Goal: Information Seeking & Learning: Find contact information

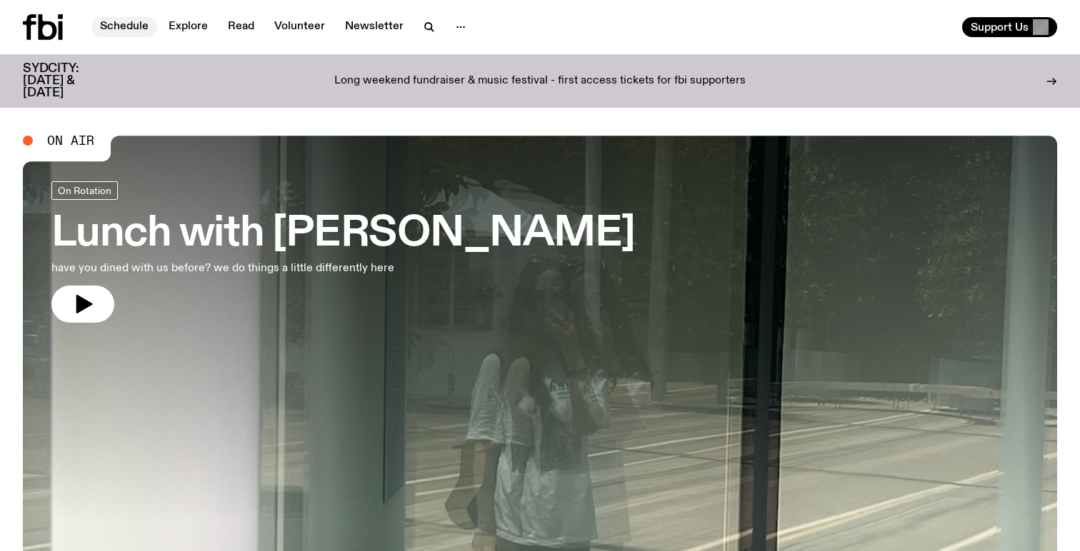
click at [127, 29] on link "Schedule" at bounding box center [124, 27] width 66 height 20
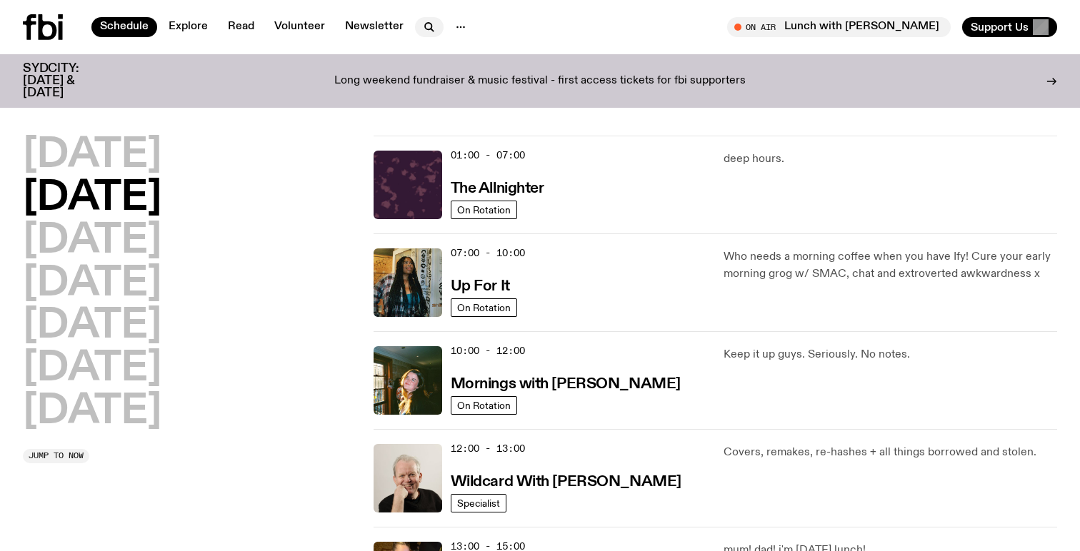
click at [429, 21] on icon "button" at bounding box center [429, 27] width 17 height 17
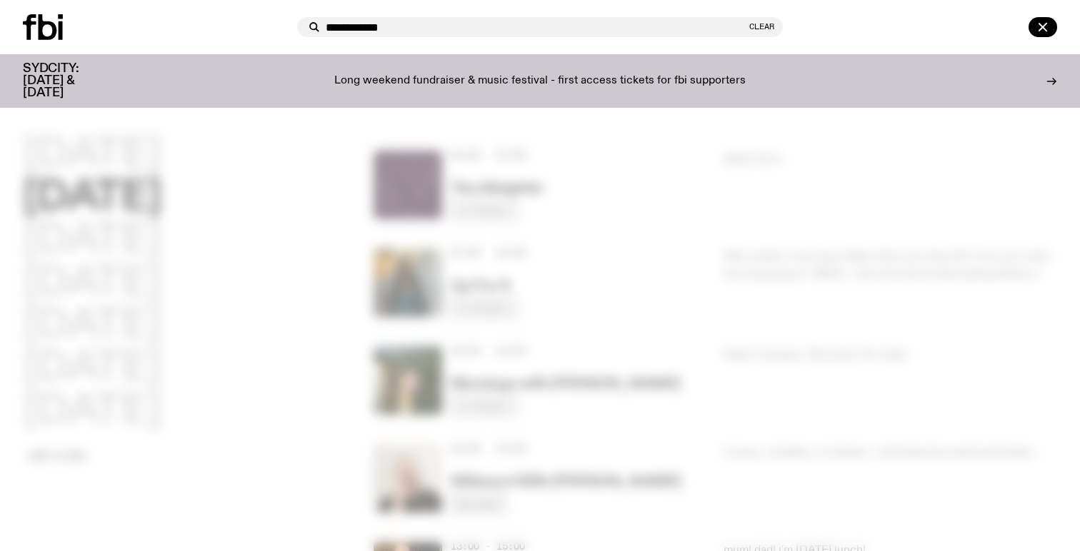
type input "**********"
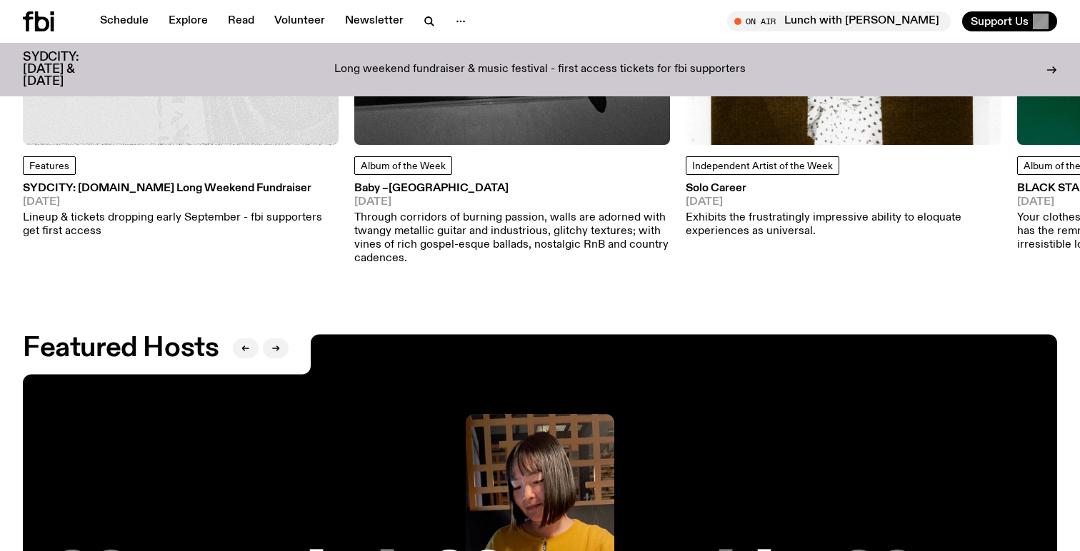
scroll to position [2123, 0]
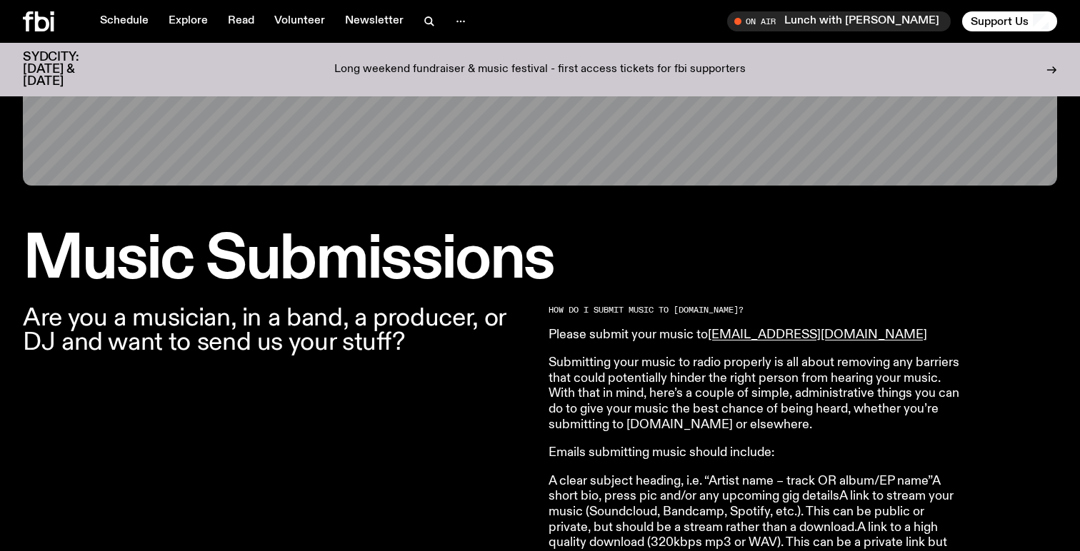
scroll to position [285, 0]
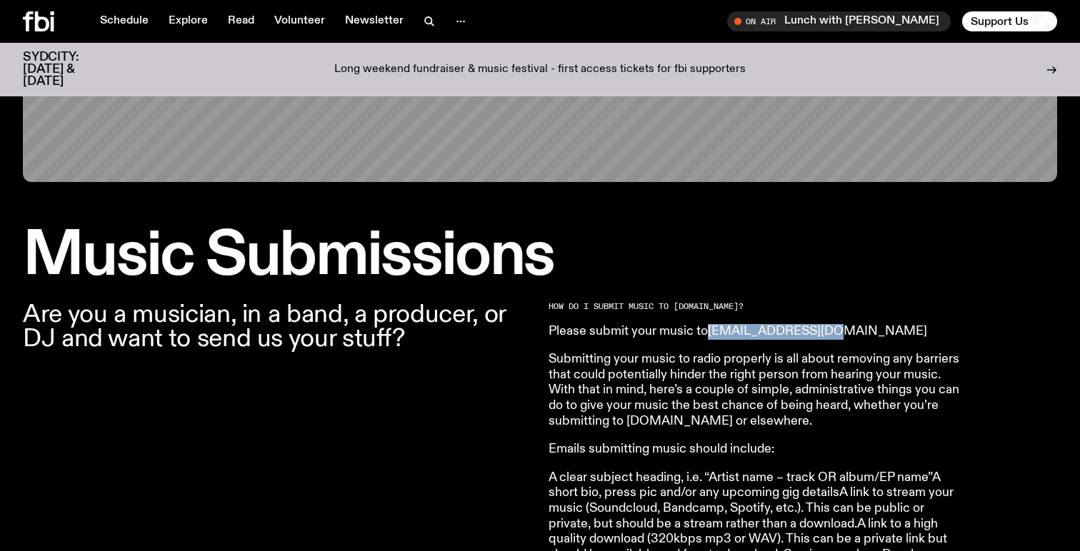
drag, startPoint x: 826, startPoint y: 332, endPoint x: 714, endPoint y: 334, distance: 111.4
click at [714, 334] on p "Please submit your music to music@fbiradio.com" at bounding box center [753, 332] width 411 height 16
copy link "music@fbiradio.com"
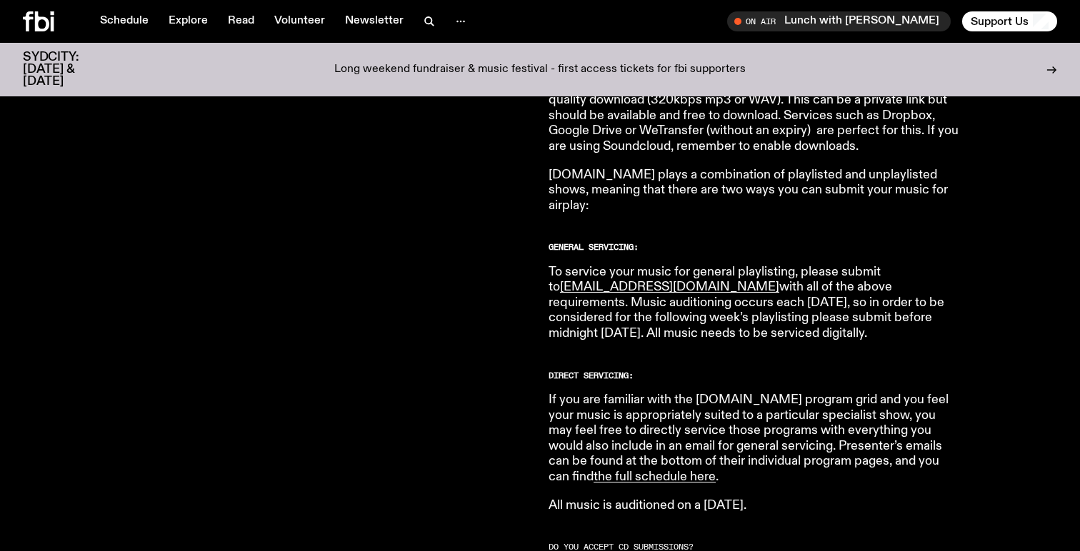
scroll to position [741, 0]
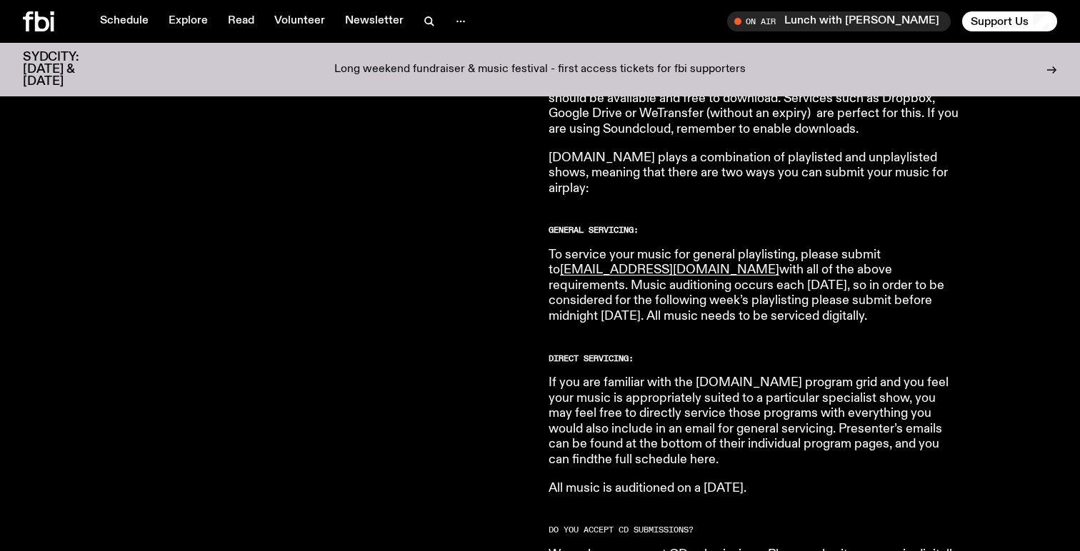
click at [599, 453] on link "the full schedule here" at bounding box center [654, 459] width 122 height 13
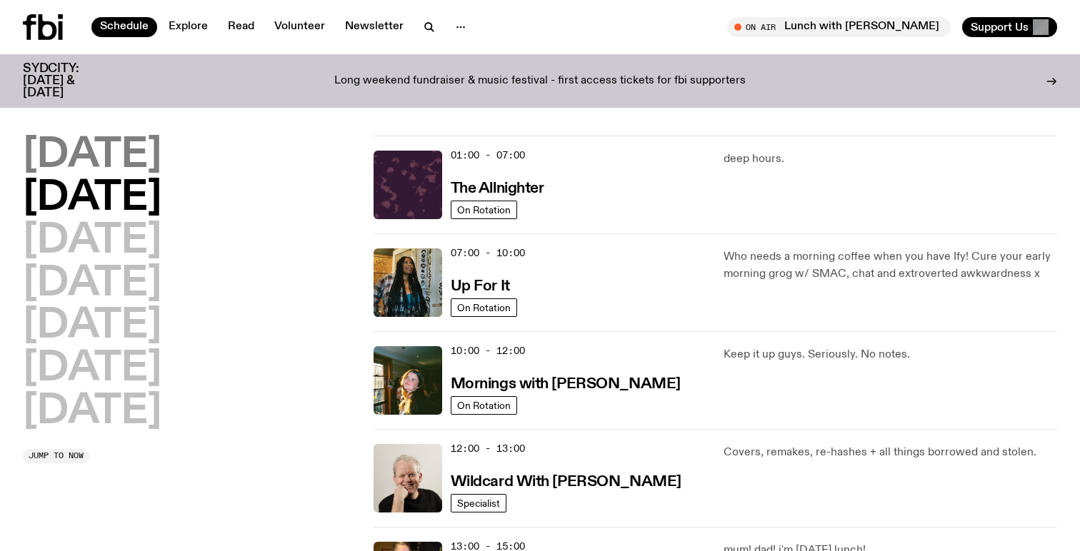
click at [132, 169] on h2 "[DATE]" at bounding box center [92, 156] width 139 height 40
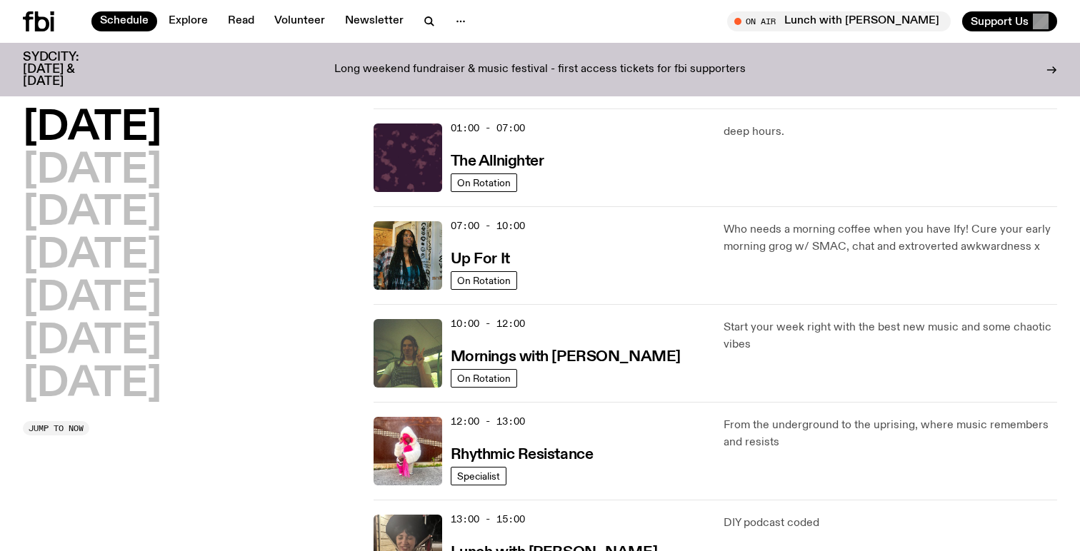
scroll to position [30, 0]
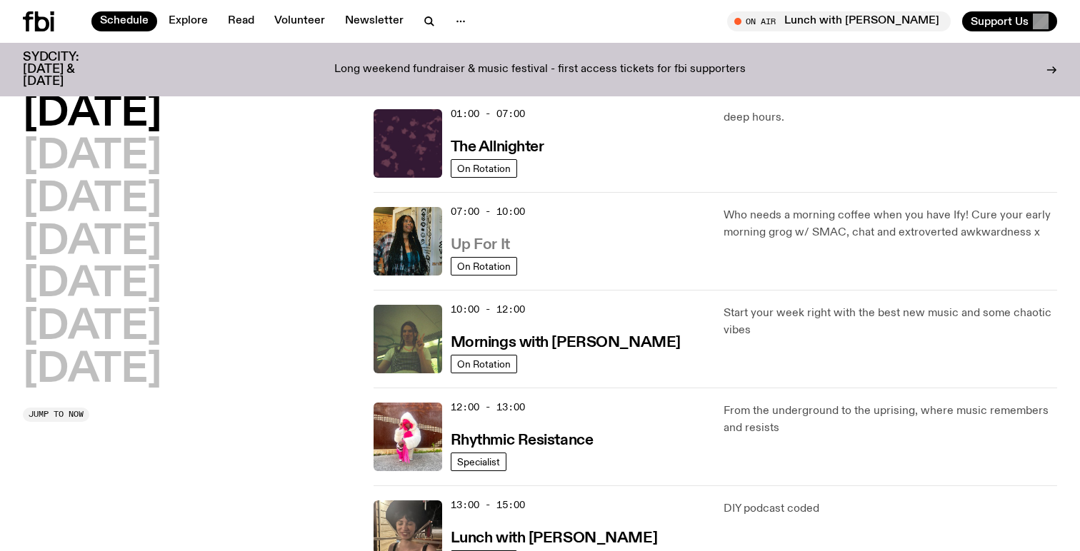
click at [461, 244] on h3 "Up For It" at bounding box center [480, 245] width 59 height 15
click at [650, 348] on h3 "Mornings with Jim Kretschmer" at bounding box center [566, 343] width 230 height 15
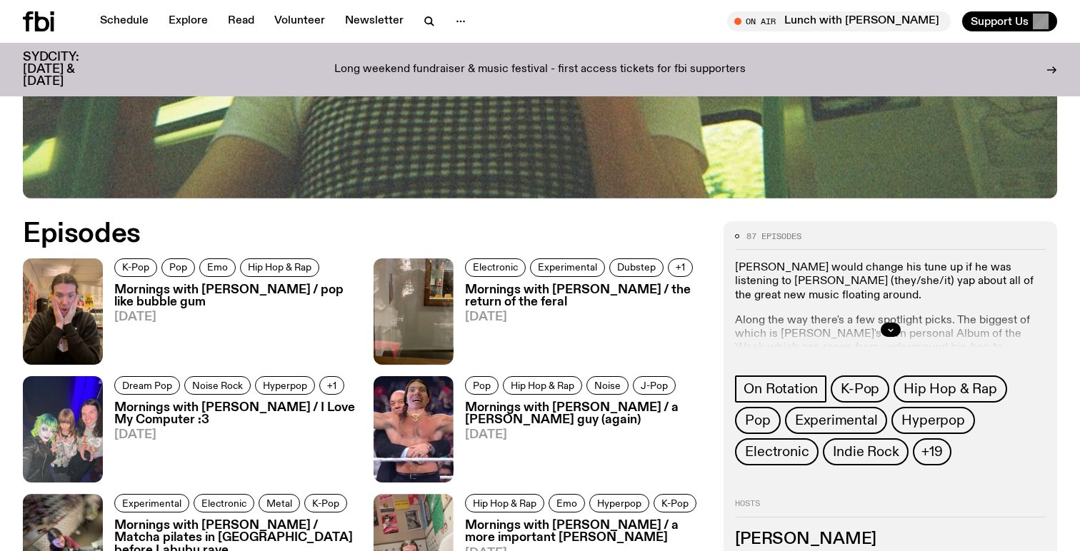
scroll to position [621, 0]
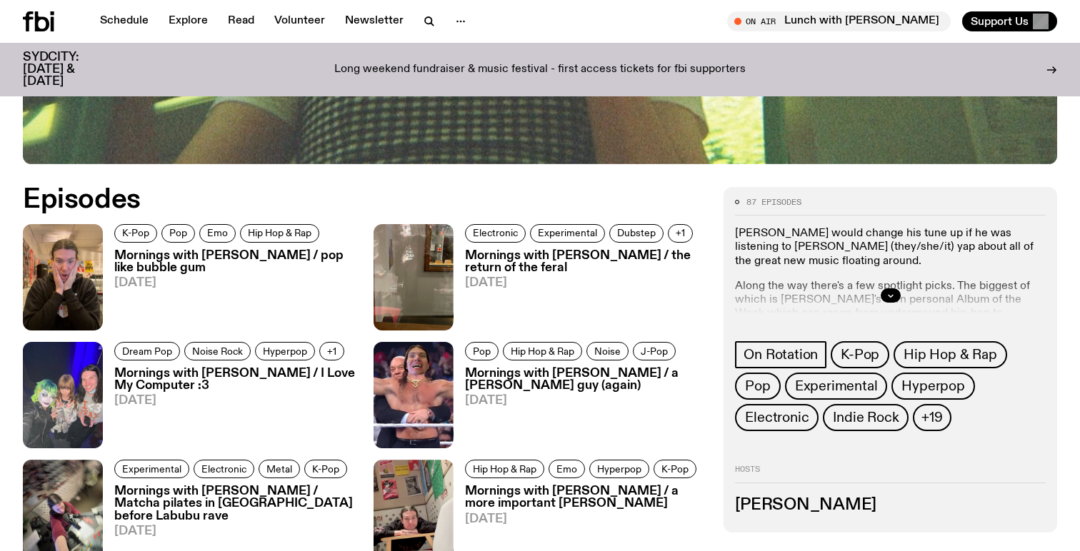
click at [876, 298] on div at bounding box center [890, 296] width 311 height 46
click at [888, 292] on icon "button" at bounding box center [890, 295] width 9 height 9
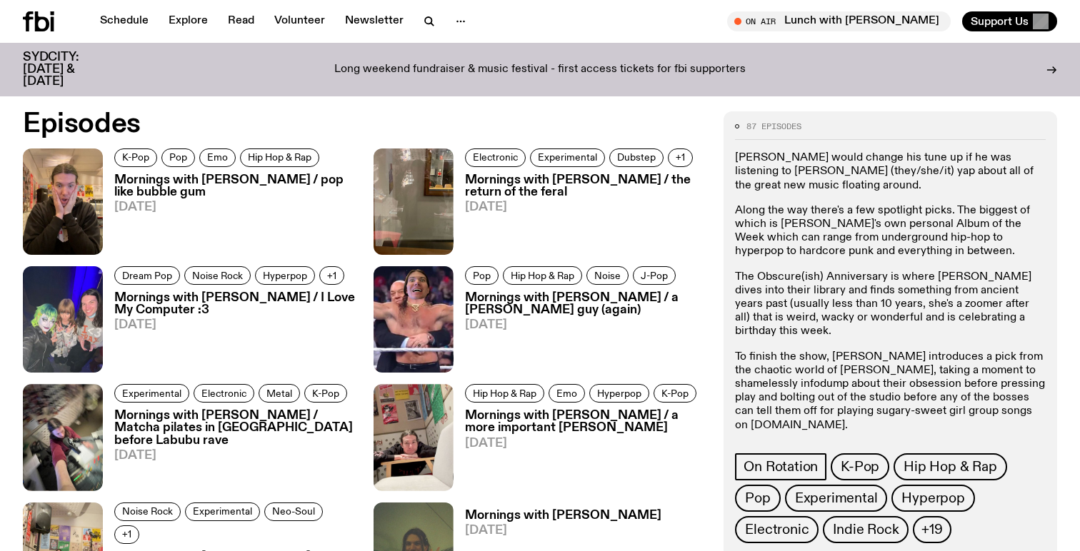
scroll to position [694, 0]
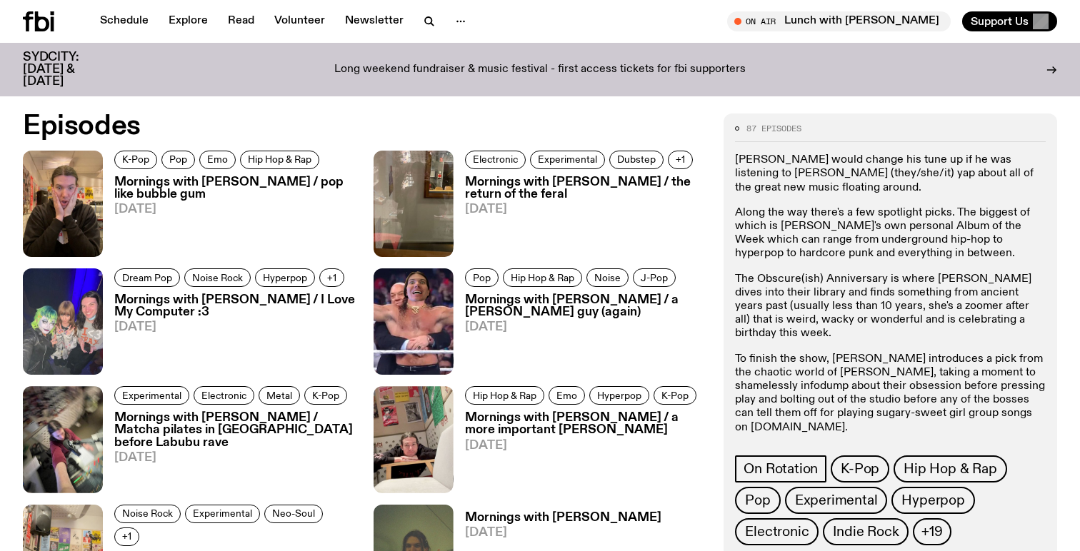
click at [261, 182] on h3 "Mornings with Jim Kretschmer / pop like bubble gum" at bounding box center [235, 188] width 242 height 24
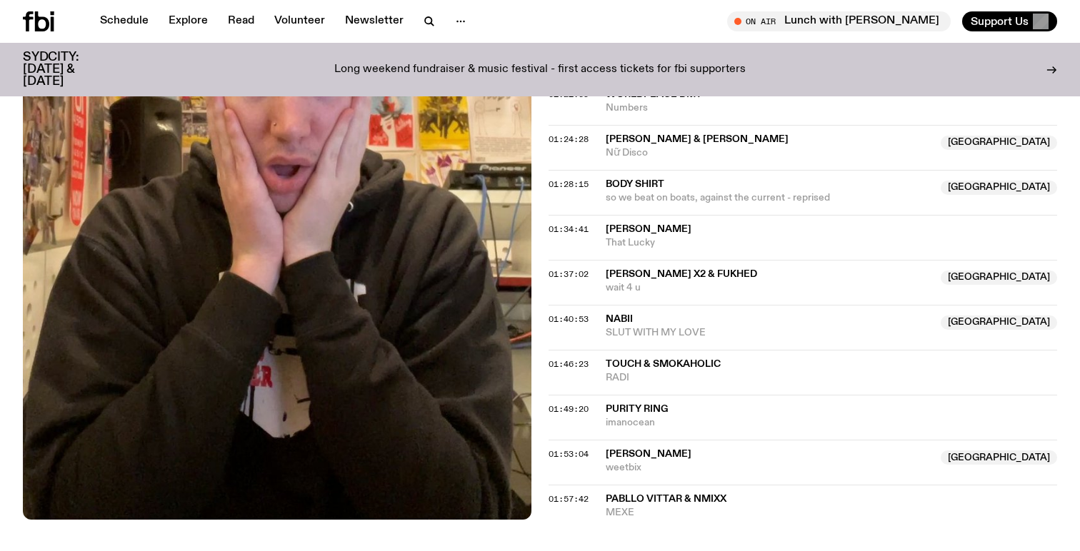
scroll to position [1477, 0]
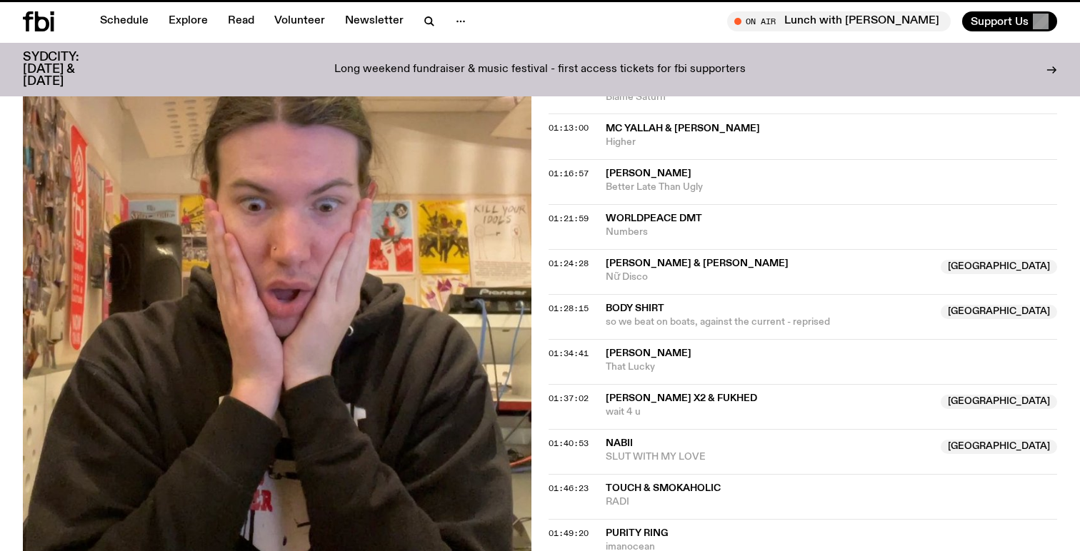
scroll to position [694, 0]
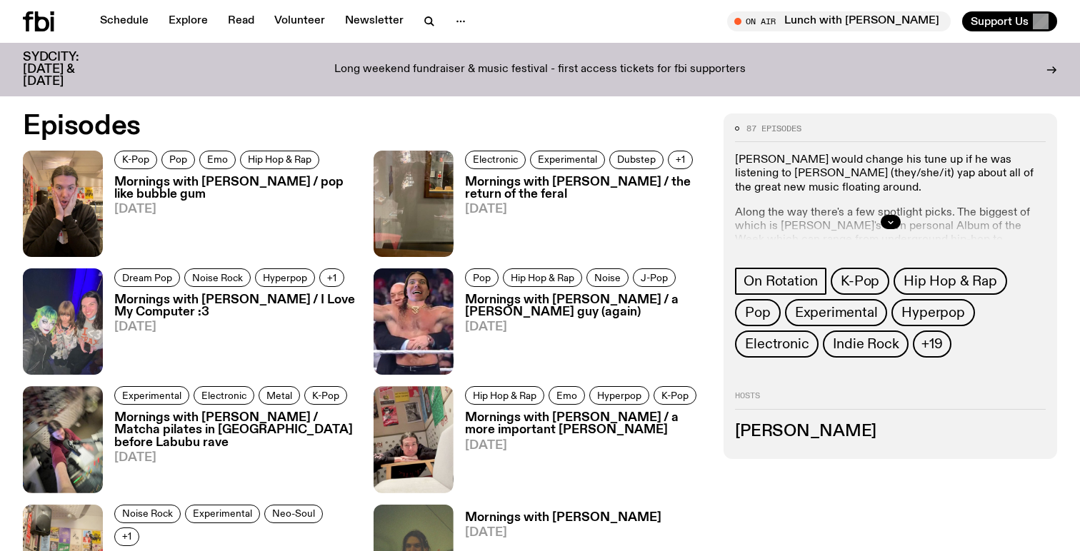
click at [282, 301] on h3 "Mornings with Jim Kretschmer / I Love My Computer :3" at bounding box center [235, 306] width 242 height 24
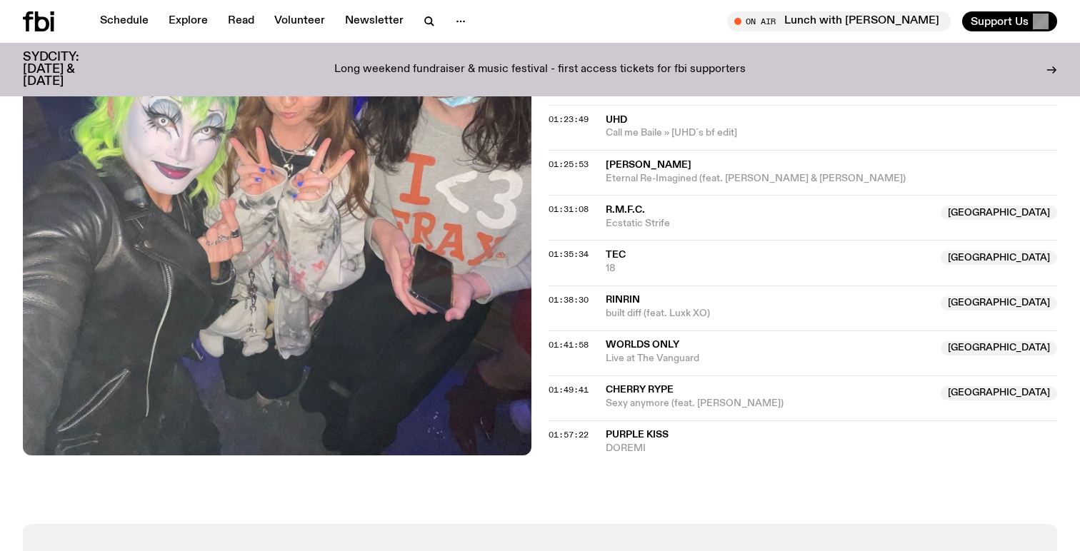
scroll to position [1470, 0]
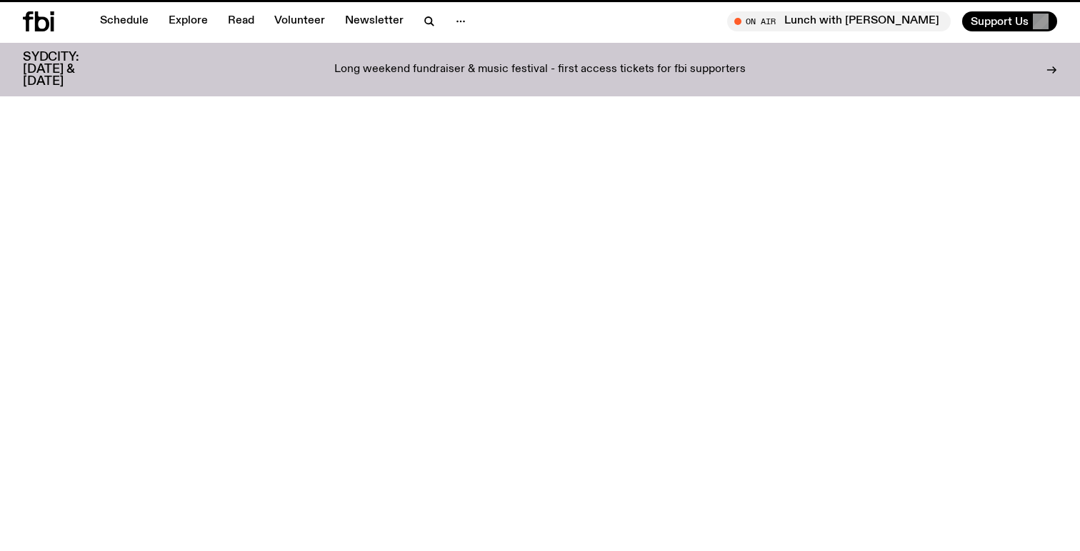
scroll to position [694, 0]
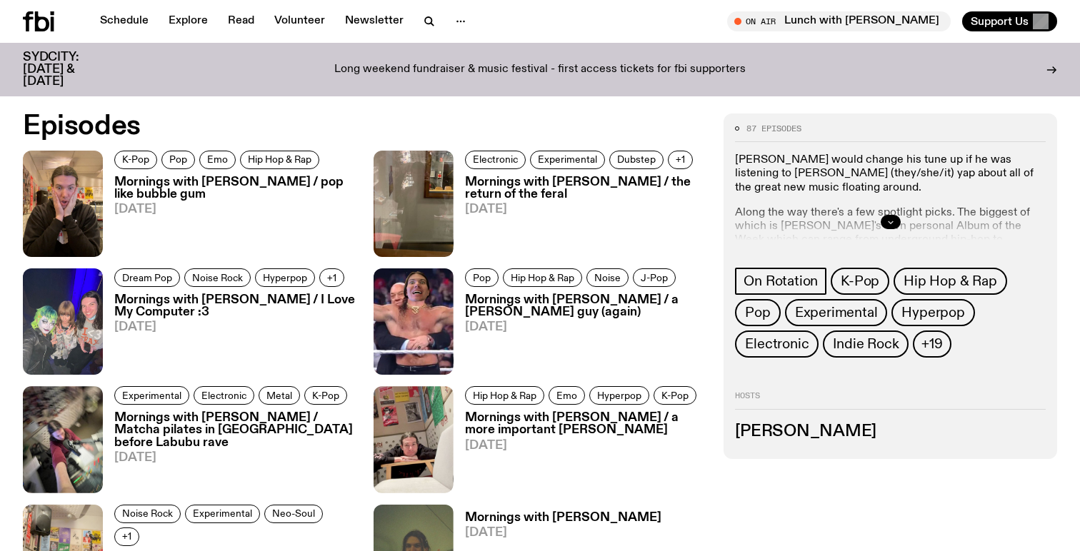
click at [897, 225] on button "button" at bounding box center [891, 222] width 20 height 14
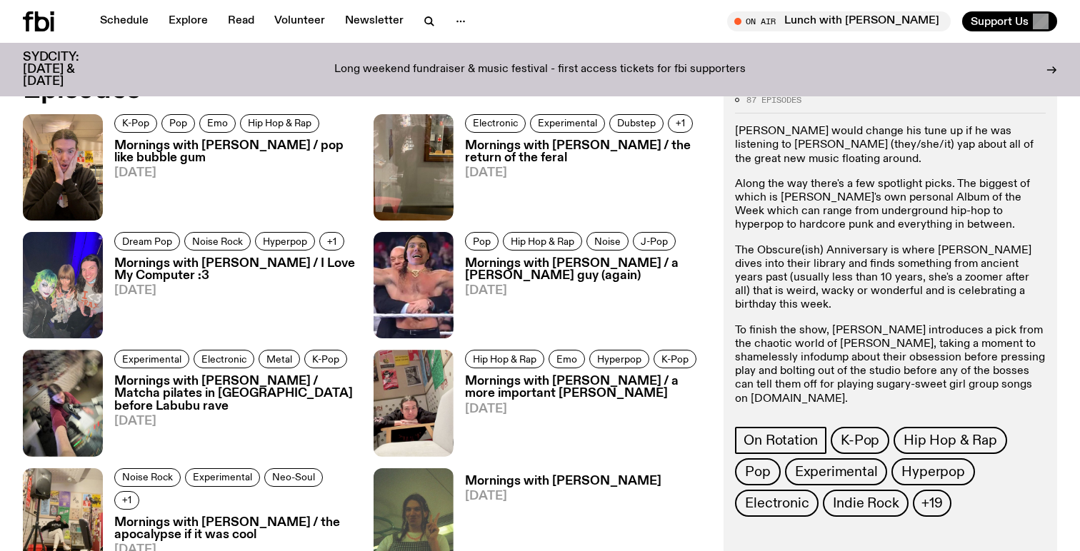
scroll to position [731, 0]
drag, startPoint x: 997, startPoint y: 395, endPoint x: 900, endPoint y: 398, distance: 97.2
click at [900, 417] on p "To get in touch, hit Jimothy up at jim.k@fbiradio.com" at bounding box center [890, 430] width 311 height 27
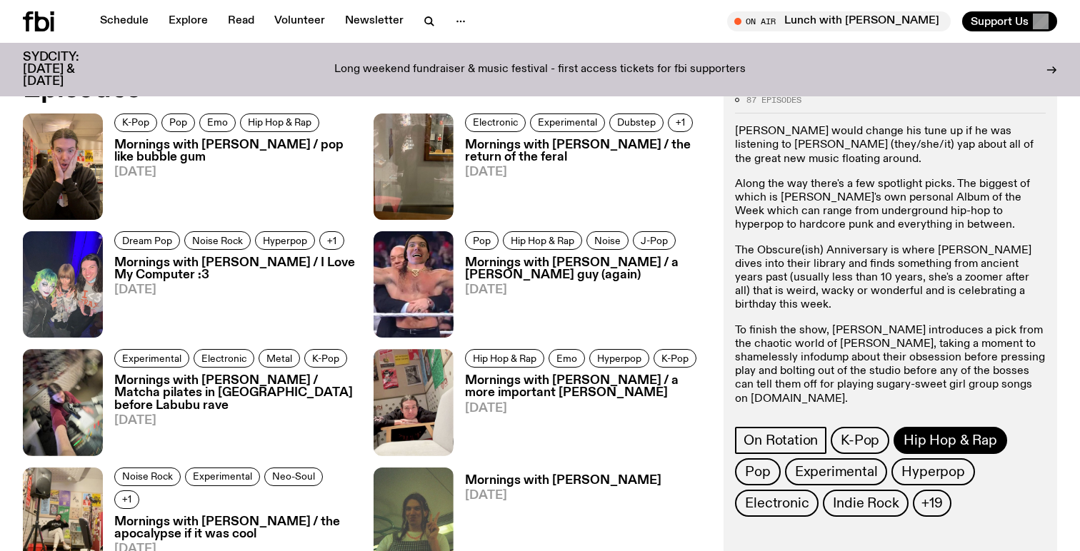
copy link "jim.k@fbiradio.com"
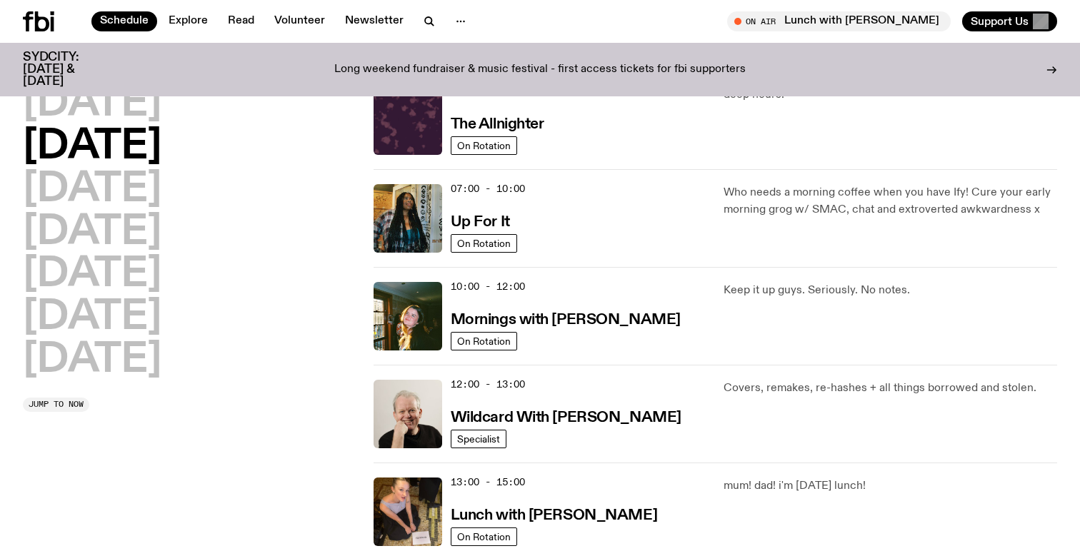
scroll to position [54, 0]
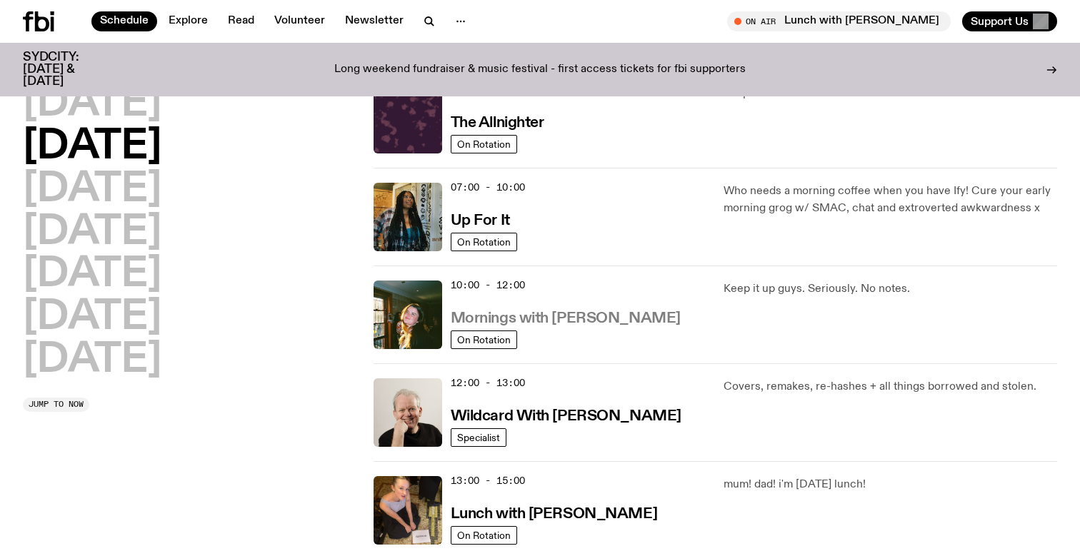
click at [604, 318] on h3 "Mornings with Freya Shields" at bounding box center [566, 318] width 230 height 15
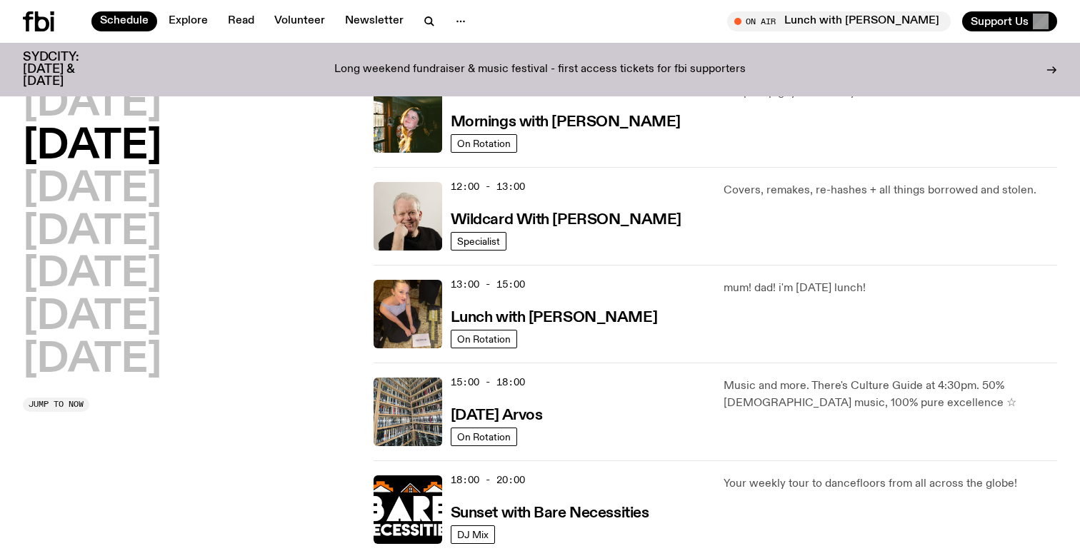
scroll to position [252, 0]
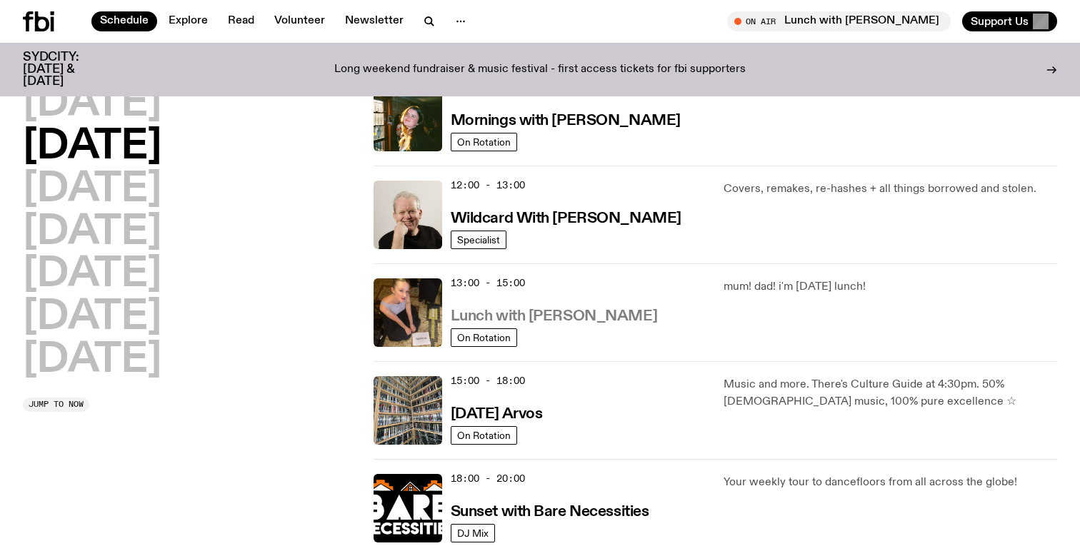
click at [598, 314] on h3 "Lunch with Sabine Lee Cook" at bounding box center [554, 316] width 206 height 15
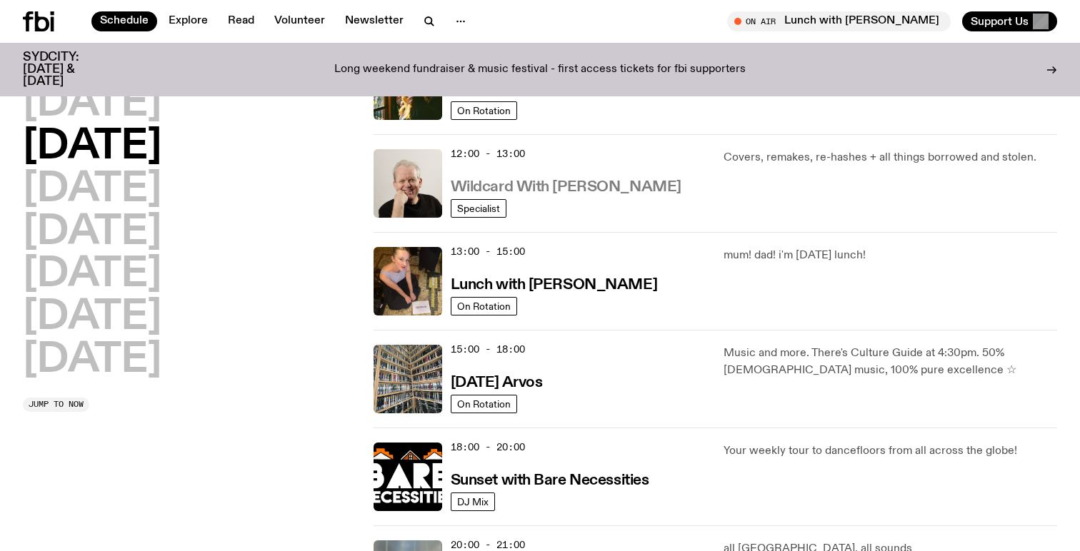
scroll to position [302, 0]
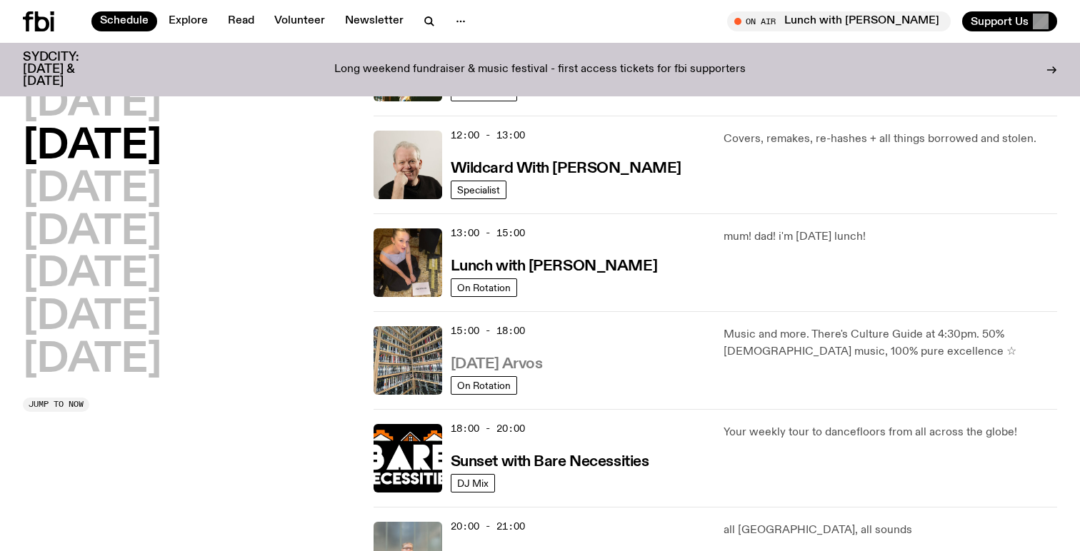
click at [518, 366] on h3 "Tuesday Arvos" at bounding box center [497, 364] width 92 height 15
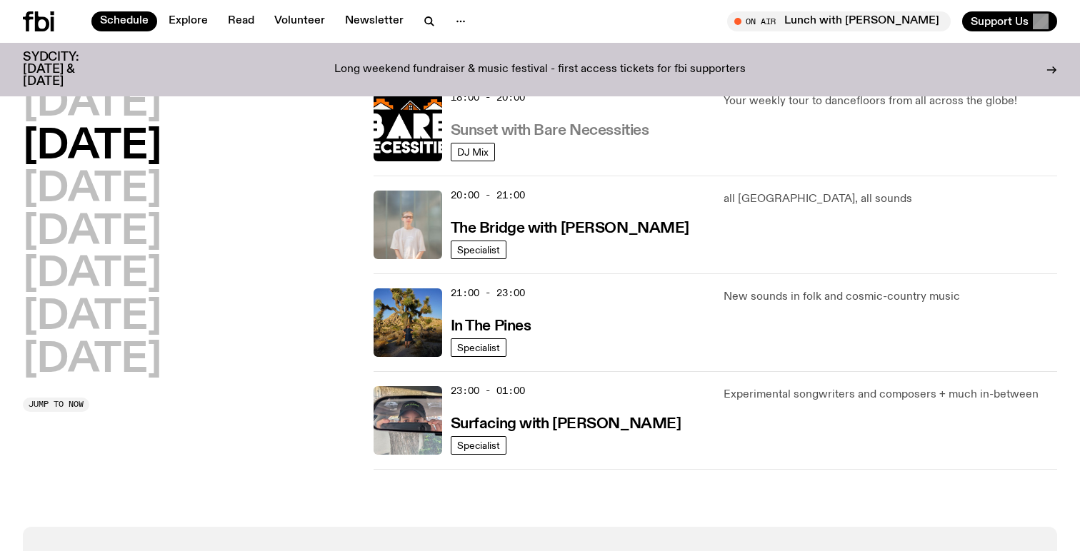
scroll to position [636, 0]
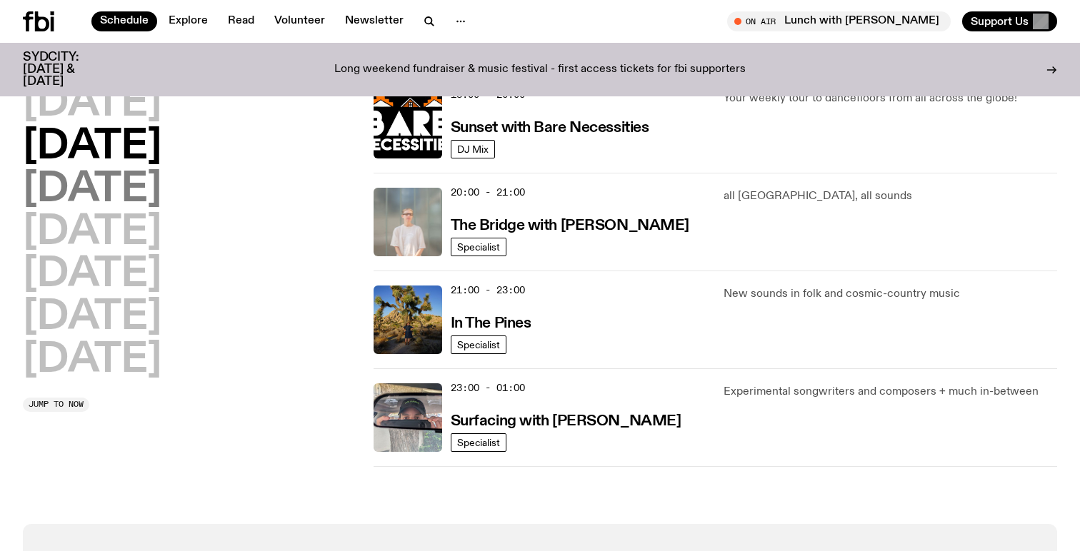
click at [161, 189] on h2 "Wednesday" at bounding box center [92, 190] width 139 height 40
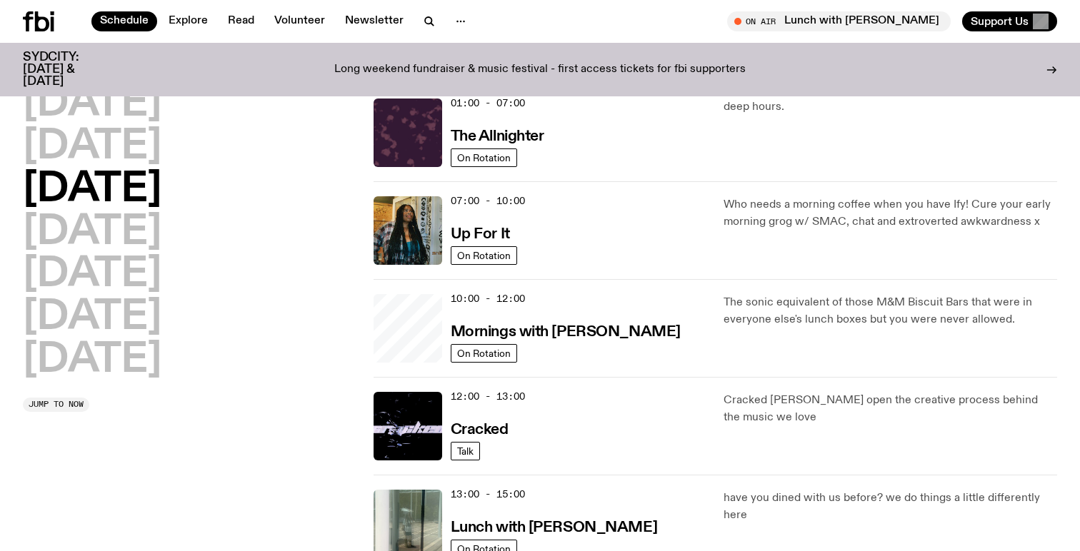
scroll to position [40, 0]
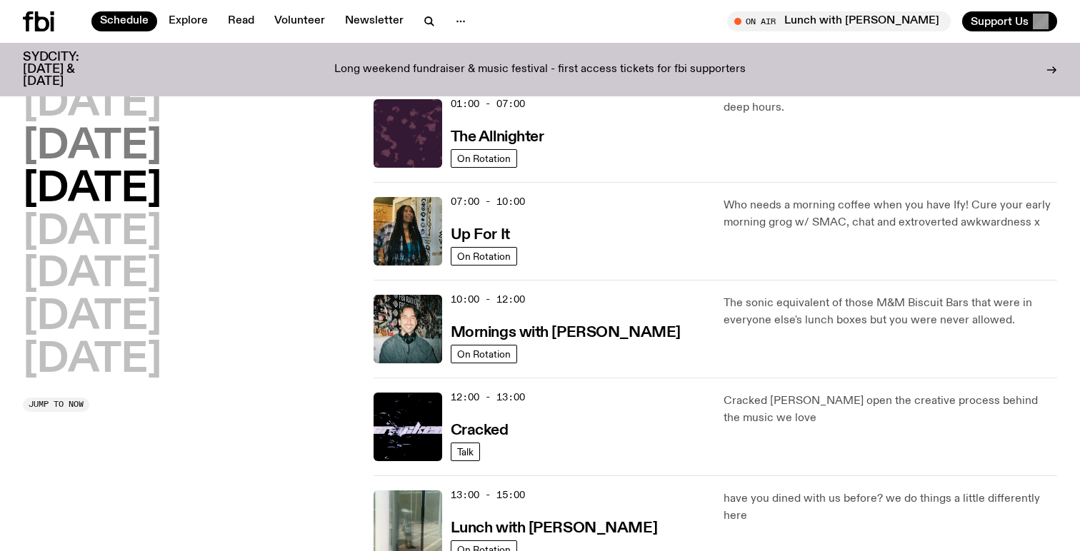
click at [155, 139] on h2 "Tuesday" at bounding box center [92, 147] width 139 height 40
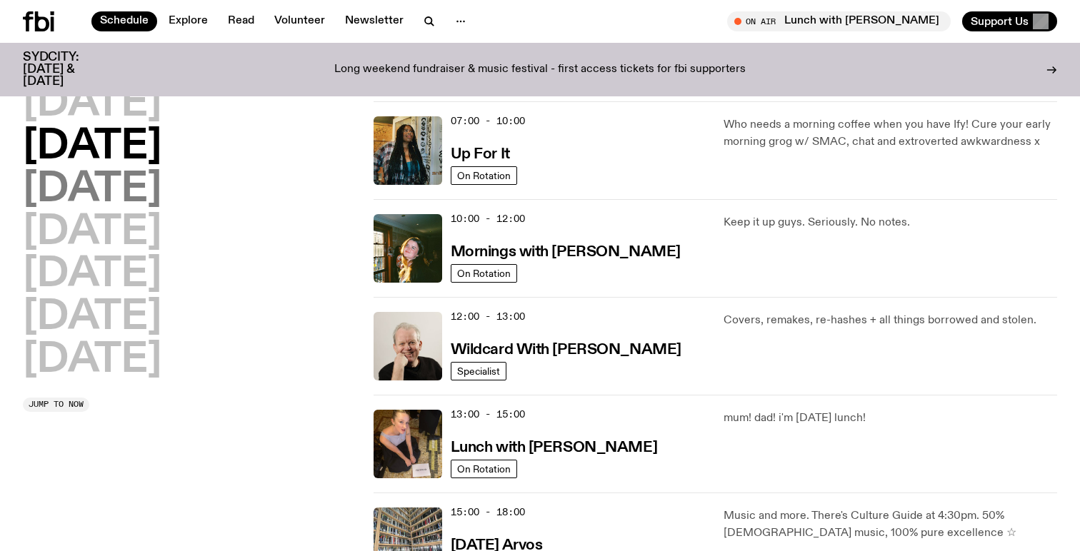
click at [161, 188] on h2 "Wednesday" at bounding box center [92, 190] width 139 height 40
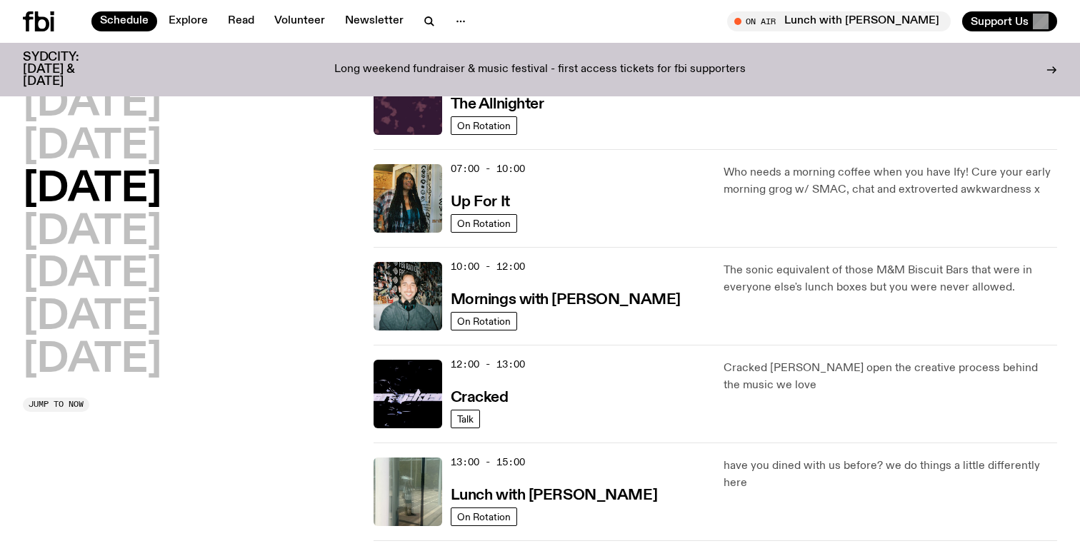
scroll to position [81, 0]
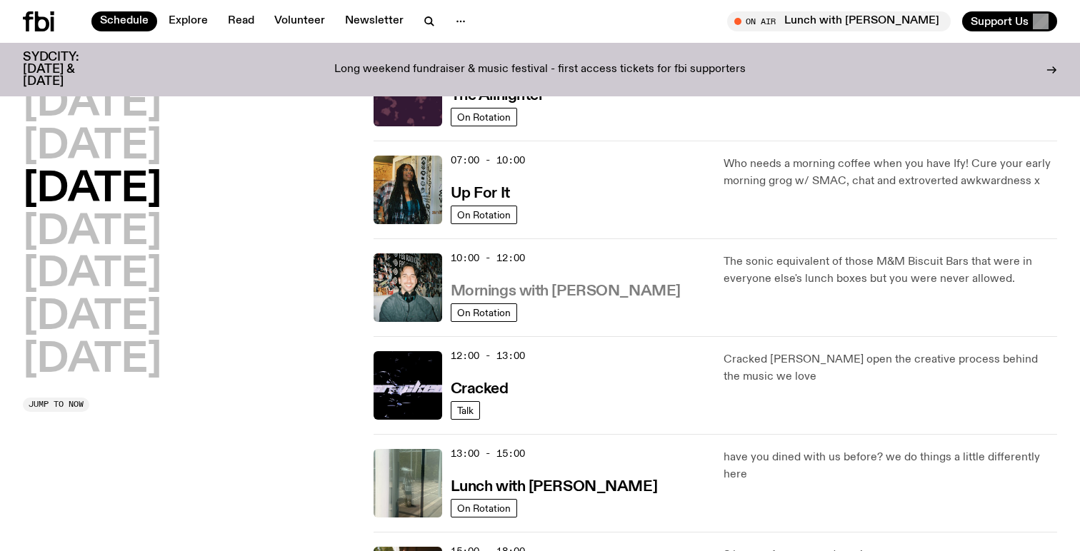
click at [608, 291] on h3 "Mornings with Ben Hansen" at bounding box center [566, 291] width 230 height 15
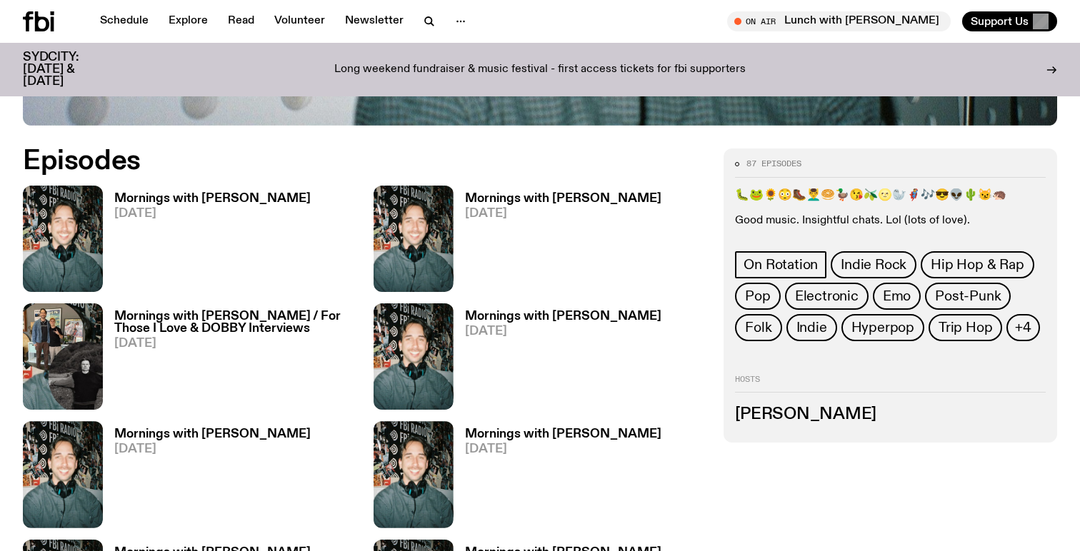
scroll to position [661, 0]
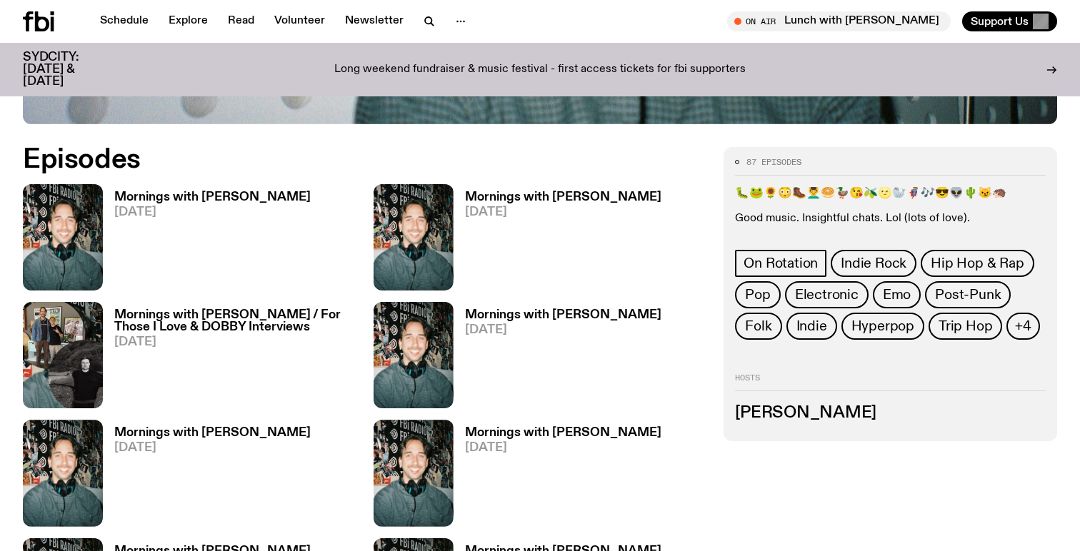
click at [247, 194] on h3 "Mornings with Ben Hansen" at bounding box center [212, 197] width 196 height 12
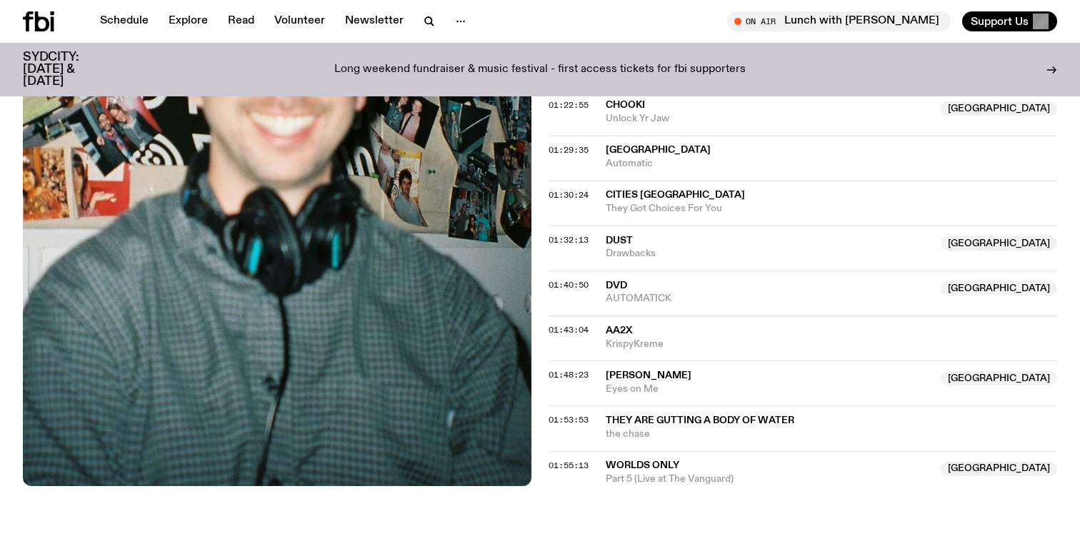
scroll to position [1305, 0]
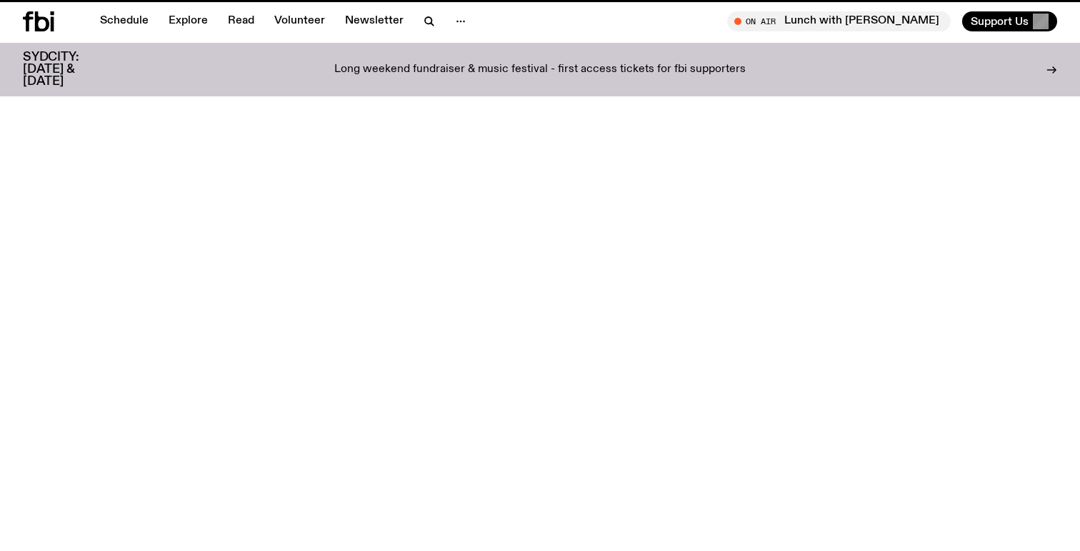
scroll to position [661, 0]
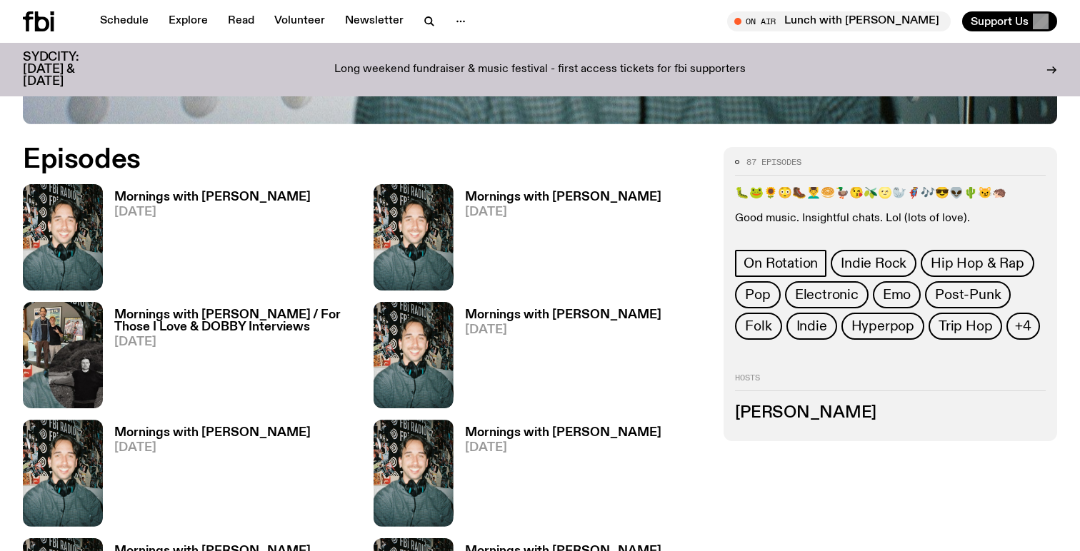
click at [543, 196] on h3 "Mornings with Ben Hansen" at bounding box center [563, 197] width 196 height 12
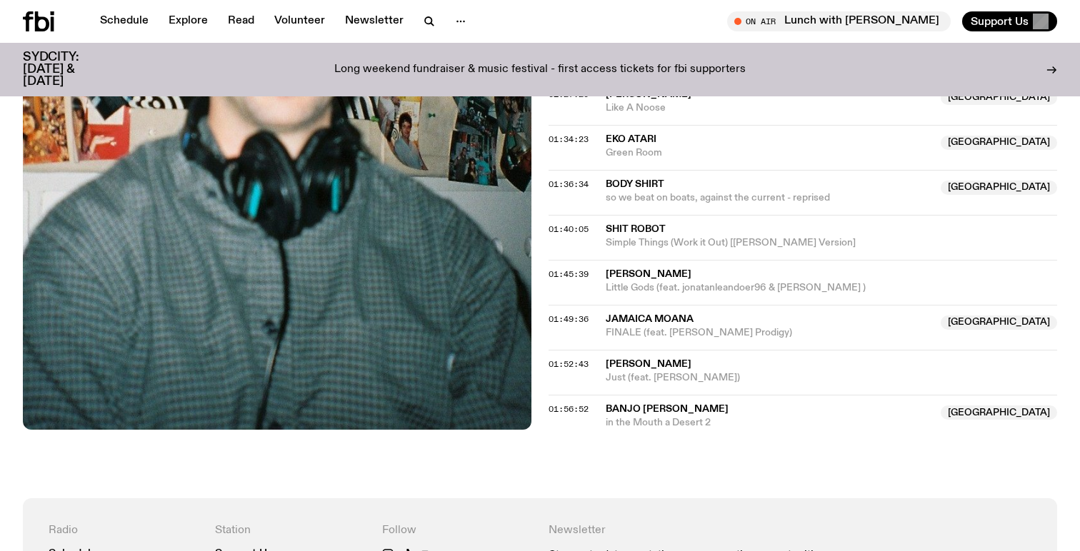
scroll to position [1499, 0]
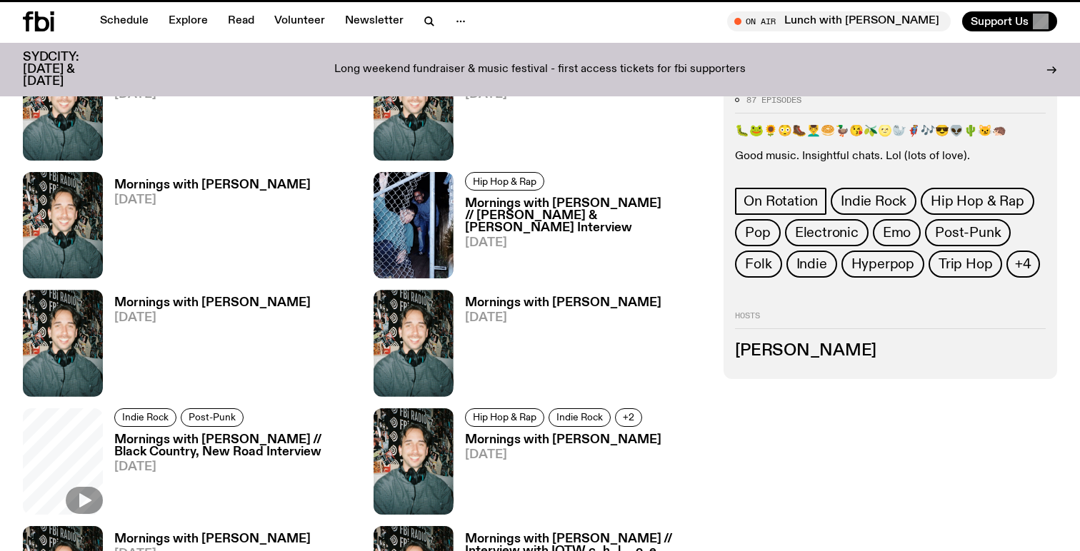
scroll to position [661, 0]
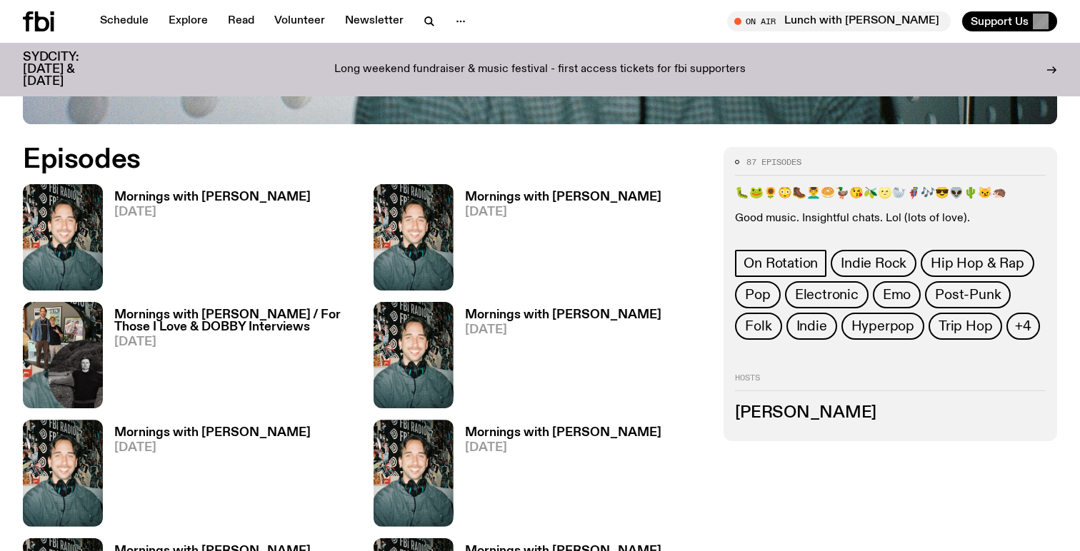
click at [177, 316] on h3 "Mornings with Ben Hansen / For Those I Love & DOBBY Interviews" at bounding box center [235, 321] width 242 height 24
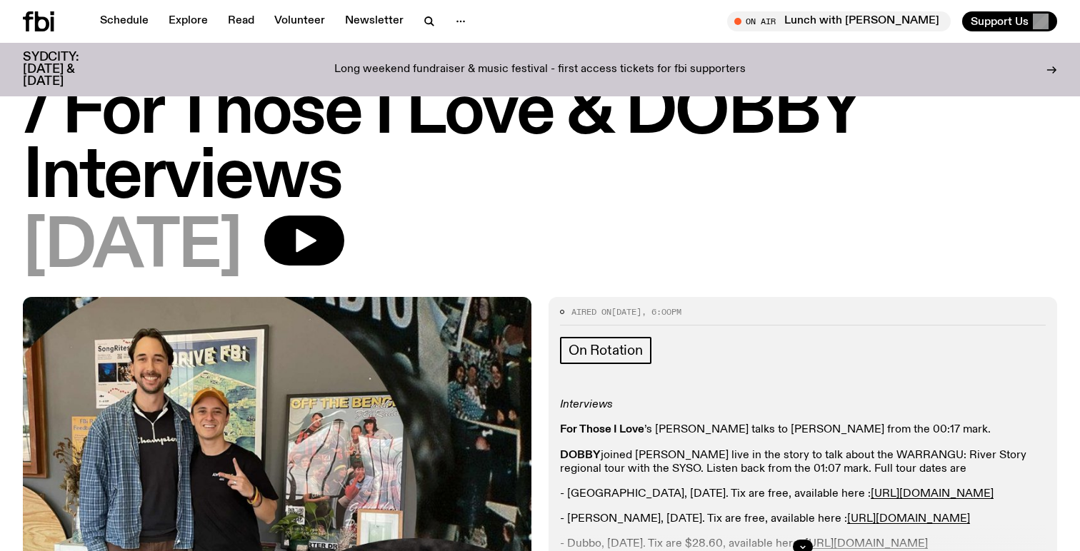
scroll to position [124, 0]
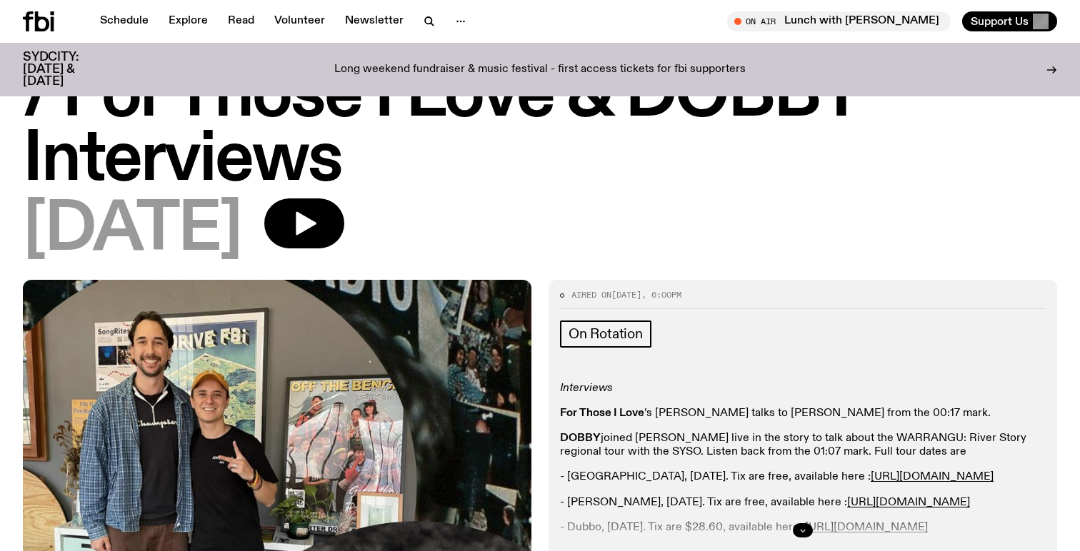
click at [801, 526] on icon "button" at bounding box center [802, 530] width 9 height 9
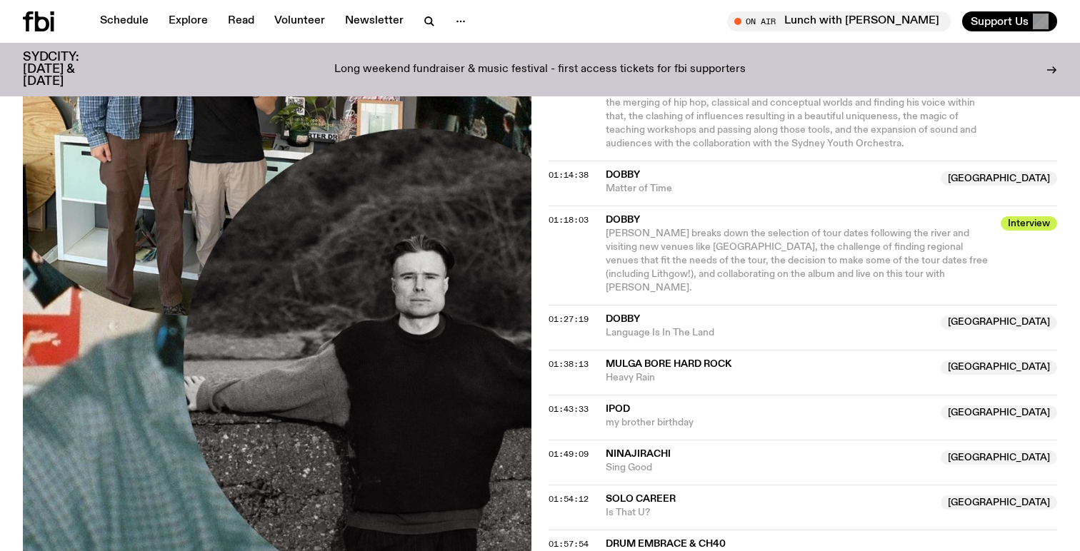
scroll to position [1338, 0]
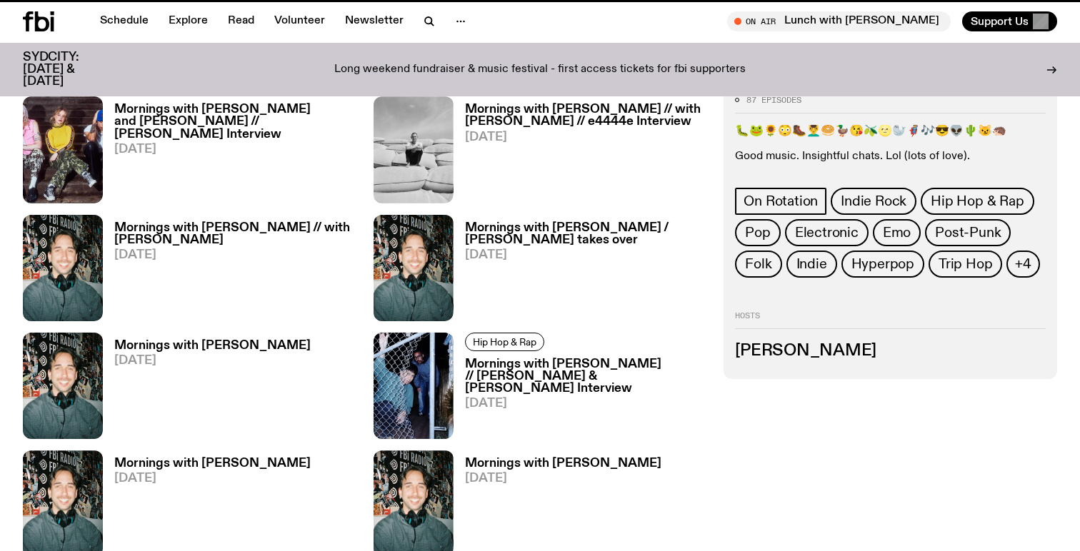
scroll to position [661, 0]
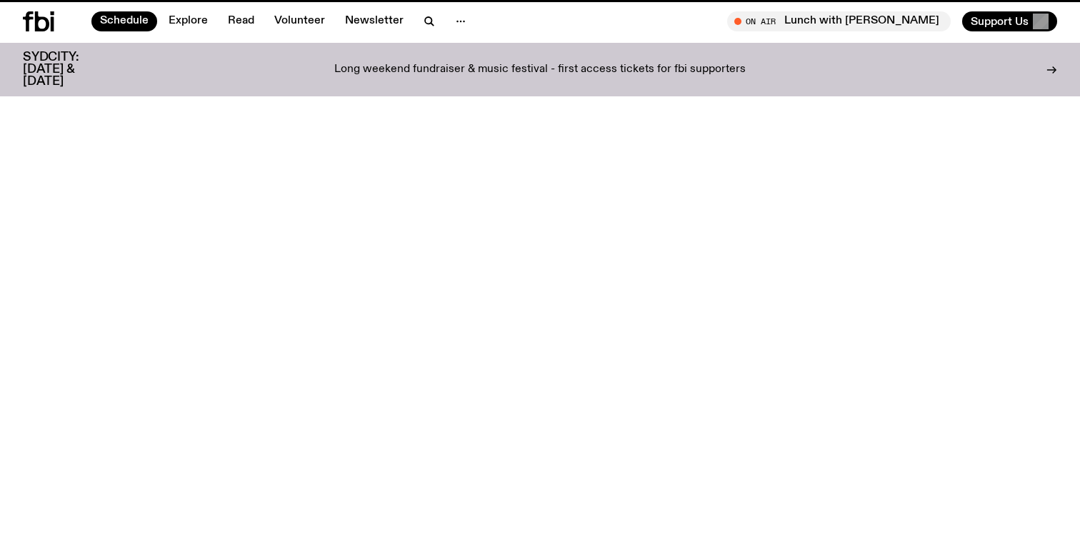
scroll to position [81, 0]
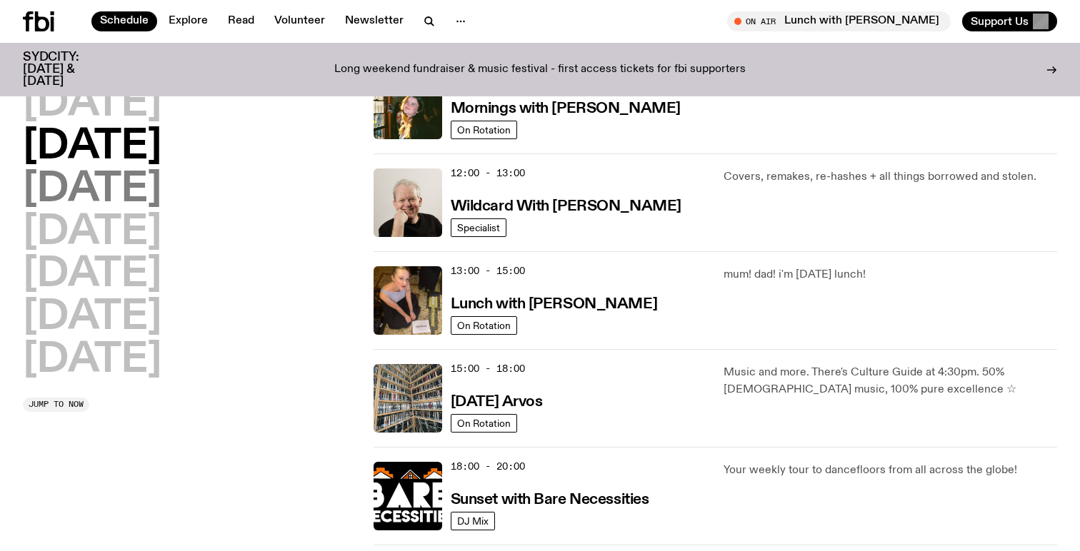
click at [161, 187] on h2 "Wednesday" at bounding box center [92, 190] width 139 height 40
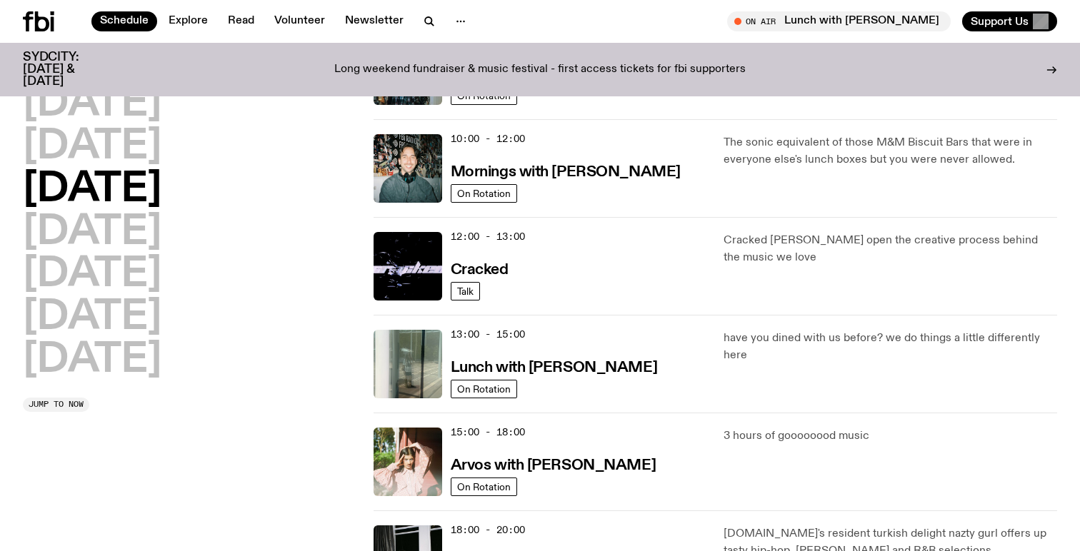
scroll to position [202, 0]
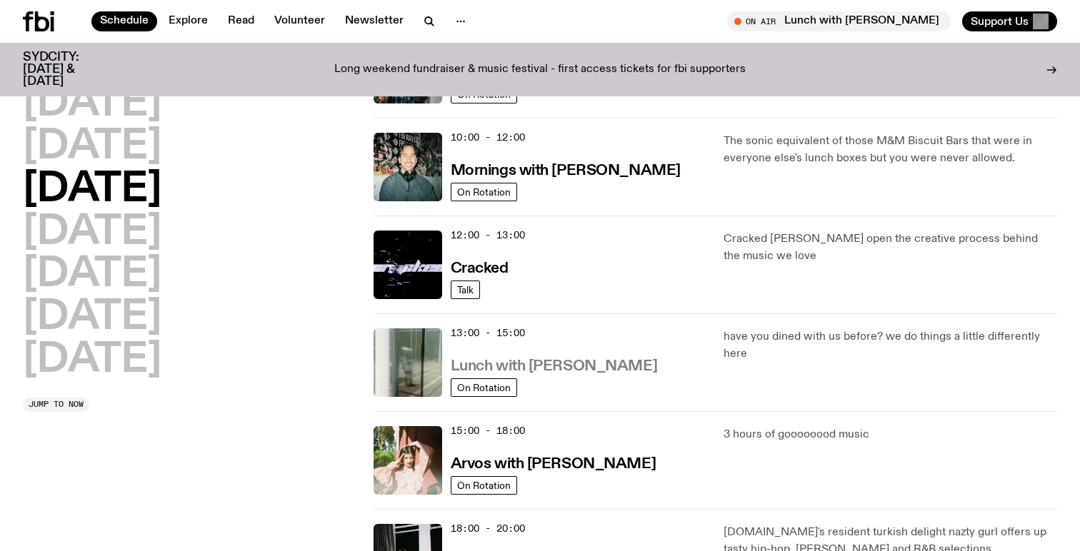
click at [608, 369] on h3 "Lunch with [PERSON_NAME]" at bounding box center [554, 366] width 206 height 15
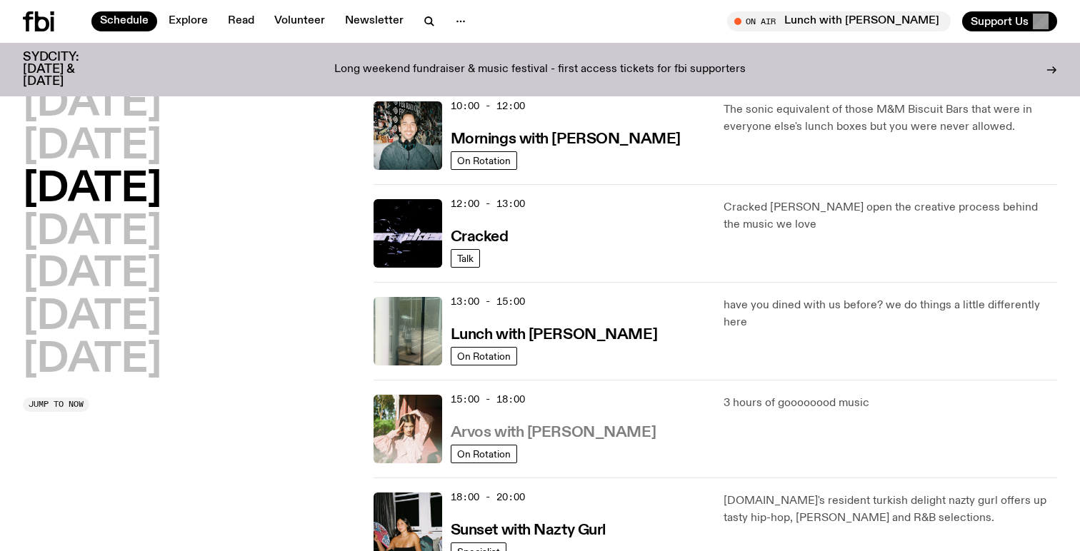
click at [610, 431] on h3 "Arvos with Maleeka Gazula" at bounding box center [553, 433] width 205 height 15
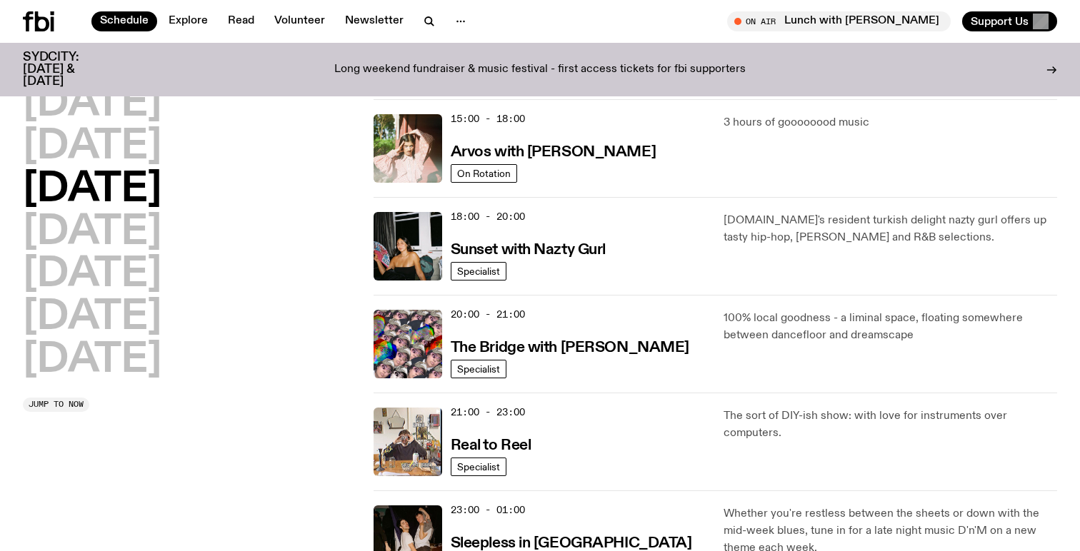
scroll to position [520, 0]
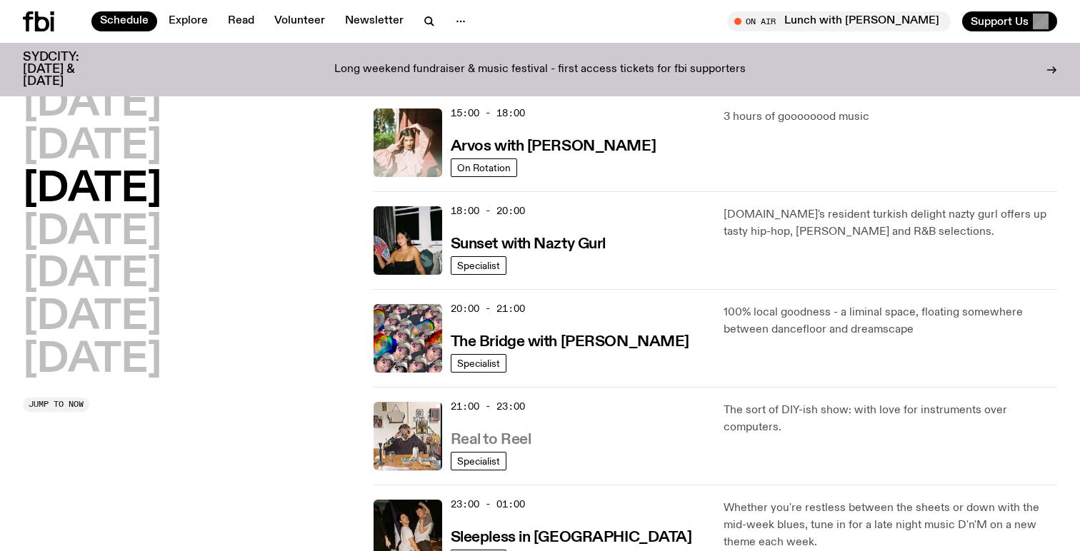
click at [505, 439] on h3 "Real to Reel" at bounding box center [491, 440] width 81 height 15
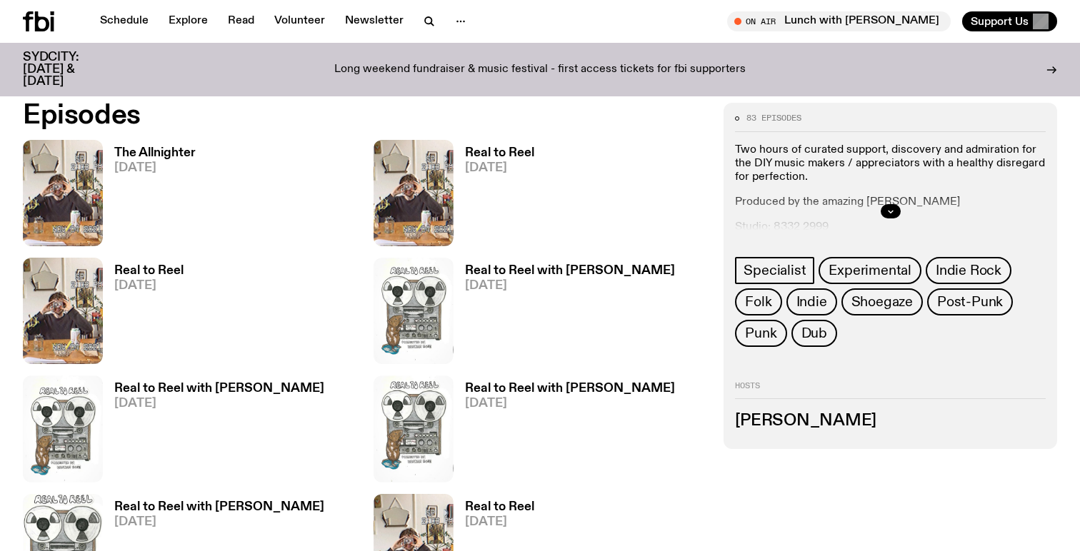
scroll to position [706, 0]
click at [879, 206] on div at bounding box center [890, 211] width 311 height 46
click at [893, 212] on icon "button" at bounding box center [890, 210] width 9 height 9
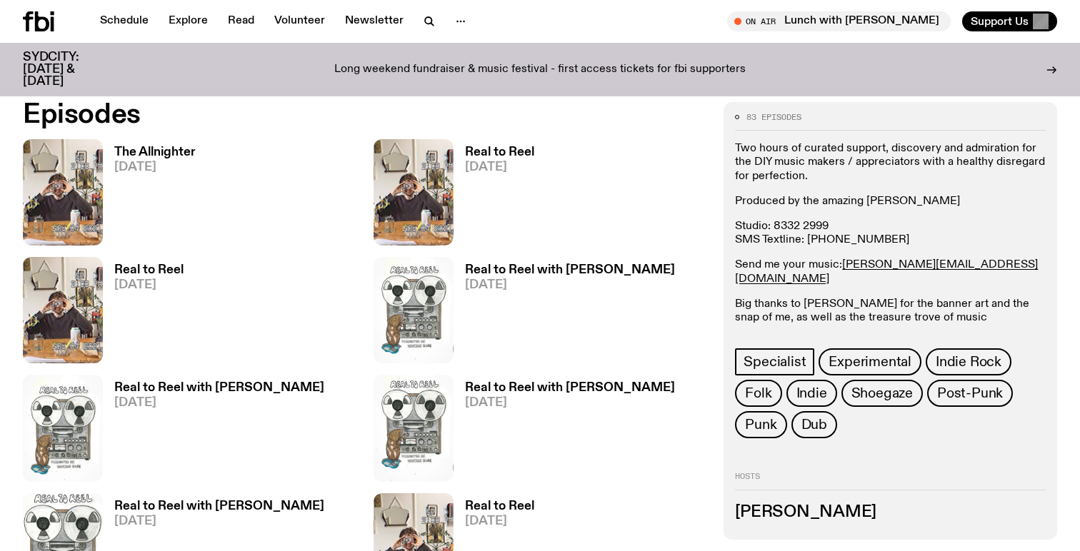
click at [144, 149] on h3 "The Allnighter" at bounding box center [154, 152] width 81 height 12
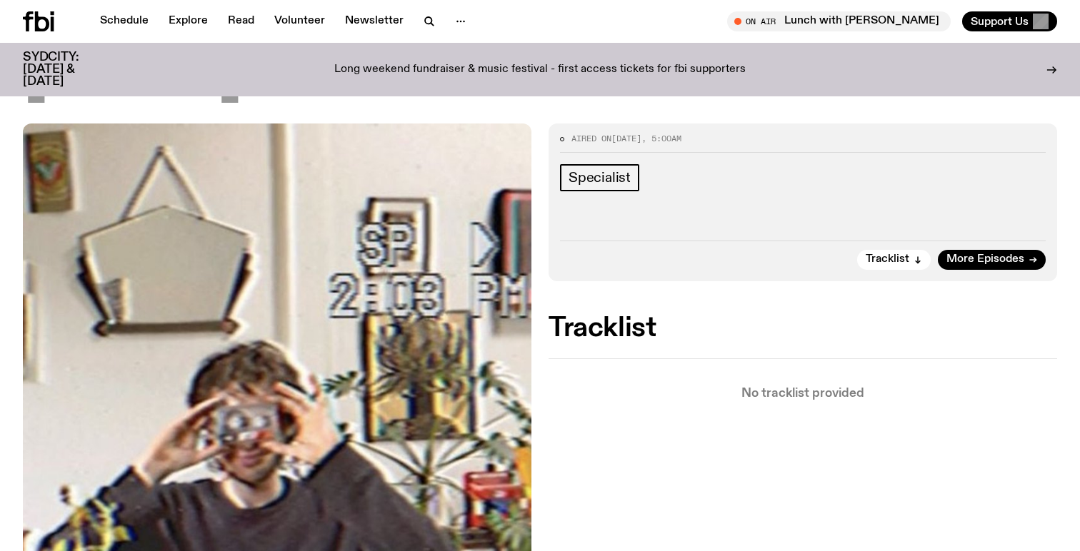
scroll to position [155, 0]
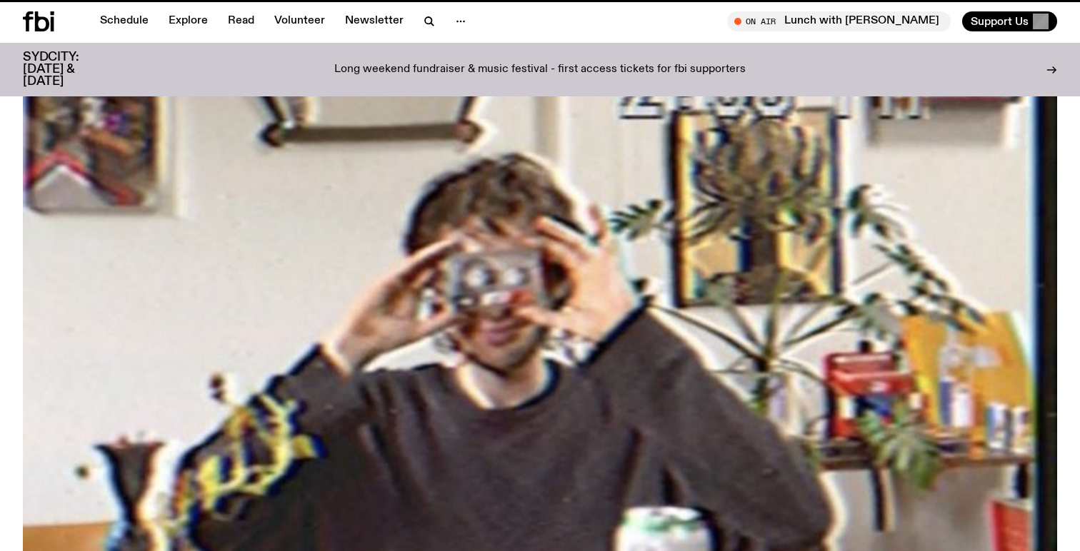
scroll to position [706, 0]
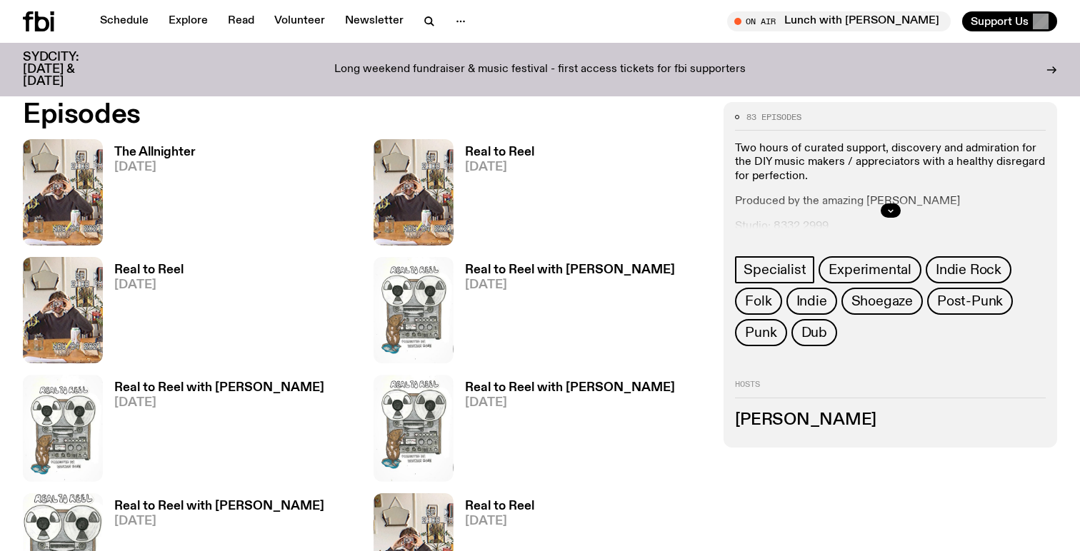
click at [493, 146] on h3 "Real to Reel" at bounding box center [499, 152] width 69 height 12
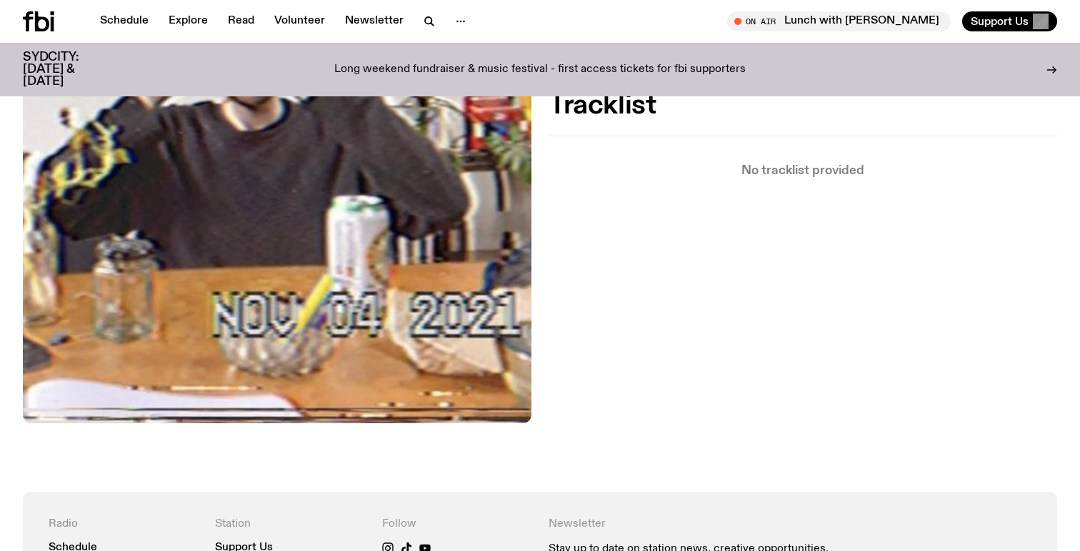
scroll to position [556, 0]
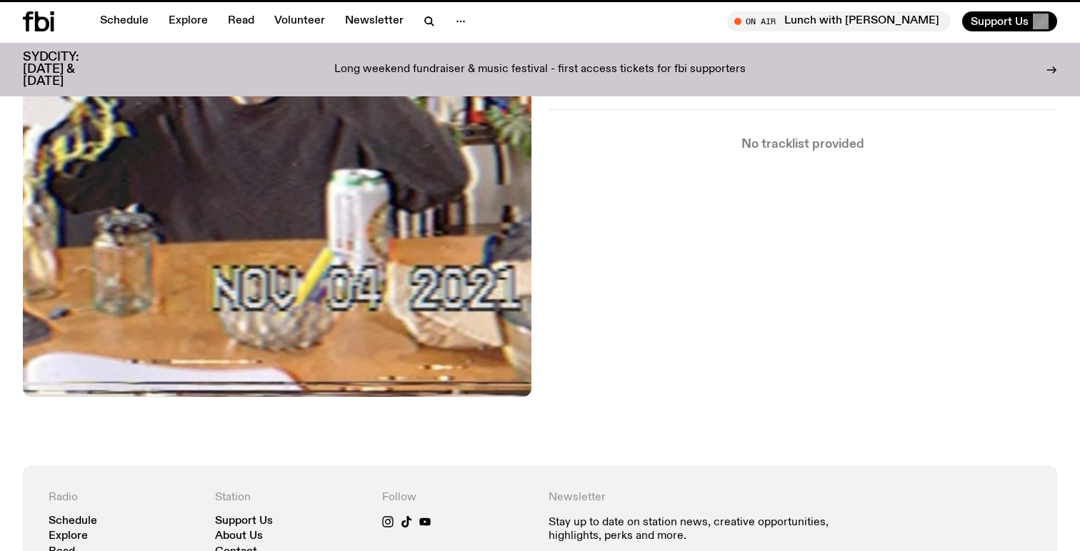
scroll to position [706, 0]
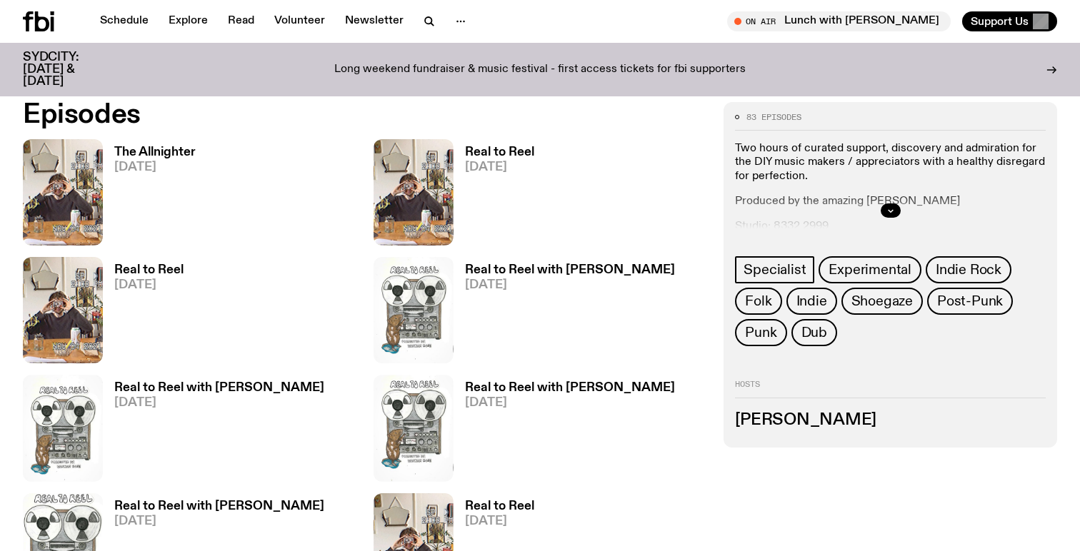
click at [164, 275] on h3 "Real to Reel" at bounding box center [148, 270] width 69 height 12
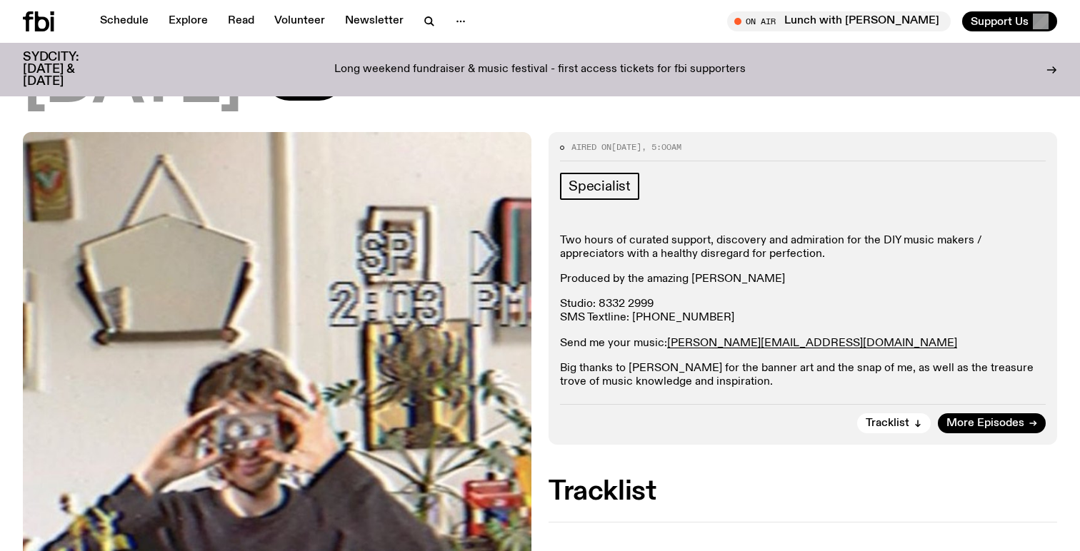
scroll to position [139, 0]
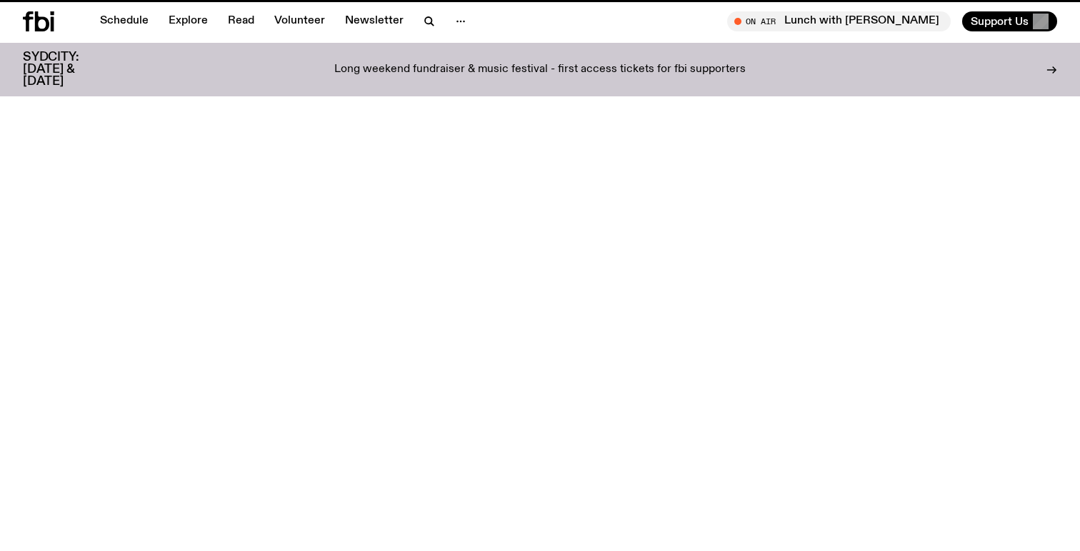
scroll to position [706, 0]
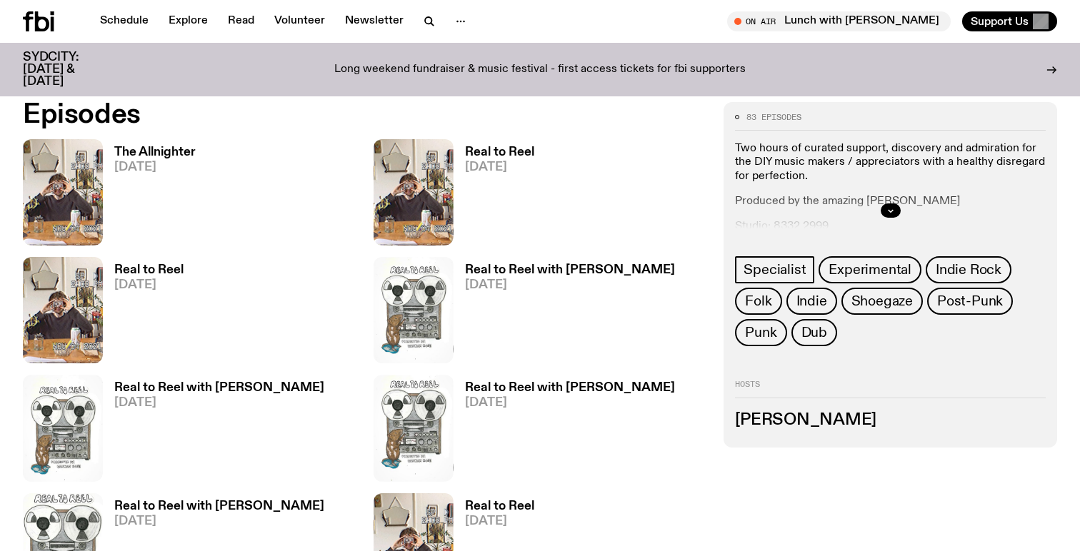
click at [508, 270] on h3 "Real to Reel with Hannah Rose" at bounding box center [570, 270] width 210 height 12
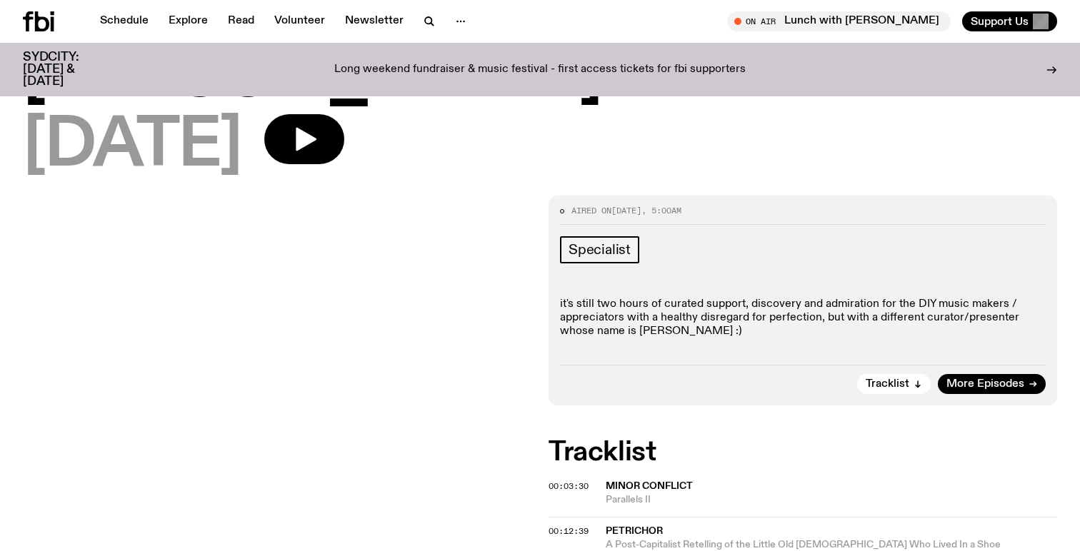
scroll to position [140, 0]
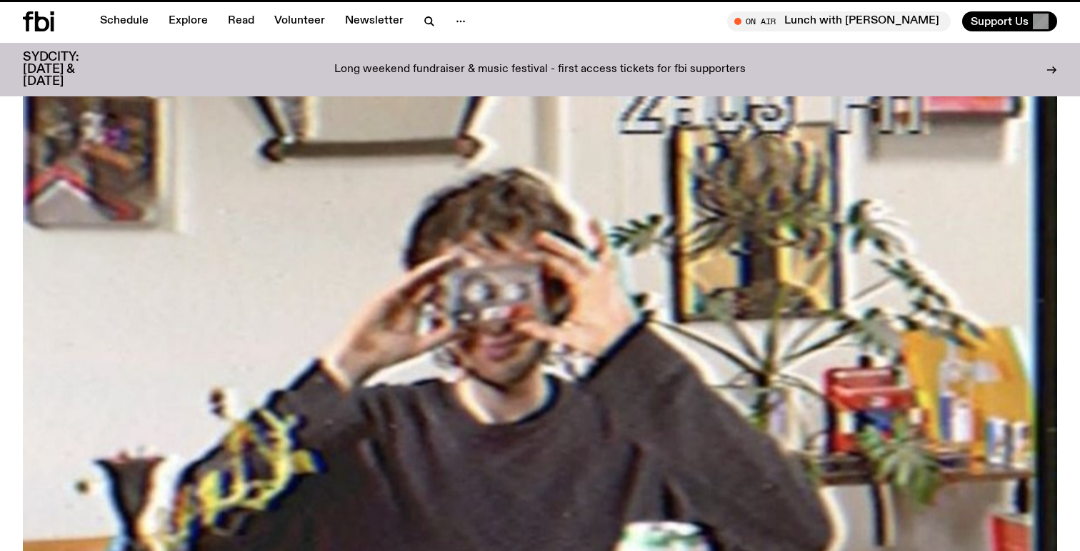
scroll to position [706, 0]
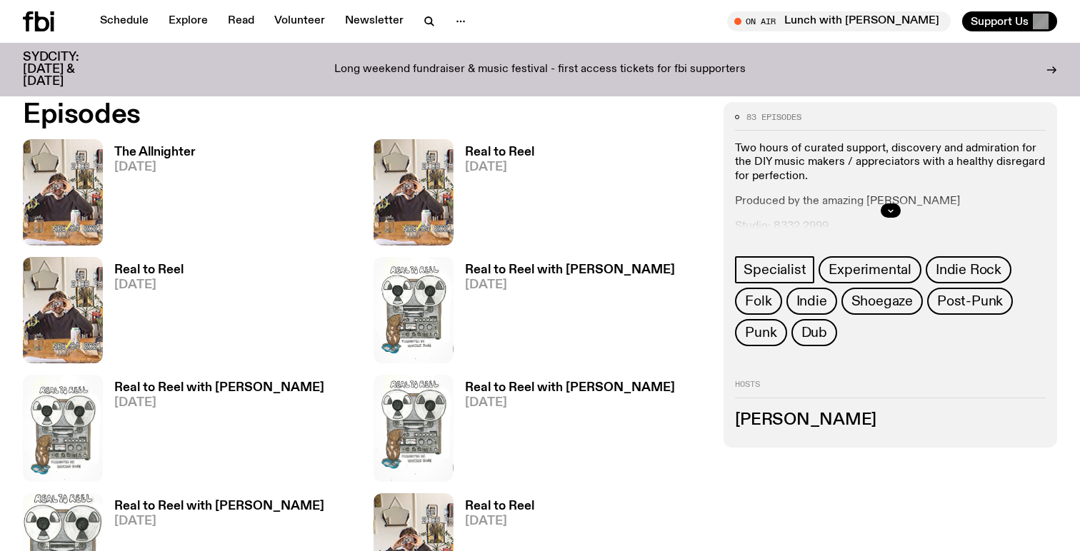
click at [179, 154] on h3 "The Allnighter" at bounding box center [154, 152] width 81 height 12
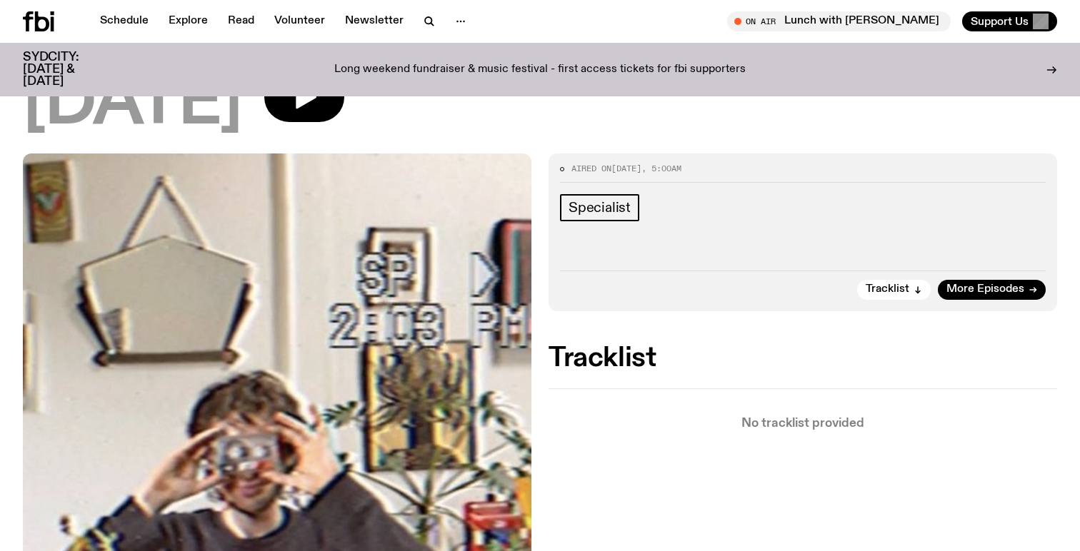
scroll to position [126, 0]
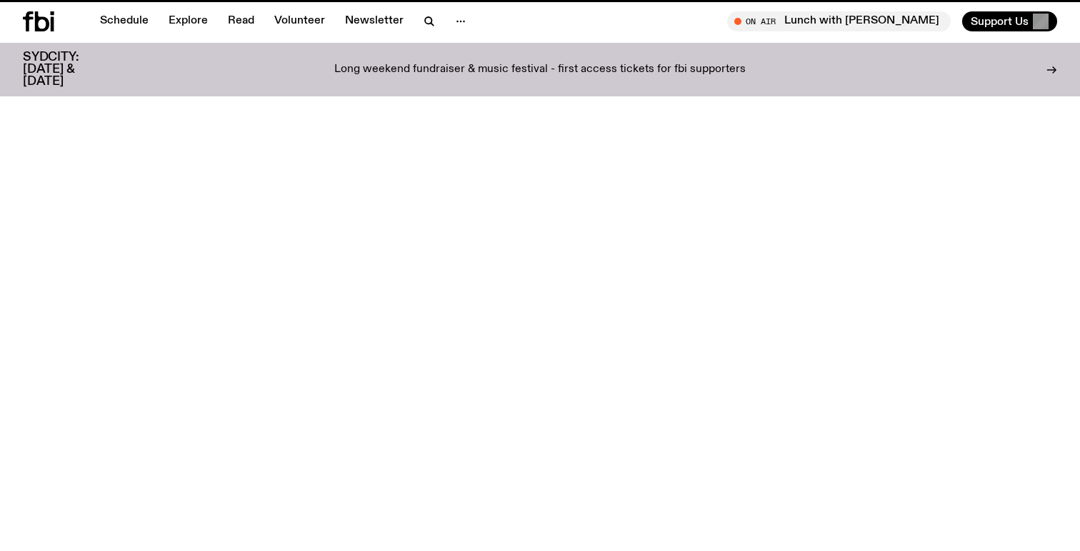
scroll to position [706, 0]
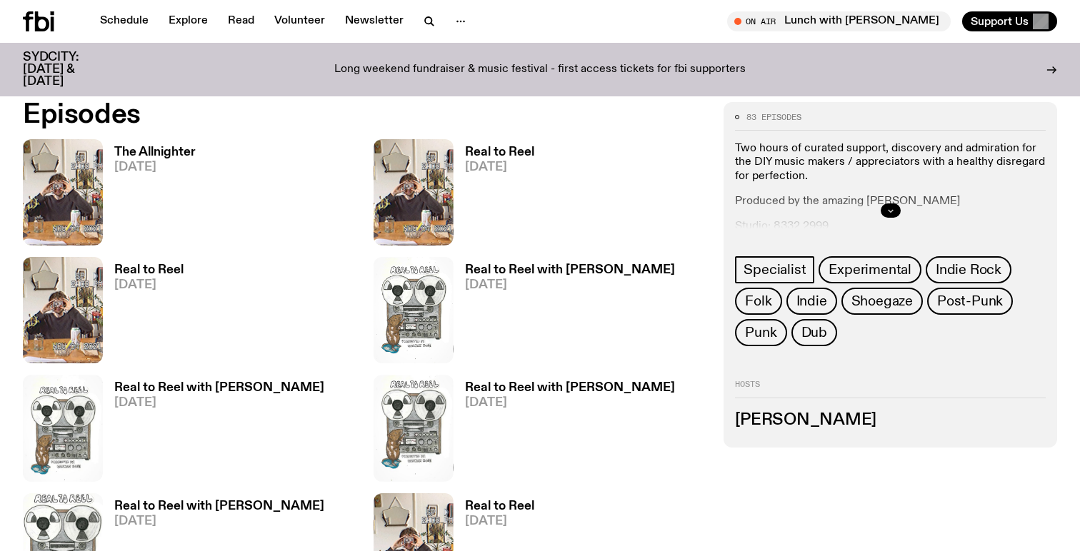
click at [897, 211] on button "button" at bounding box center [891, 211] width 20 height 14
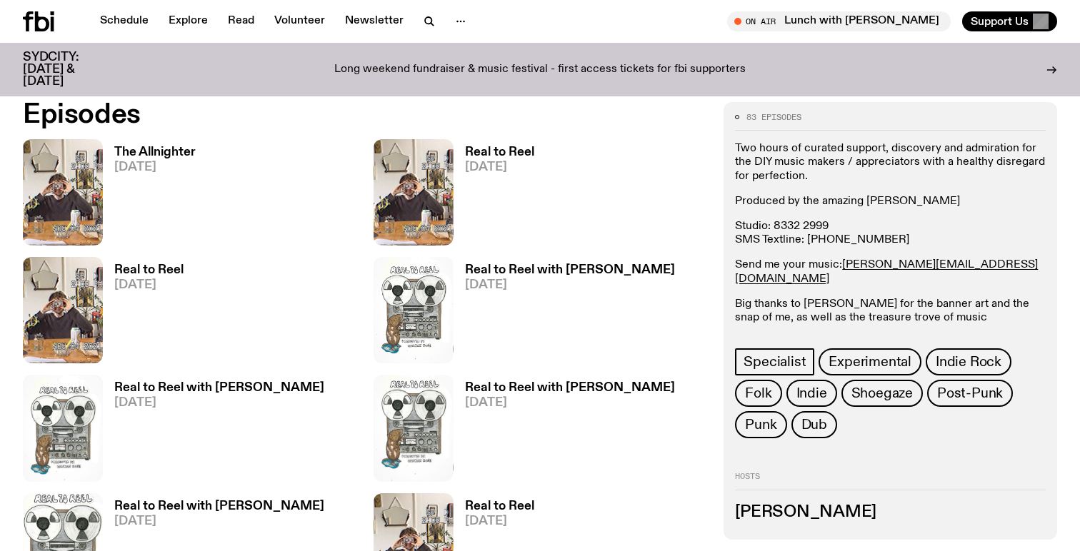
click at [510, 148] on h3 "Real to Reel" at bounding box center [499, 152] width 69 height 12
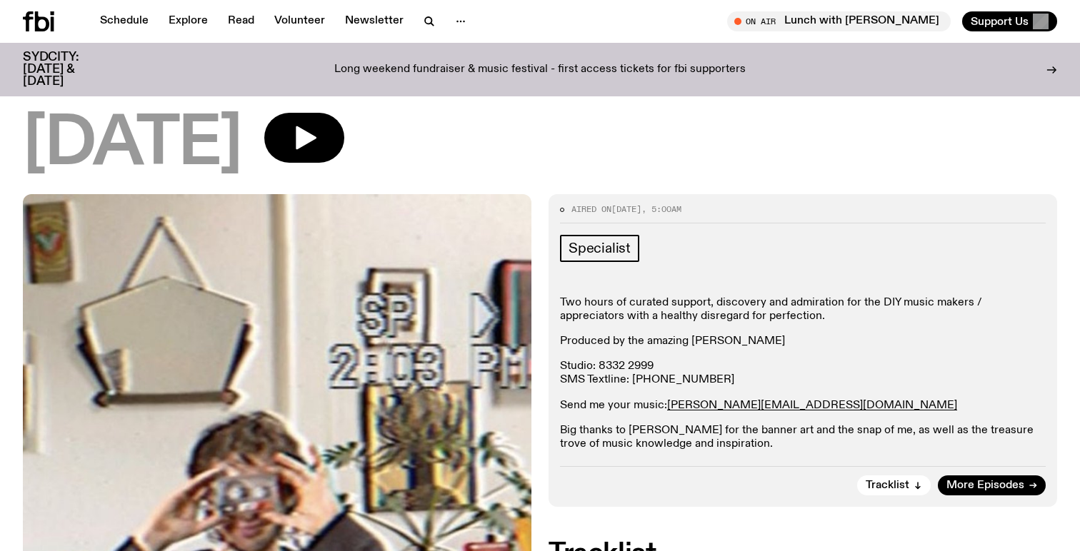
scroll to position [92, 0]
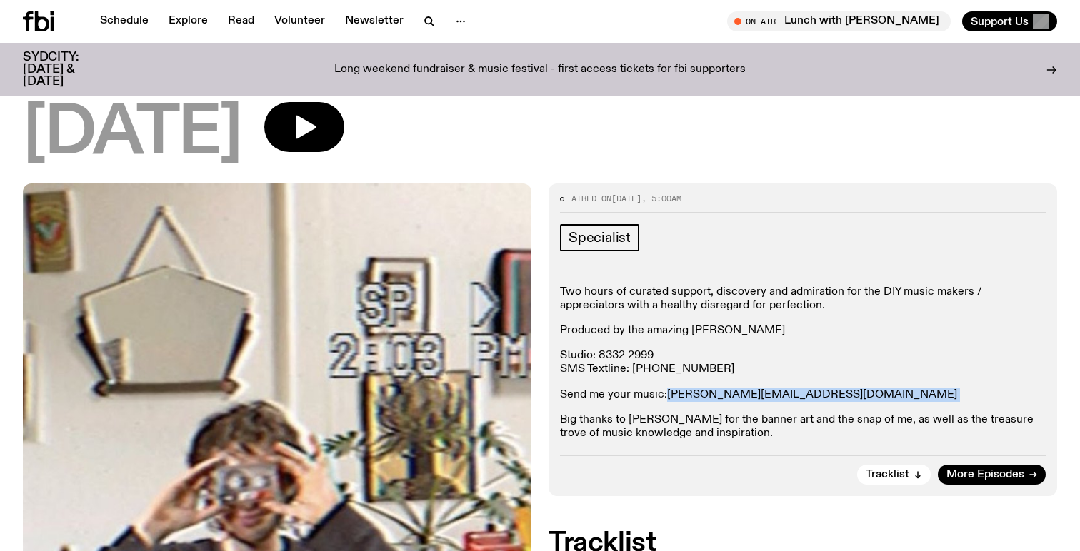
drag, startPoint x: 783, startPoint y: 399, endPoint x: 668, endPoint y: 399, distance: 115.7
click at [668, 399] on p "Send me your music: jasper.c@fbiradio.com" at bounding box center [803, 396] width 486 height 14
copy p "jasper.c@fbiradio.com"
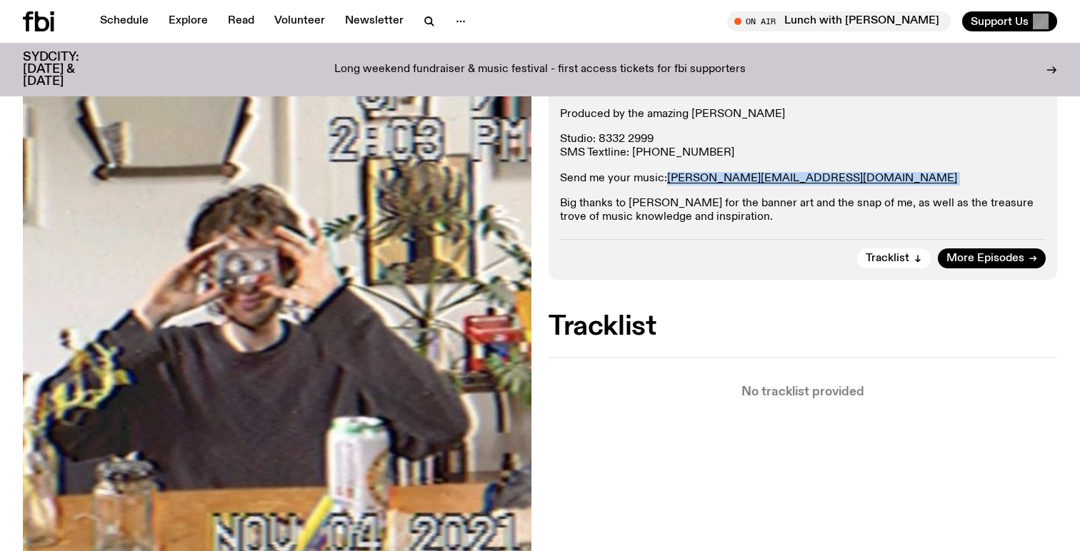
scroll to position [78, 0]
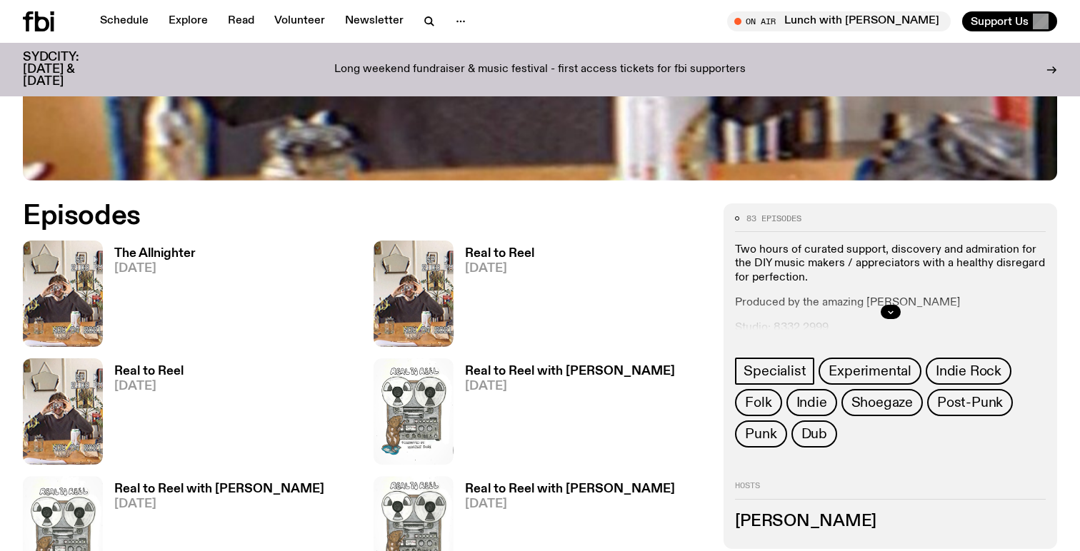
scroll to position [603, 0]
click at [884, 310] on button "button" at bounding box center [891, 313] width 20 height 14
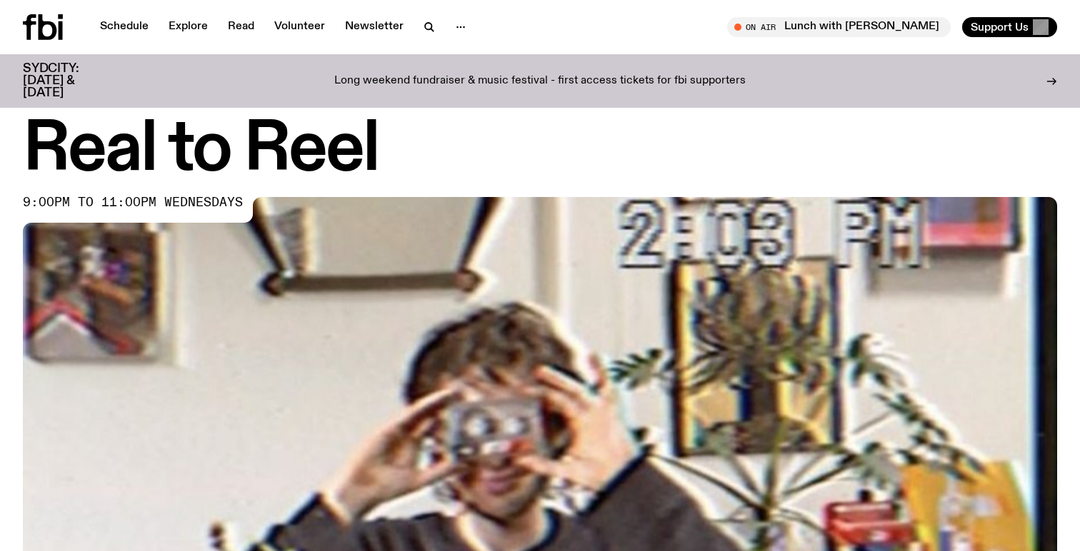
scroll to position [0, 0]
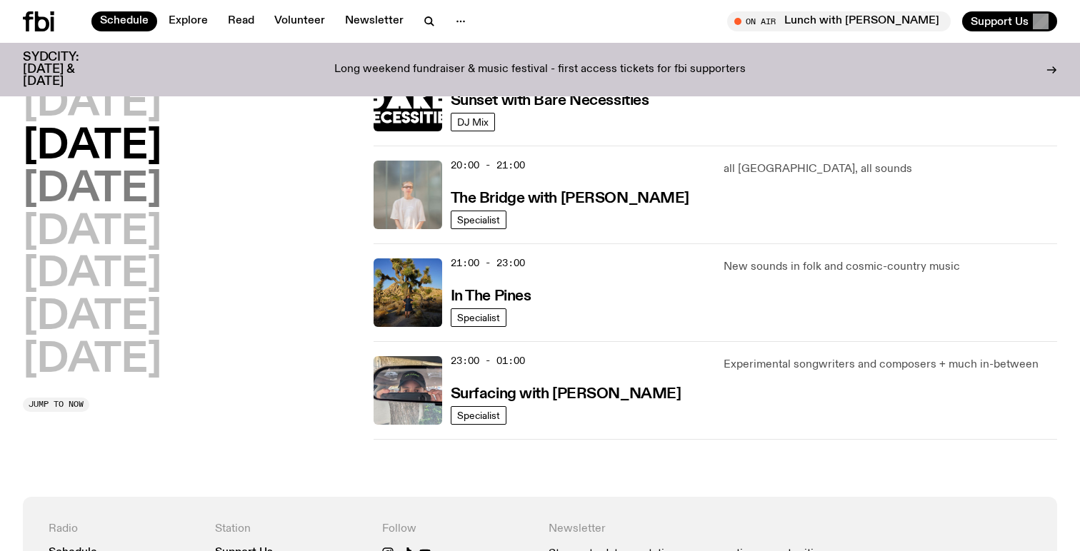
click at [161, 191] on h2 "Wednesday" at bounding box center [92, 190] width 139 height 40
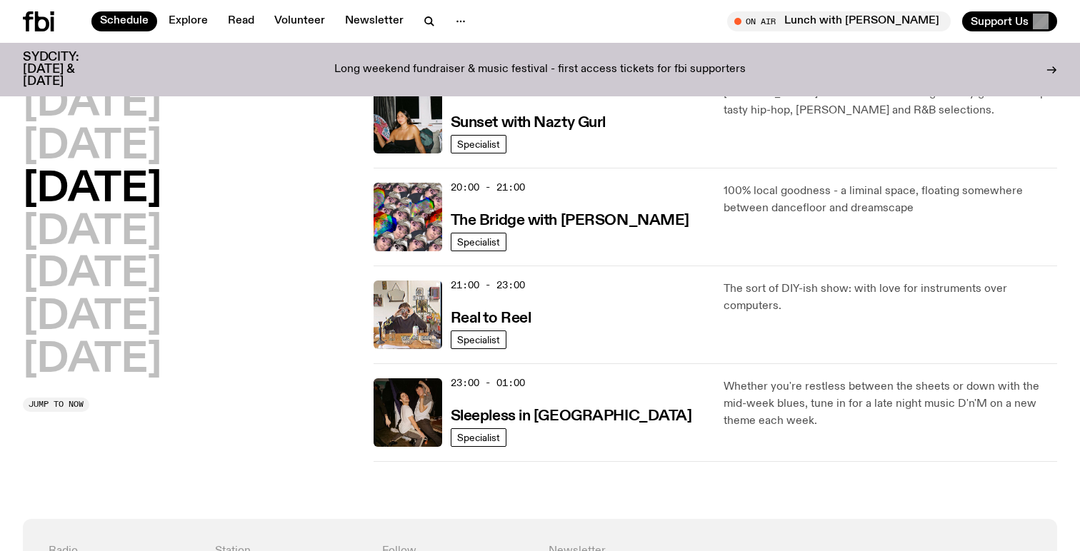
scroll to position [647, 0]
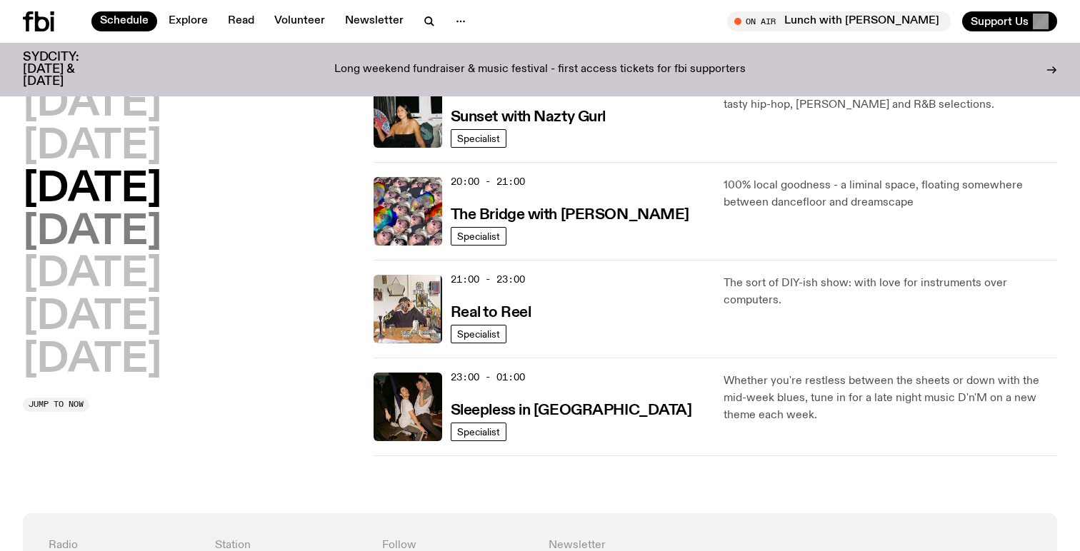
click at [161, 239] on h2 "Thursday" at bounding box center [92, 233] width 139 height 40
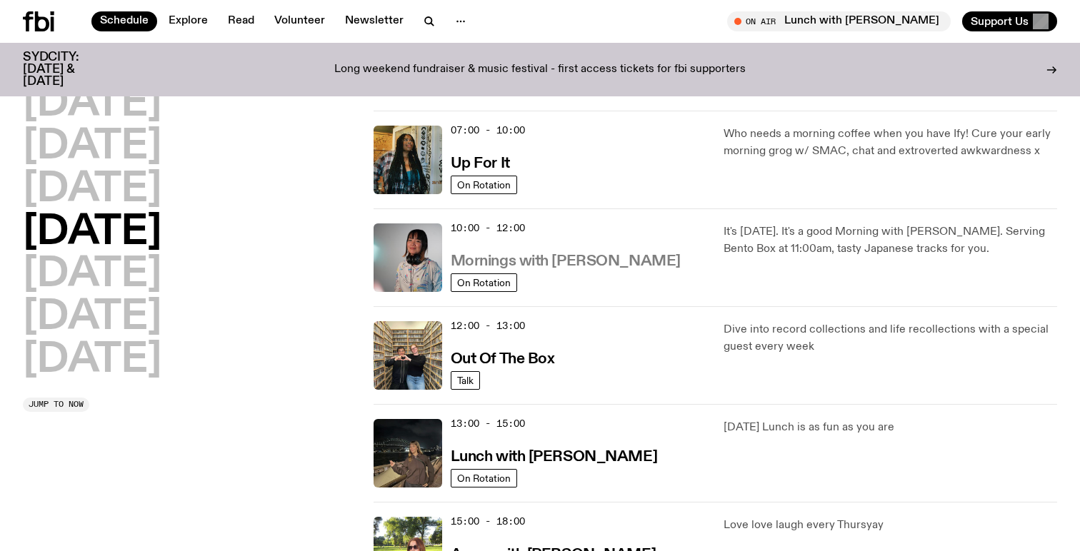
scroll to position [126, 0]
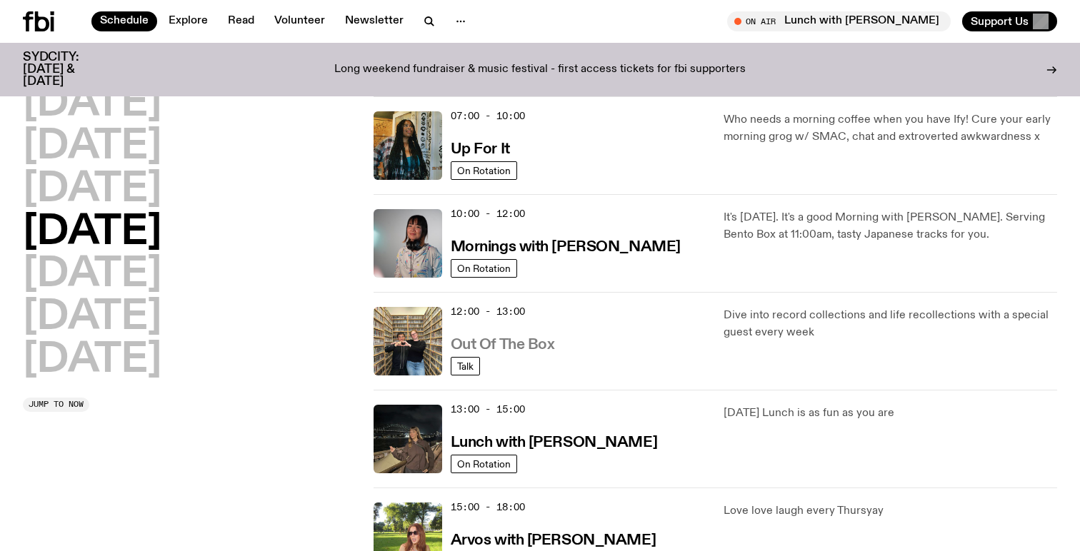
click at [536, 351] on h3 "Out Of The Box" at bounding box center [503, 345] width 104 height 15
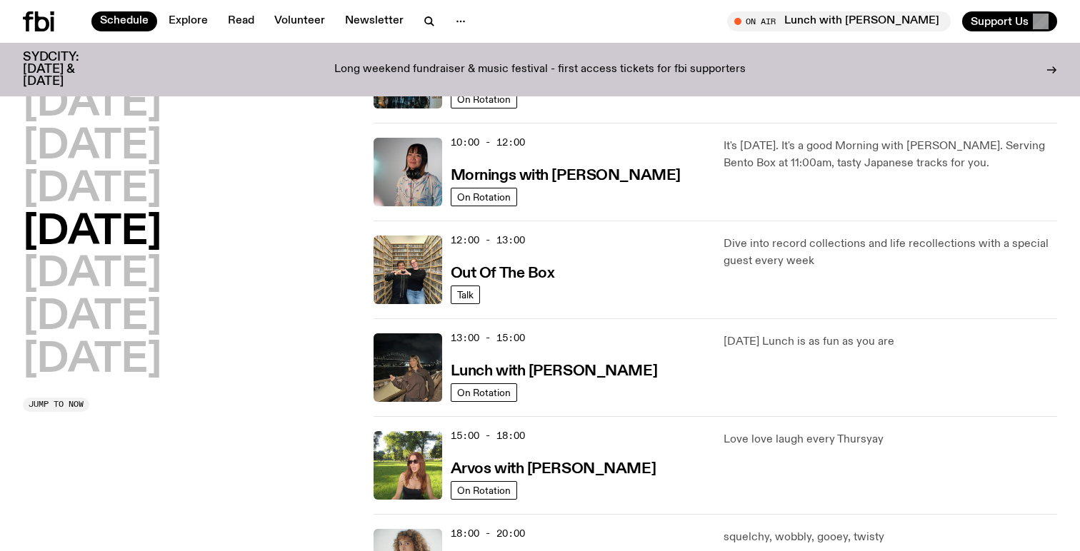
scroll to position [198, 0]
click at [567, 368] on h3 "Lunch with Izzy Page" at bounding box center [554, 371] width 206 height 15
click at [161, 201] on h2 "Wednesday" at bounding box center [92, 190] width 139 height 40
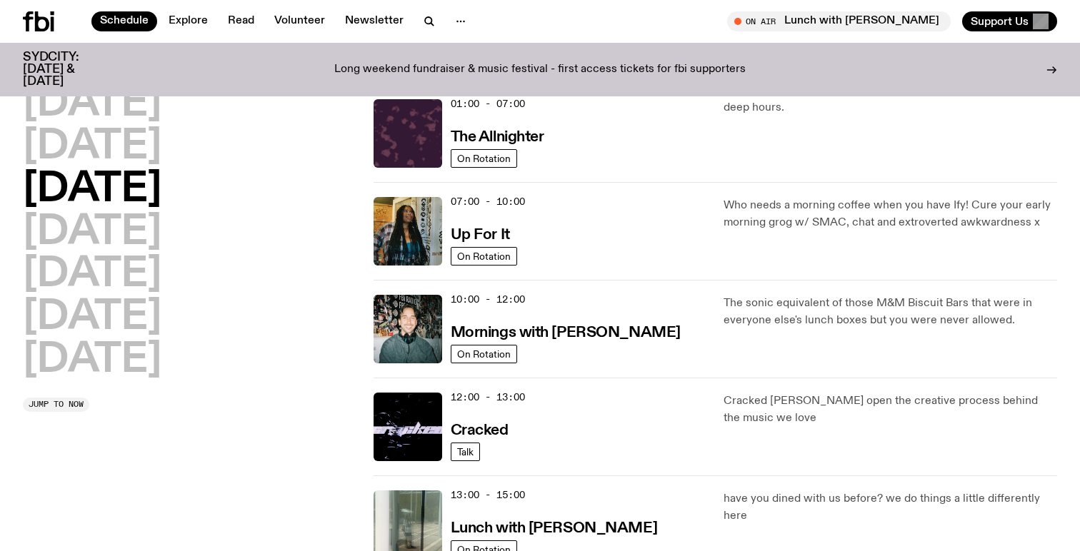
scroll to position [40, 0]
click at [134, 241] on h2 "Thursday" at bounding box center [92, 233] width 139 height 40
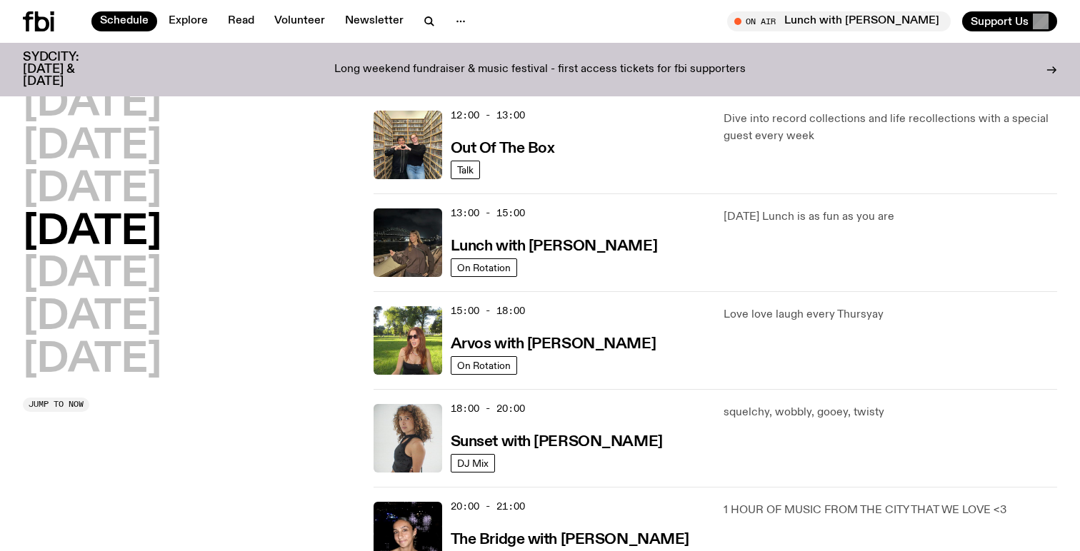
scroll to position [325, 0]
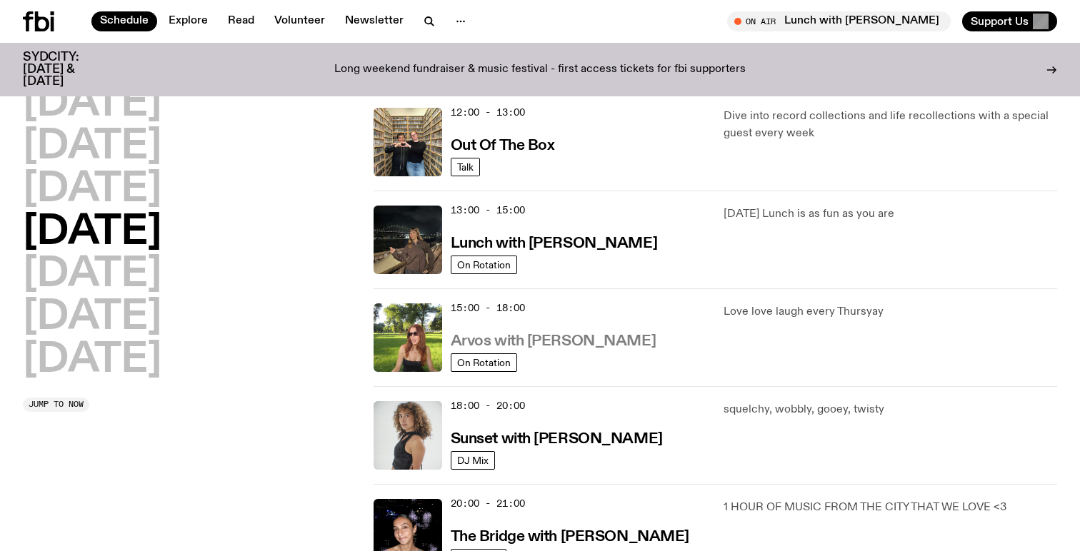
click at [572, 339] on h3 "Arvos with Lizzie Bowles" at bounding box center [553, 341] width 205 height 15
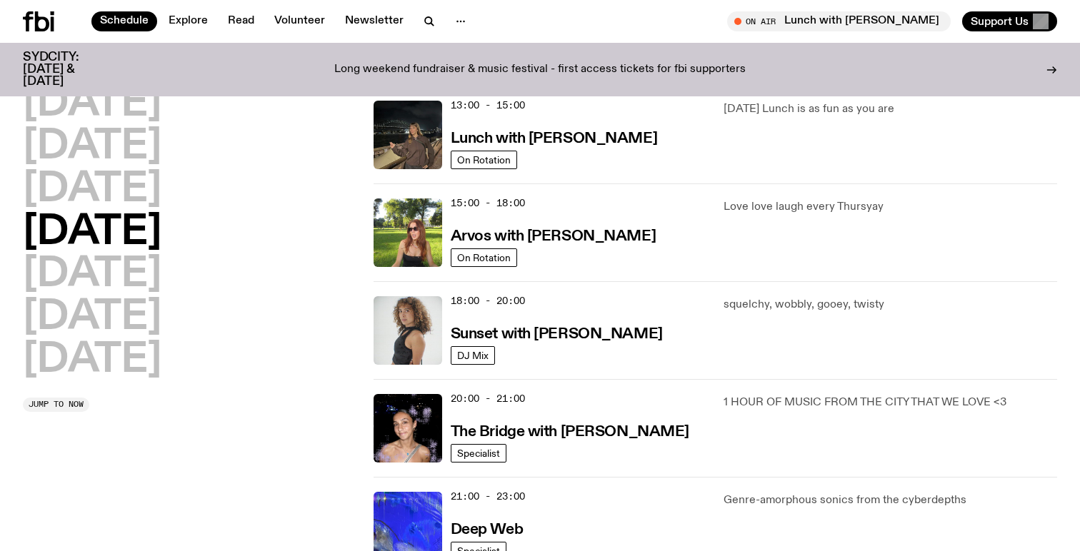
scroll to position [466, 0]
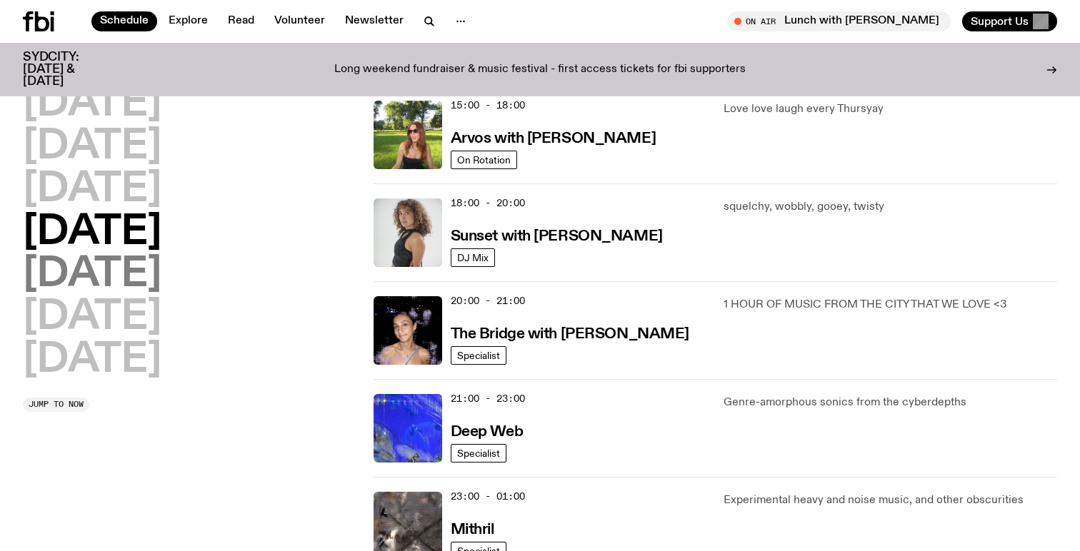
click at [118, 279] on h2 "Friday" at bounding box center [92, 275] width 139 height 40
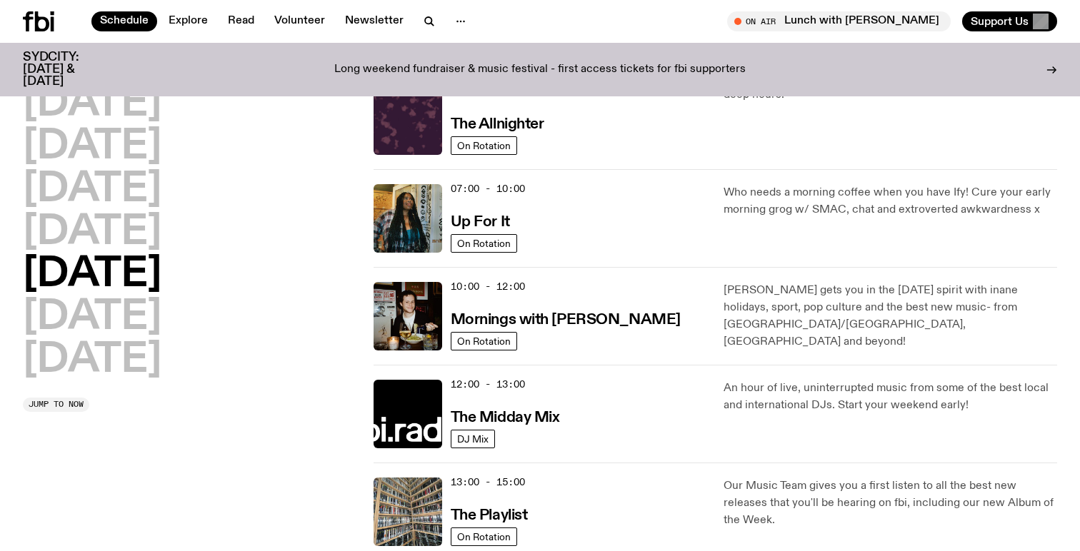
scroll to position [54, 0]
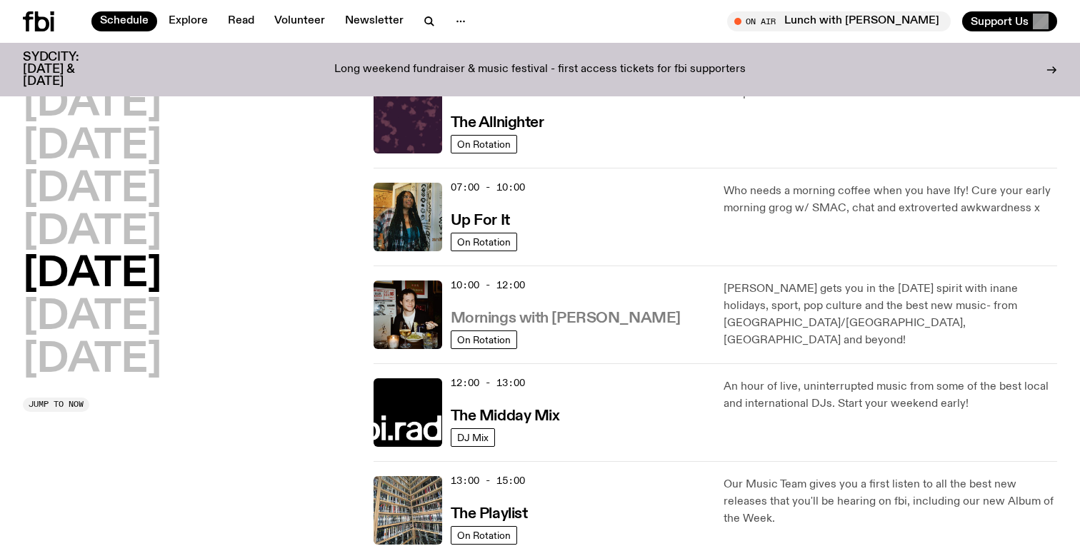
click at [592, 313] on h3 "Mornings with Sam Lane" at bounding box center [566, 318] width 230 height 15
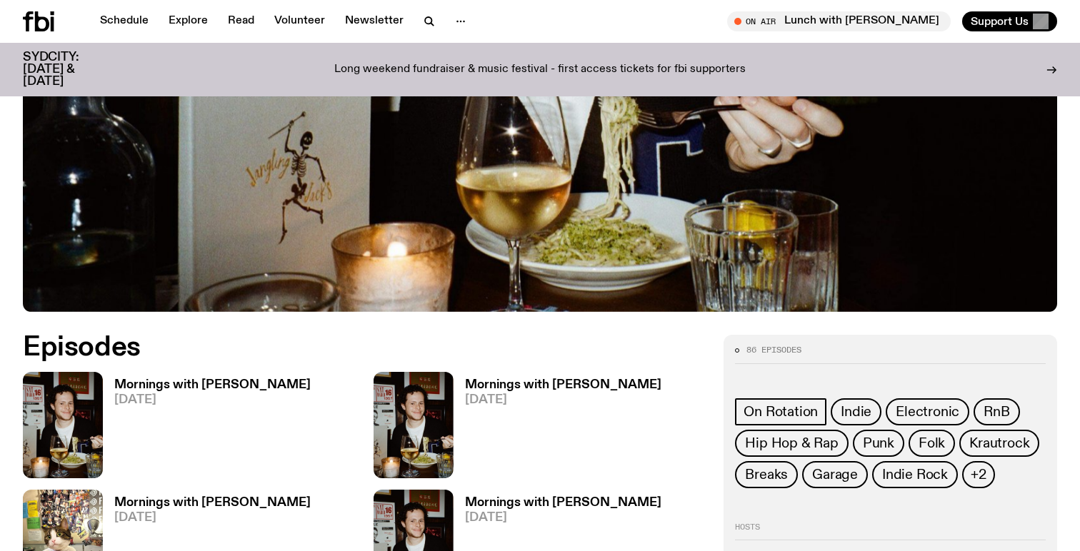
scroll to position [489, 0]
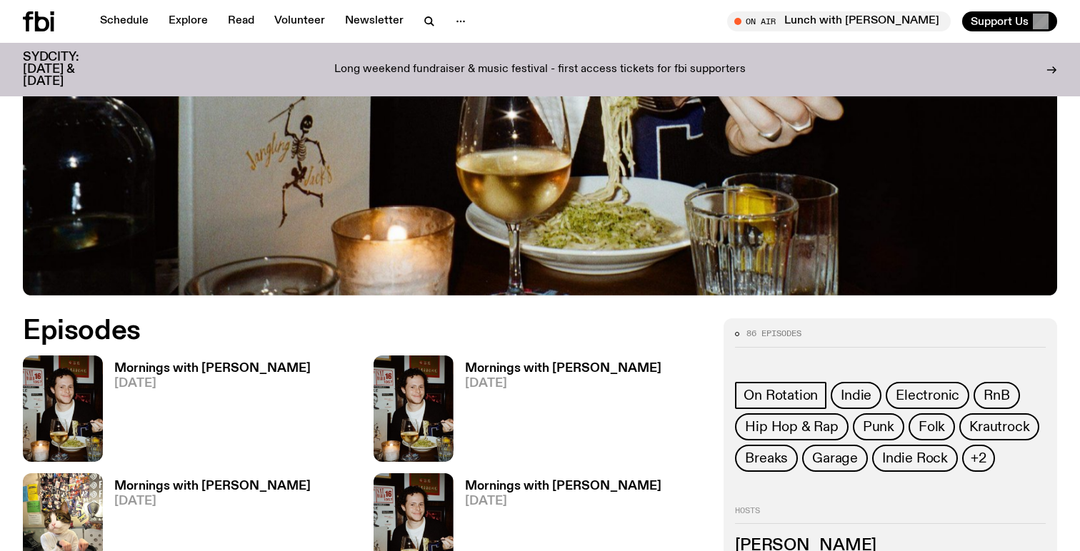
click at [222, 369] on h3 "Mornings with Sam Lane" at bounding box center [212, 369] width 196 height 12
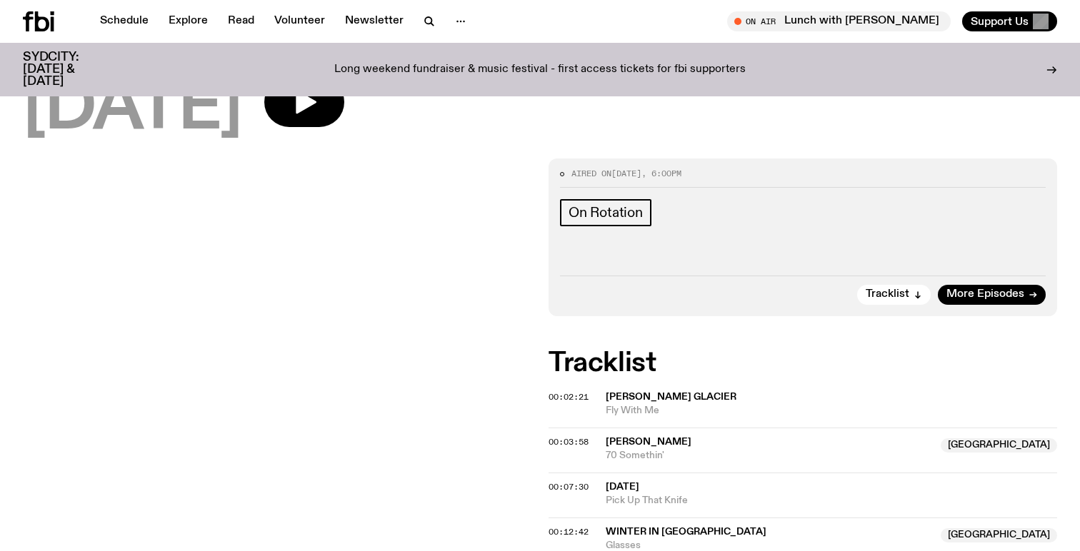
scroll to position [56, 0]
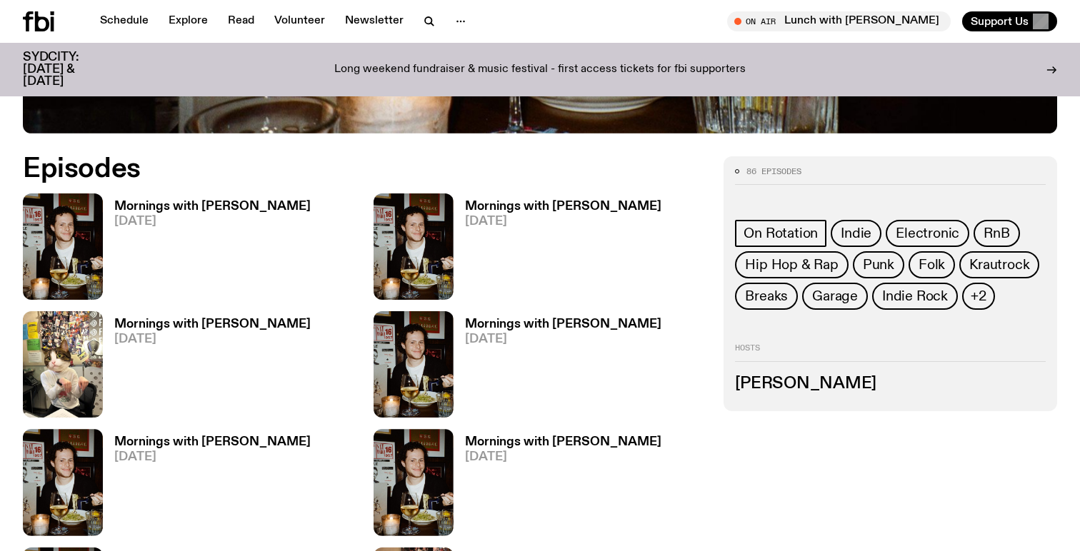
scroll to position [669, 0]
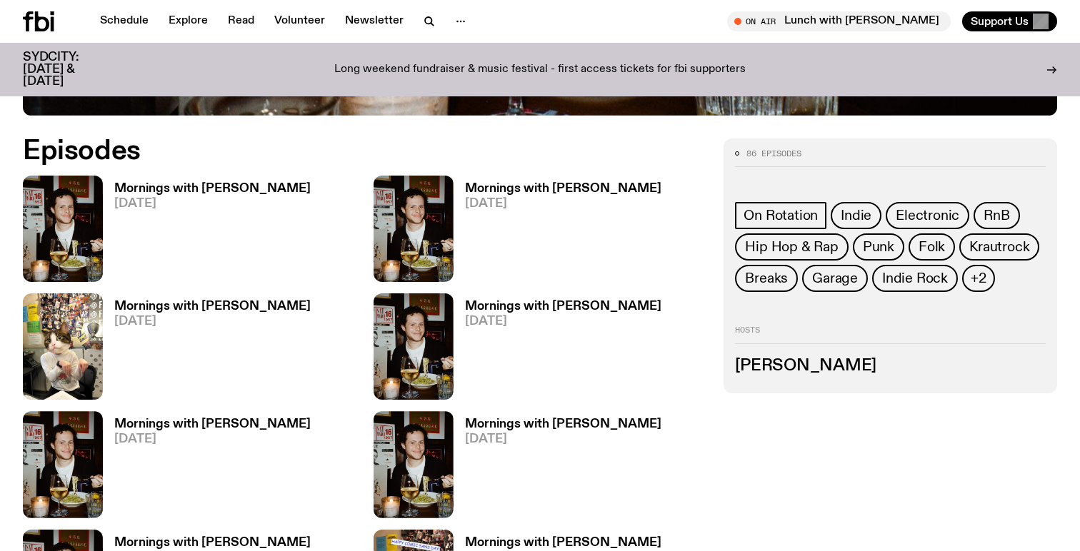
click at [531, 192] on h3 "Mornings with Sam Lane" at bounding box center [563, 189] width 196 height 12
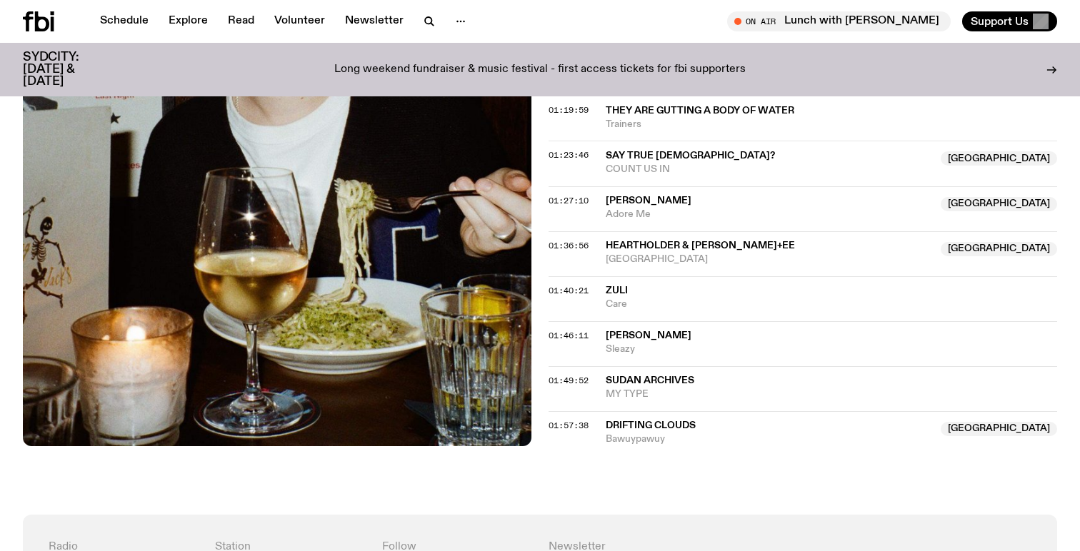
scroll to position [1231, 0]
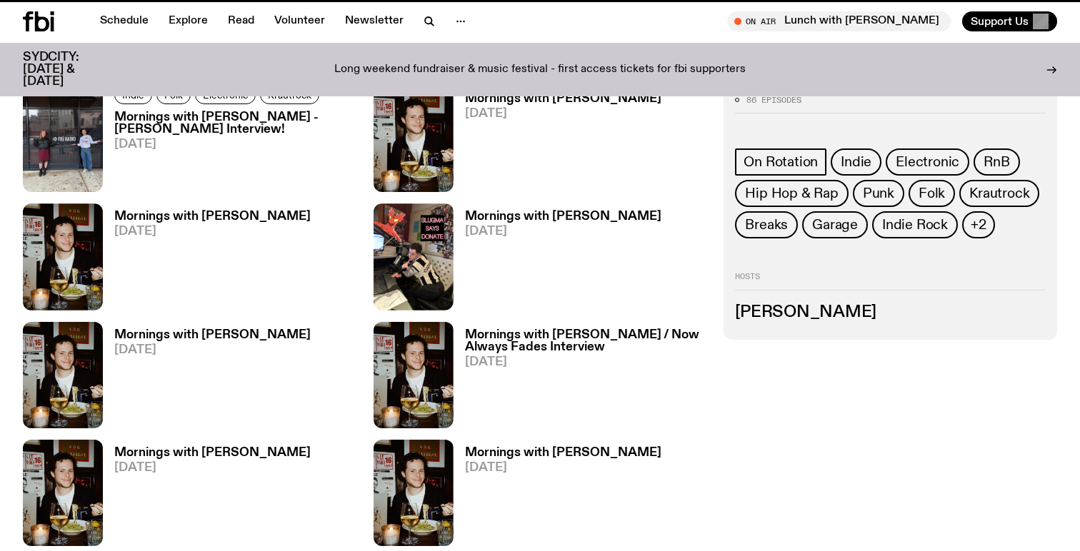
scroll to position [669, 0]
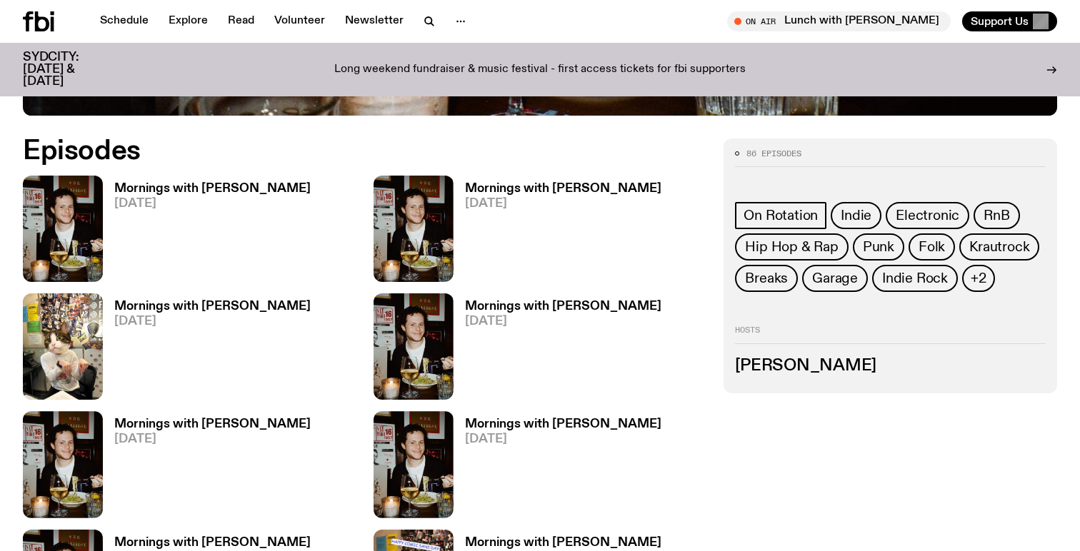
click at [179, 308] on h3 "Mornings with Sam Lane" at bounding box center [212, 307] width 196 height 12
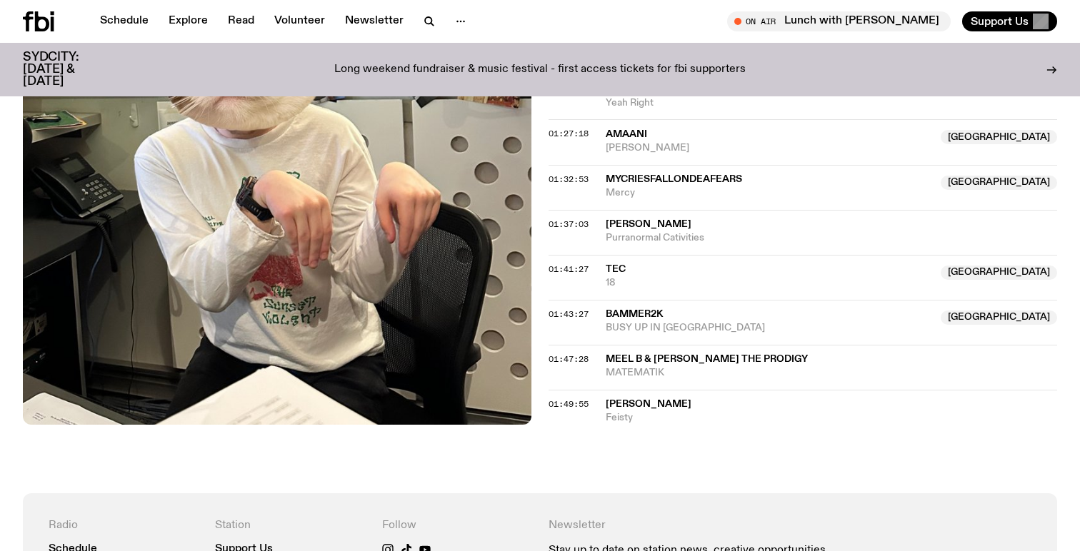
scroll to position [1240, 0]
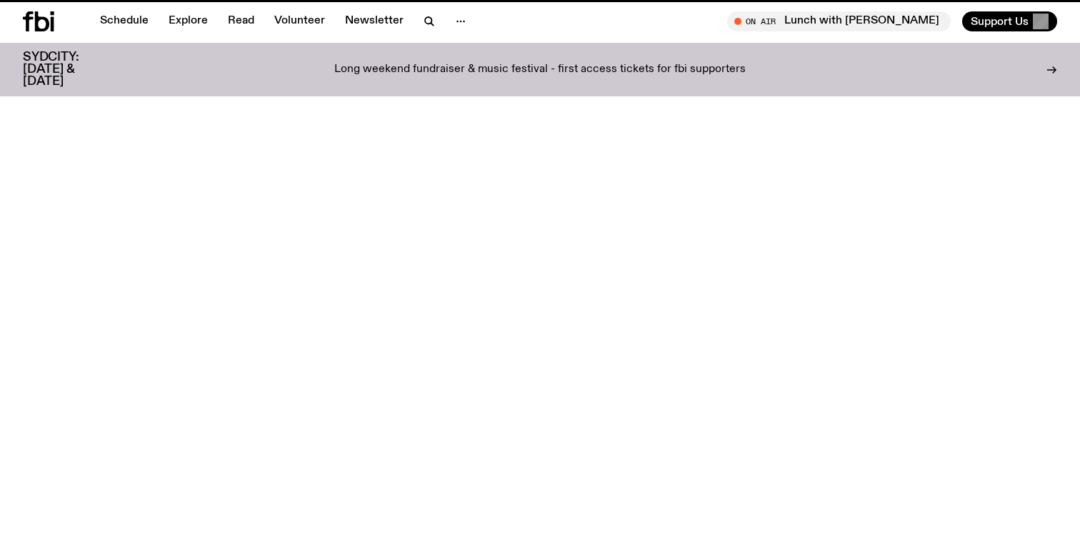
scroll to position [669, 0]
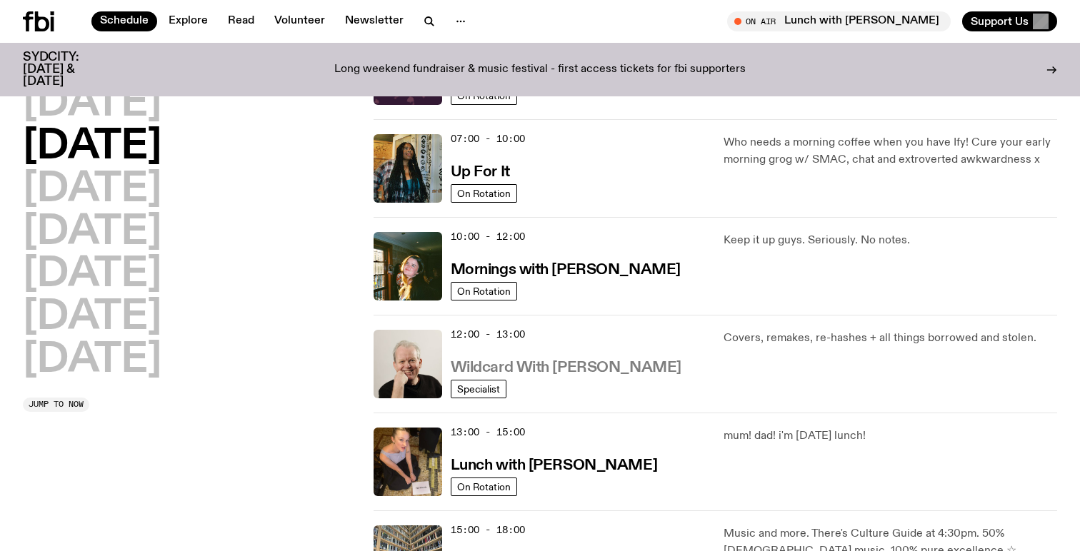
scroll to position [104, 0]
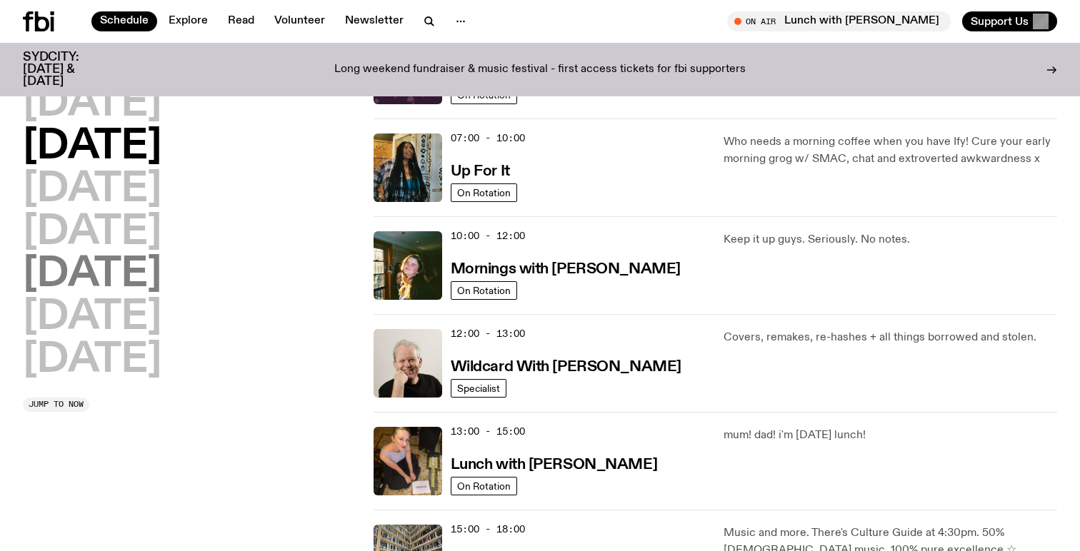
click at [123, 276] on h2 "Friday" at bounding box center [92, 275] width 139 height 40
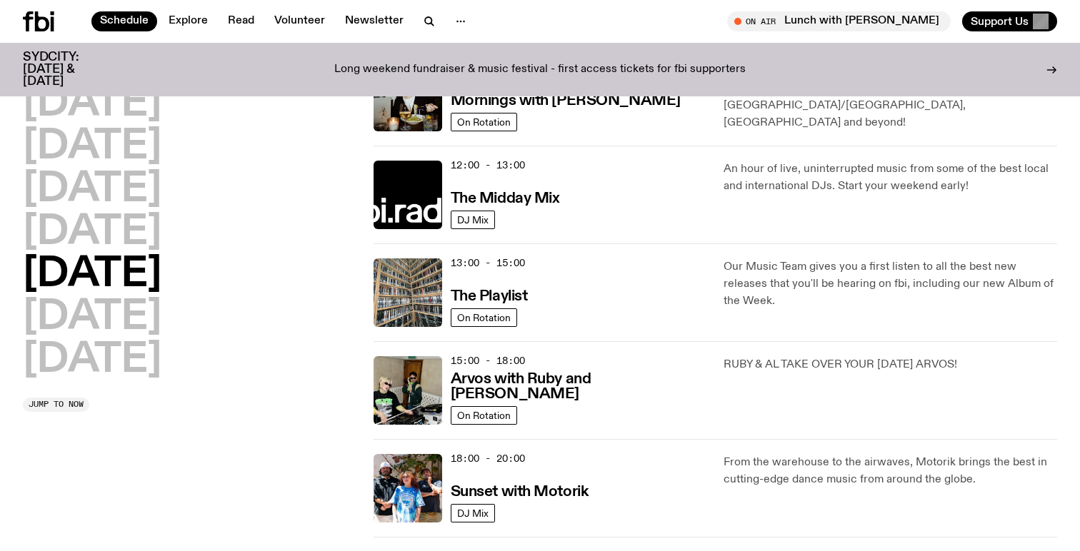
scroll to position [274, 0]
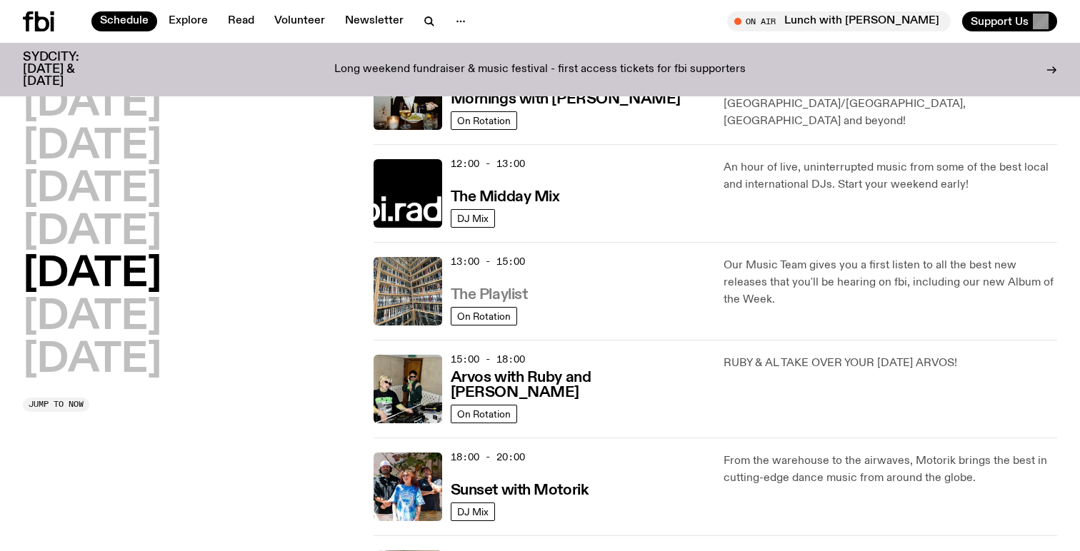
click at [507, 299] on h3 "The Playlist" at bounding box center [489, 295] width 77 height 15
click at [545, 391] on h3 "Arvos with Ruby and Al" at bounding box center [579, 386] width 256 height 30
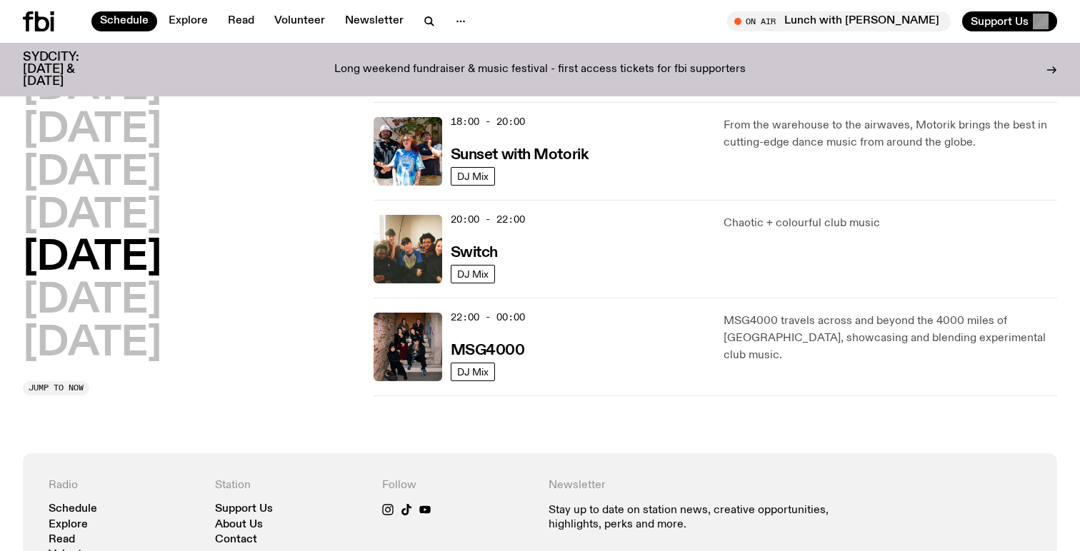
scroll to position [617, 0]
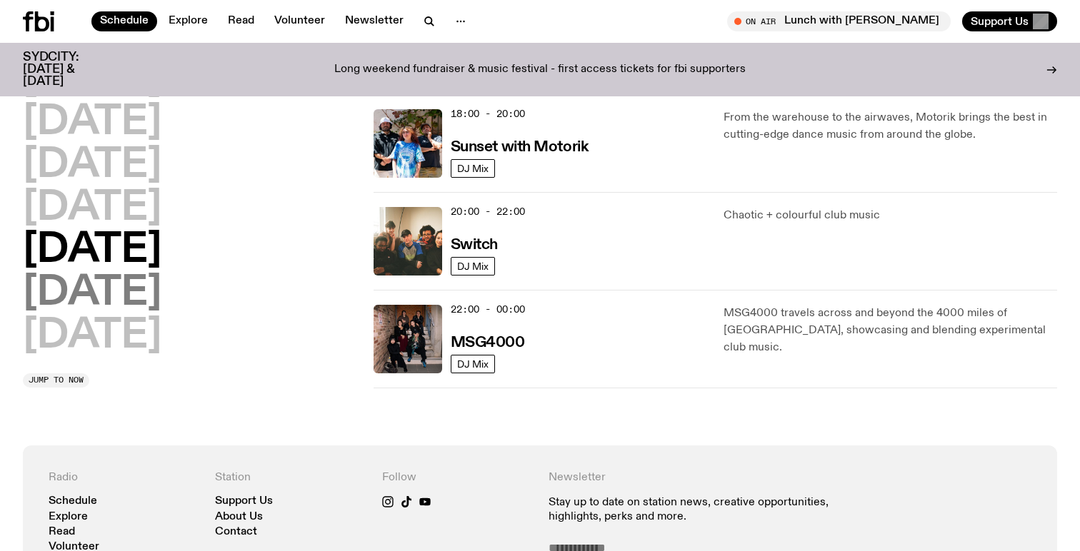
click at [161, 290] on h2 "Saturday" at bounding box center [92, 294] width 139 height 40
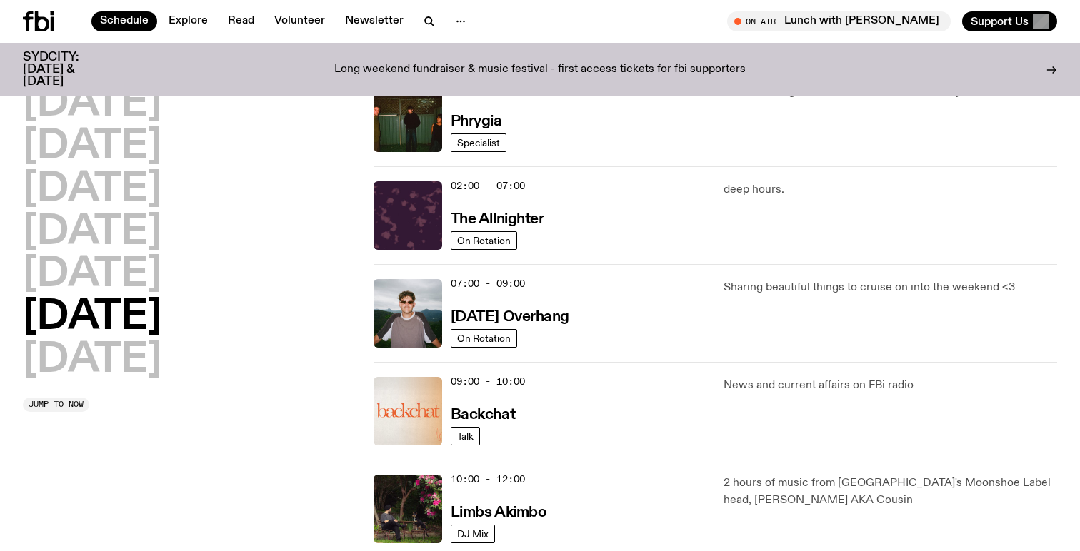
scroll to position [56, 0]
click at [567, 314] on h3 "Saturday Overhang" at bounding box center [510, 316] width 119 height 15
click at [551, 318] on h3 "Saturday Overhang" at bounding box center [510, 316] width 119 height 15
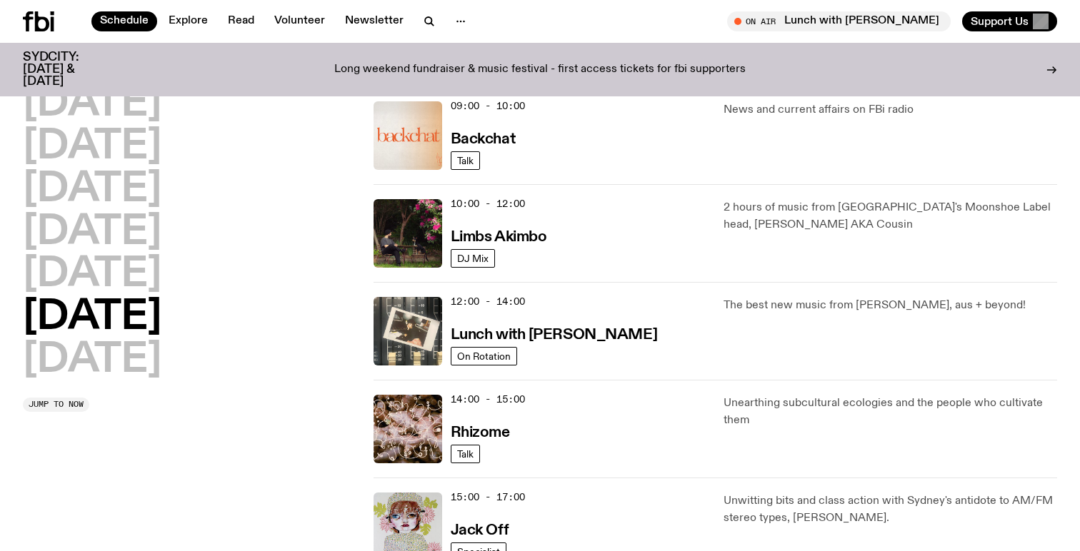
scroll to position [332, 0]
click at [565, 336] on h3 "Lunch with Ella Avni" at bounding box center [554, 334] width 206 height 15
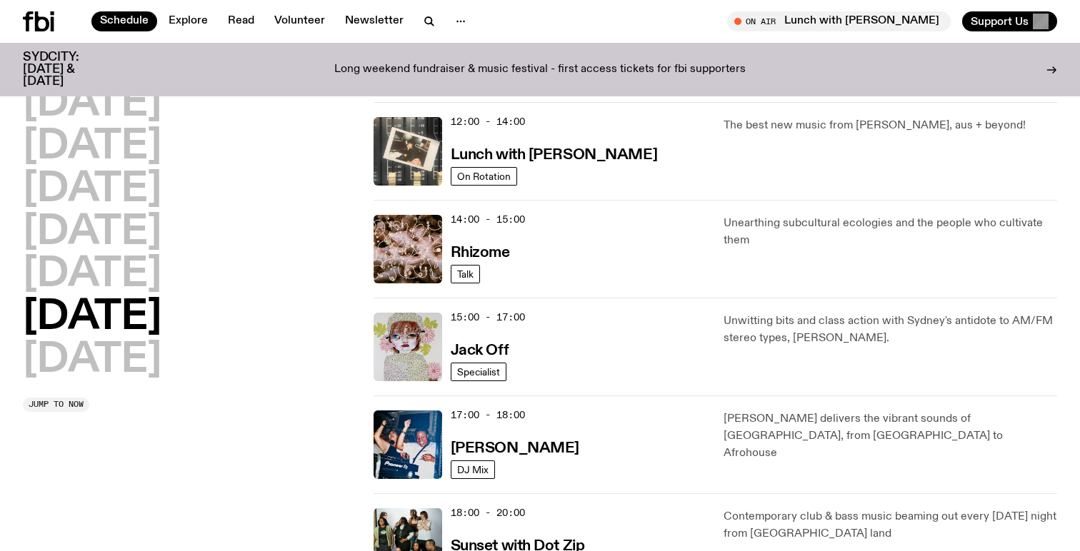
scroll to position [514, 0]
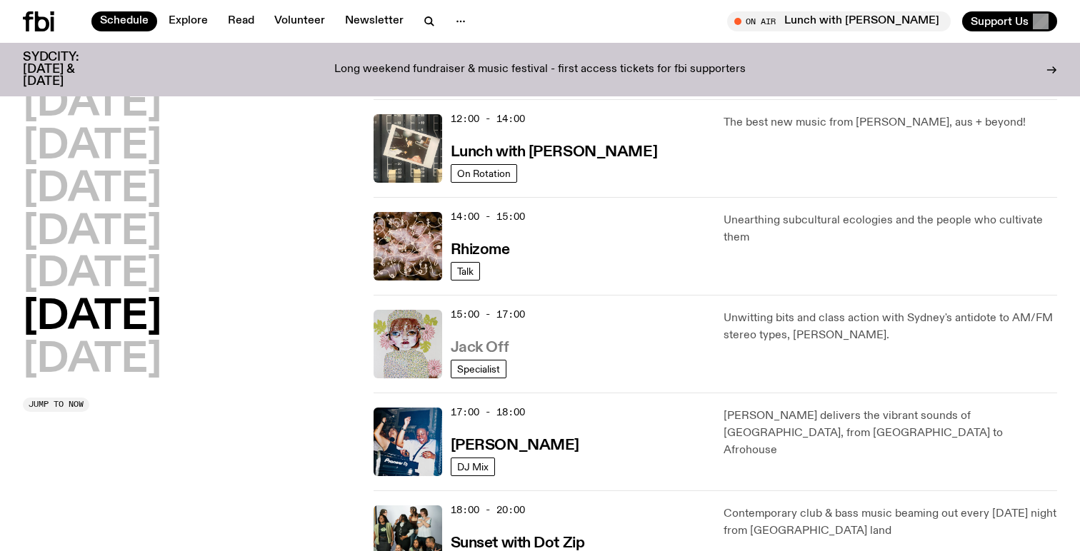
click at [496, 346] on h3 "Jack Off" at bounding box center [480, 348] width 58 height 15
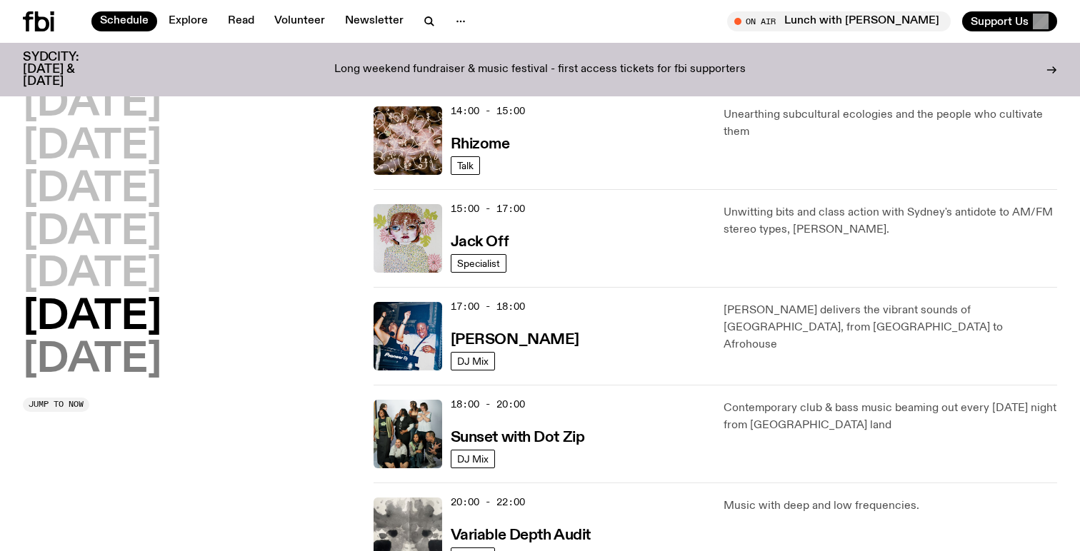
click at [101, 366] on h2 "Sunday" at bounding box center [92, 361] width 139 height 40
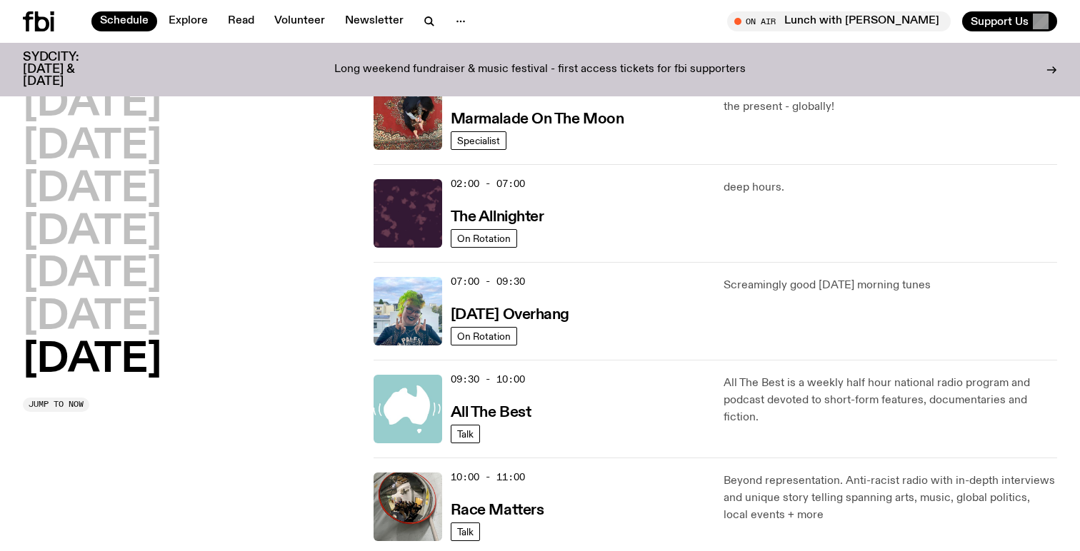
scroll to position [61, 0]
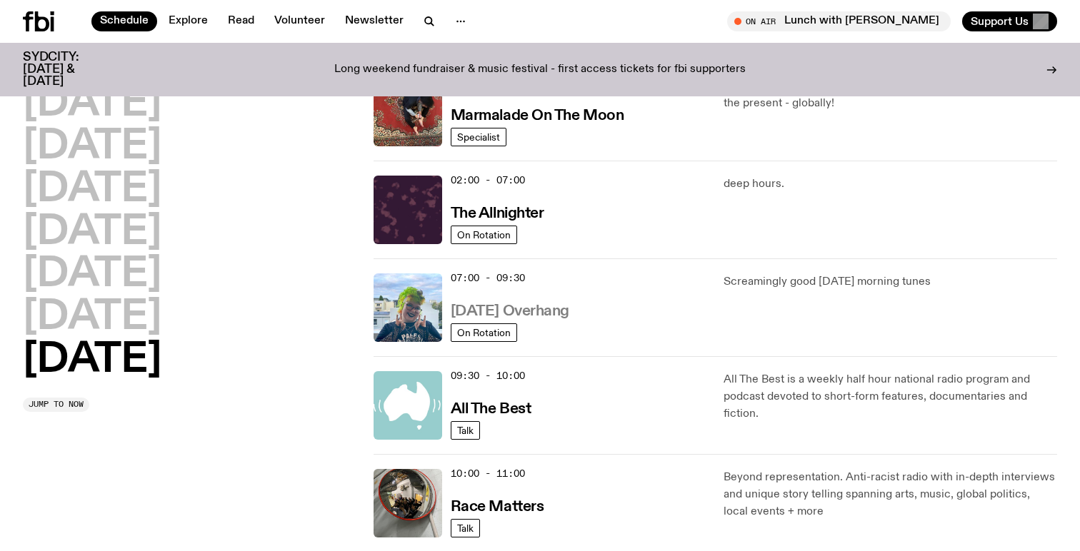
click at [561, 311] on h3 "Sunday Overhang" at bounding box center [510, 311] width 119 height 15
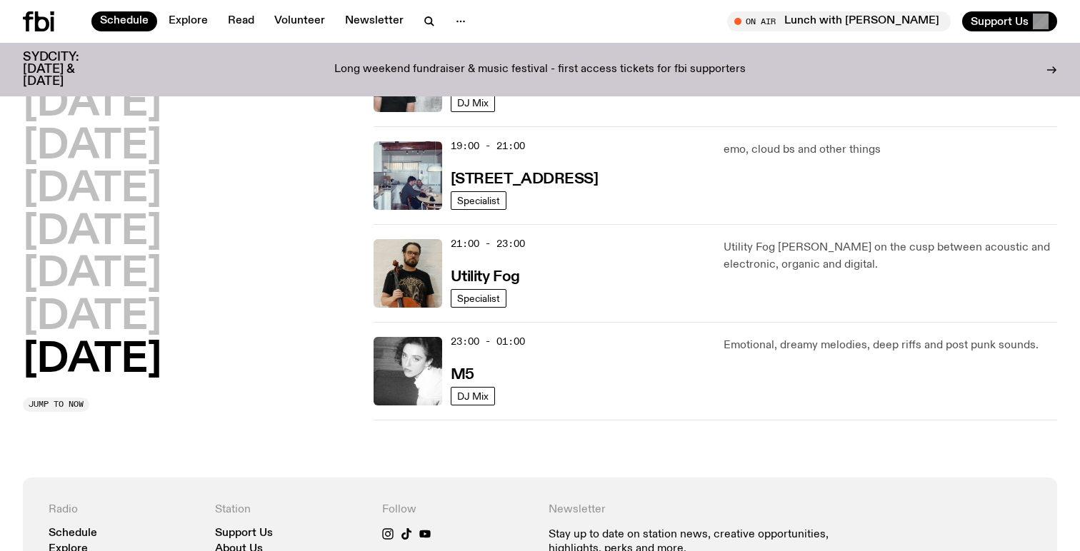
scroll to position [981, 0]
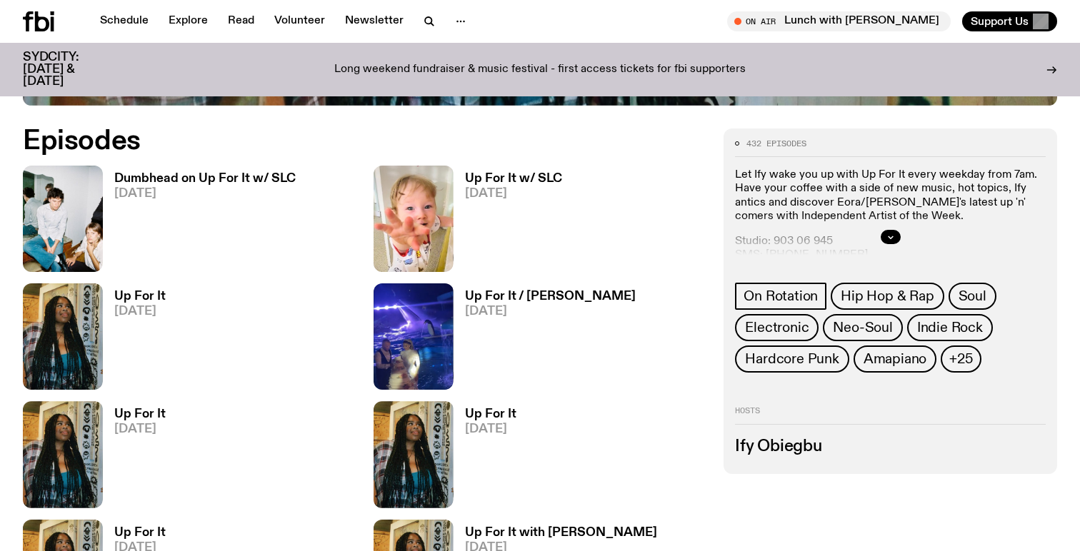
scroll to position [682, 0]
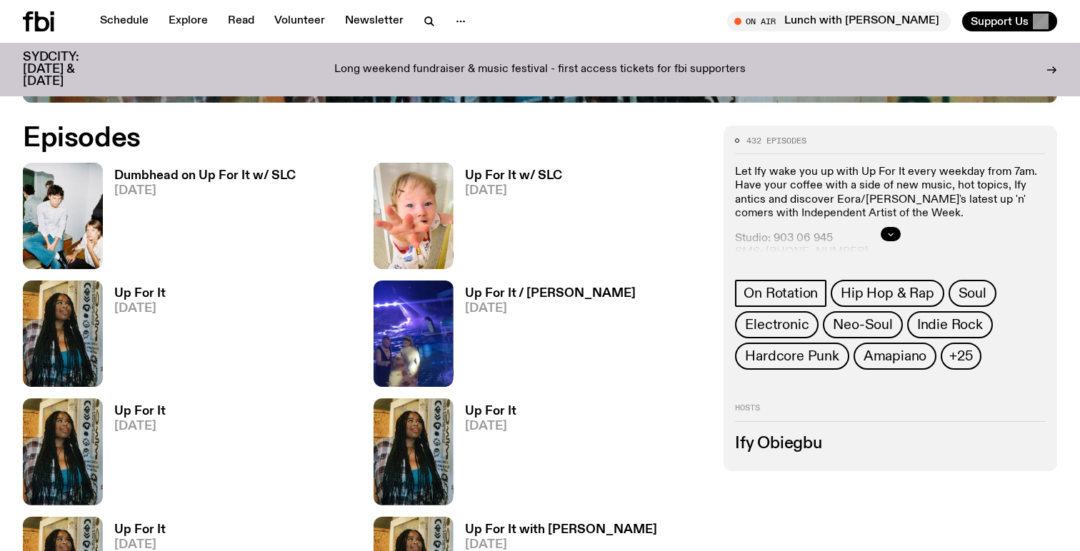
click at [883, 234] on button "button" at bounding box center [891, 234] width 20 height 14
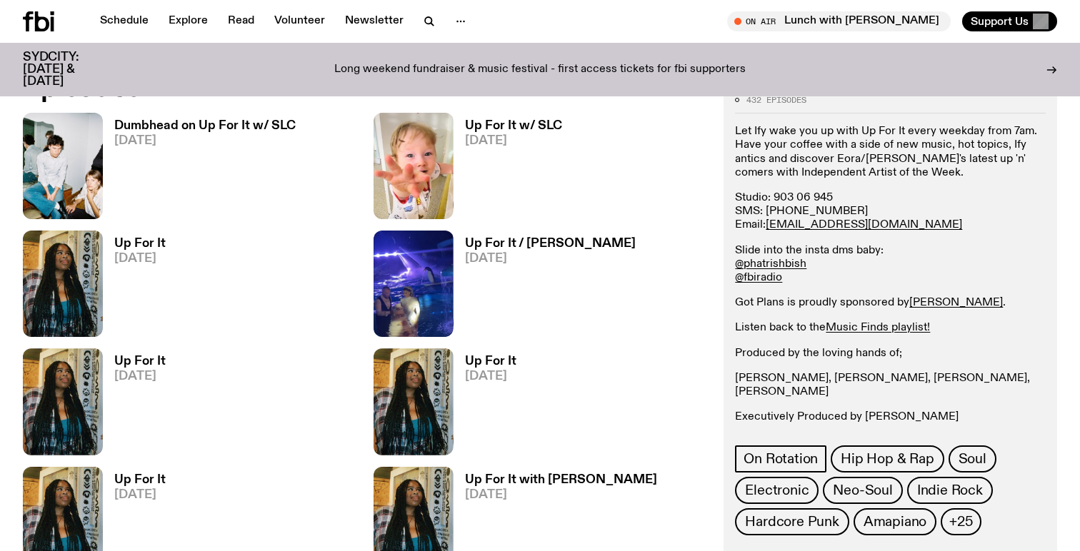
scroll to position [723, 0]
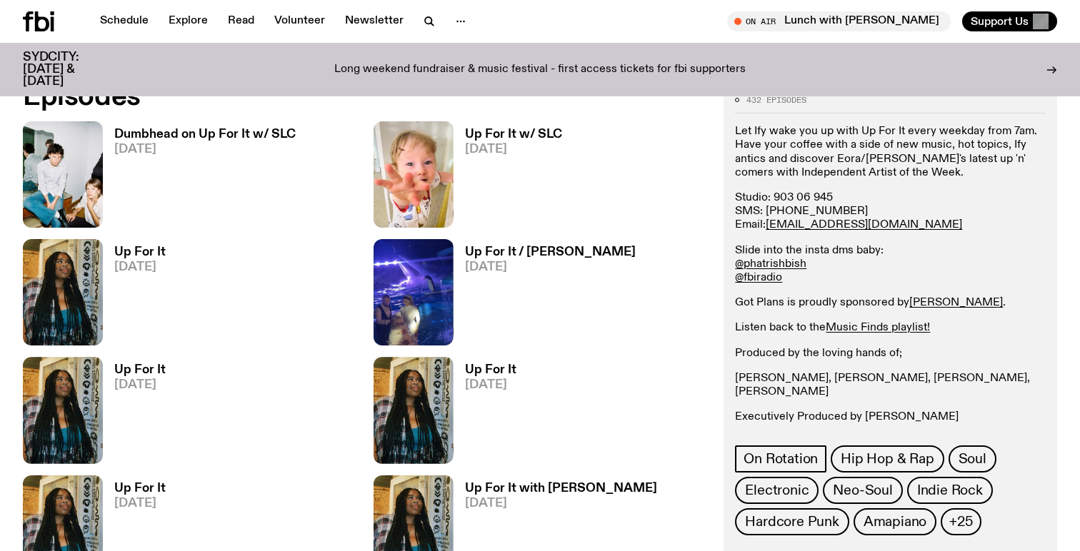
click at [244, 137] on h3 "Dumbhead on Up For It w/ SLC" at bounding box center [204, 135] width 181 height 12
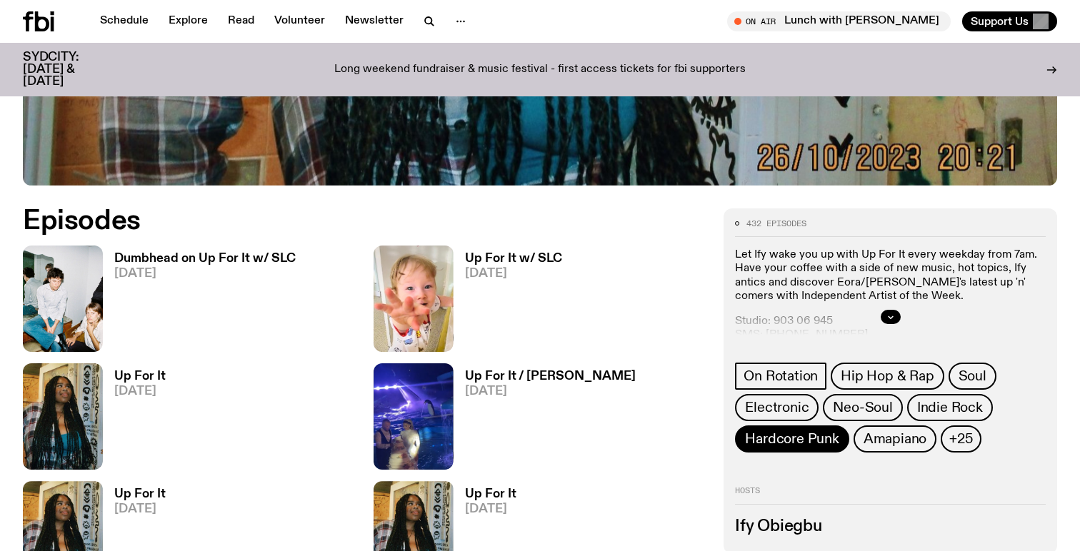
scroll to position [600, 0]
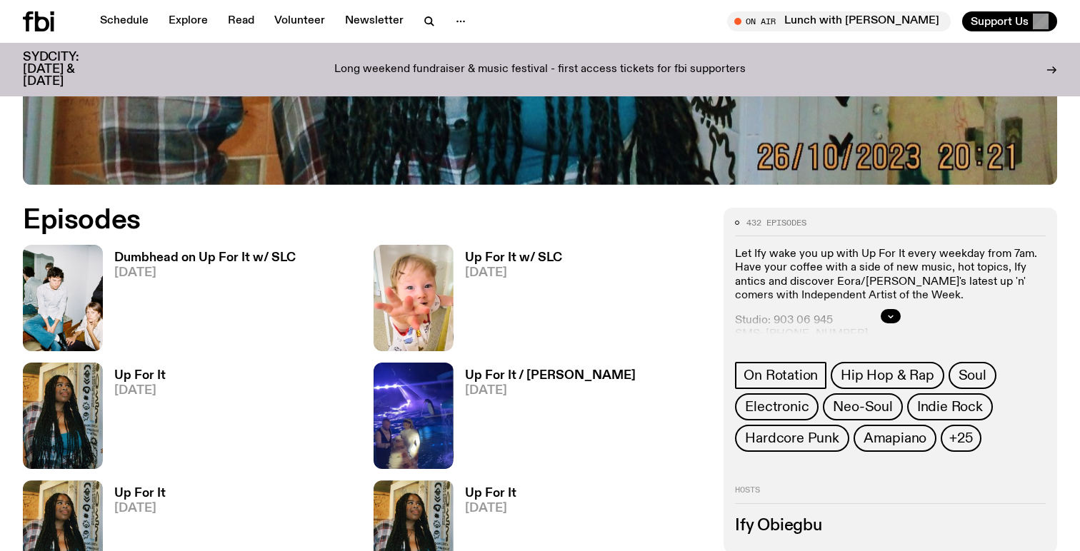
click at [892, 327] on div at bounding box center [890, 317] width 311 height 46
click at [891, 308] on div at bounding box center [890, 317] width 311 height 46
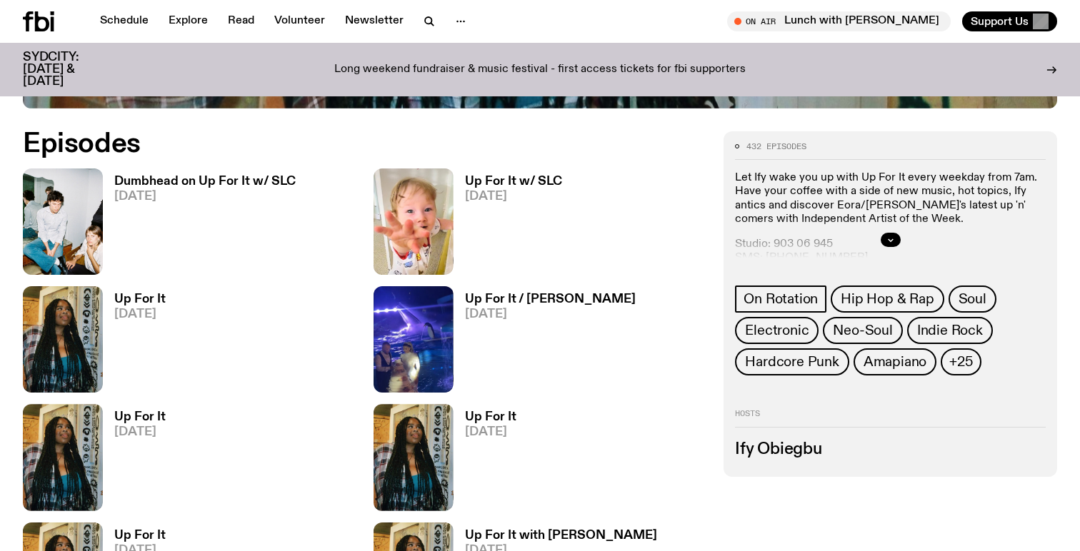
scroll to position [678, 0]
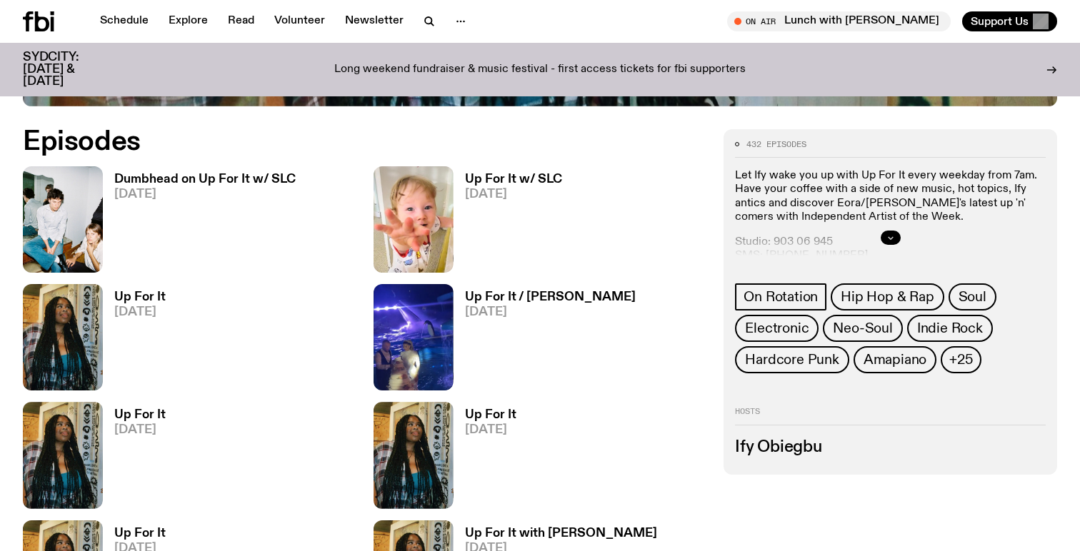
click at [888, 232] on button "button" at bounding box center [891, 238] width 20 height 14
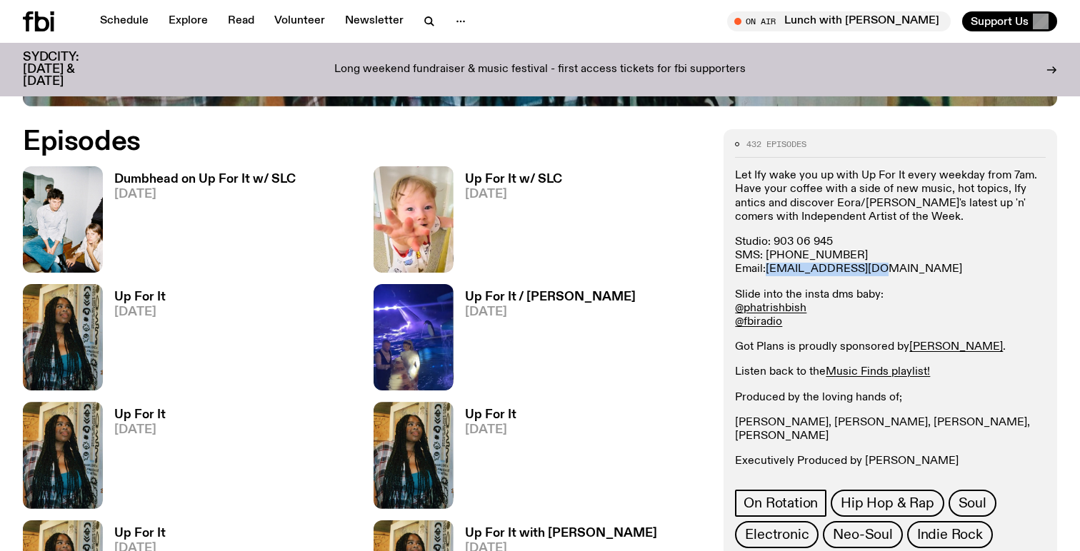
drag, startPoint x: 863, startPoint y: 270, endPoint x: 768, endPoint y: 276, distance: 94.4
click at [768, 455] on p "Studio: 903 06 945 SMS: 0435 123 945 Email: ify.o@fbiradio.com" at bounding box center [890, 462] width 311 height 14
copy link "ify.o@fbiradio.com"
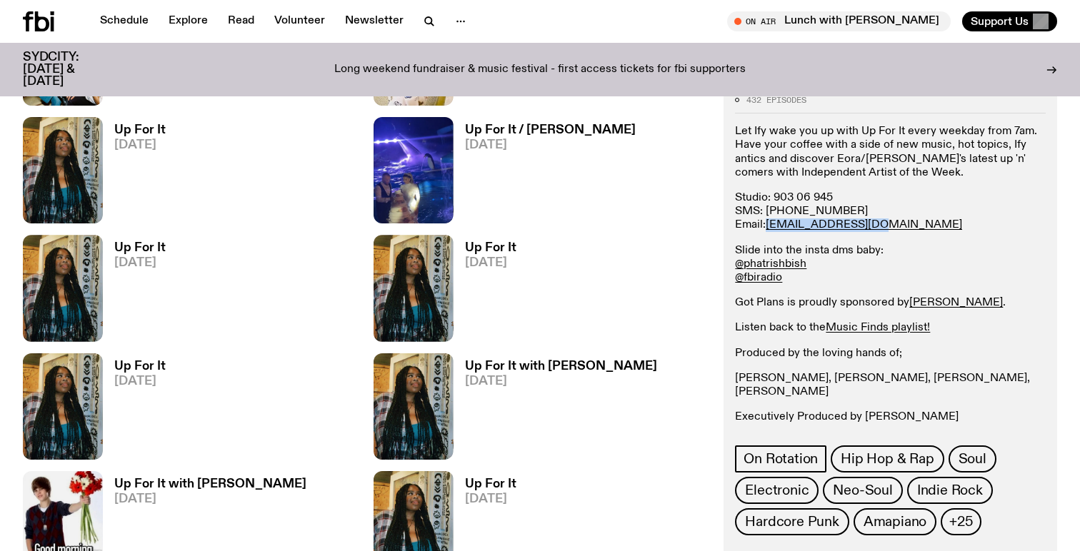
scroll to position [843, 0]
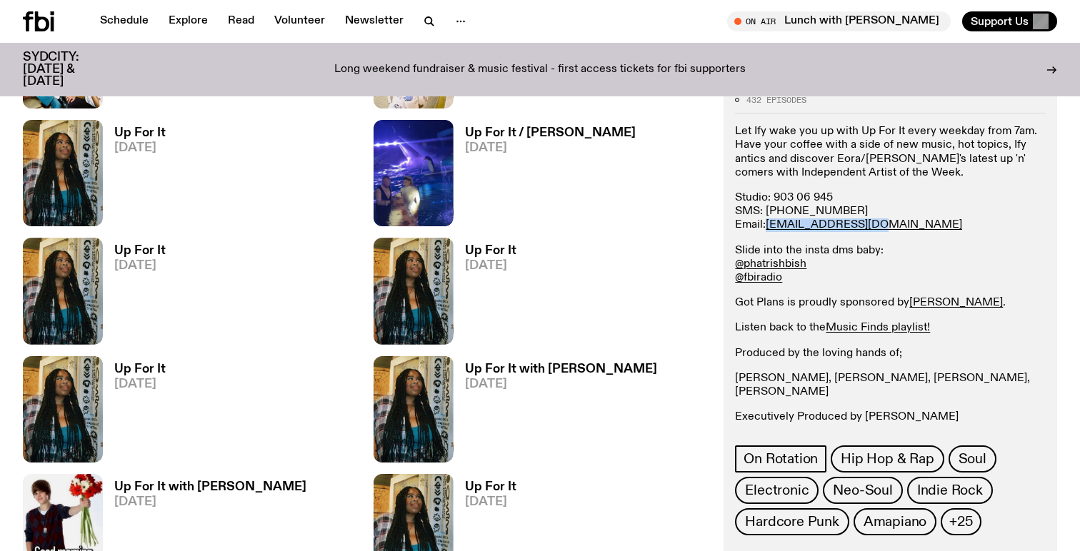
drag, startPoint x: 954, startPoint y: 405, endPoint x: 865, endPoint y: 404, distance: 89.3
click at [865, 411] on p "Executively Produced by Grace Henderson" at bounding box center [890, 418] width 311 height 14
copy p "Grace Henderson"
drag, startPoint x: 871, startPoint y: 234, endPoint x: 768, endPoint y: 229, distance: 103.7
click at [768, 229] on div "Let Ify wake you up with Up For It every weekday from 7am. Have your coffee wit…" at bounding box center [890, 274] width 311 height 299
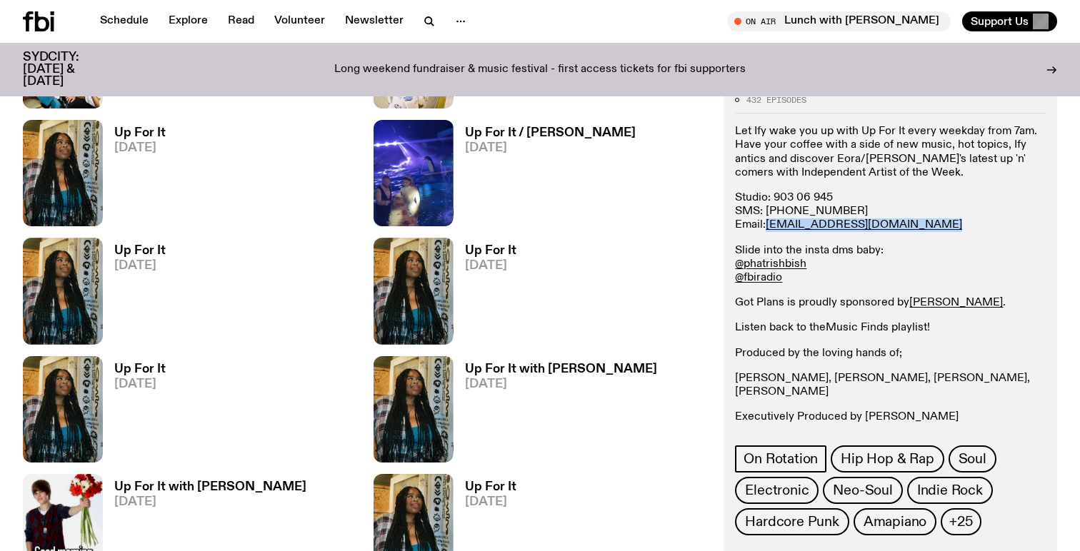
copy div "ify.o@fbiradio.com"
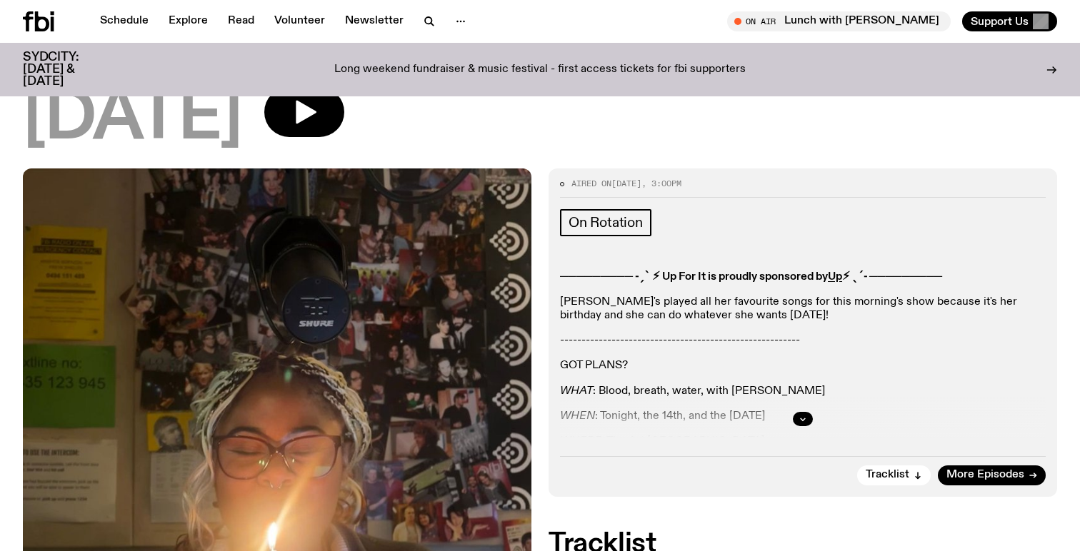
scroll to position [109, 0]
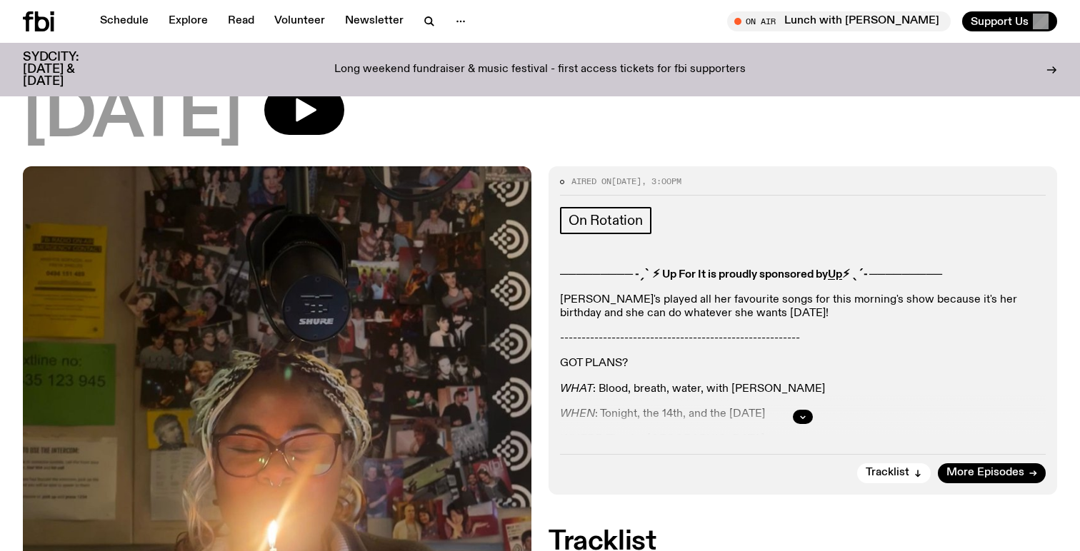
click at [792, 409] on div at bounding box center [803, 417] width 486 height 46
click at [801, 416] on icon "button" at bounding box center [803, 417] width 5 height 2
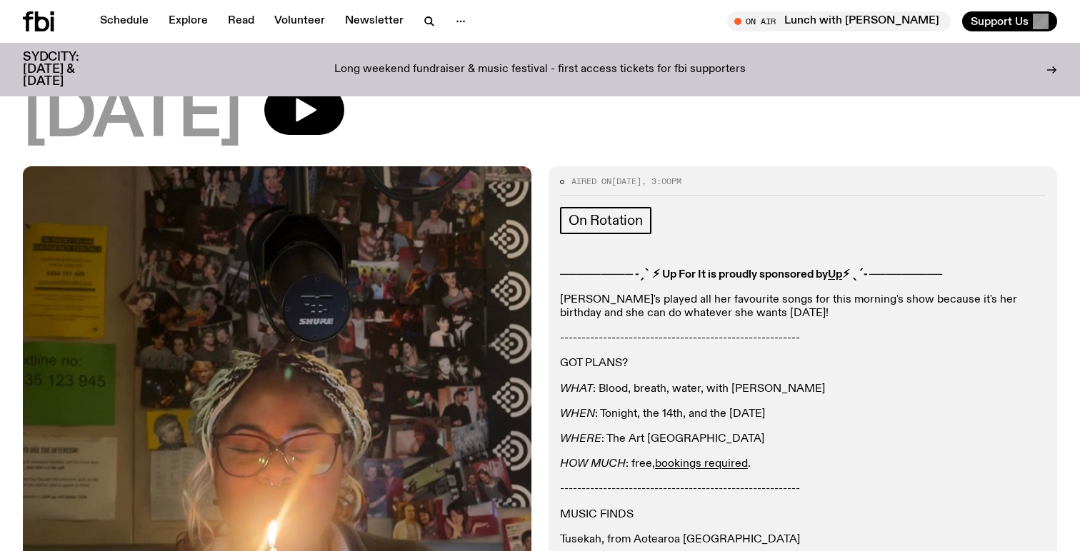
scroll to position [108, 0]
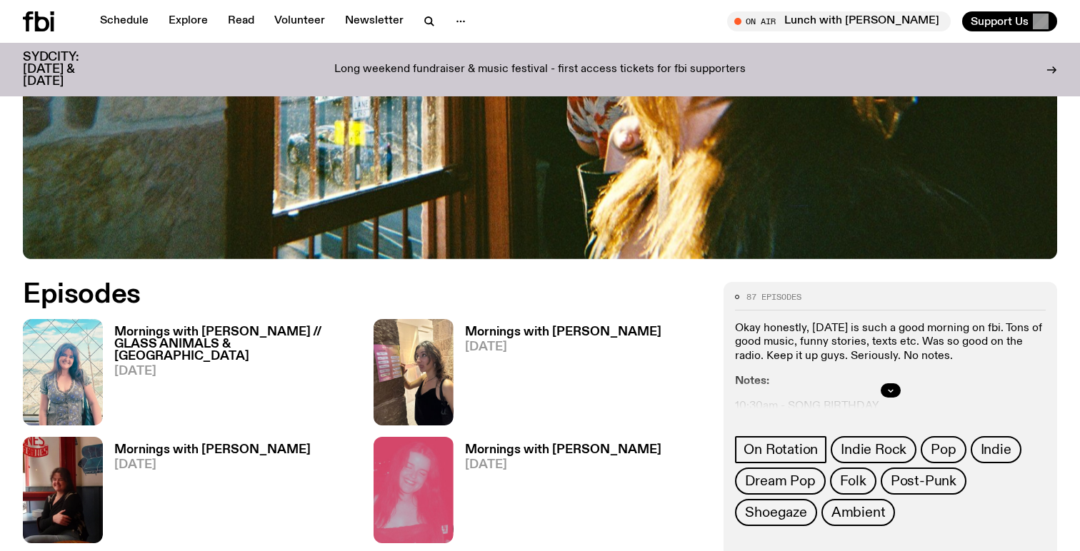
scroll to position [527, 0]
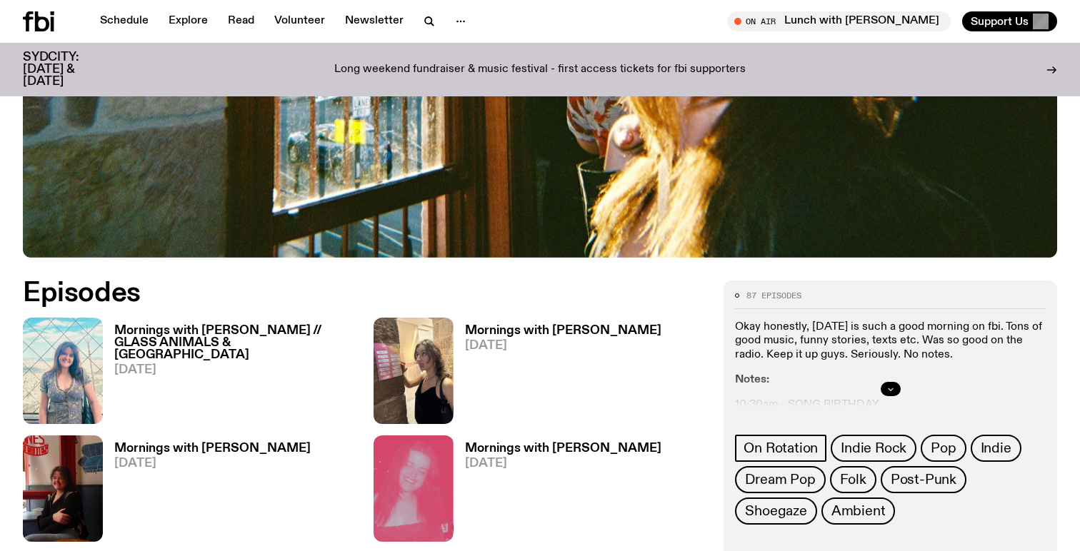
click at [893, 381] on div at bounding box center [890, 389] width 311 height 46
click at [892, 397] on div at bounding box center [890, 389] width 311 height 46
click at [888, 385] on icon "button" at bounding box center [890, 389] width 9 height 9
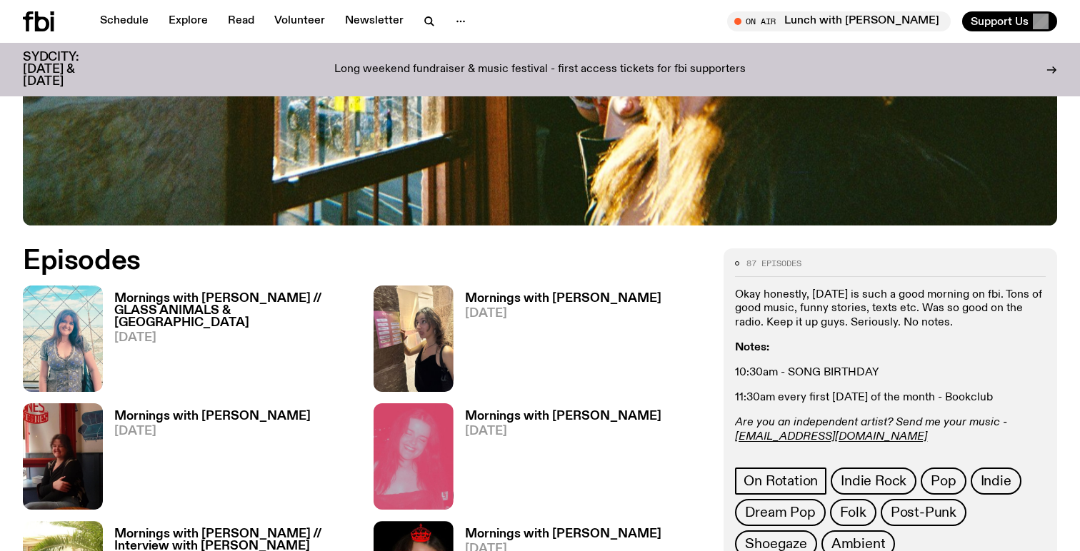
scroll to position [560, 0]
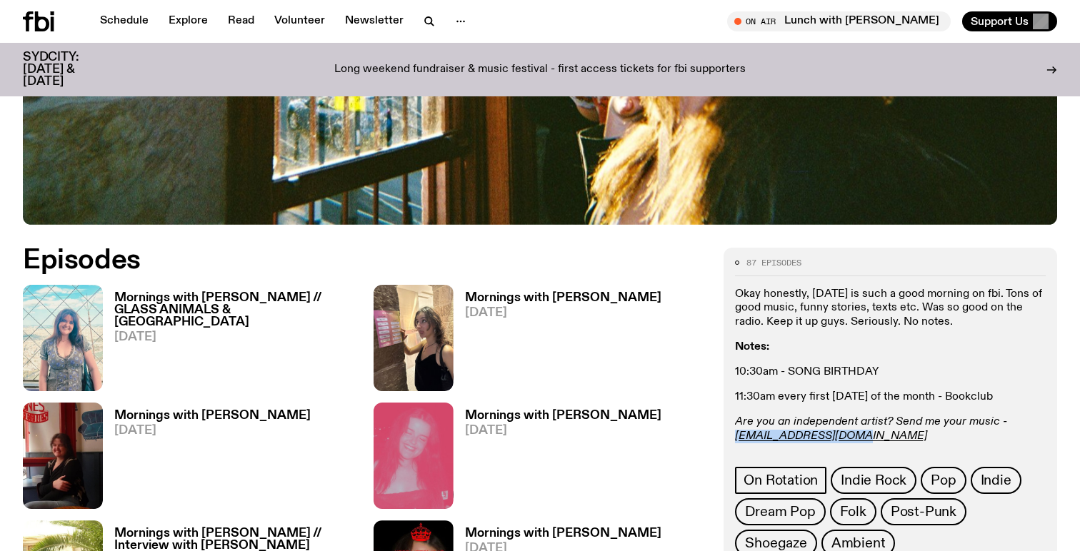
drag, startPoint x: 851, startPoint y: 436, endPoint x: 732, endPoint y: 438, distance: 119.3
click at [732, 438] on div "87 episodes Okay honestly, [DATE] is such a good morning on fbi. Tons of good m…" at bounding box center [890, 453] width 334 height 411
copy em "[EMAIL_ADDRESS][DOMAIN_NAME]"
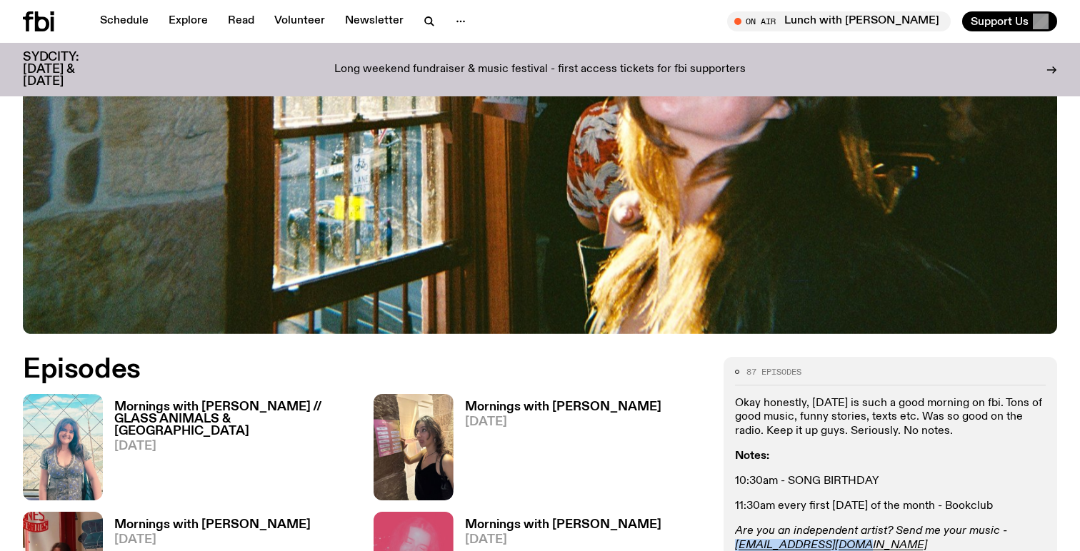
scroll to position [468, 0]
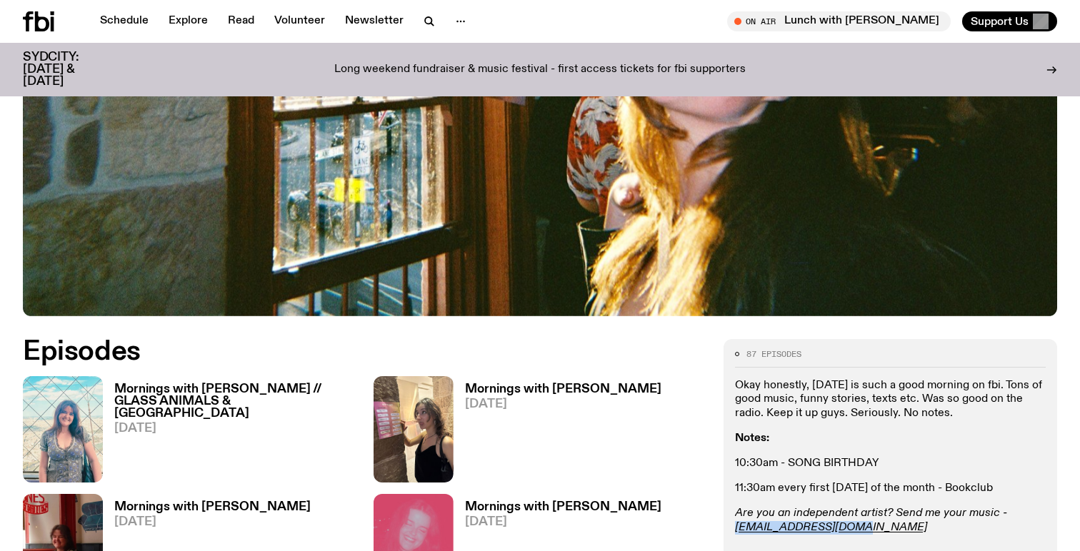
click at [266, 391] on h3 "Mornings with Freya Shields // GLASS ANIMALS & SYD CITY" at bounding box center [235, 402] width 242 height 36
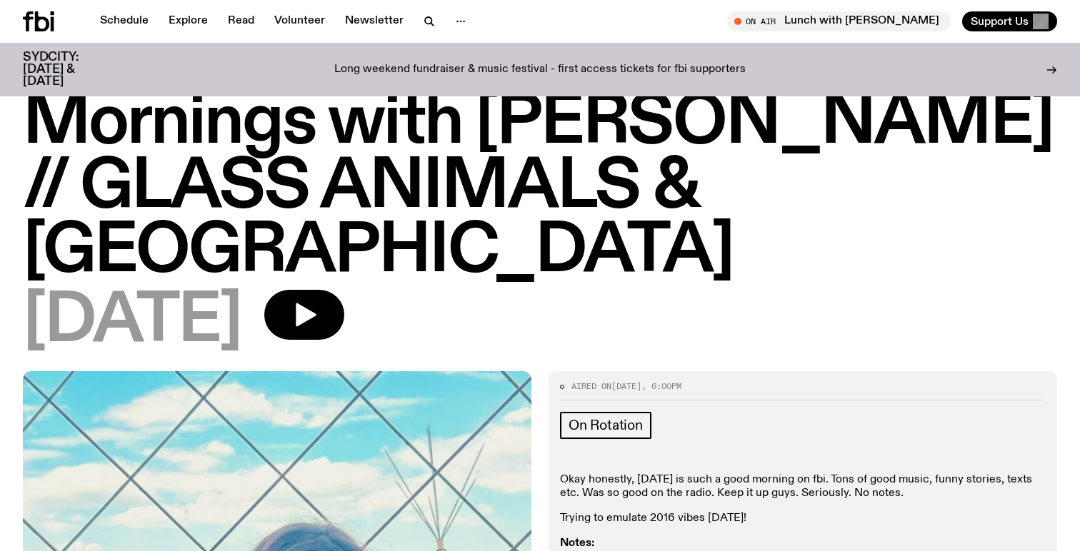
scroll to position [42, 0]
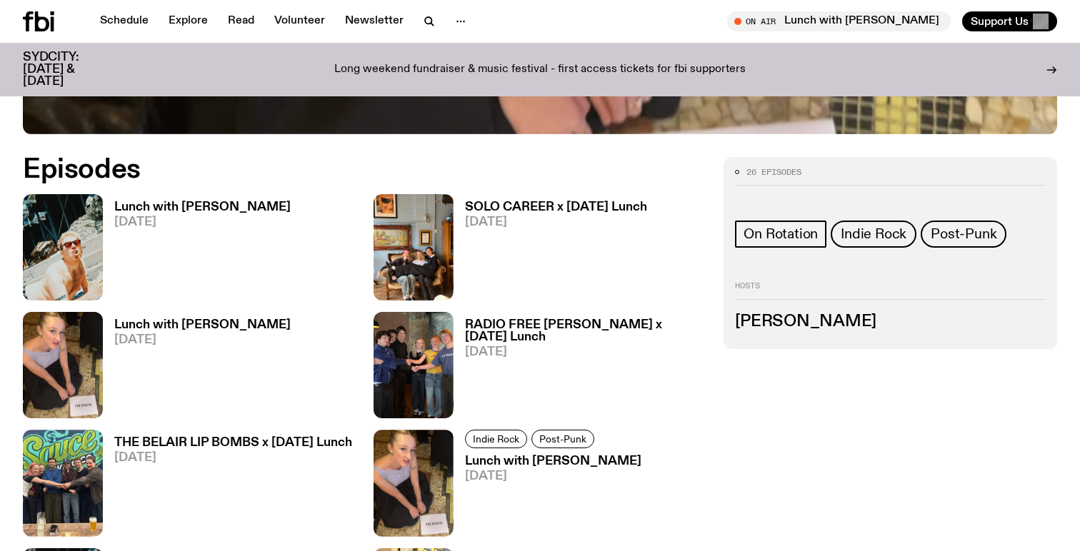
scroll to position [651, 0]
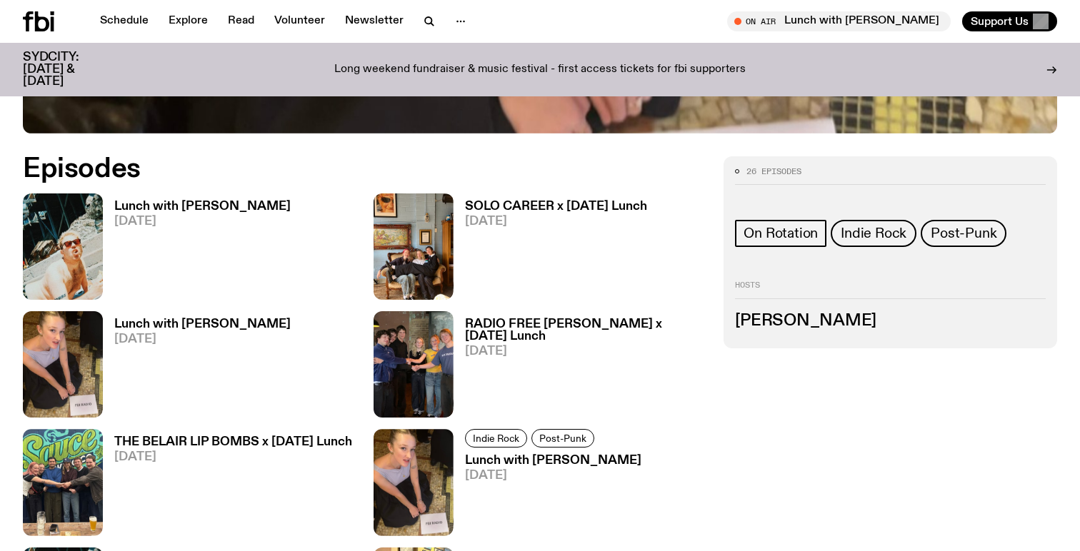
click at [223, 209] on h3 "Lunch with Sabine Lee Cook" at bounding box center [202, 207] width 176 height 12
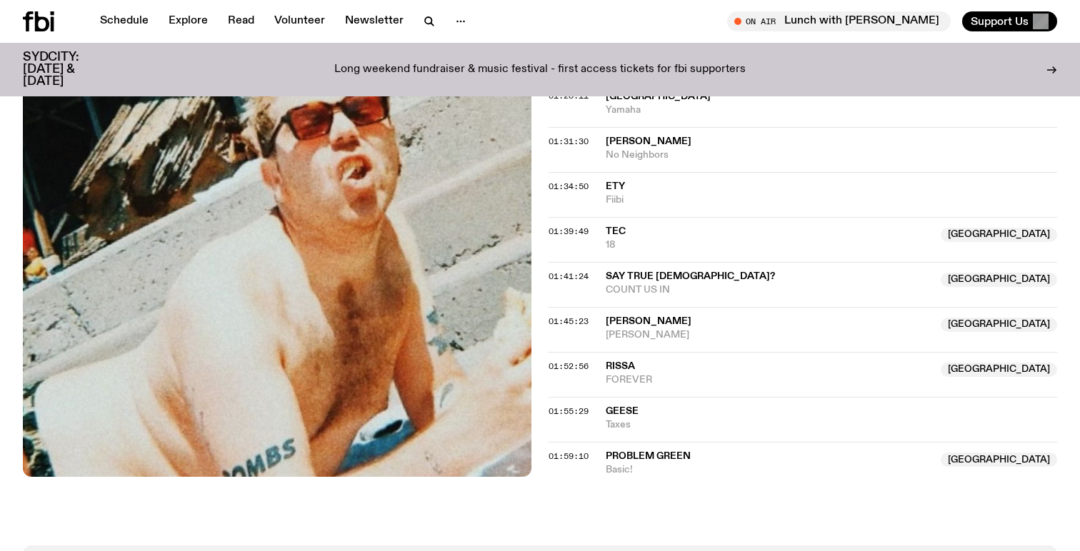
scroll to position [1274, 0]
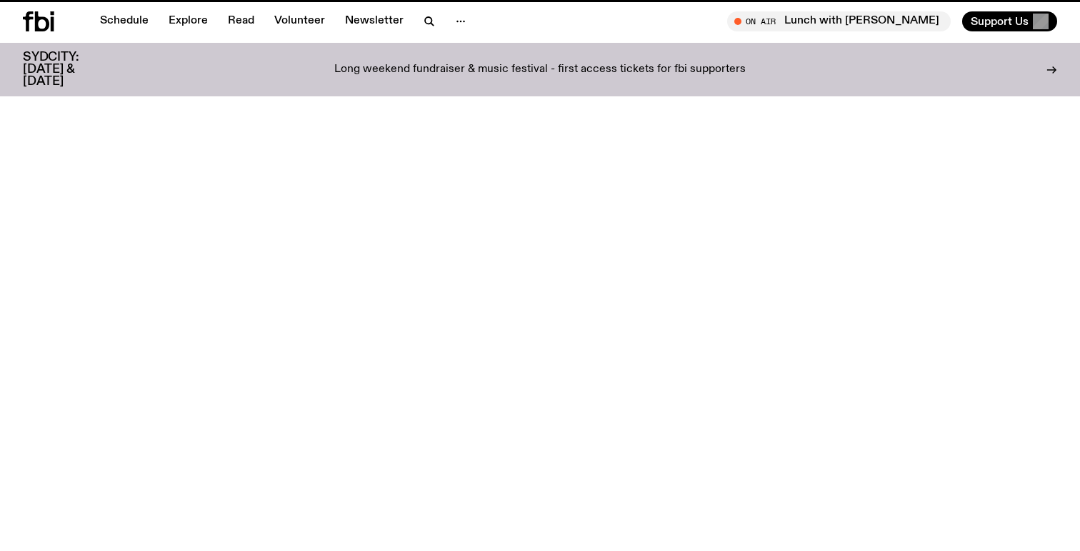
scroll to position [651, 0]
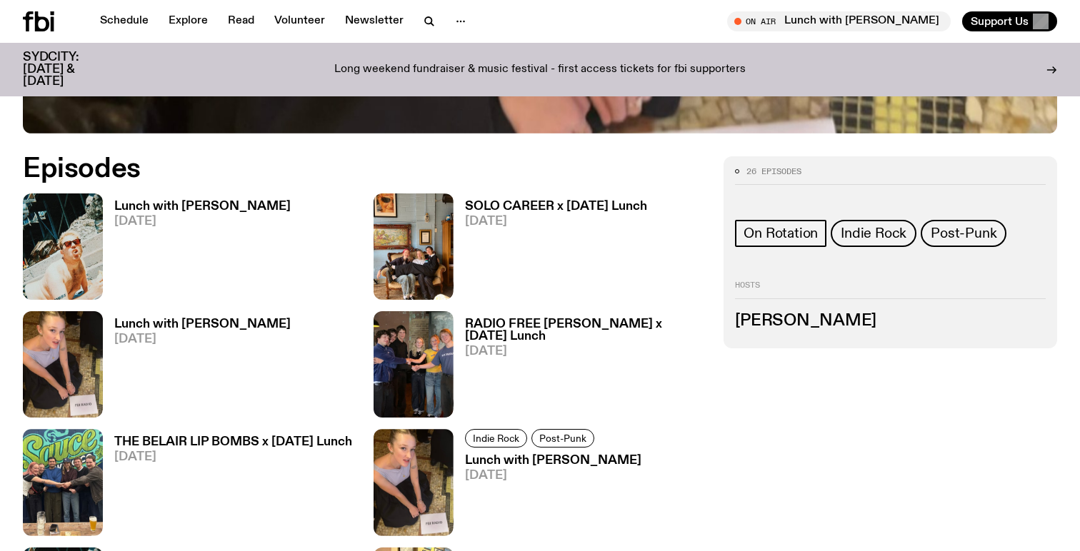
click at [507, 204] on h3 "SOLO CAREER x Tuesday Lunch" at bounding box center [556, 207] width 182 height 12
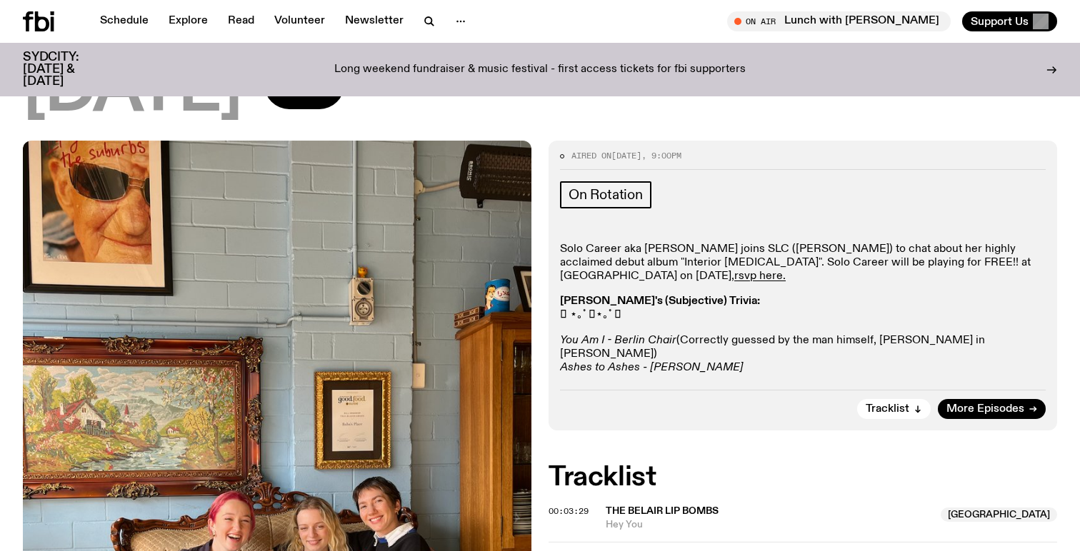
scroll to position [137, 0]
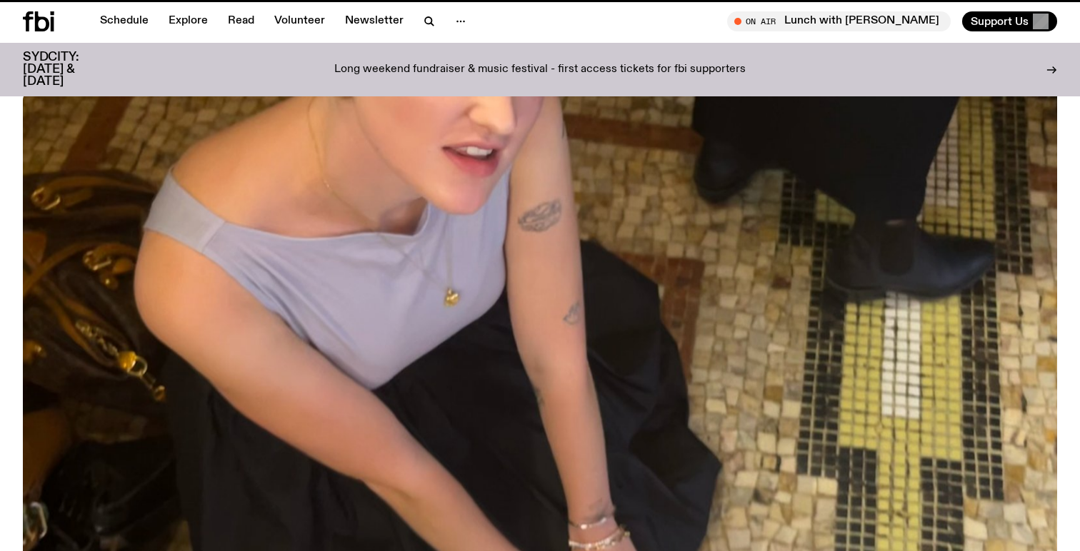
scroll to position [651, 0]
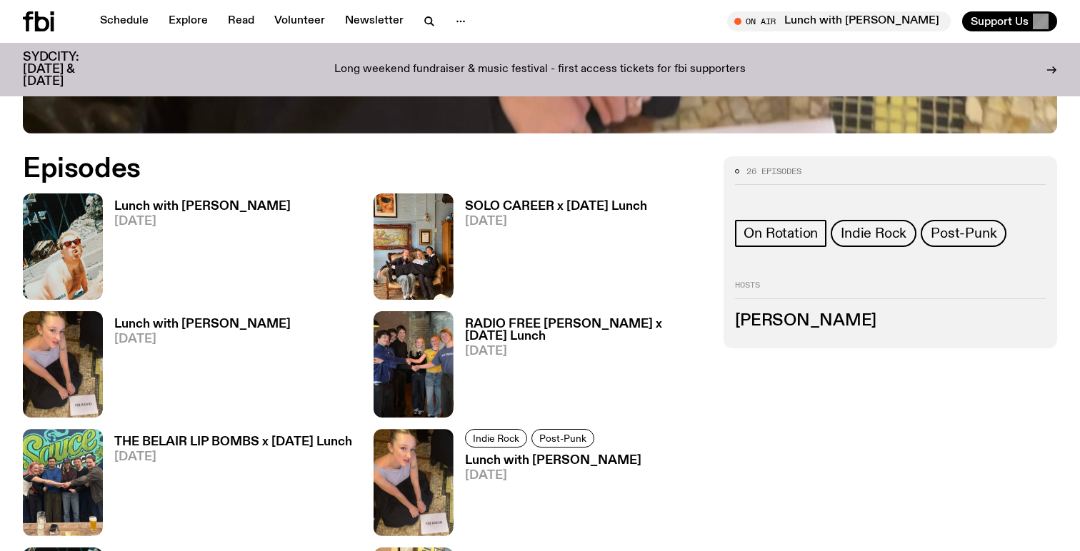
click at [581, 323] on h3 "RADIO FREE ALICE x Tuesday Lunch" at bounding box center [586, 331] width 242 height 24
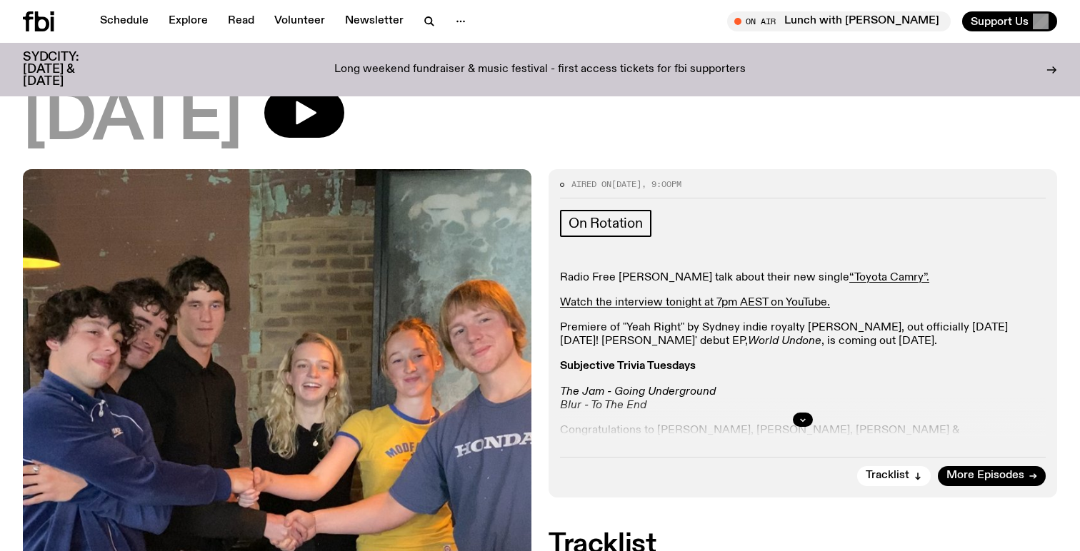
scroll to position [189, 0]
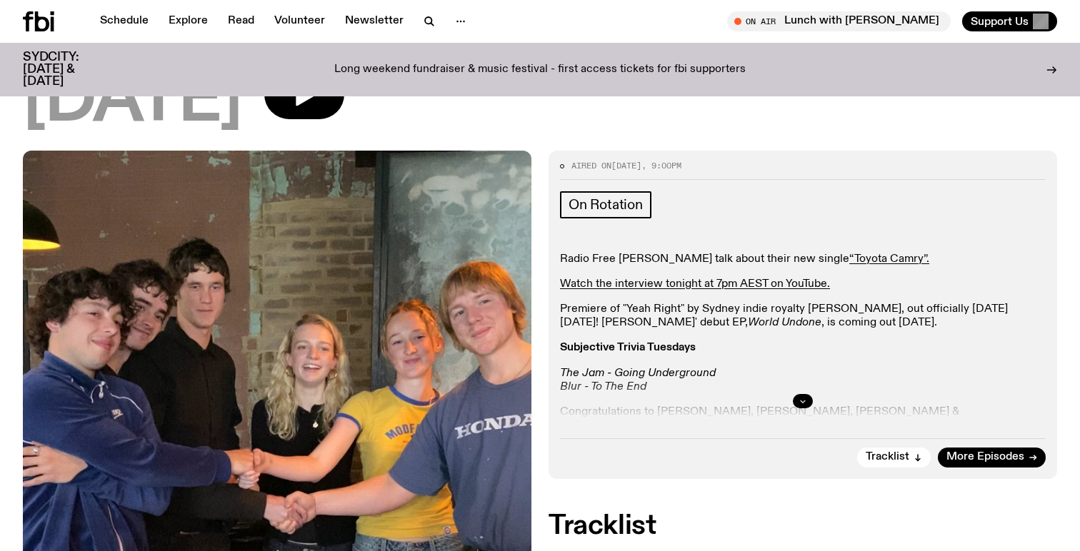
click at [803, 401] on icon "button" at bounding box center [803, 402] width 5 height 2
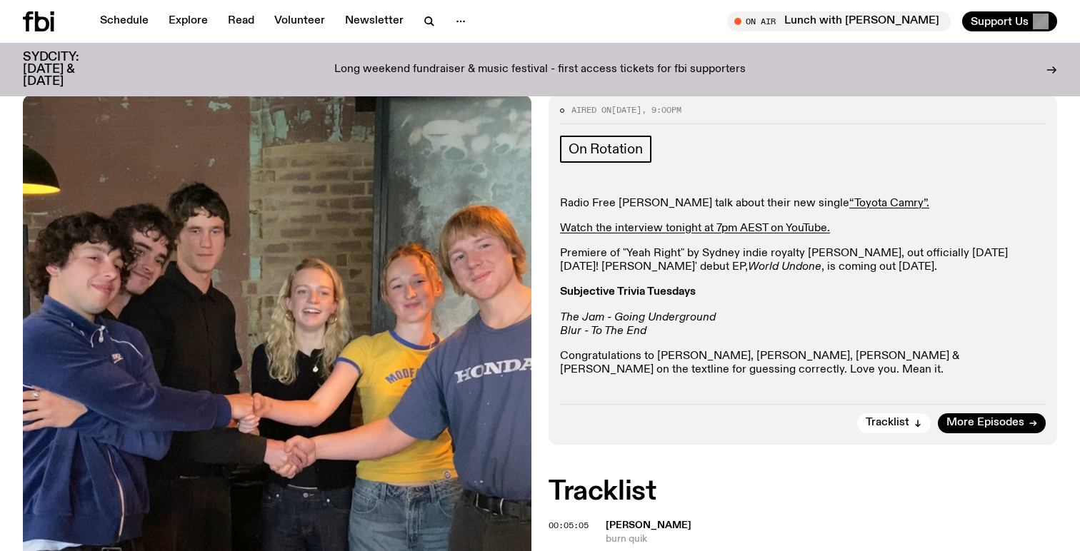
scroll to position [244, 0]
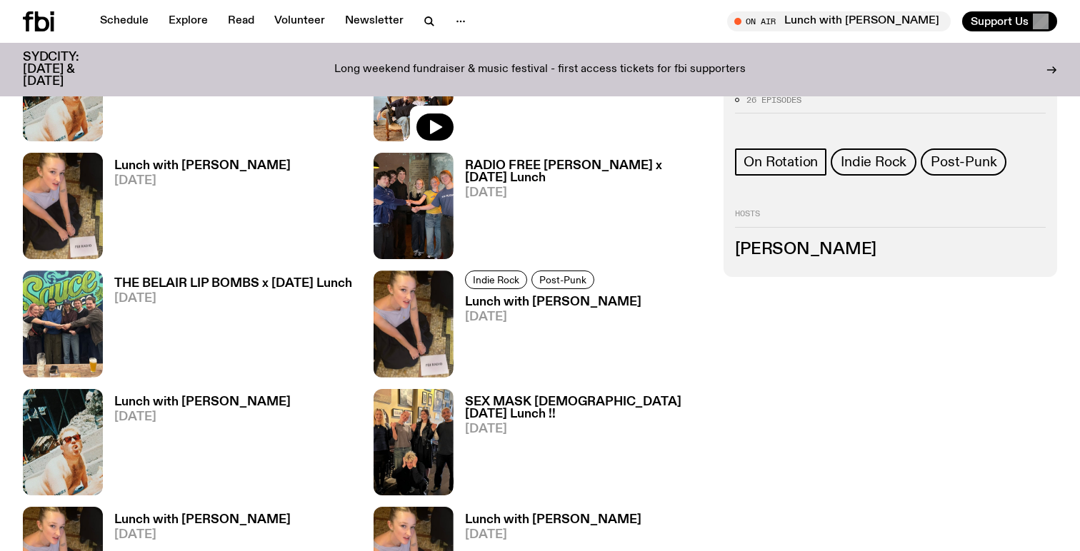
scroll to position [828, 0]
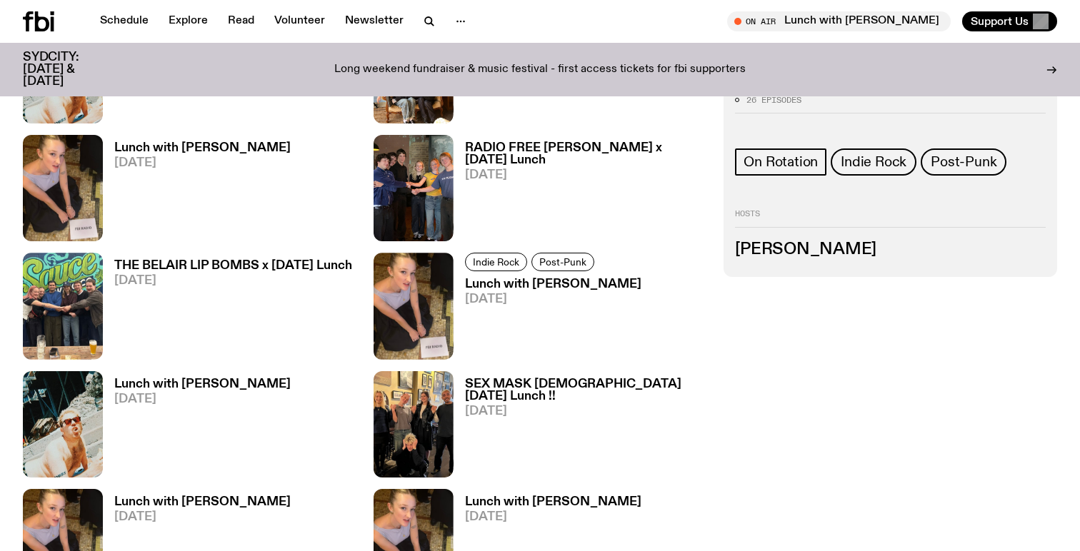
click at [538, 289] on h3 "Lunch with Sabine Lee Cook" at bounding box center [553, 285] width 176 height 12
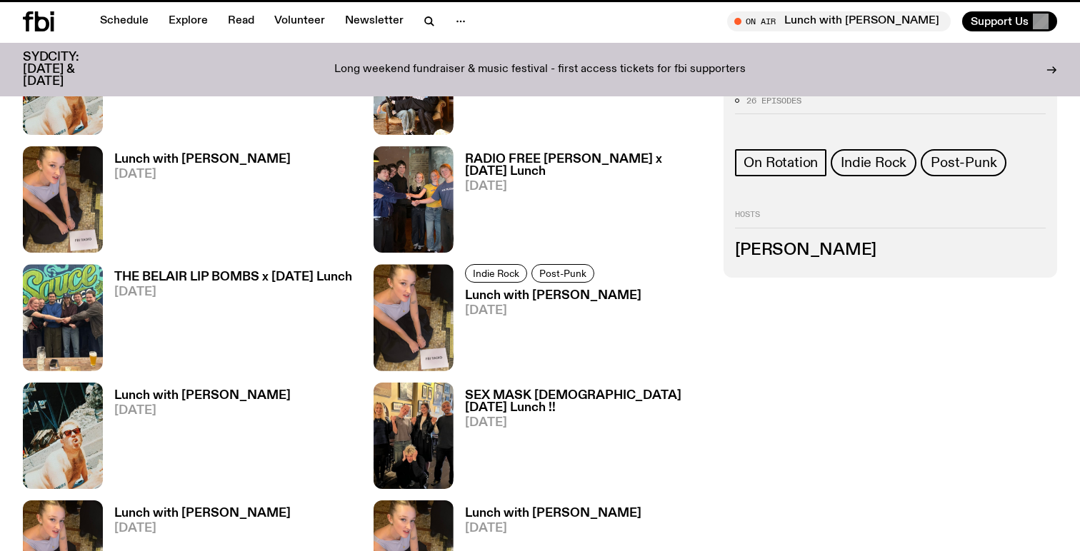
scroll to position [816, 0]
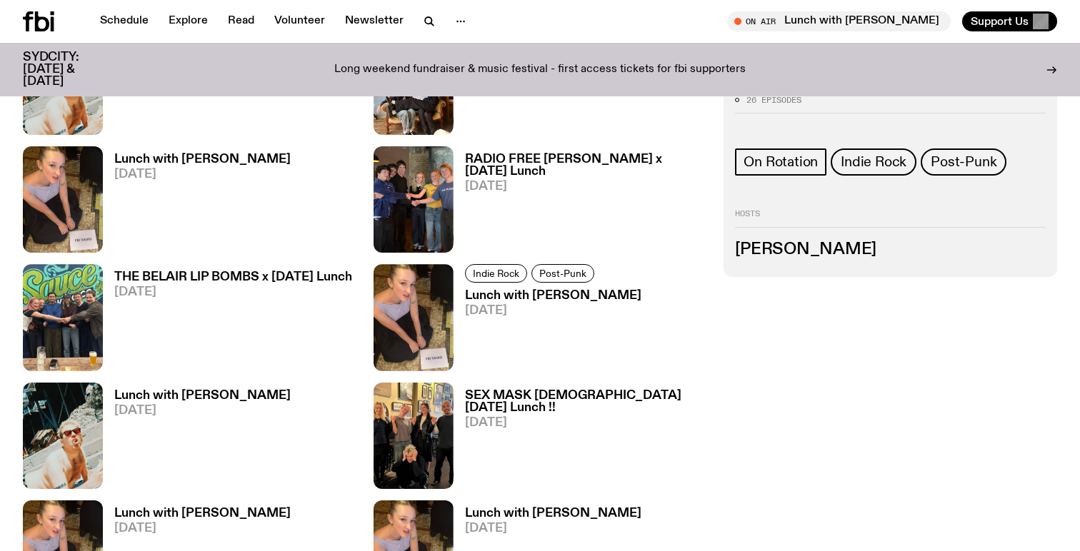
click at [243, 278] on h3 "THE BELAIR LIP BOMBS x Tuesday Lunch" at bounding box center [233, 277] width 238 height 12
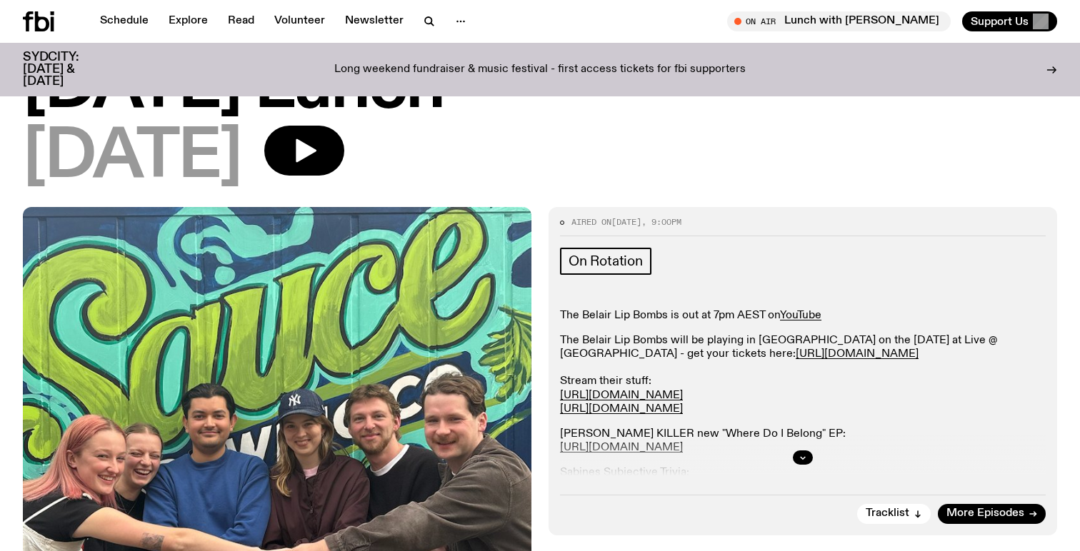
scroll to position [135, 0]
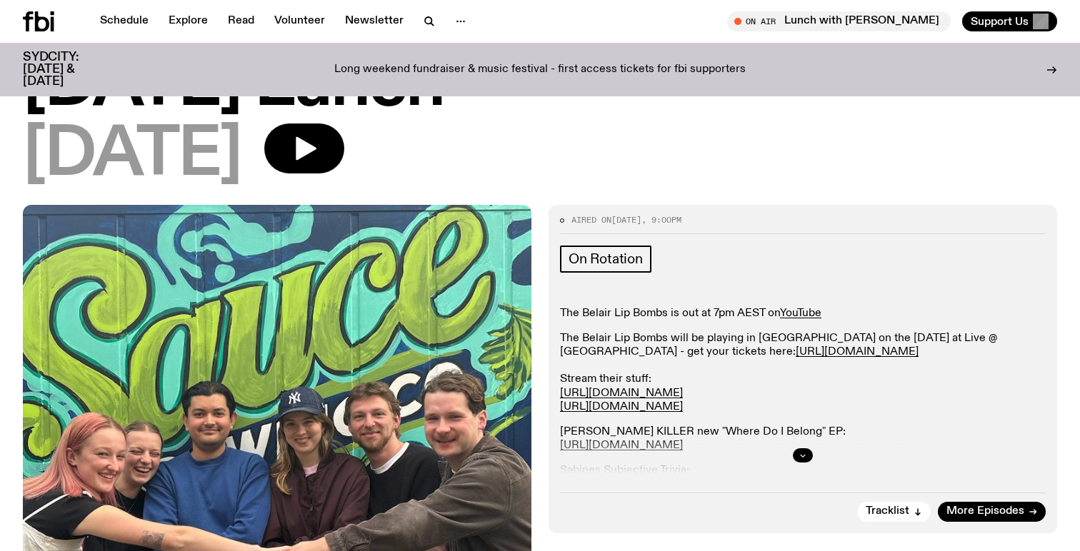
click at [798, 456] on icon "button" at bounding box center [802, 455] width 9 height 9
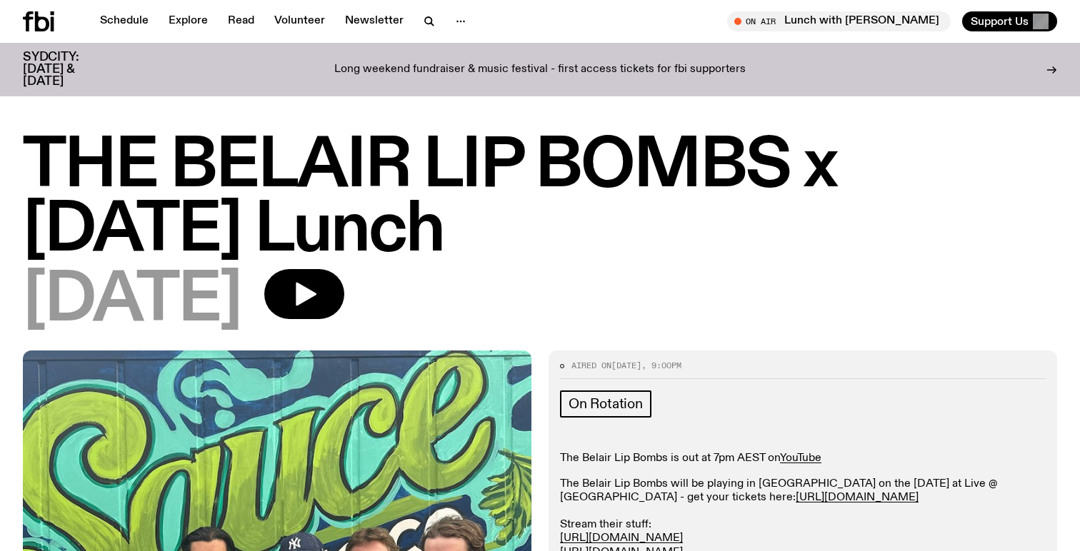
scroll to position [0, 0]
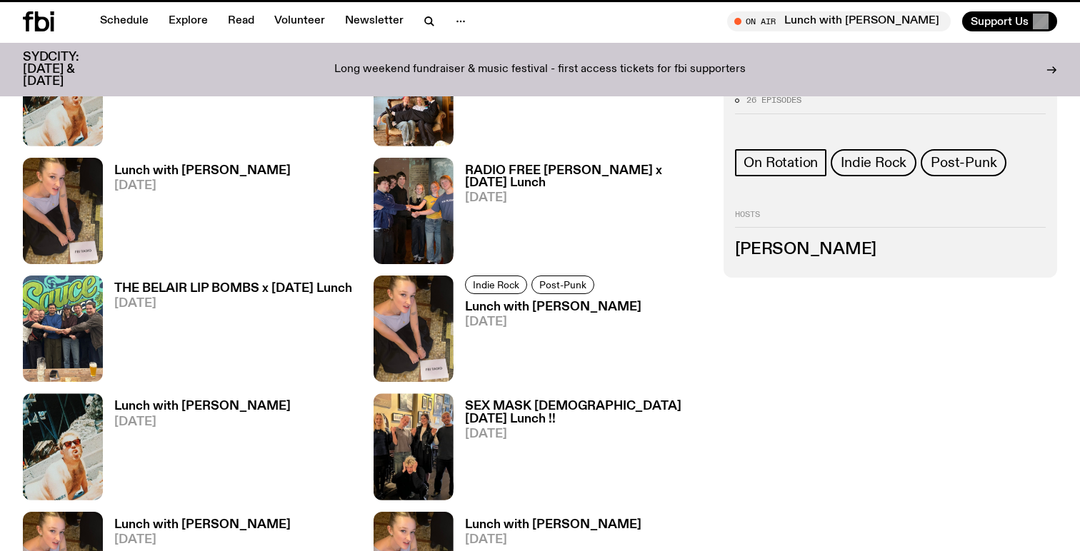
scroll to position [805, 0]
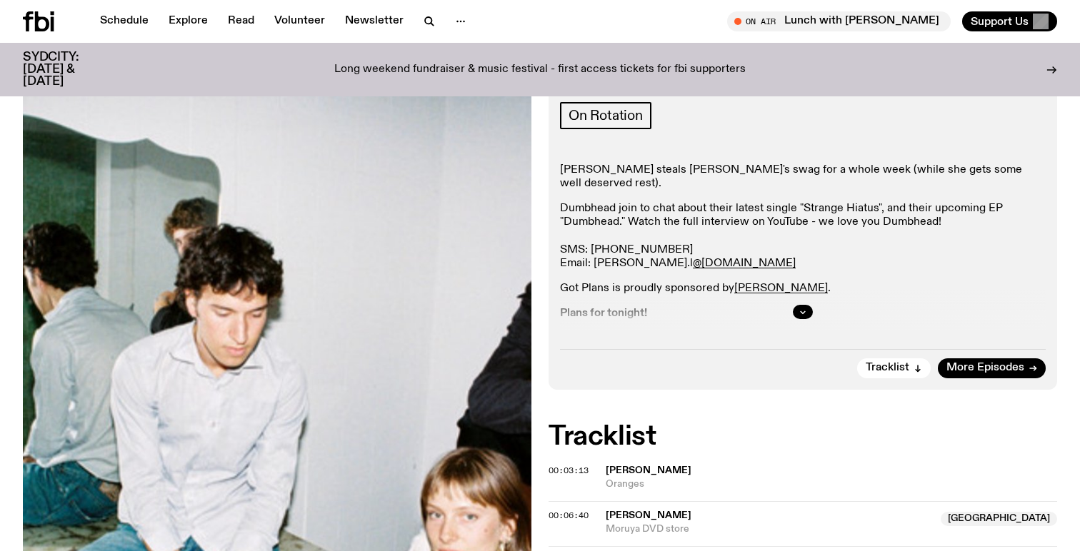
scroll to position [218, 0]
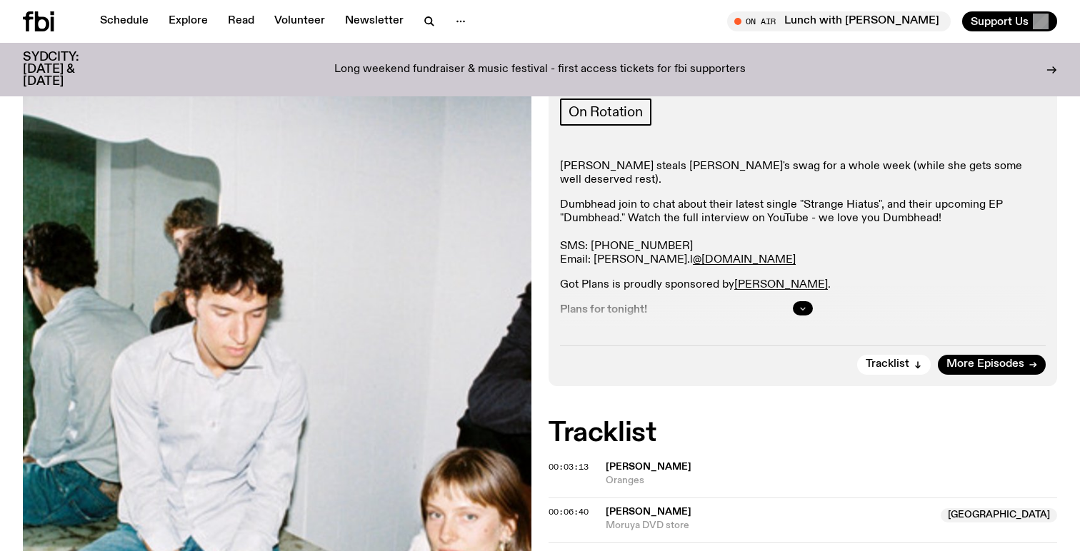
click at [799, 311] on icon "button" at bounding box center [802, 308] width 9 height 9
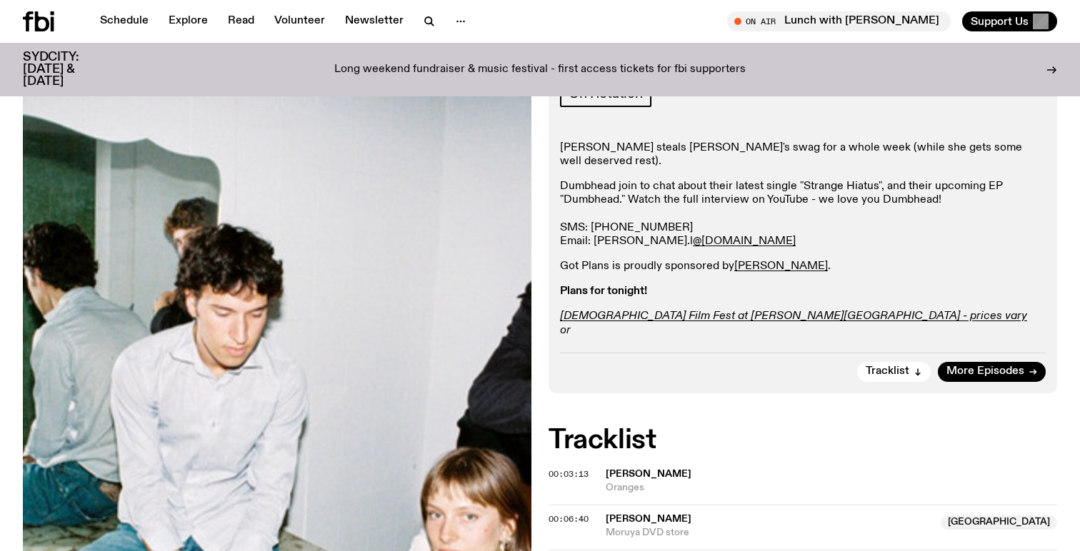
scroll to position [225, 0]
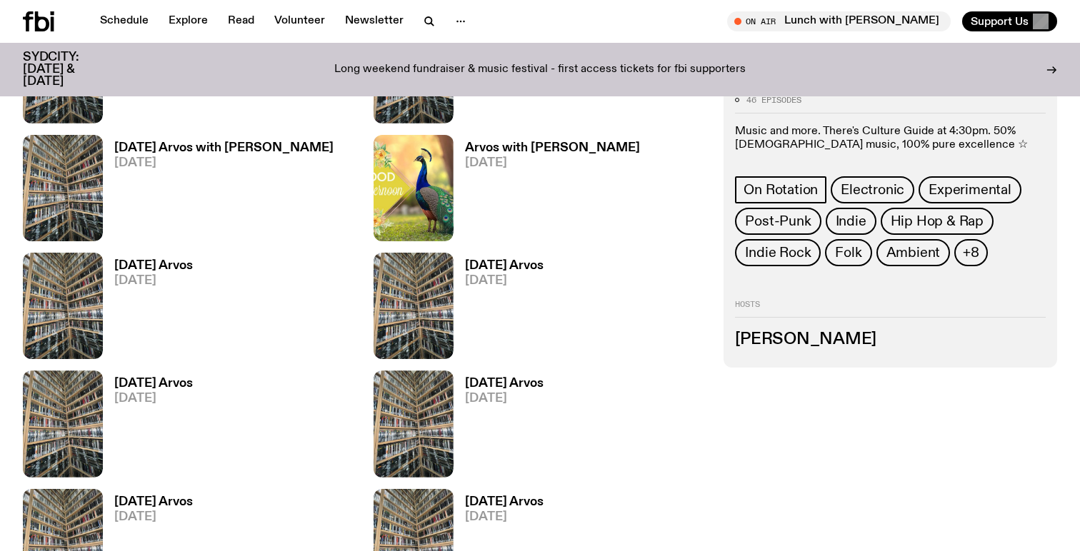
scroll to position [1065, 0]
click at [169, 266] on h3 "Tuesday Arvos" at bounding box center [153, 265] width 79 height 12
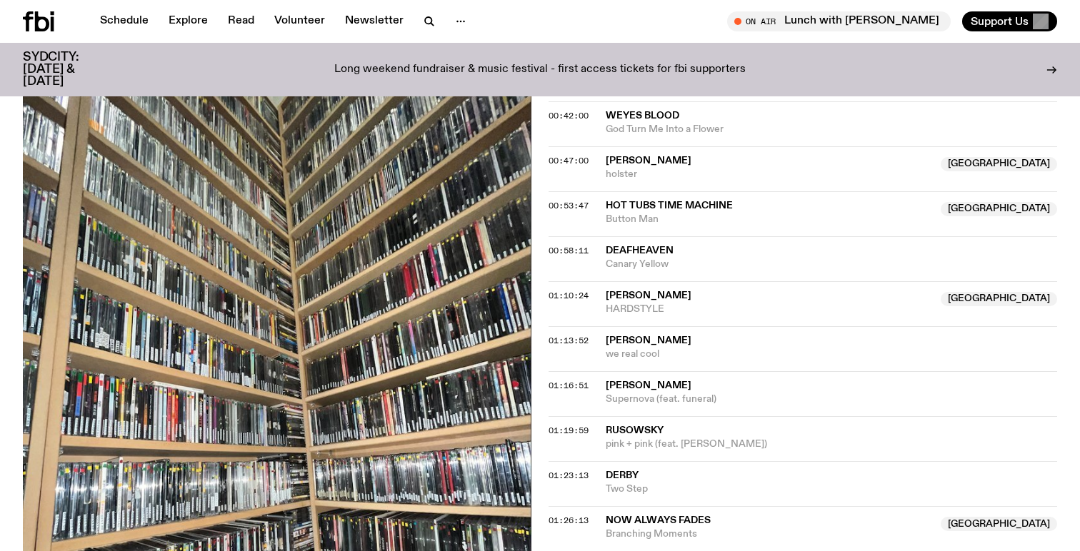
scroll to position [945, 0]
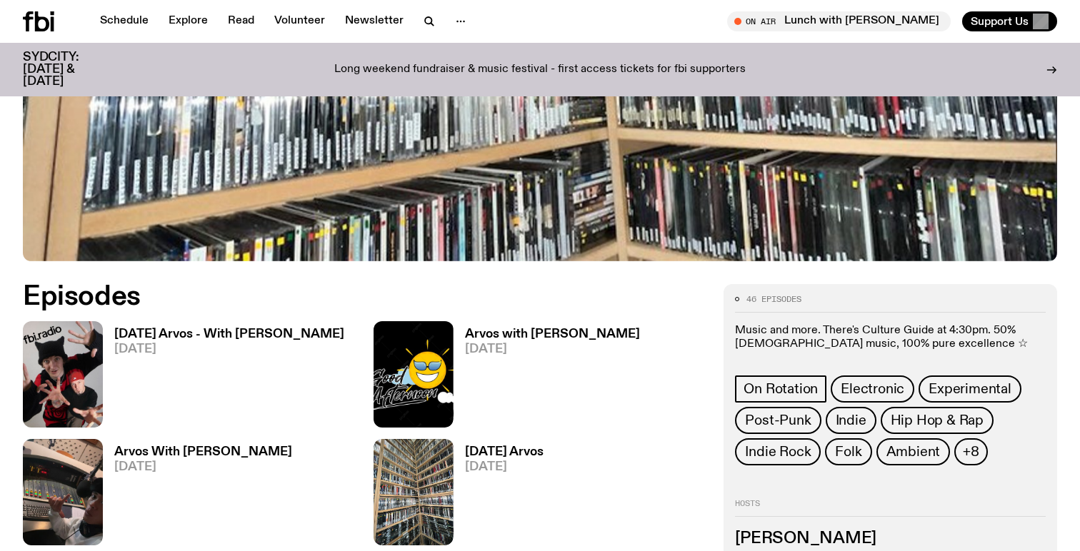
scroll to position [531, 0]
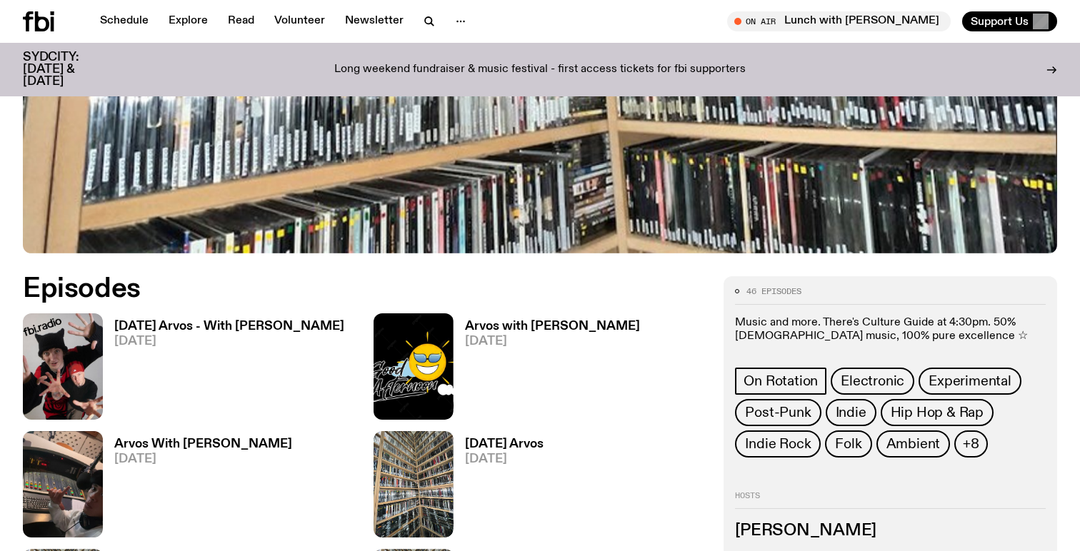
click at [216, 329] on h3 "Tuesday Arvos - With Alex Laycock" at bounding box center [229, 327] width 230 height 12
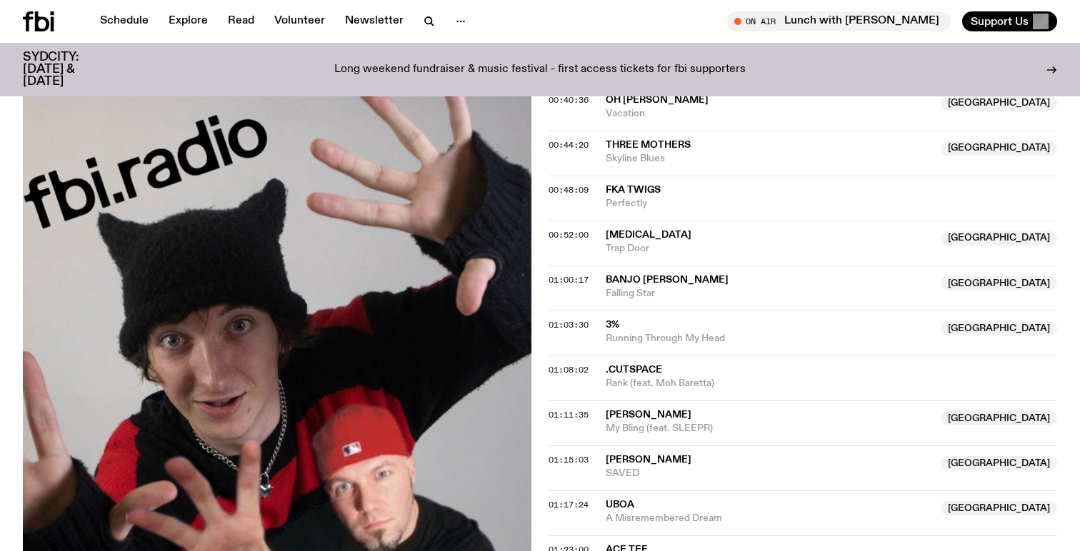
scroll to position [944, 0]
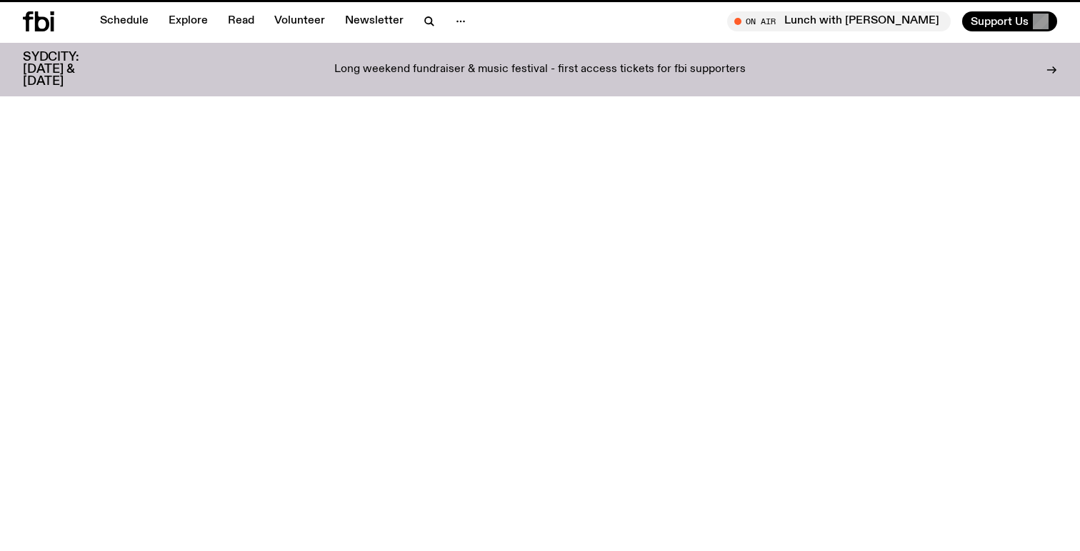
scroll to position [531, 0]
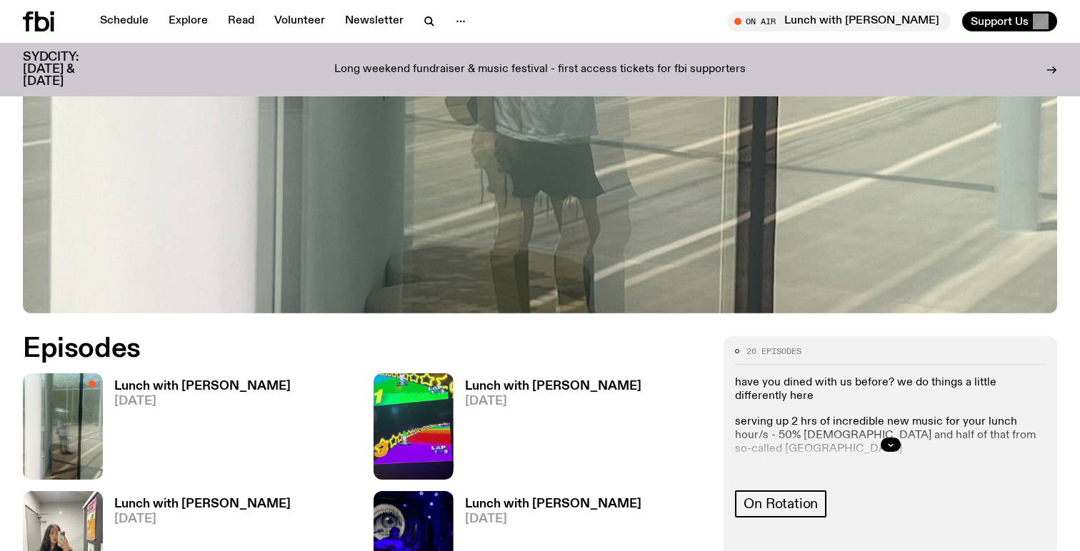
scroll to position [472, 0]
click at [891, 443] on icon "button" at bounding box center [890, 444] width 9 height 9
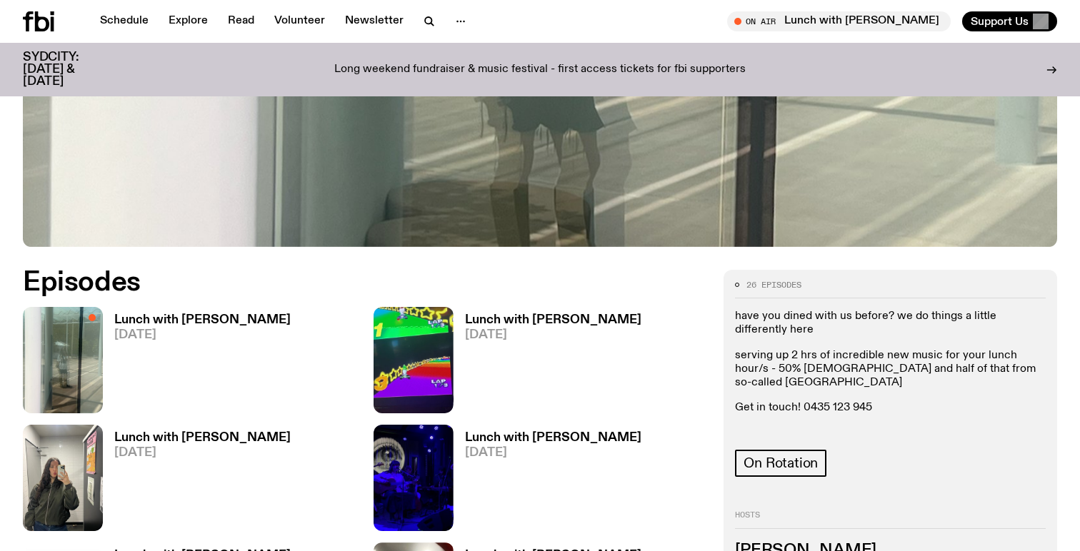
scroll to position [538, 0]
click at [229, 314] on h3 "Lunch with [PERSON_NAME]" at bounding box center [202, 320] width 176 height 12
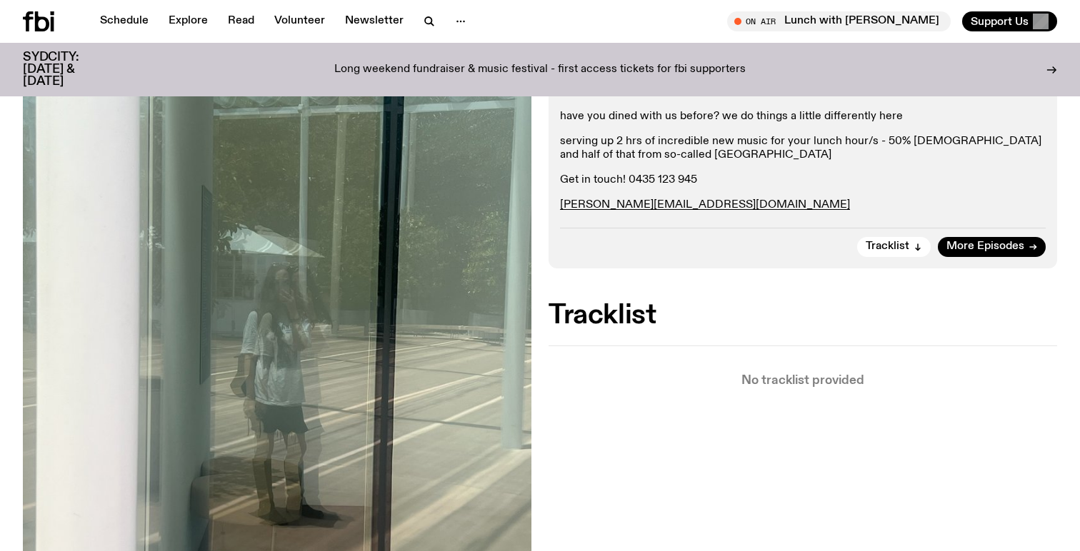
scroll to position [269, 0]
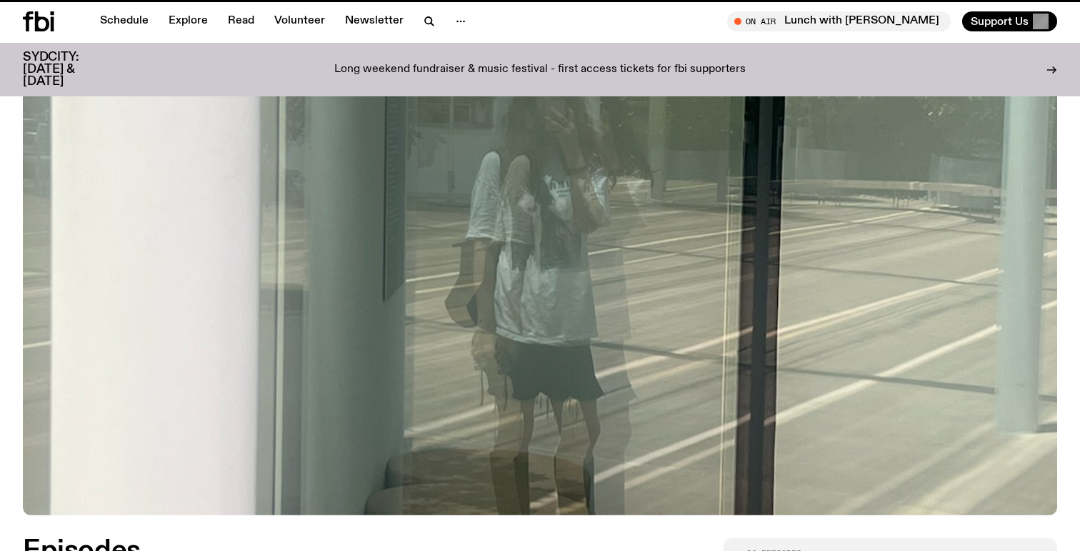
scroll to position [538, 0]
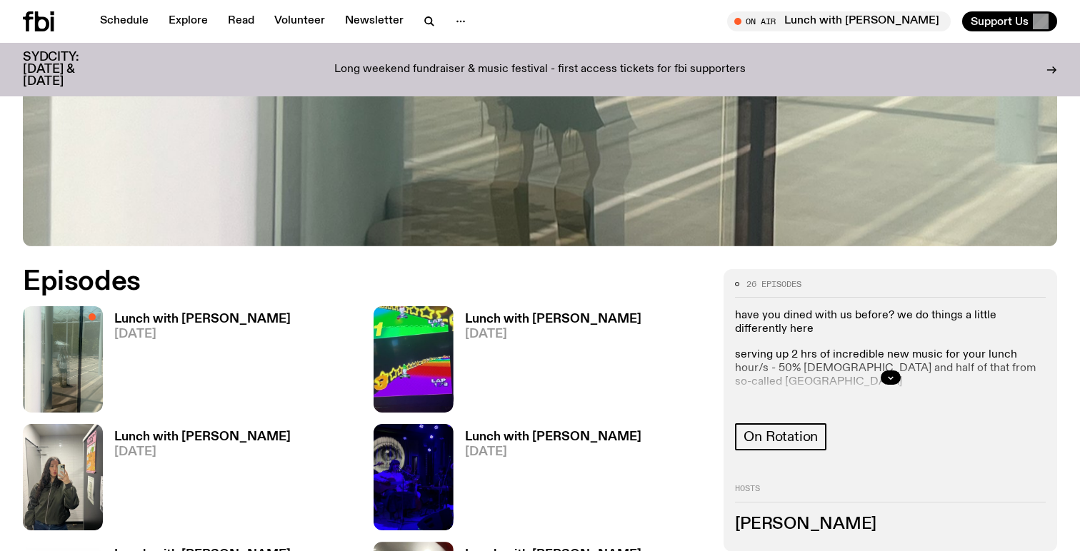
click at [521, 321] on h3 "Lunch with [PERSON_NAME]" at bounding box center [553, 320] width 176 height 12
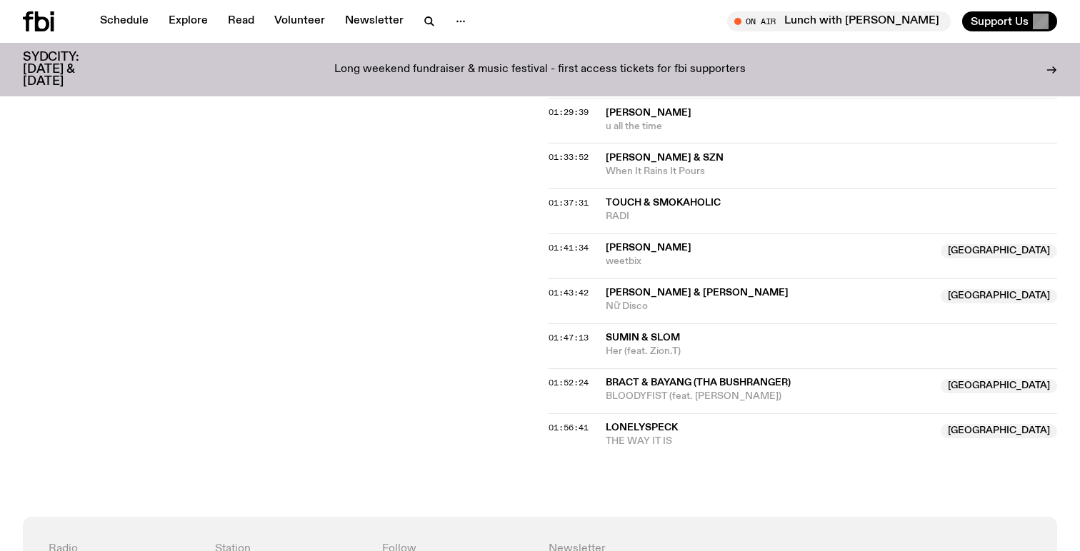
scroll to position [1385, 0]
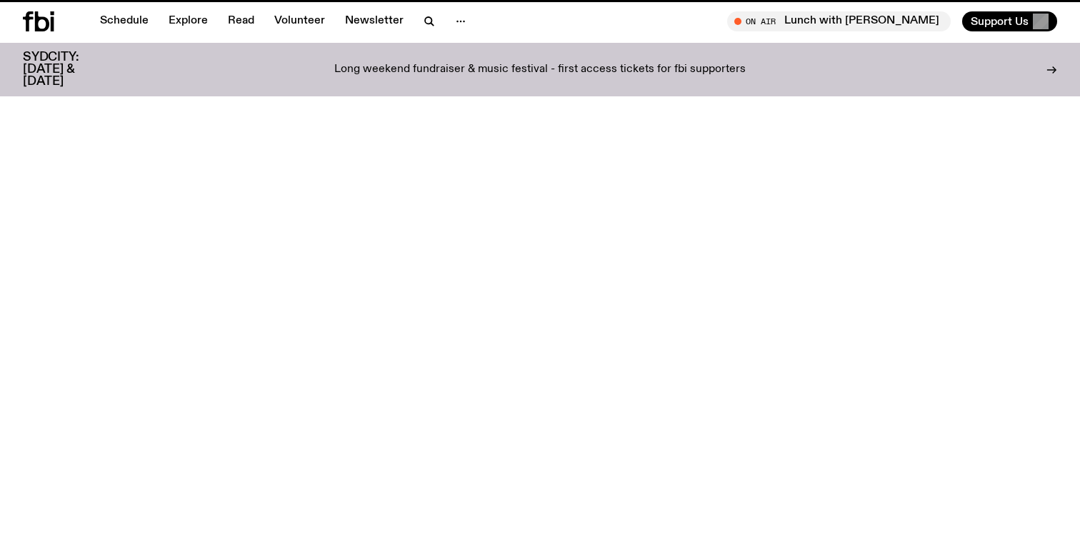
scroll to position [538, 0]
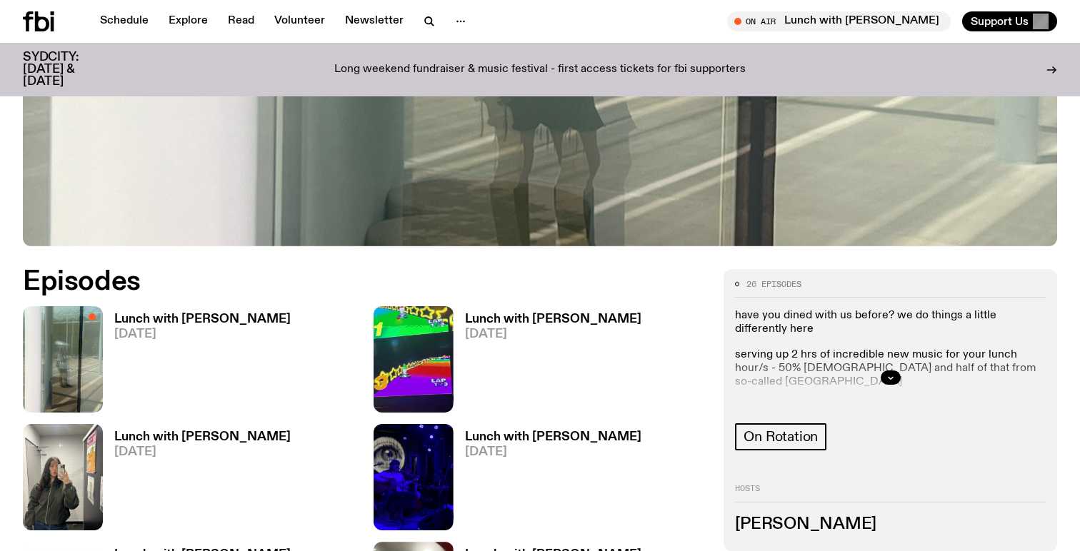
click at [166, 439] on h3 "Lunch with [PERSON_NAME]" at bounding box center [202, 437] width 176 height 12
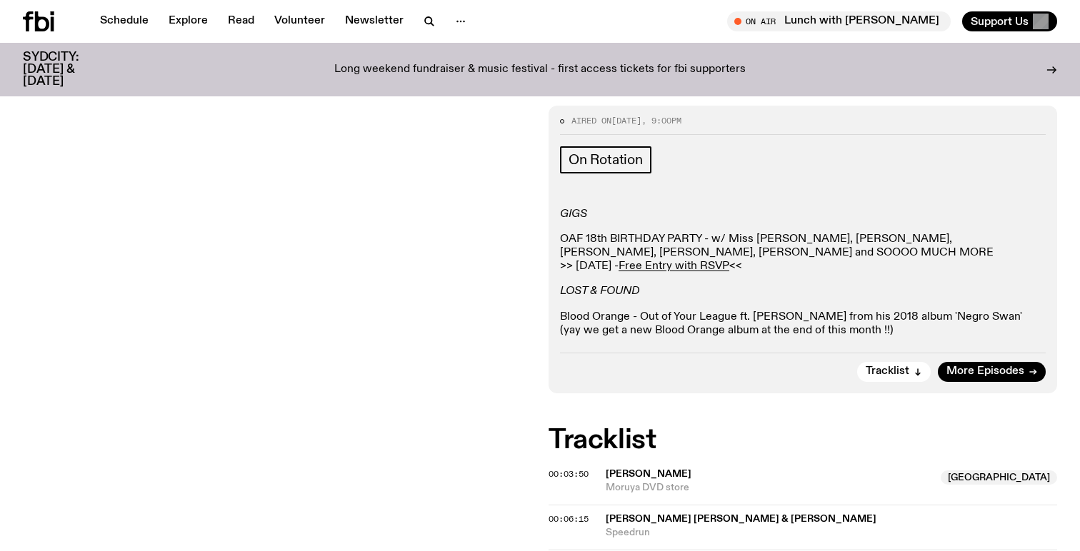
scroll to position [172, 0]
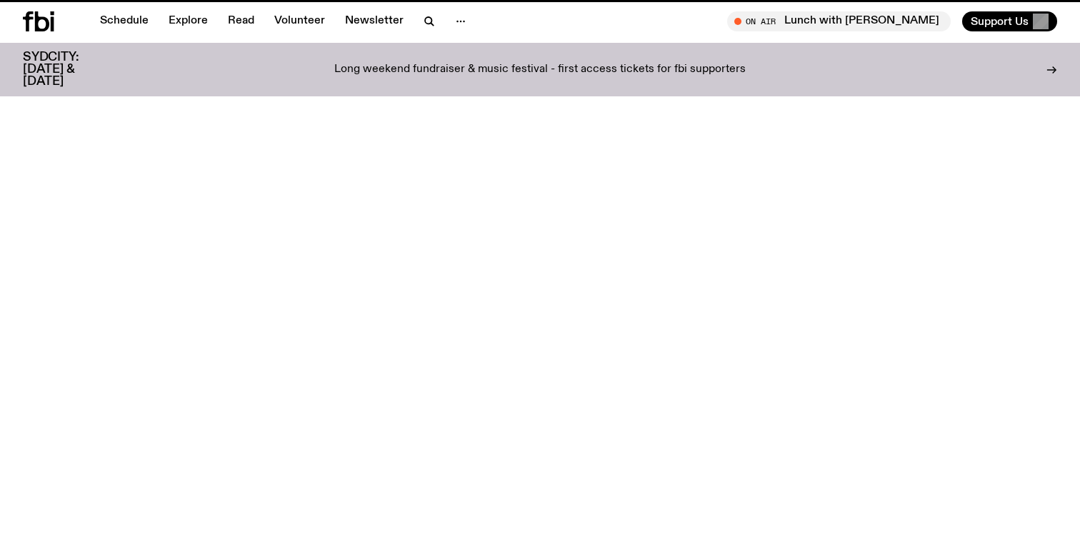
scroll to position [538, 0]
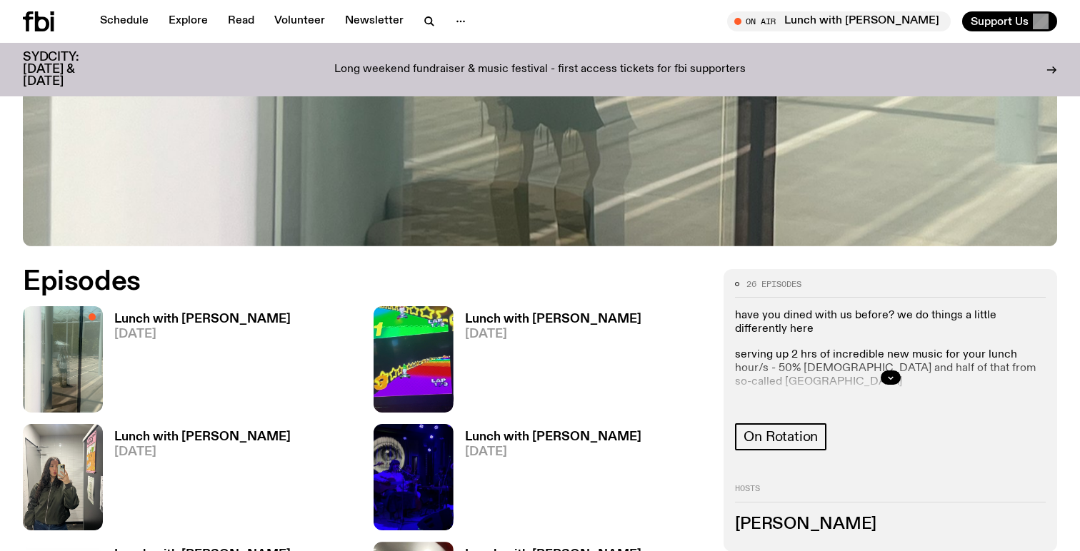
click at [876, 377] on div at bounding box center [890, 378] width 311 height 46
click at [881, 379] on button "button" at bounding box center [891, 378] width 20 height 14
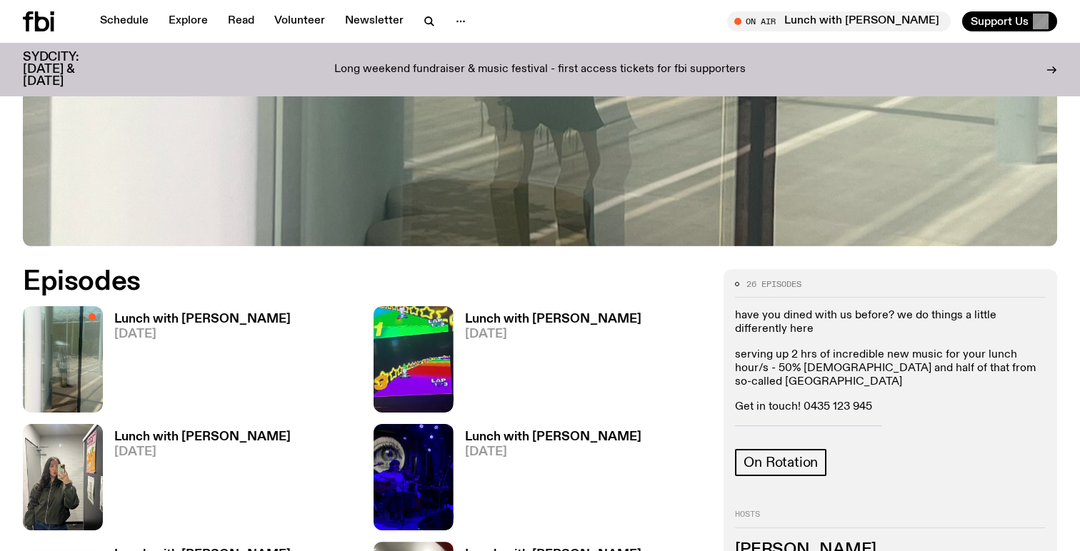
drag, startPoint x: 858, startPoint y: 417, endPoint x: 738, endPoint y: 411, distance: 120.8
click at [738, 426] on p "[PERSON_NAME][EMAIL_ADDRESS][DOMAIN_NAME]" at bounding box center [890, 433] width 311 height 14
copy link "[PERSON_NAME][EMAIL_ADDRESS][DOMAIN_NAME]"
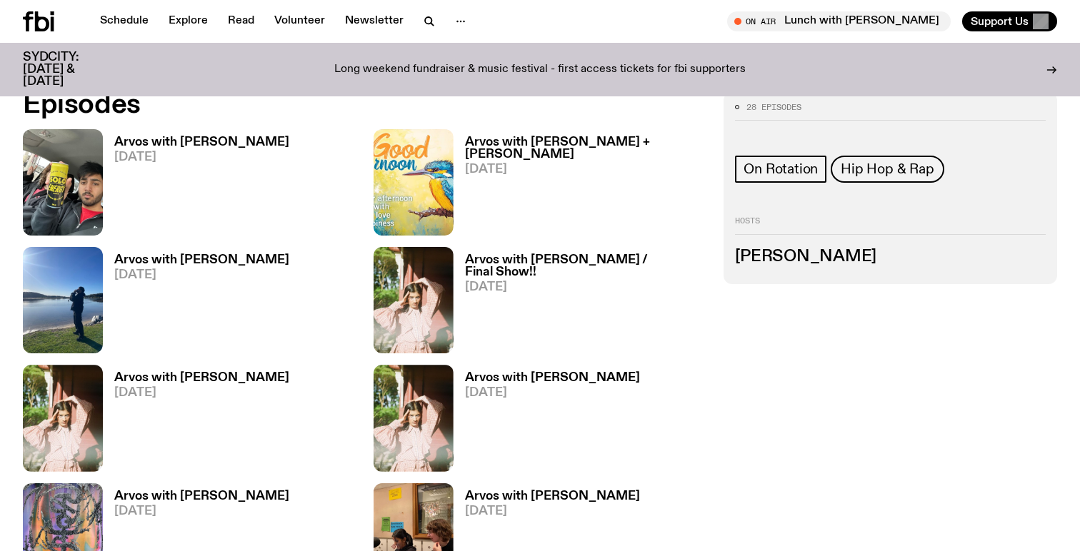
scroll to position [713, 0]
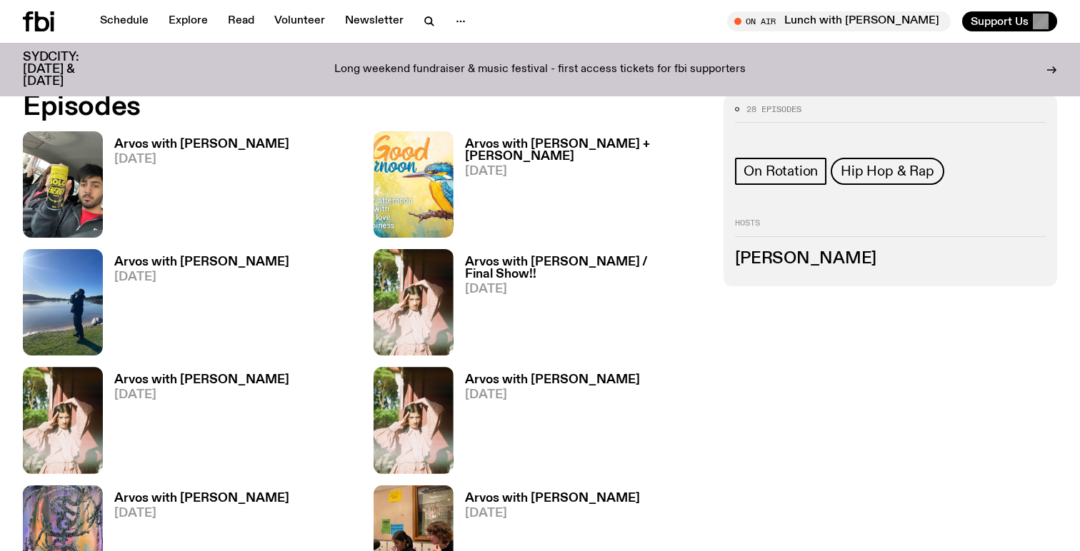
click at [229, 146] on h3 "Arvos with Mateo Baskaran" at bounding box center [201, 145] width 175 height 12
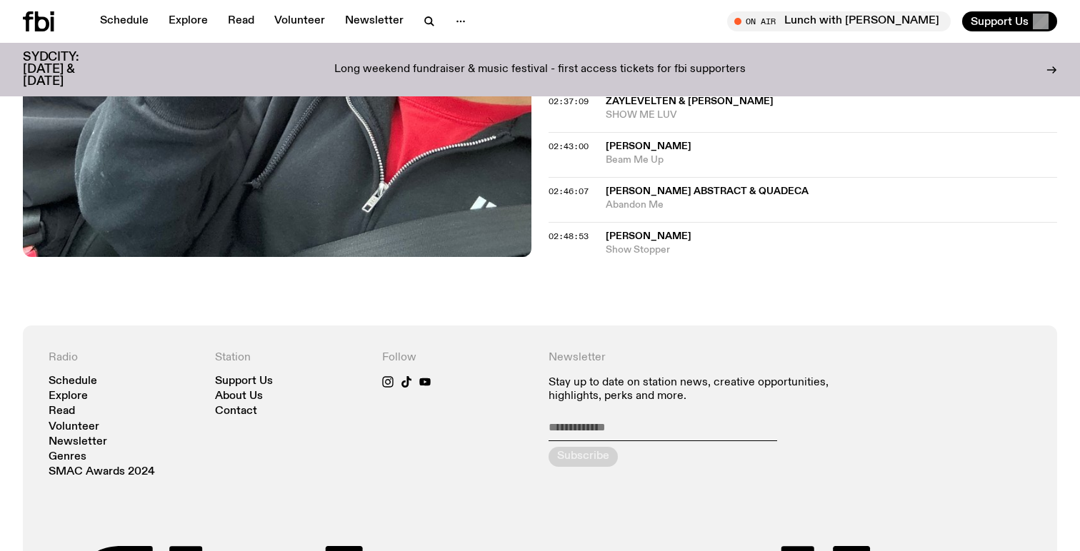
scroll to position [2182, 0]
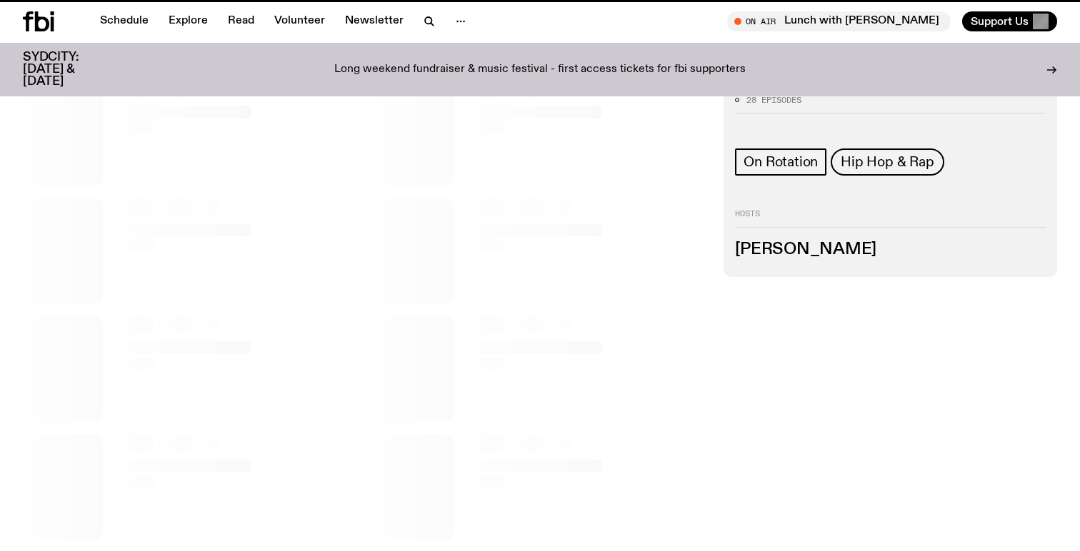
scroll to position [713, 0]
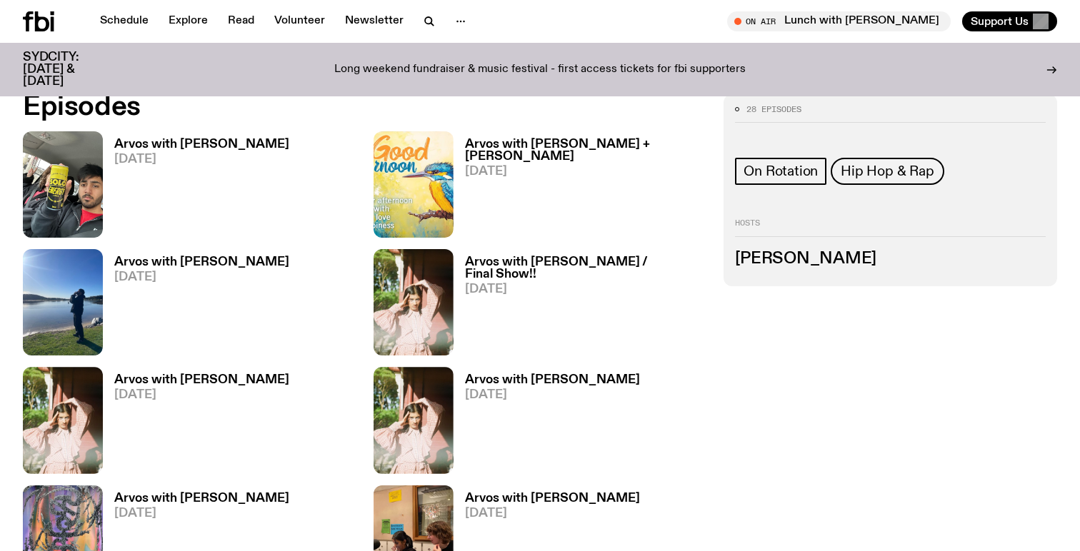
click at [538, 269] on h3 "Arvos with Maleeka Gazula / Final Show!!" at bounding box center [586, 268] width 242 height 24
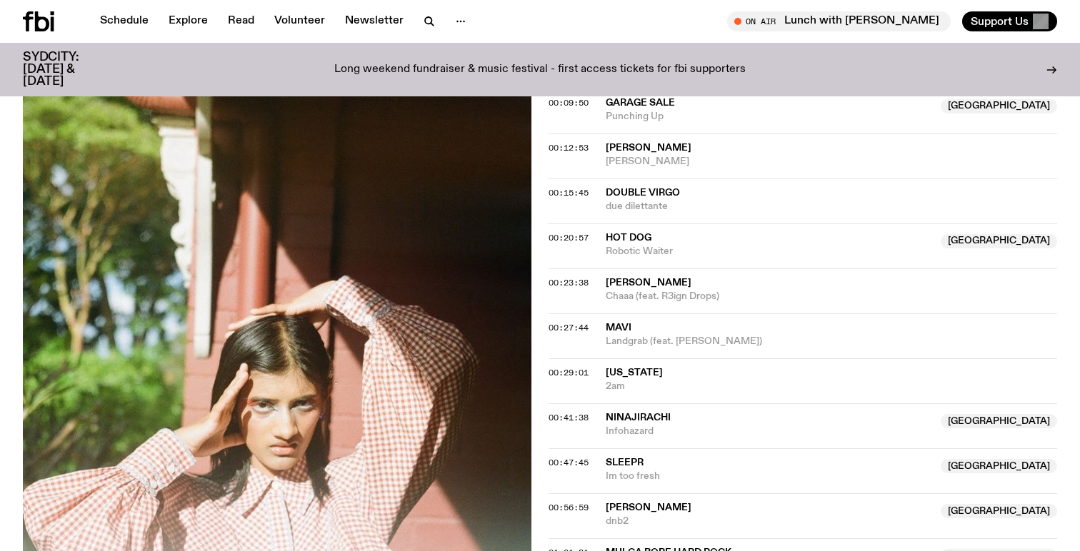
scroll to position [520, 0]
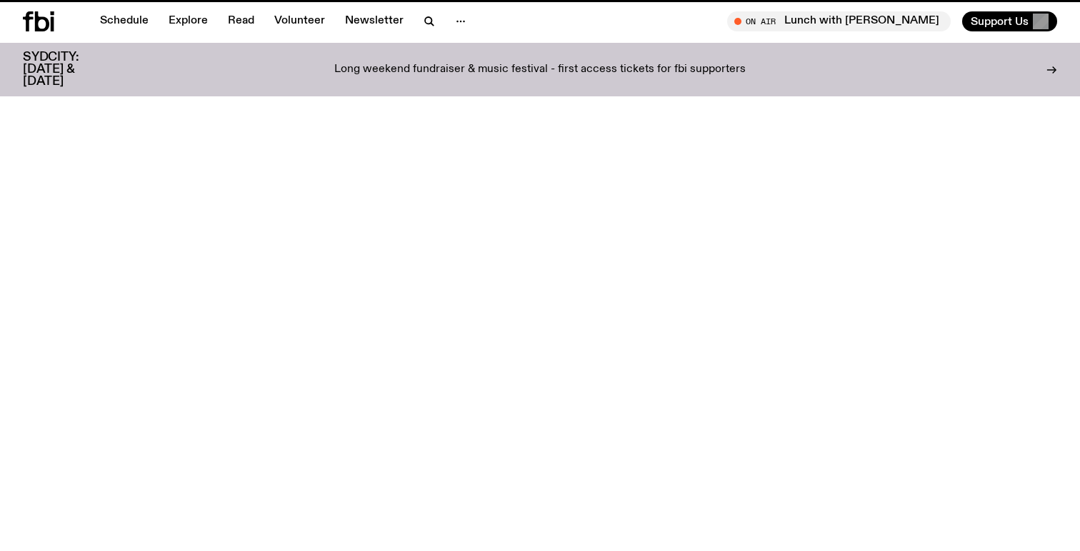
scroll to position [713, 0]
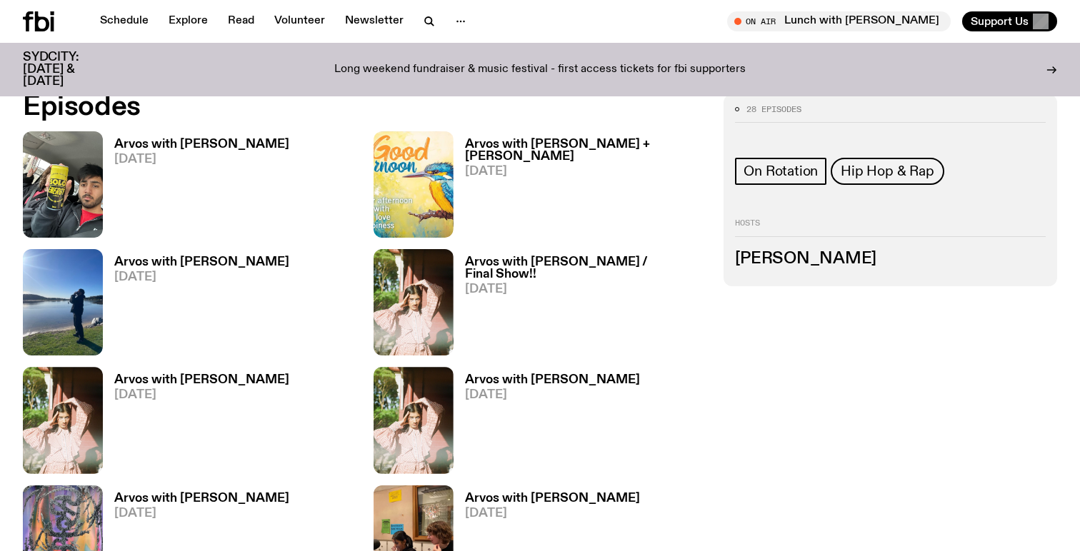
click at [189, 264] on h3 "Arvos with Mateo Baskaran" at bounding box center [201, 262] width 175 height 12
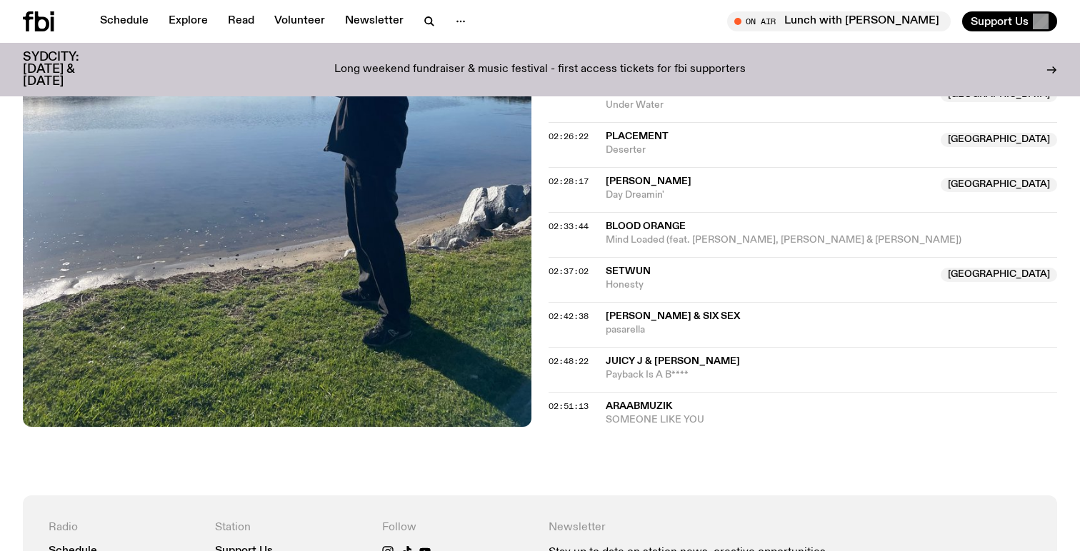
scroll to position [1914, 0]
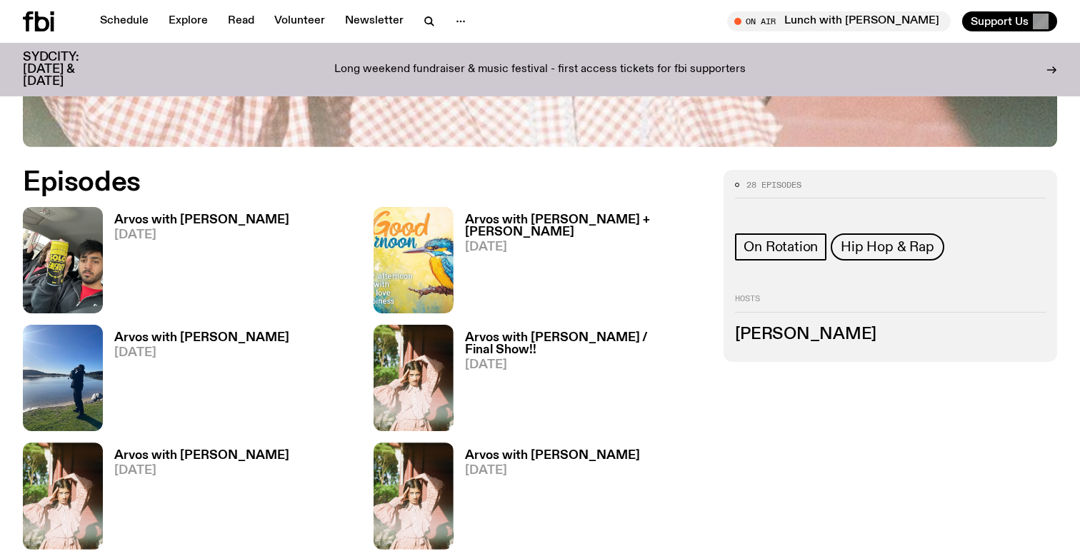
scroll to position [635, 0]
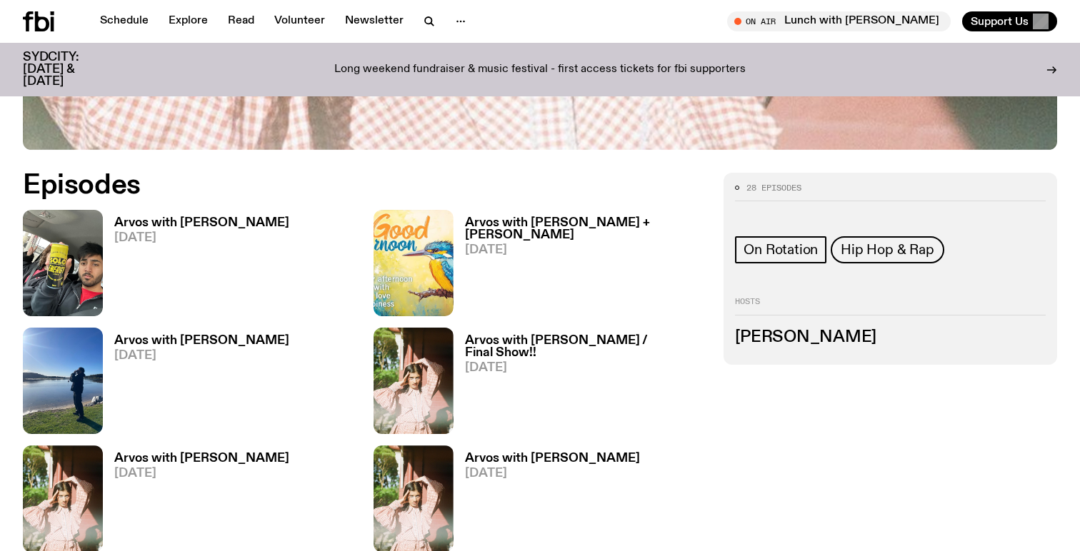
click at [199, 219] on h3 "Arvos with Mateo Baskaran" at bounding box center [201, 223] width 175 height 12
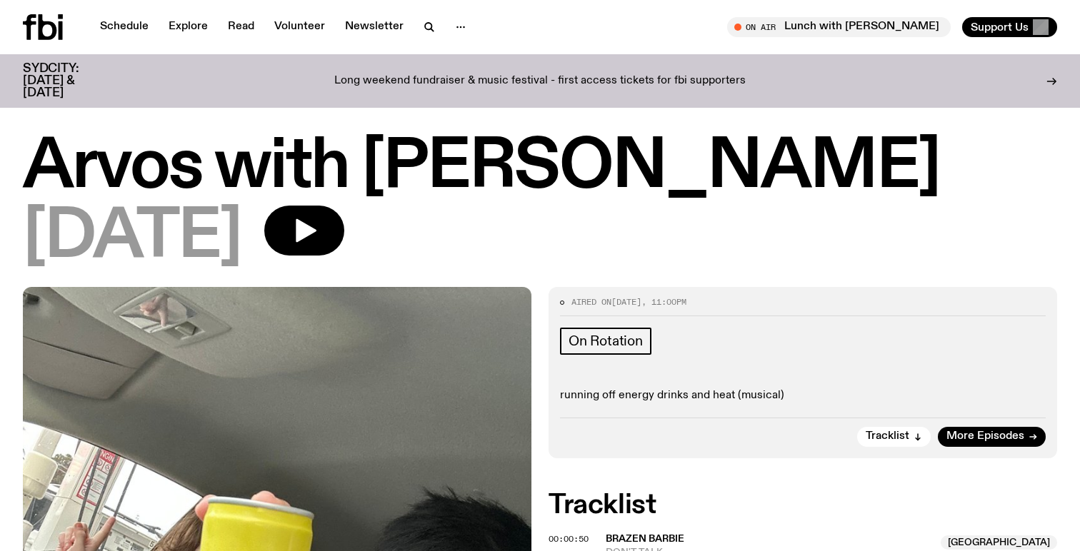
drag, startPoint x: 364, startPoint y: 161, endPoint x: 862, endPoint y: 167, distance: 498.5
click at [862, 167] on h1 "Arvos with Mateo Baskaran" at bounding box center [540, 168] width 1034 height 64
copy h1 "Mateo Baskaran"
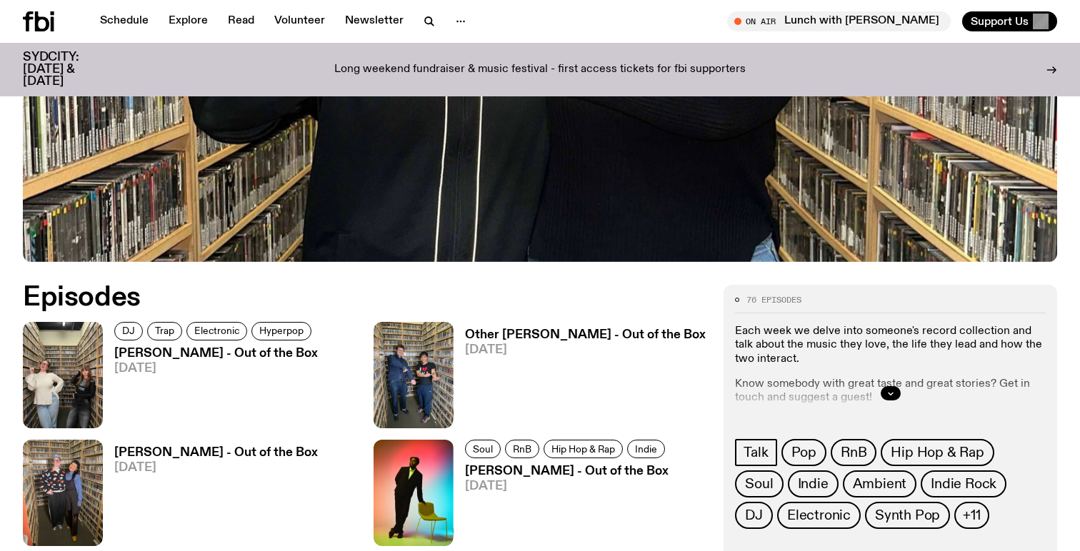
scroll to position [538, 0]
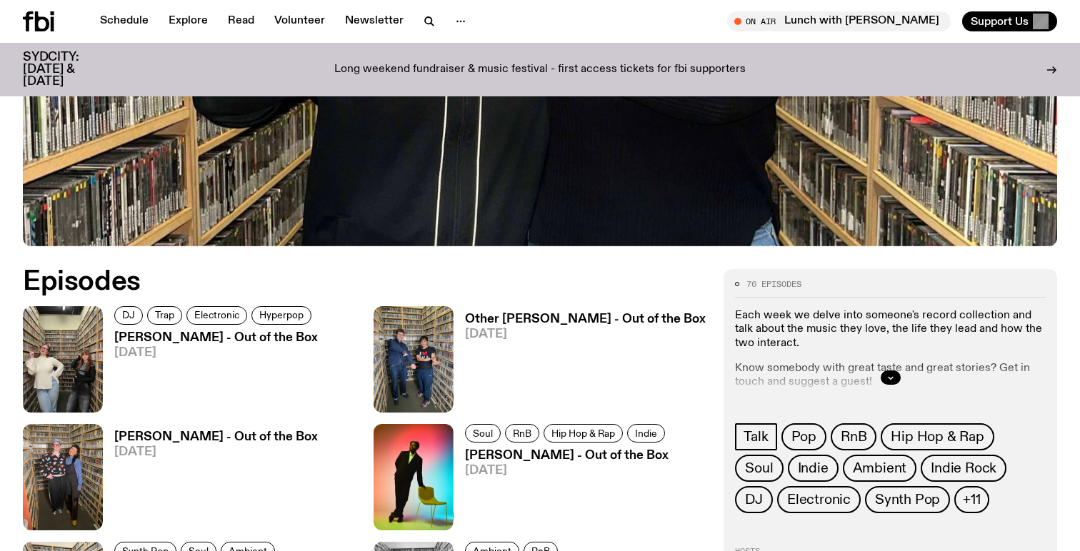
click at [868, 379] on div at bounding box center [890, 378] width 311 height 46
click at [888, 371] on button "button" at bounding box center [891, 378] width 20 height 14
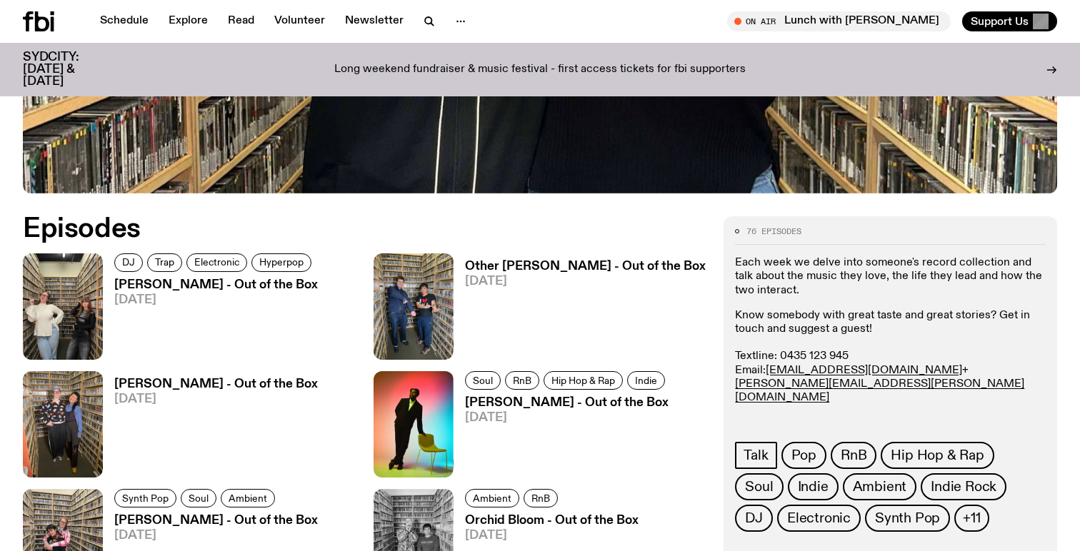
scroll to position [593, 0]
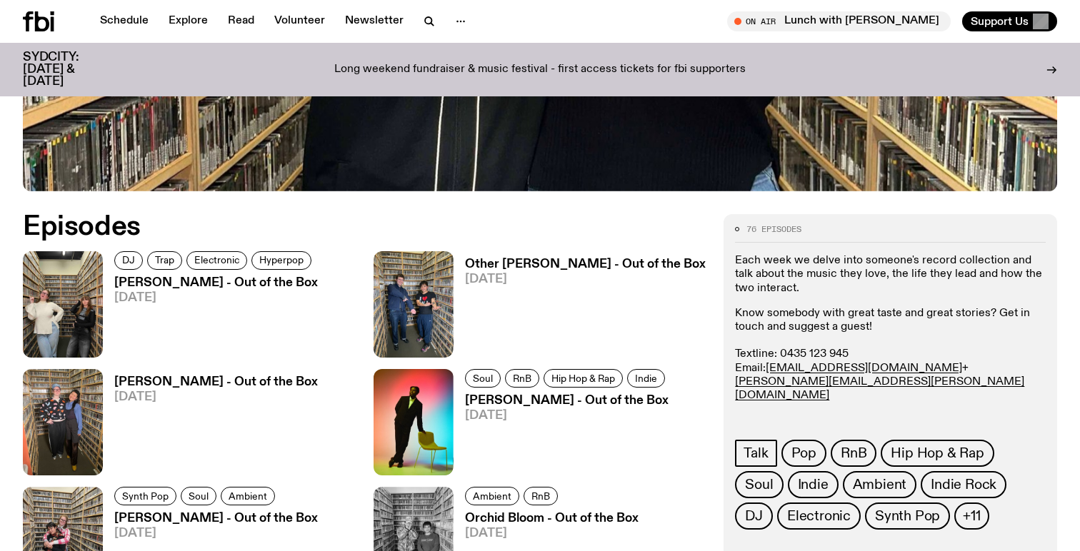
click at [471, 260] on h3 "Other [PERSON_NAME] - Out of the Box" at bounding box center [585, 265] width 241 height 12
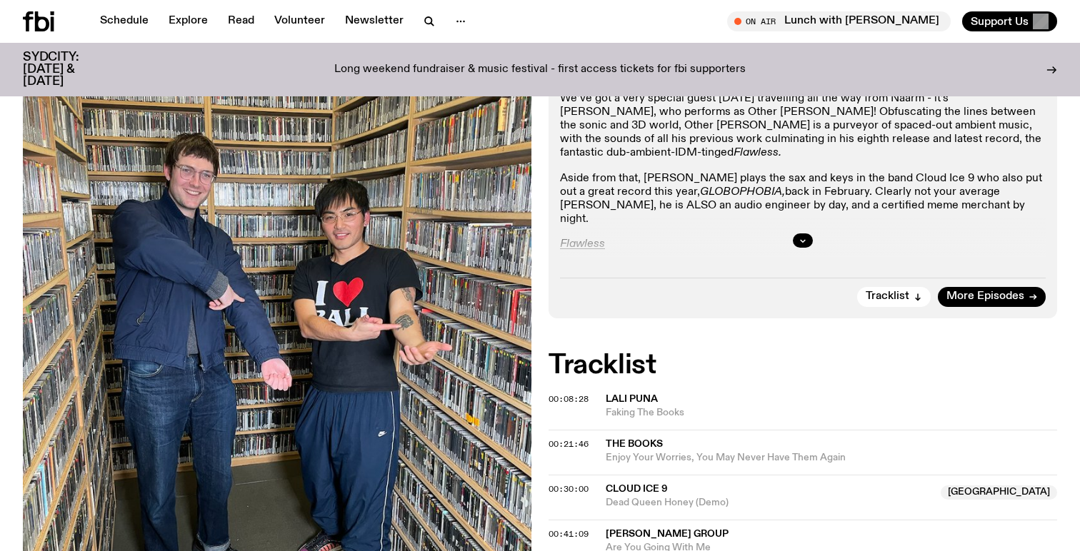
scroll to position [344, 0]
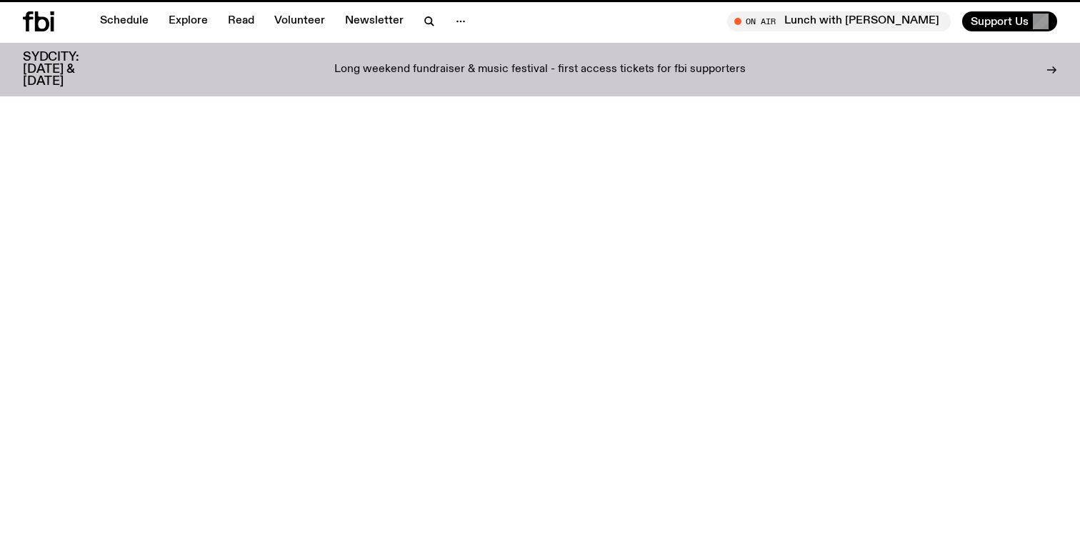
scroll to position [593, 0]
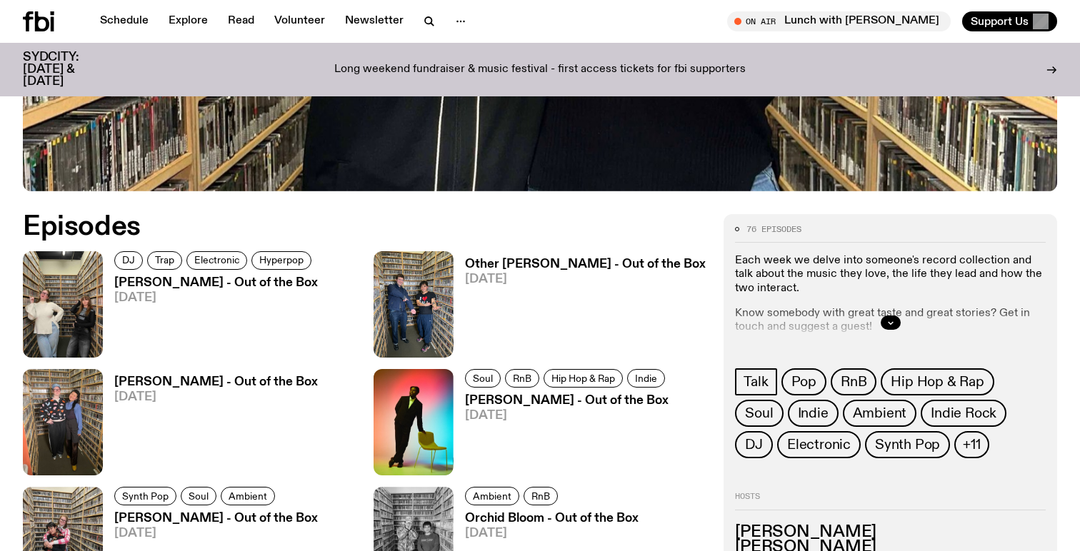
click at [217, 386] on h3 "[PERSON_NAME] - Out of the Box" at bounding box center [216, 382] width 204 height 12
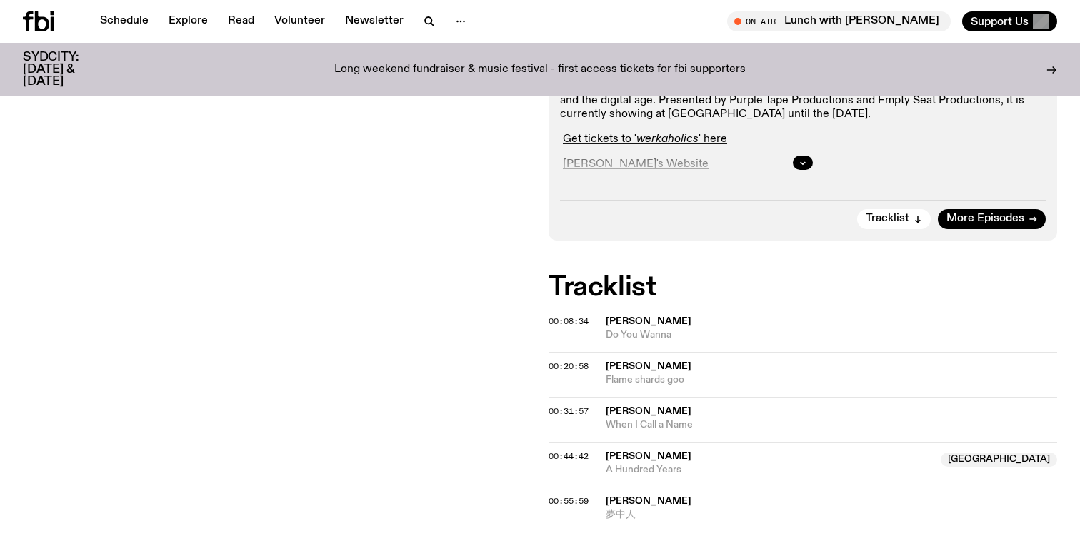
scroll to position [429, 0]
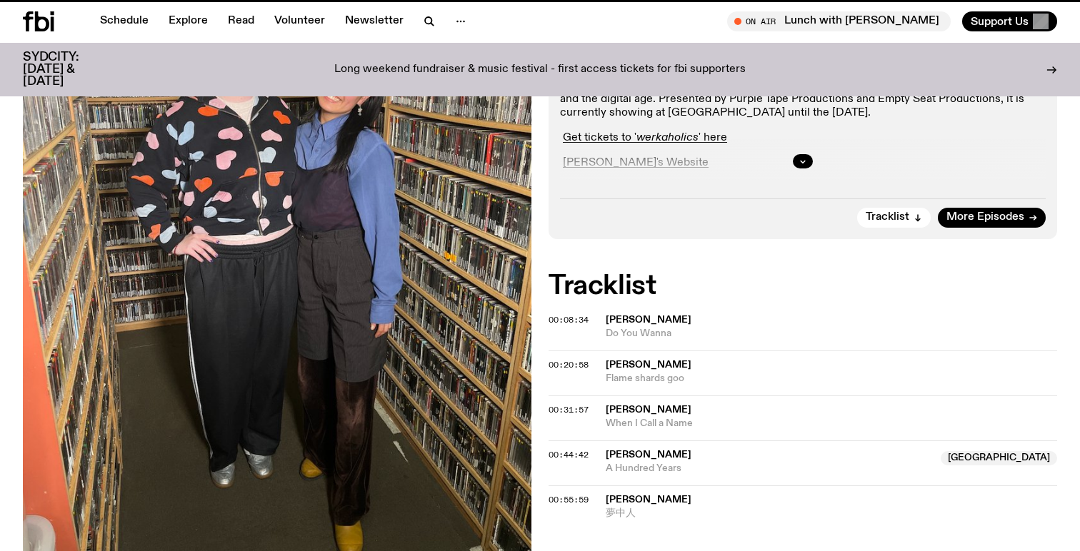
scroll to position [593, 0]
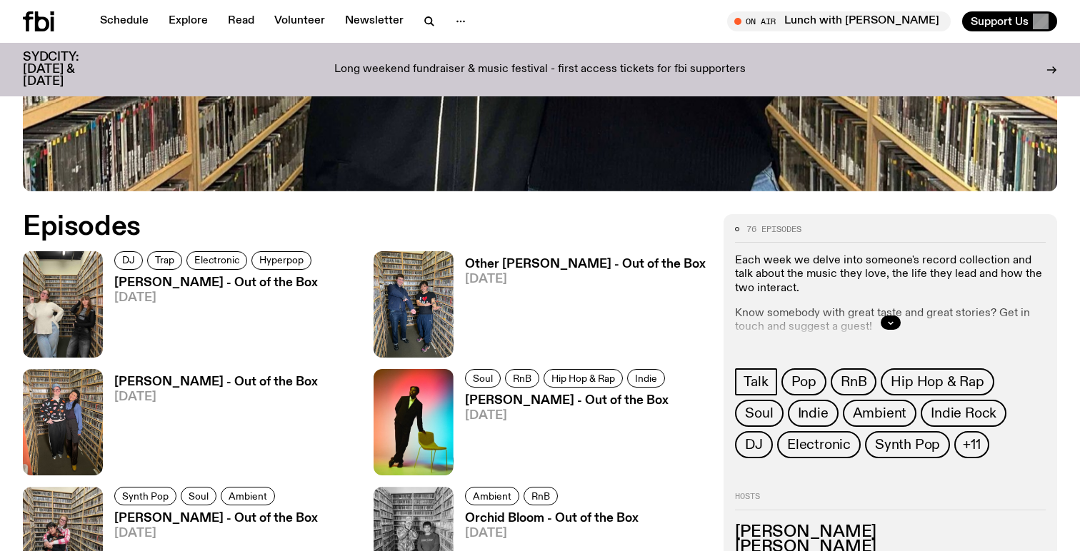
click at [209, 281] on h3 "Ninajirachi - Out of the Box" at bounding box center [216, 283] width 204 height 12
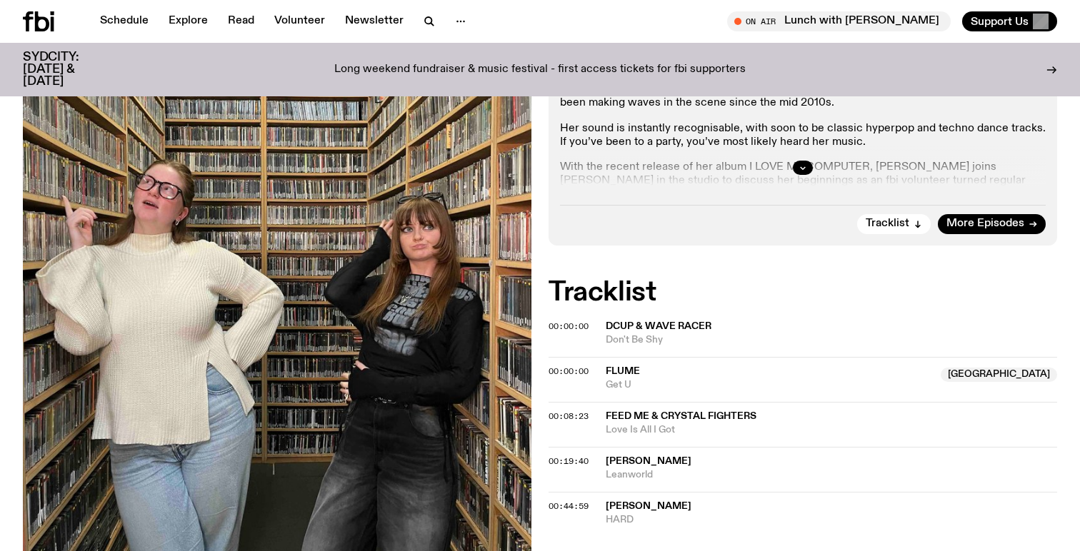
scroll to position [418, 0]
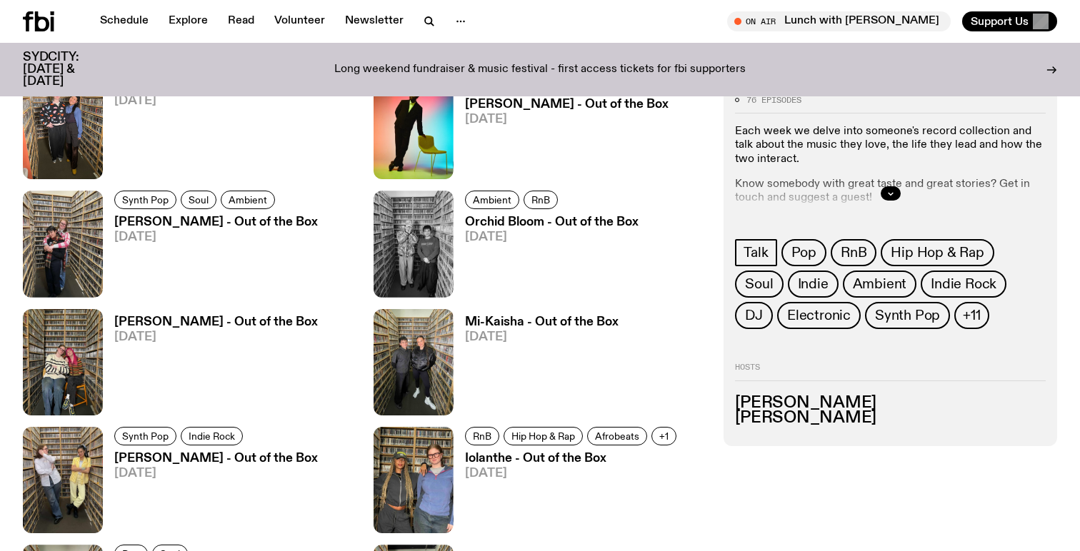
scroll to position [892, 0]
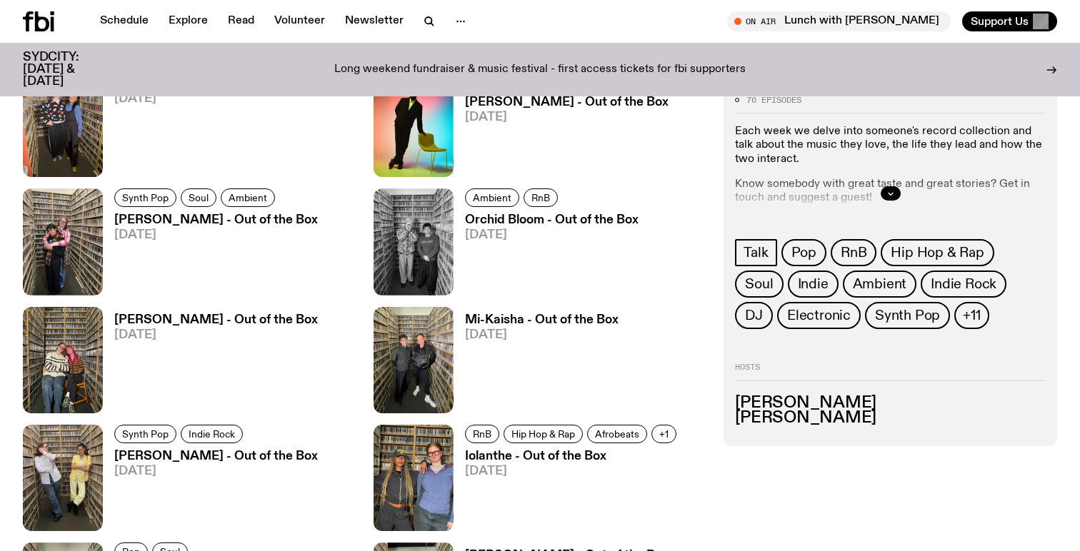
click at [222, 461] on h3 "Tiffany Wong - Out of the Box" at bounding box center [216, 457] width 204 height 12
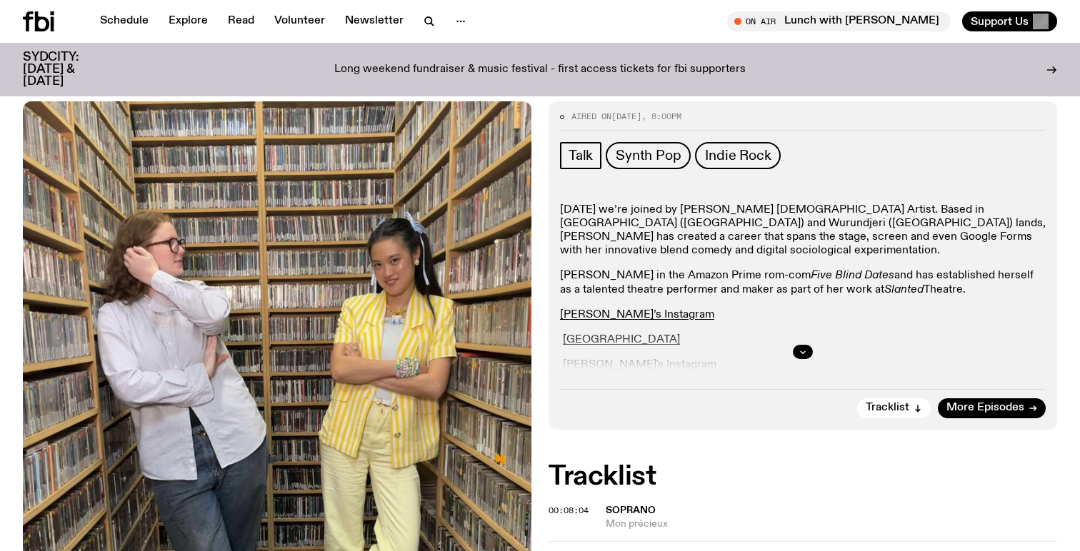
scroll to position [234, 0]
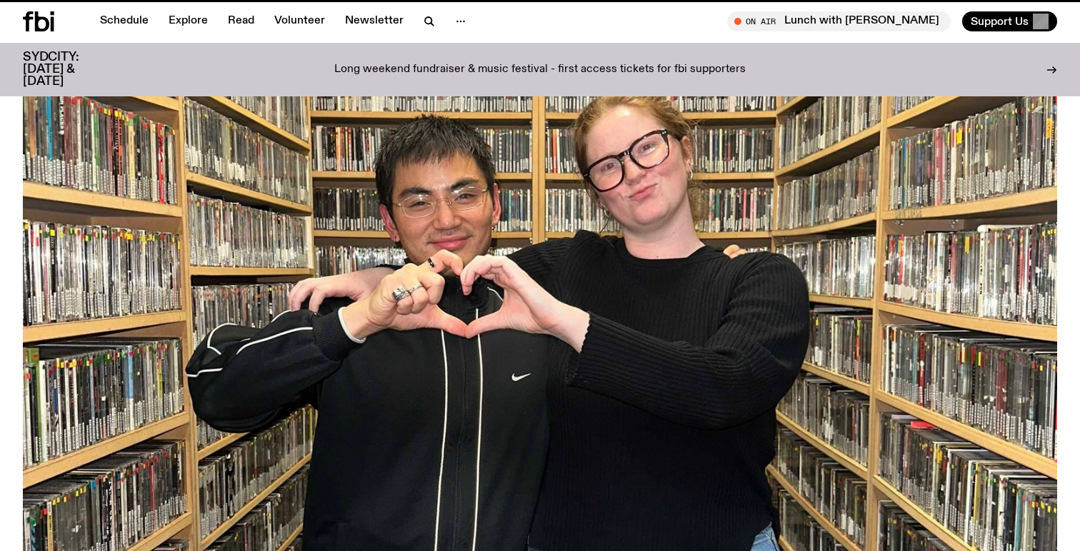
scroll to position [892, 0]
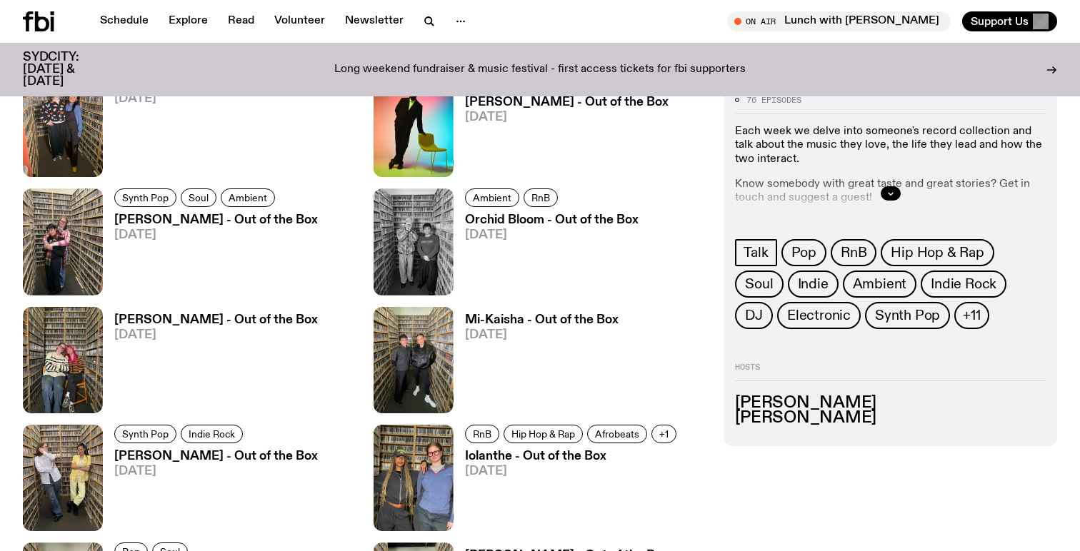
click at [603, 219] on h3 "Orchid Bloom - Out of the Box" at bounding box center [552, 220] width 174 height 12
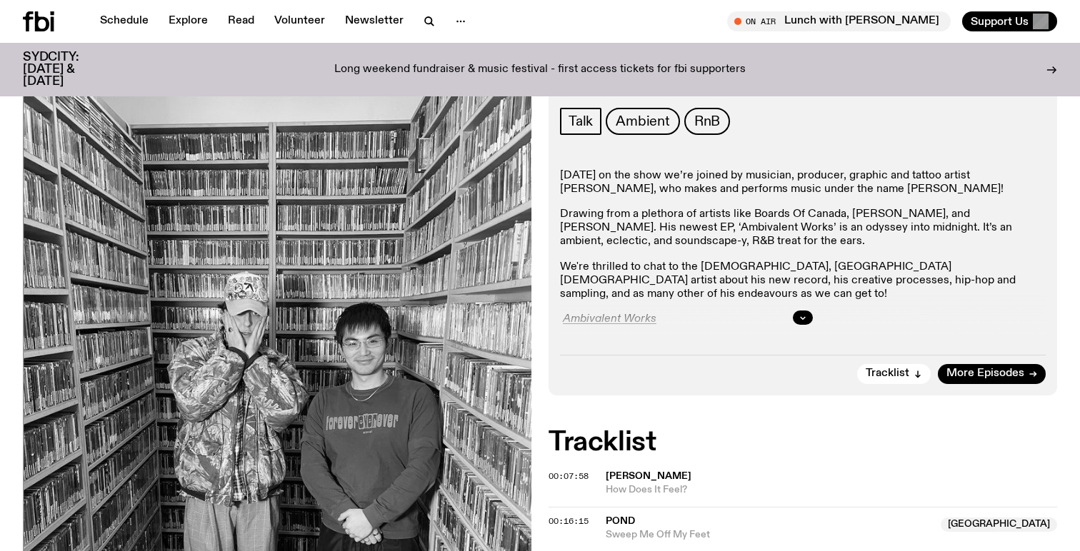
scroll to position [206, 0]
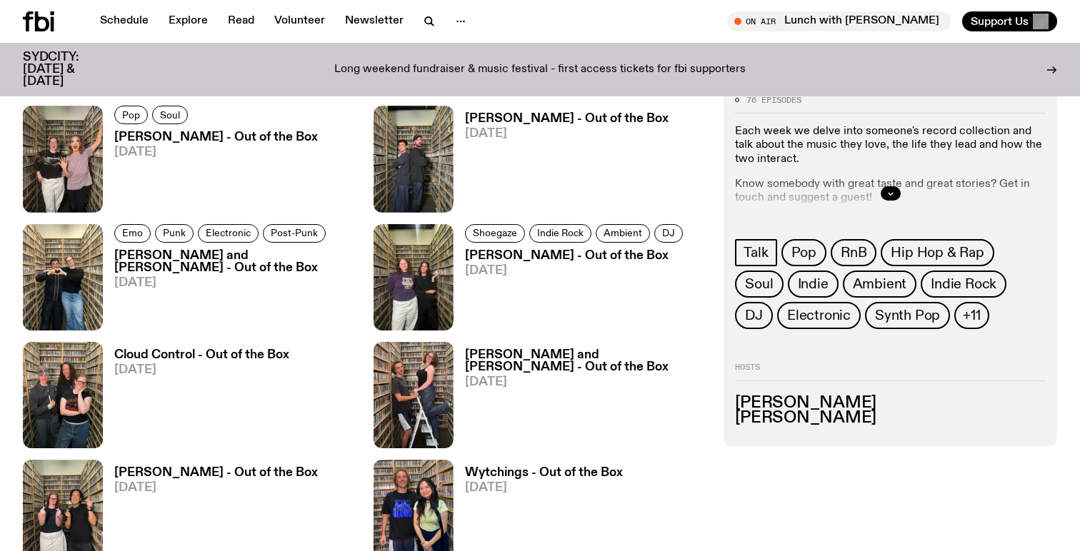
scroll to position [1330, 0]
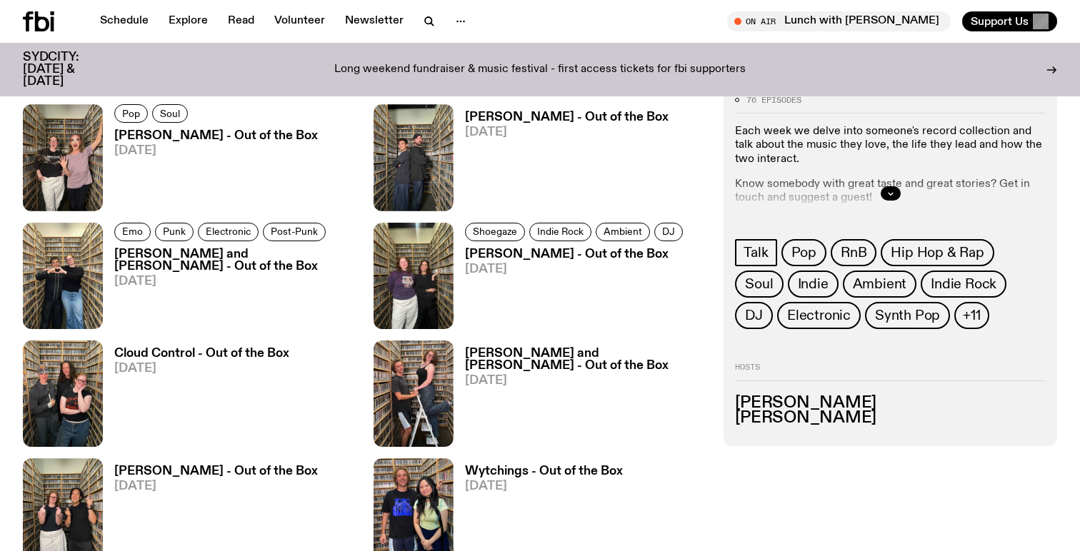
click at [220, 348] on h3 "Cloud Control - Out of the Box" at bounding box center [201, 354] width 175 height 12
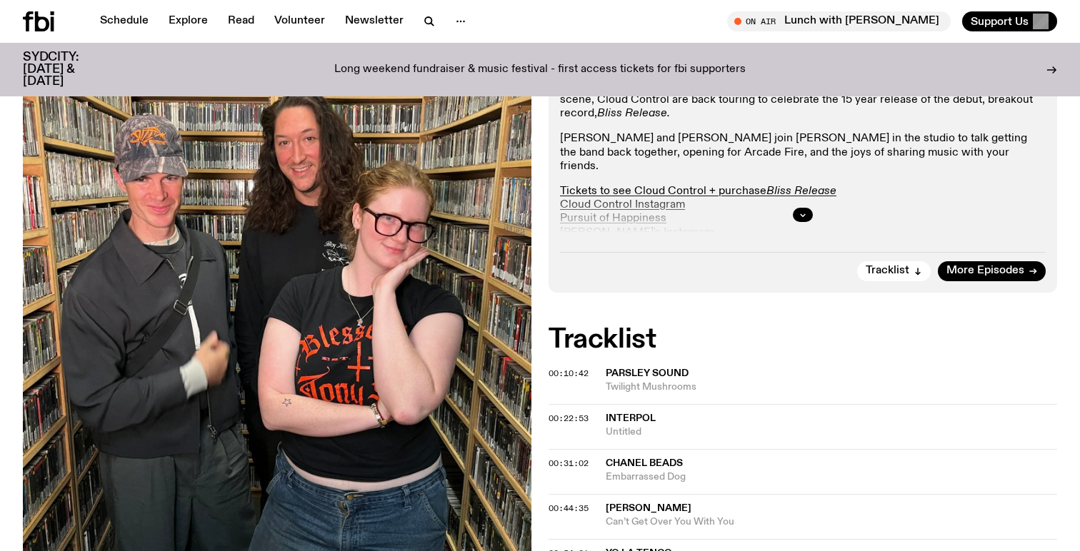
scroll to position [304, 0]
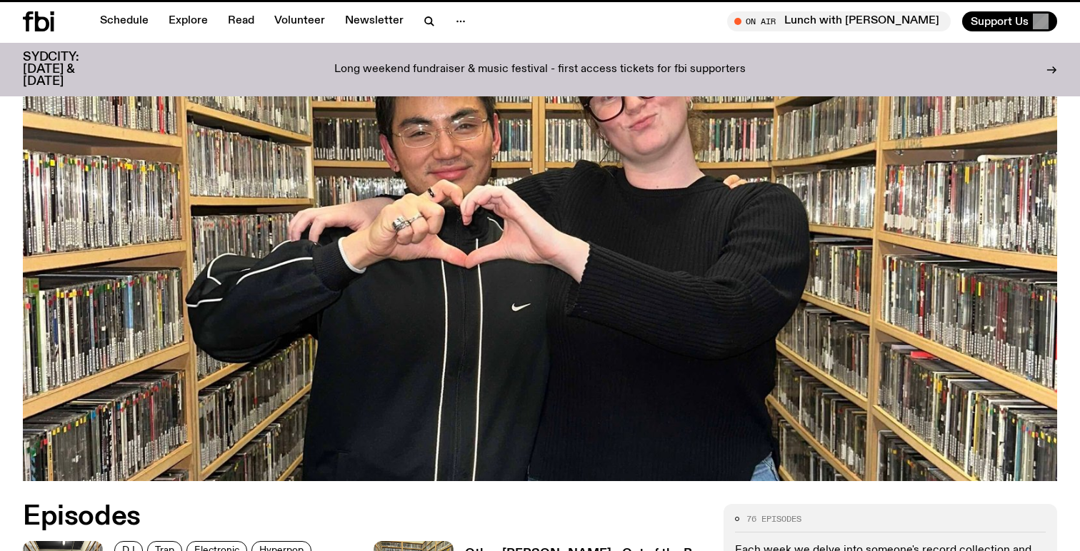
scroll to position [1330, 0]
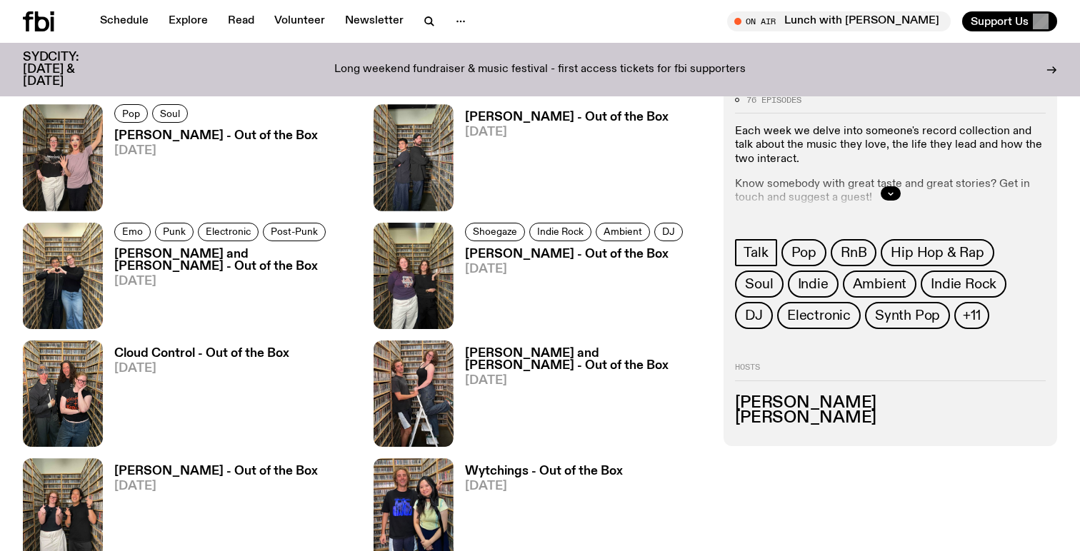
click at [856, 209] on div at bounding box center [890, 194] width 311 height 46
click at [886, 194] on icon "button" at bounding box center [890, 193] width 9 height 9
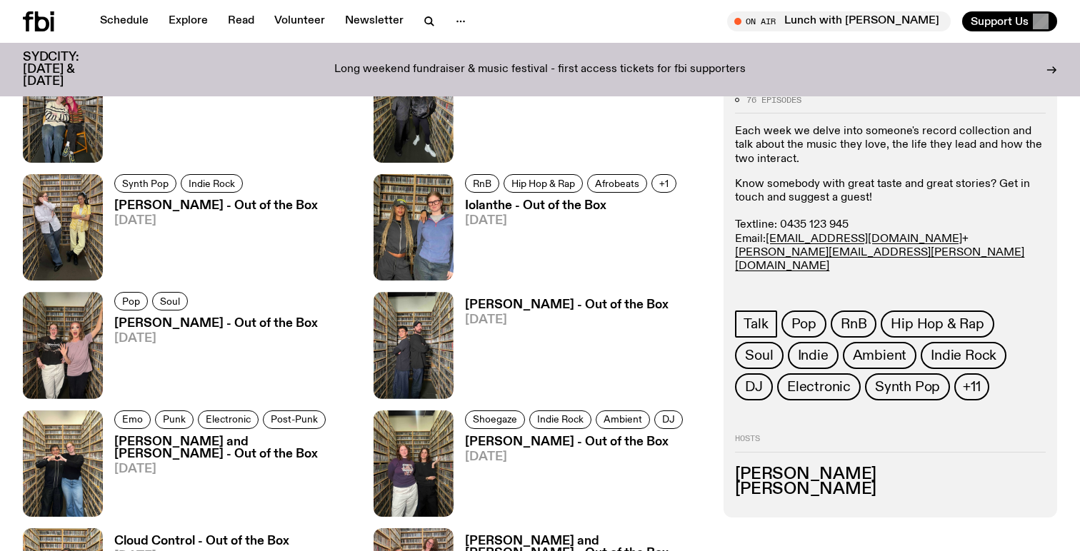
scroll to position [1138, 0]
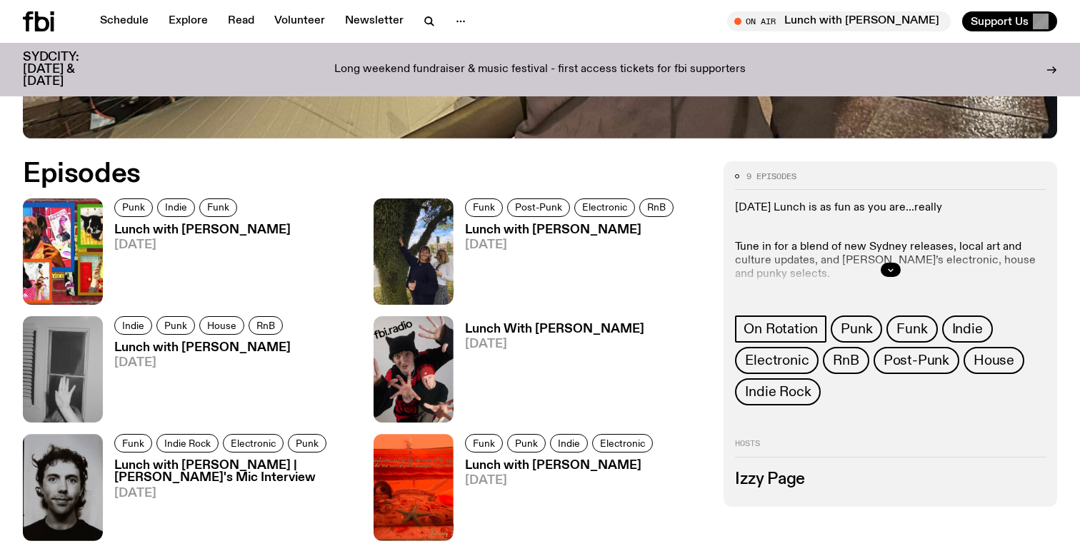
scroll to position [648, 0]
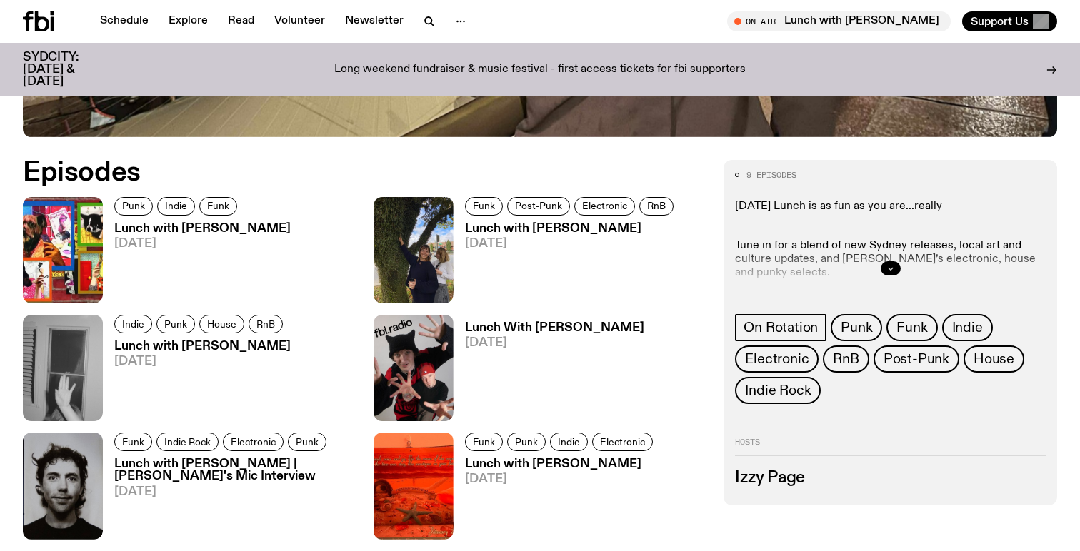
click at [896, 269] on button "button" at bounding box center [891, 268] width 20 height 14
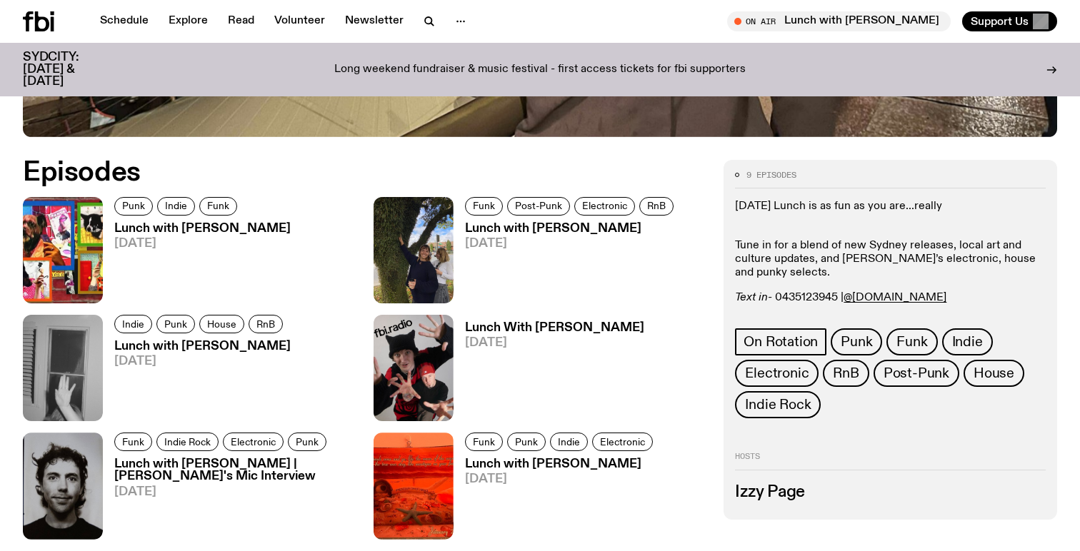
scroll to position [665, 0]
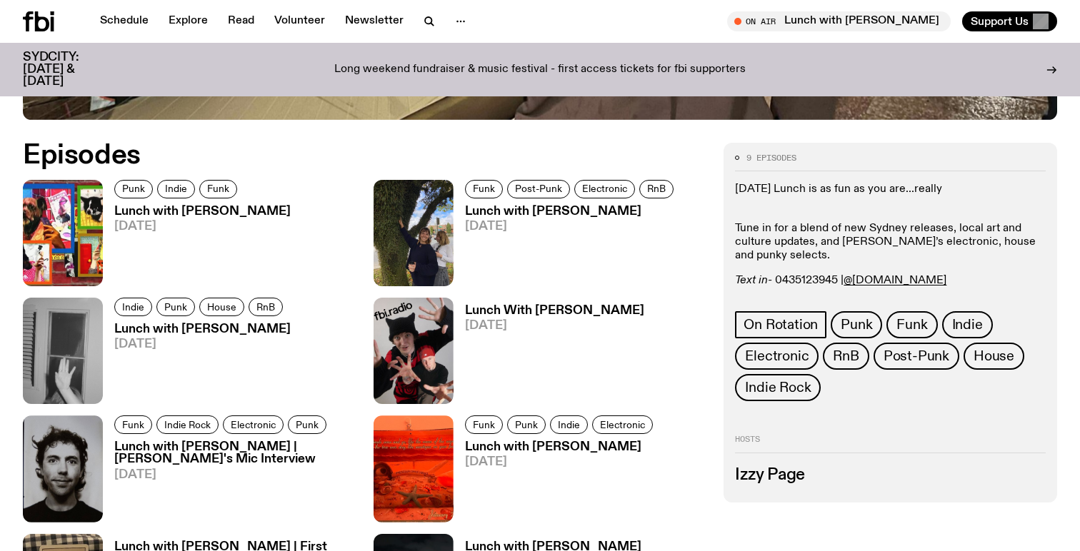
click at [217, 213] on h3 "Lunch with [PERSON_NAME]" at bounding box center [202, 212] width 176 height 12
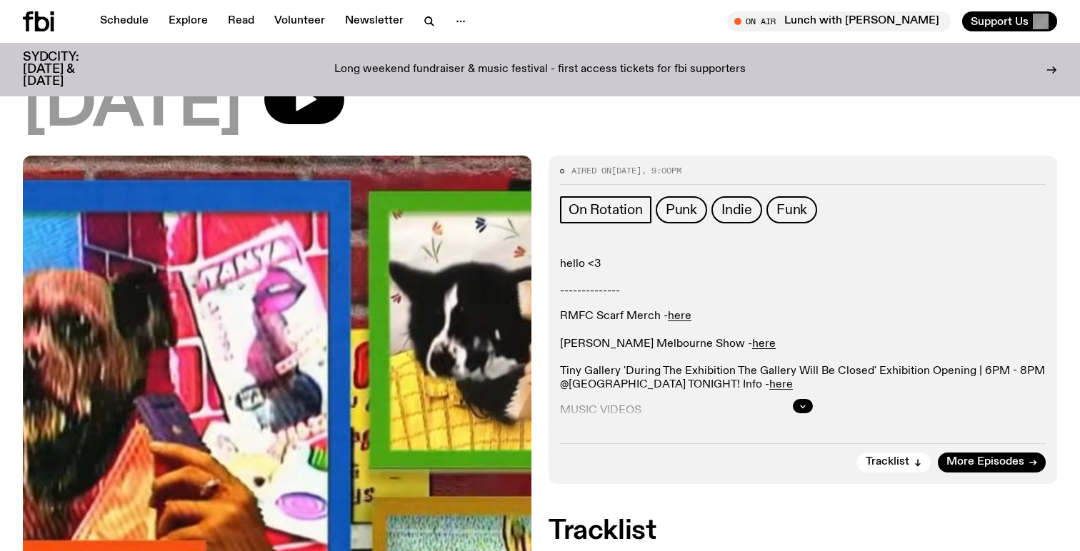
scroll to position [128, 0]
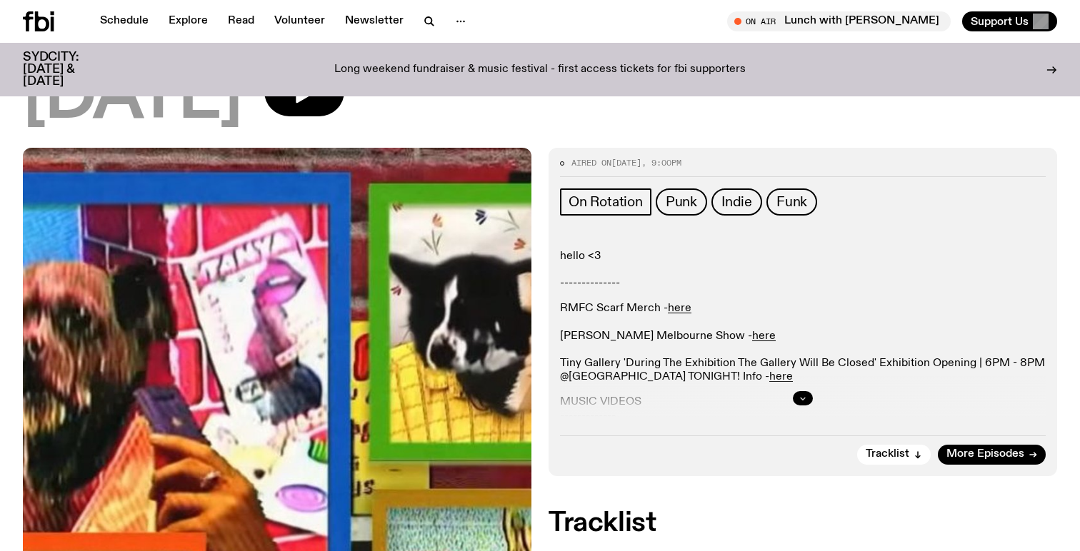
click at [796, 401] on button "button" at bounding box center [803, 398] width 20 height 14
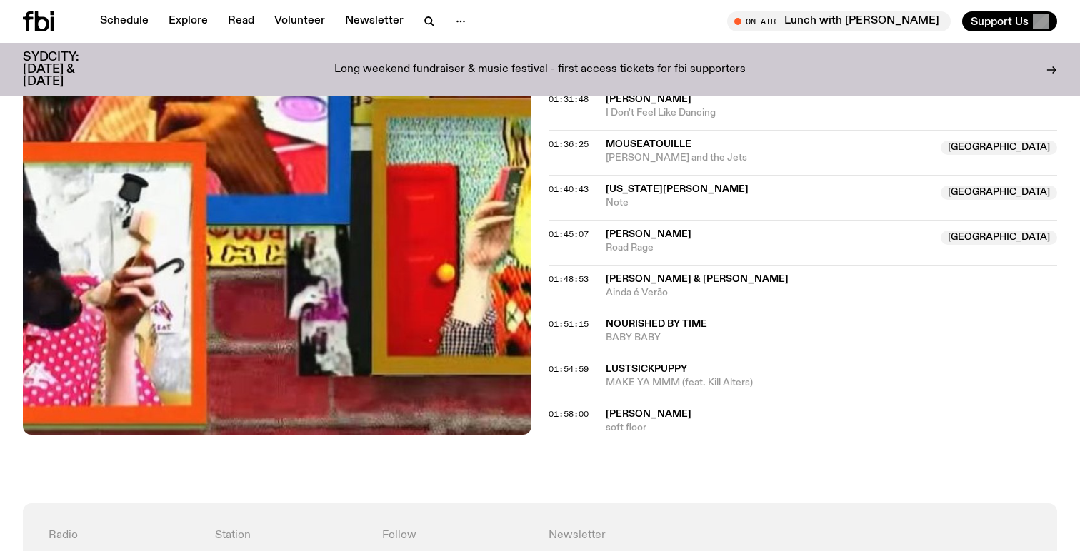
scroll to position [1593, 0]
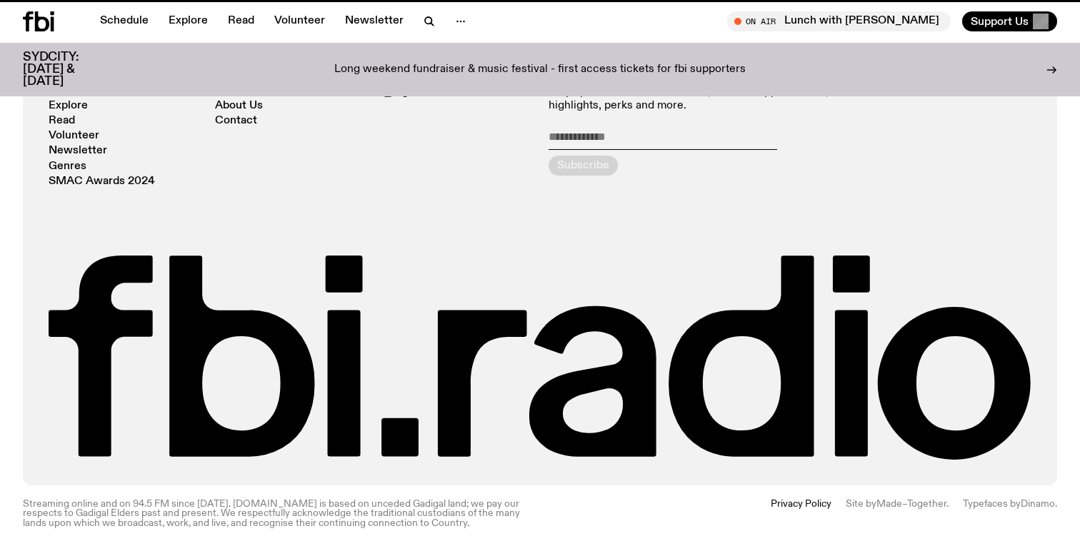
scroll to position [665, 0]
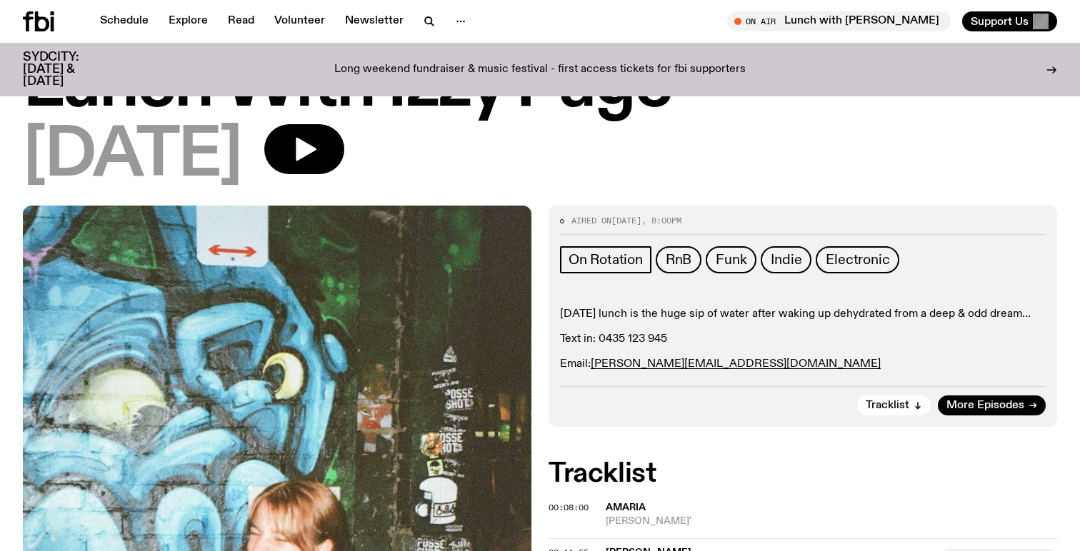
scroll to position [71, 0]
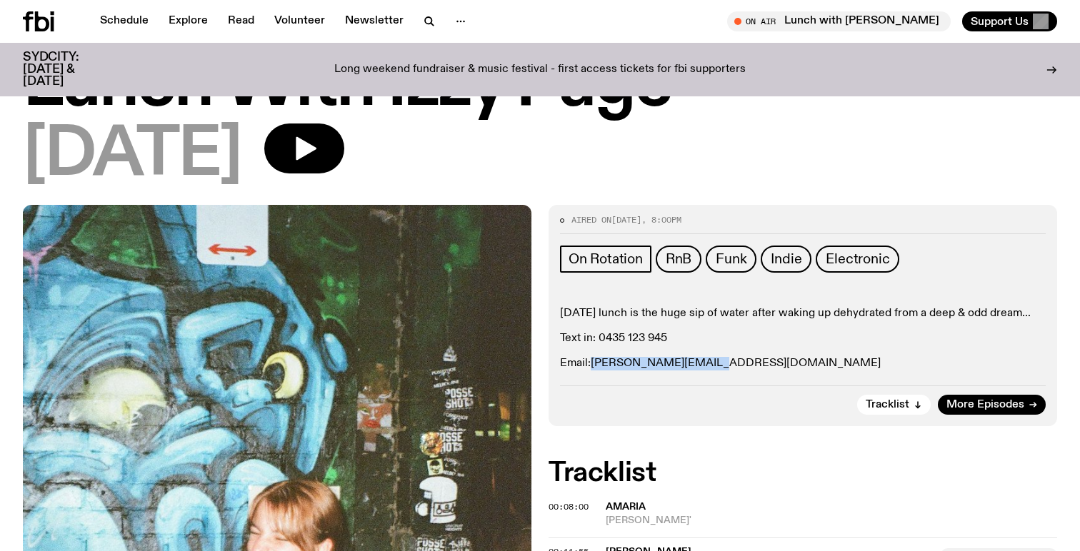
drag, startPoint x: 706, startPoint y: 361, endPoint x: 594, endPoint y: 360, distance: 112.1
click at [594, 360] on p "Email: jenna.p@fbiradio.com" at bounding box center [803, 364] width 486 height 14
copy link "jenna.p@fbiradio.com"
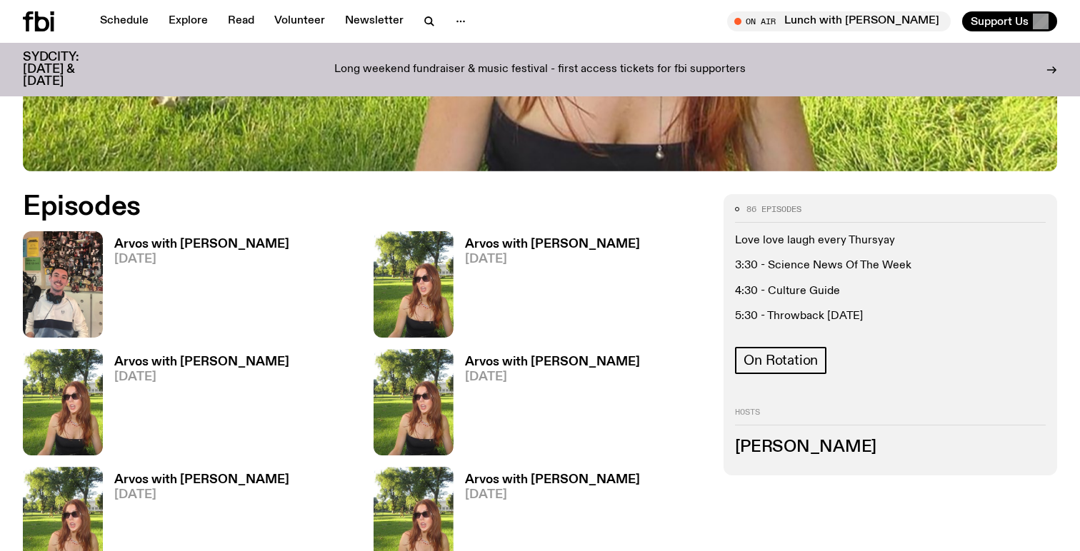
scroll to position [623, 0]
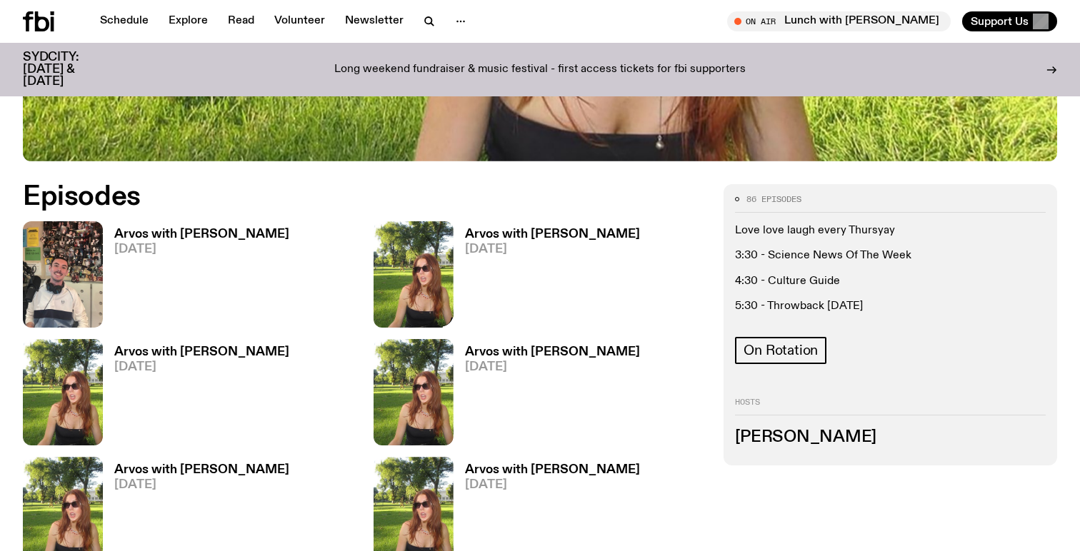
click at [496, 236] on h3 "Arvos with [PERSON_NAME]" at bounding box center [552, 235] width 175 height 12
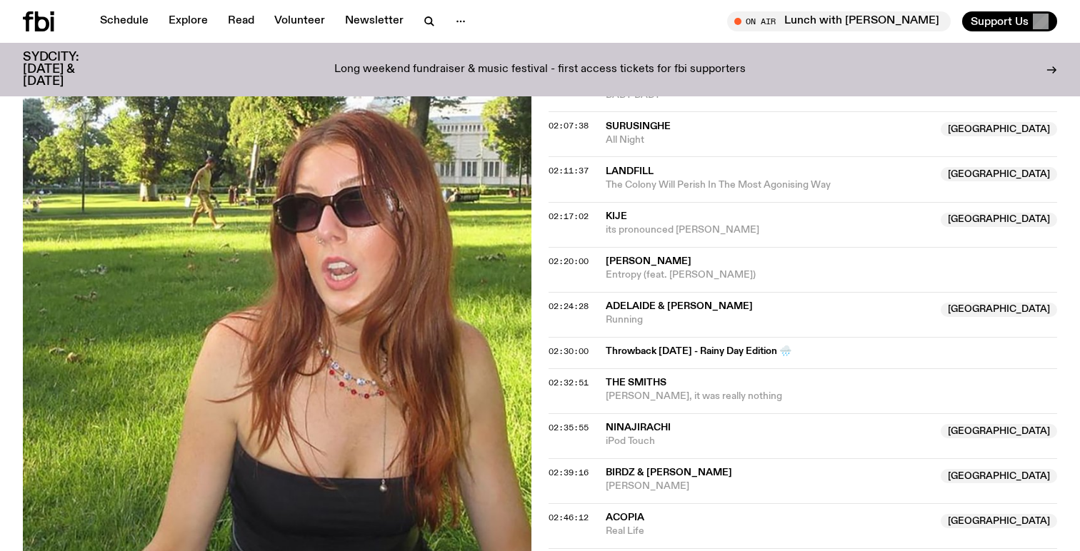
scroll to position [1670, 0]
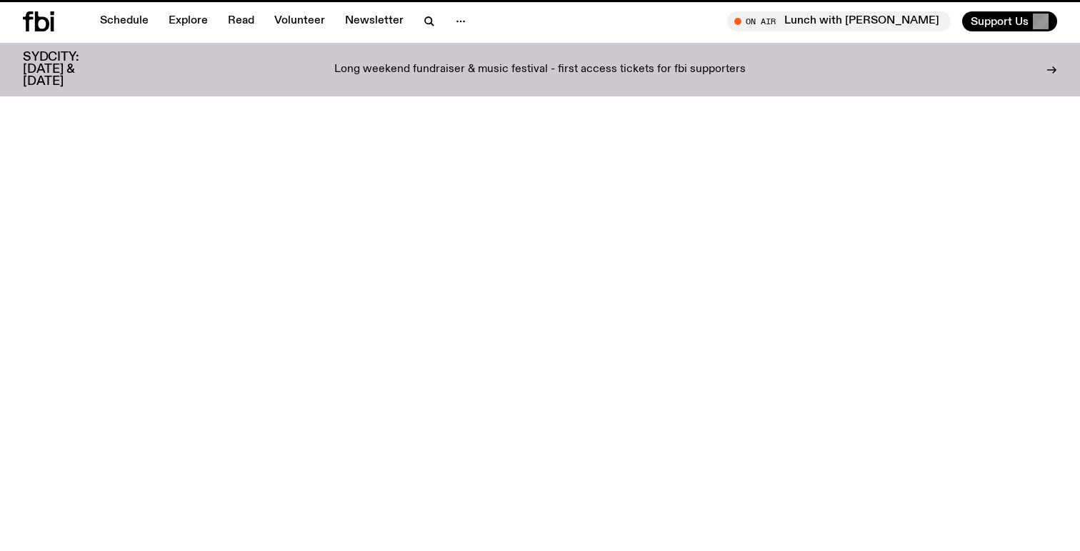
scroll to position [623, 0]
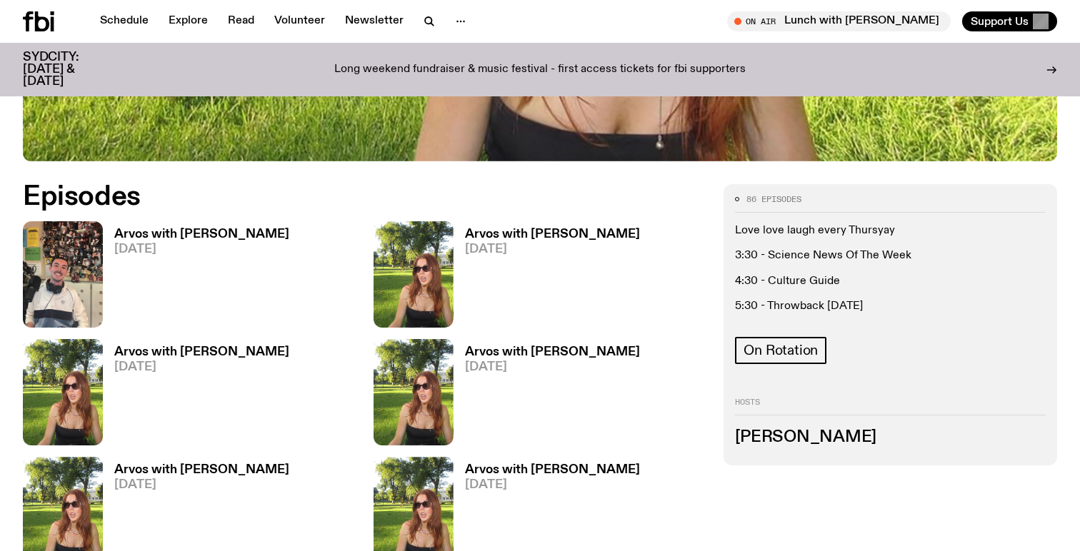
click at [553, 473] on h3 "Arvos with [PERSON_NAME]" at bounding box center [552, 470] width 175 height 12
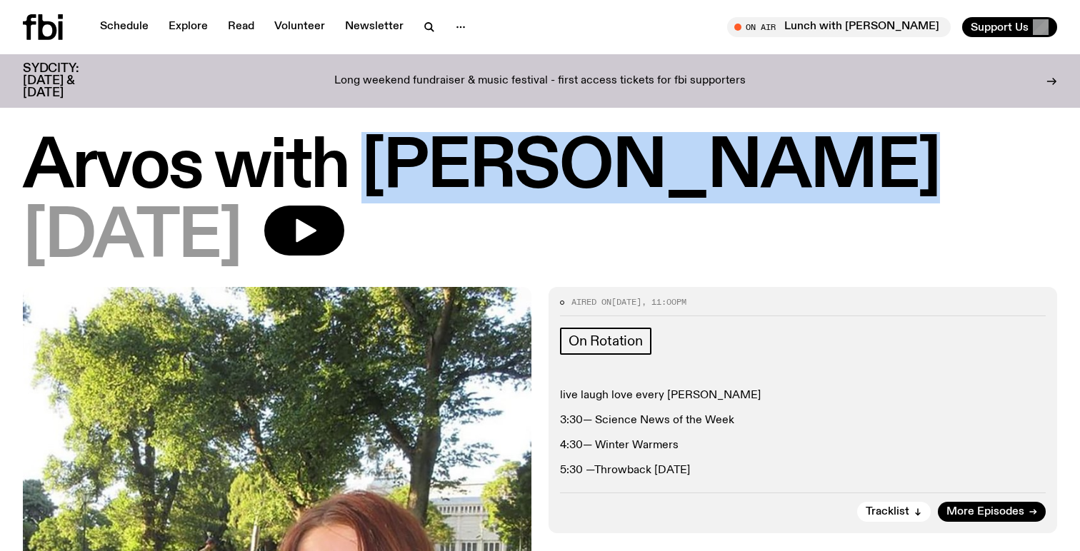
drag, startPoint x: 767, startPoint y: 171, endPoint x: 365, endPoint y: 166, distance: 402.1
click at [365, 166] on h1 "Arvos with [PERSON_NAME]" at bounding box center [540, 168] width 1034 height 64
copy h1 "[PERSON_NAME]"
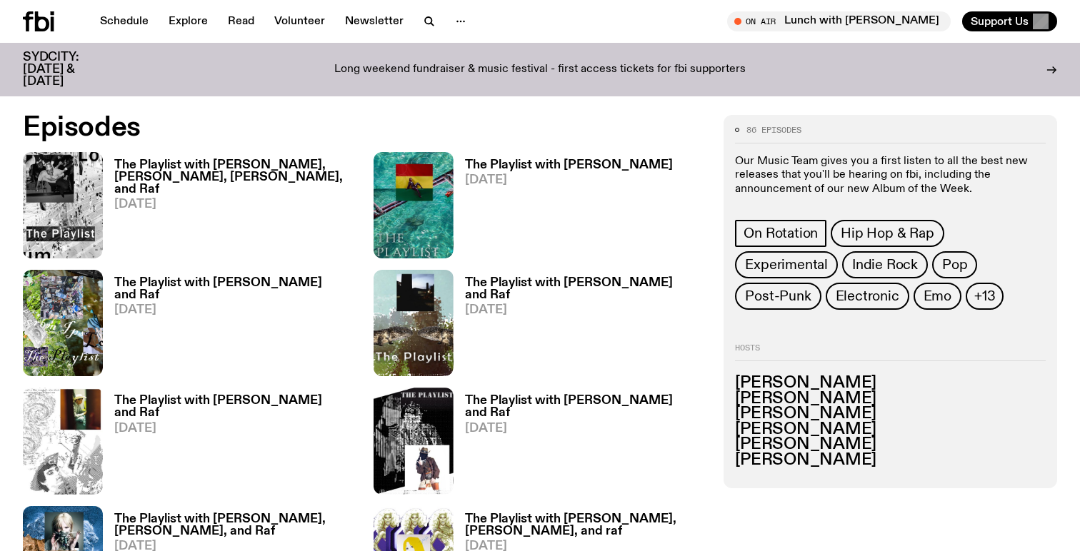
scroll to position [685, 0]
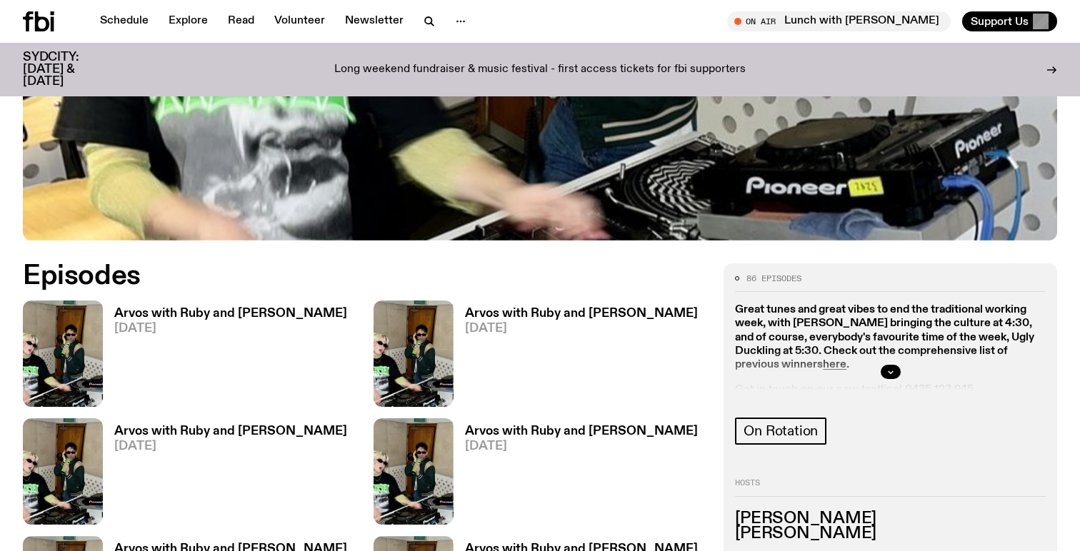
scroll to position [613, 0]
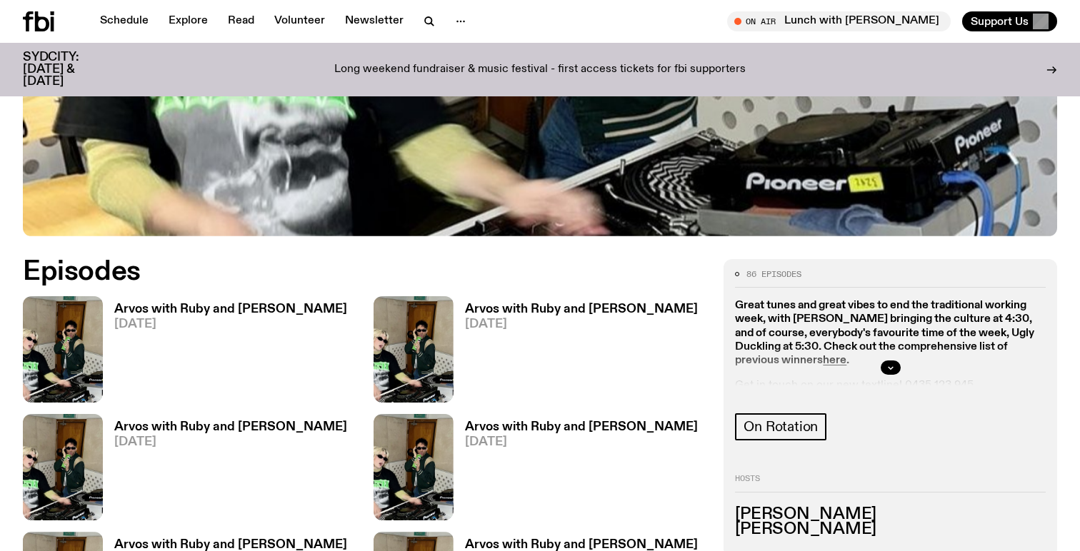
click at [215, 304] on h3 "Arvos with Ruby and Al" at bounding box center [230, 310] width 233 height 12
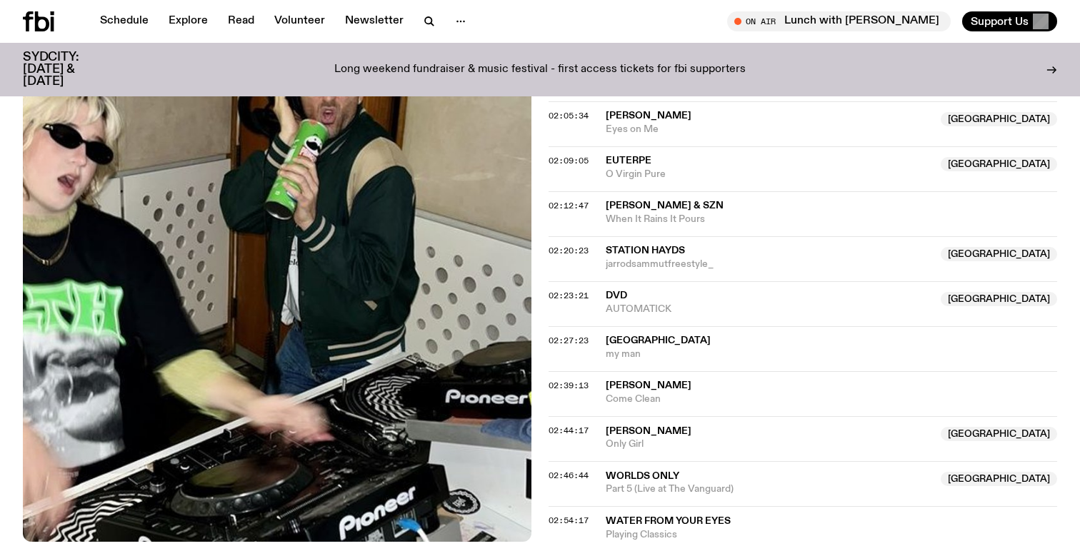
scroll to position [1861, 0]
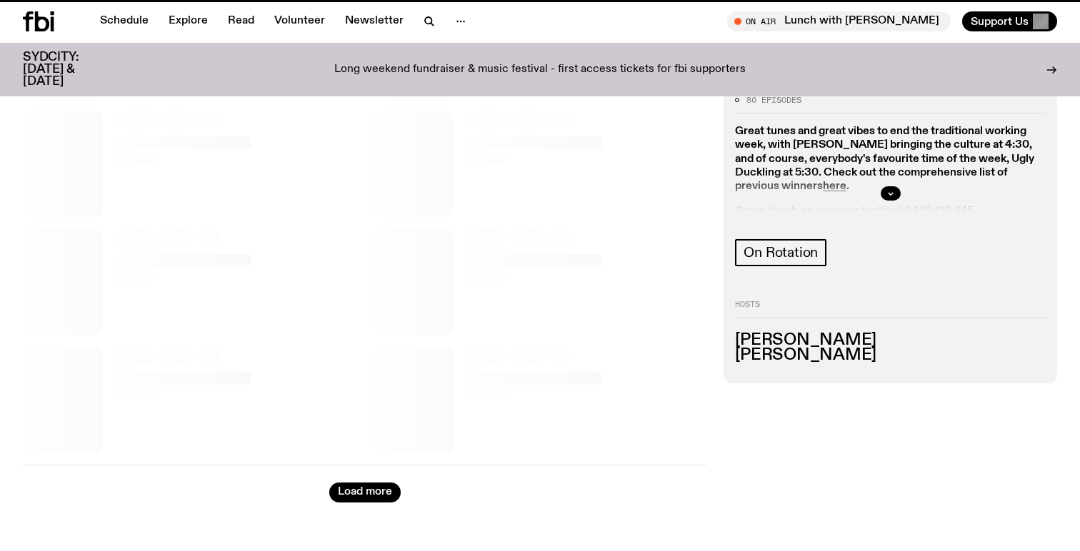
scroll to position [613, 0]
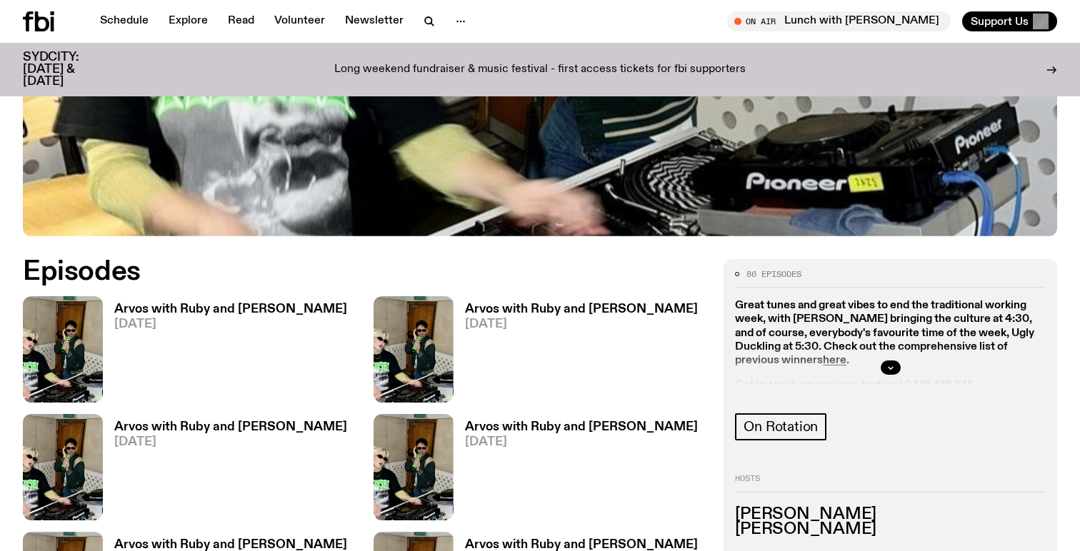
click at [486, 304] on h3 "Arvos with Ruby and Al" at bounding box center [581, 310] width 233 height 12
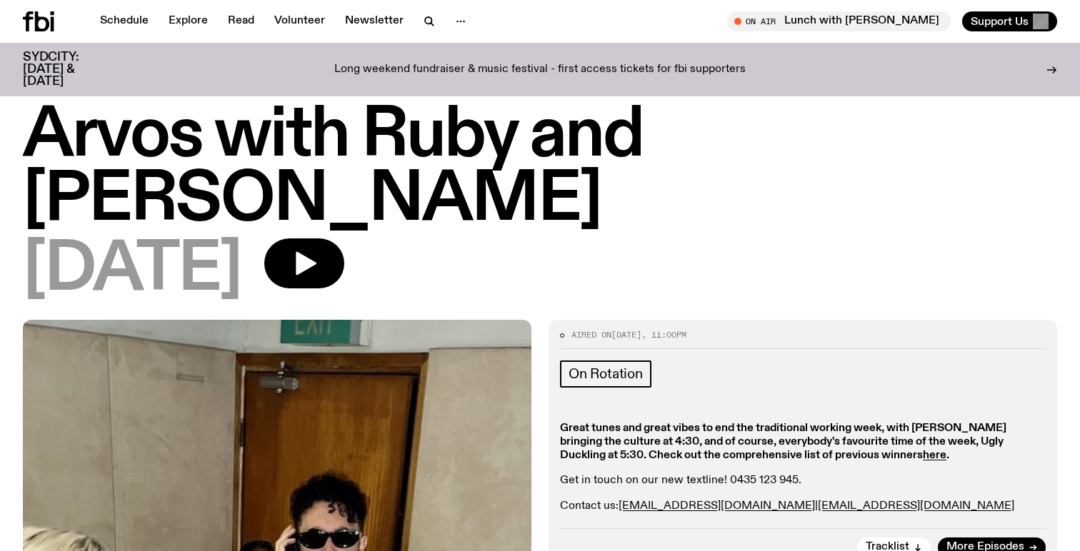
scroll to position [30, 0]
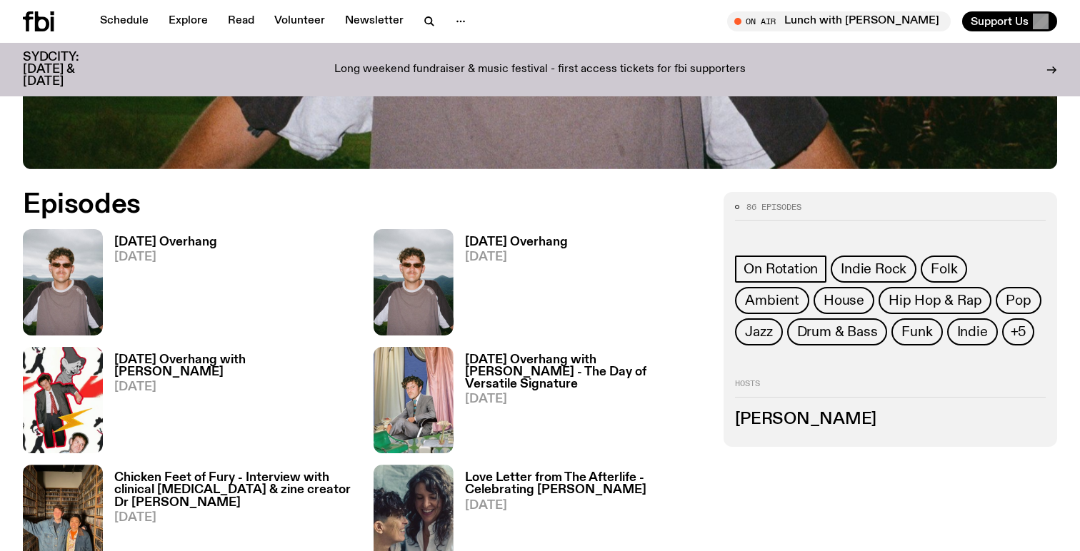
scroll to position [633, 0]
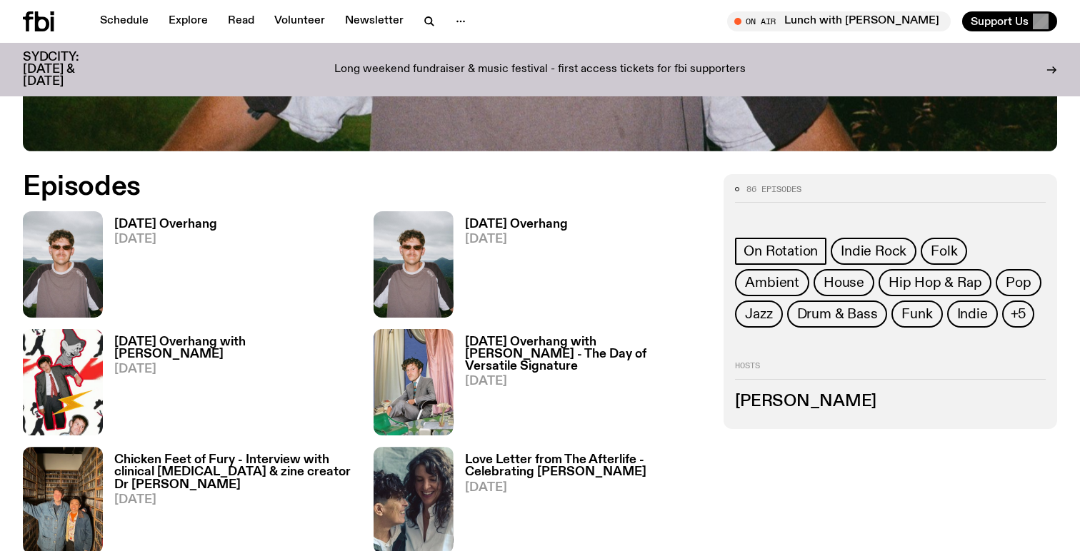
click at [204, 226] on h3 "[DATE] Overhang" at bounding box center [165, 225] width 103 height 12
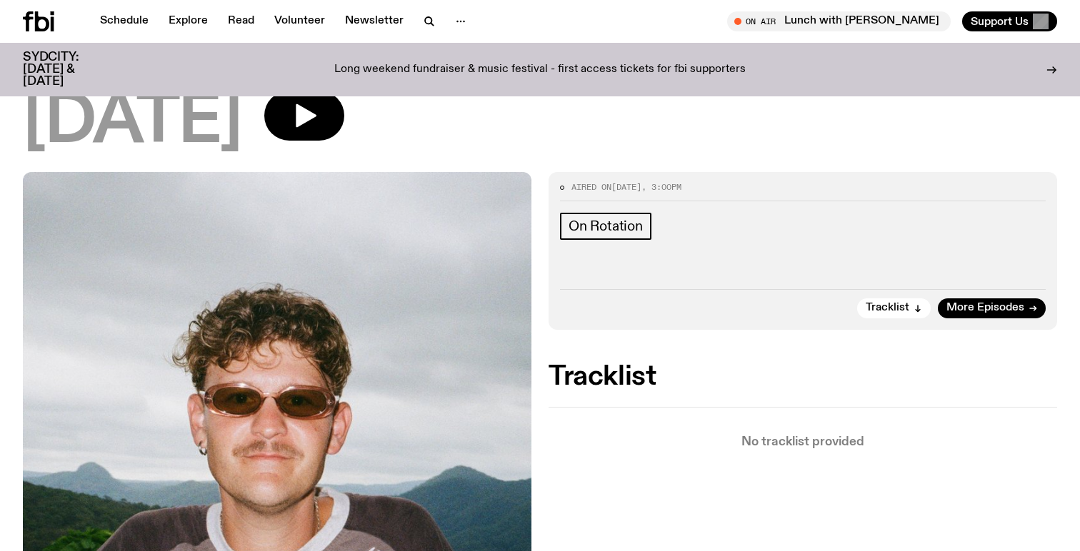
scroll to position [111, 0]
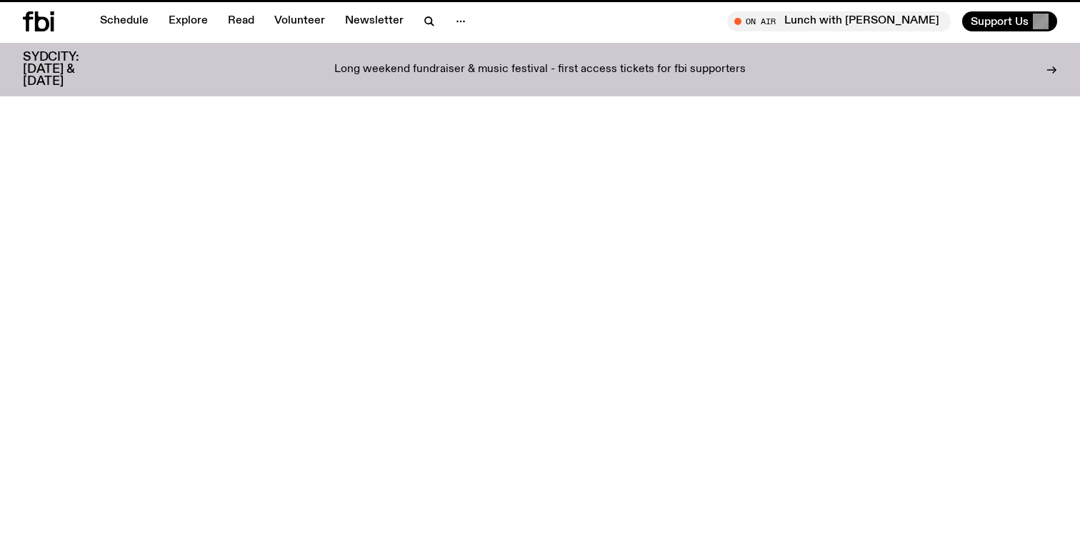
scroll to position [633, 0]
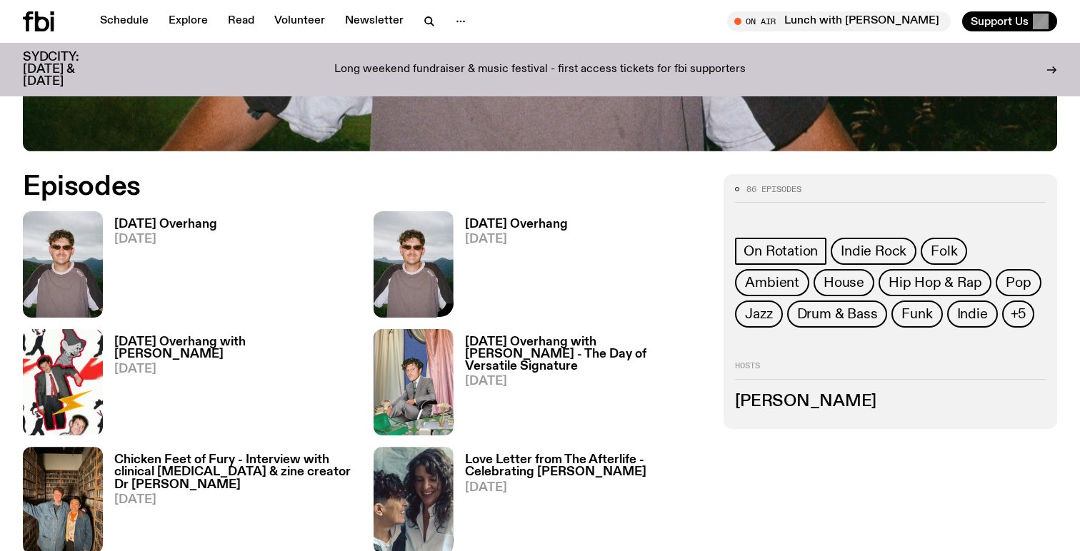
click at [492, 224] on h3 "[DATE] Overhang" at bounding box center [516, 225] width 103 height 12
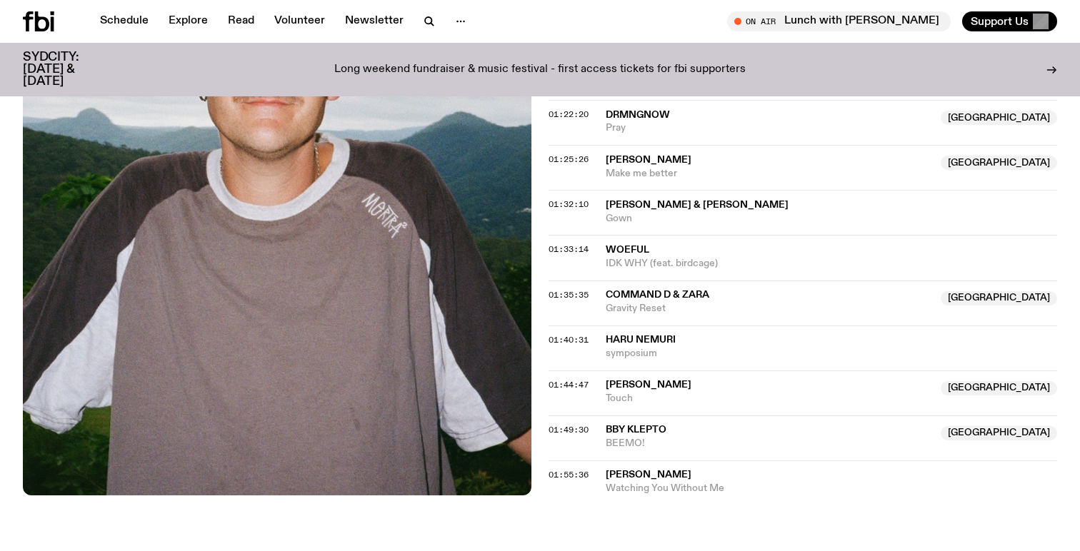
scroll to position [1121, 0]
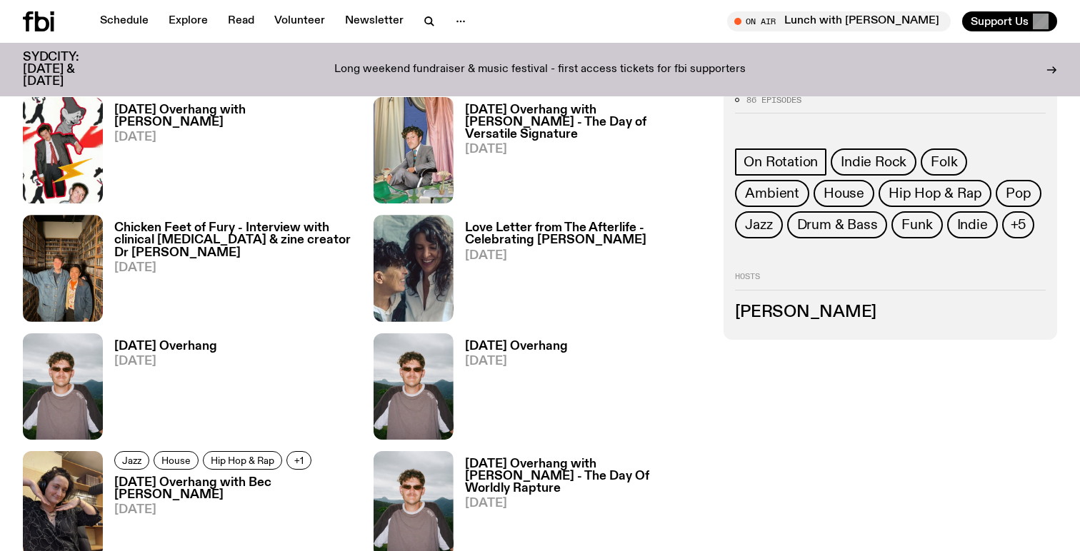
scroll to position [888, 0]
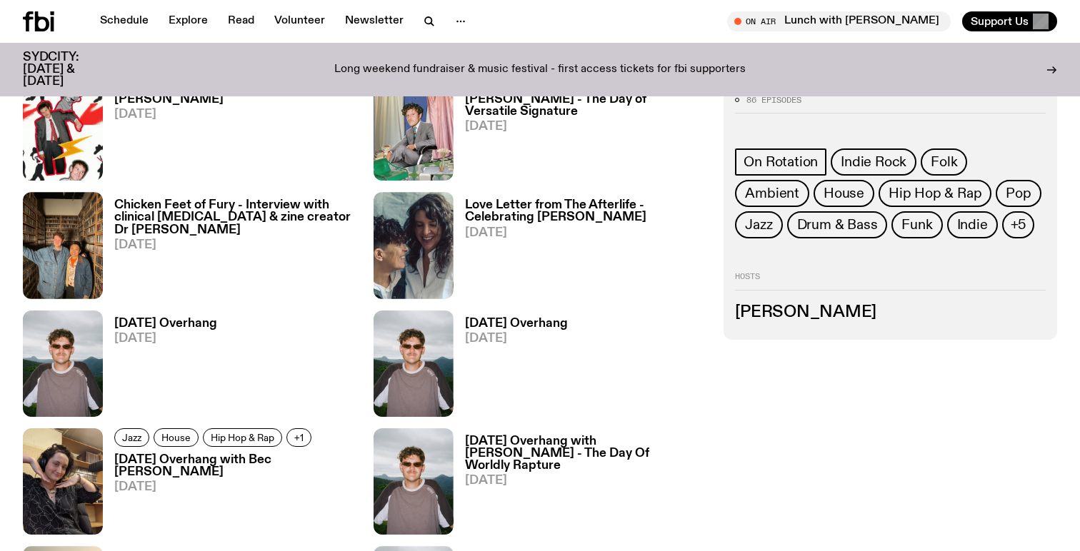
click at [843, 319] on h3 "[PERSON_NAME]" at bounding box center [890, 312] width 311 height 16
drag, startPoint x: 843, startPoint y: 319, endPoint x: 751, endPoint y: 315, distance: 91.5
click at [751, 315] on h3 "[PERSON_NAME]" at bounding box center [890, 312] width 311 height 16
copy h3 "[PERSON_NAME]"
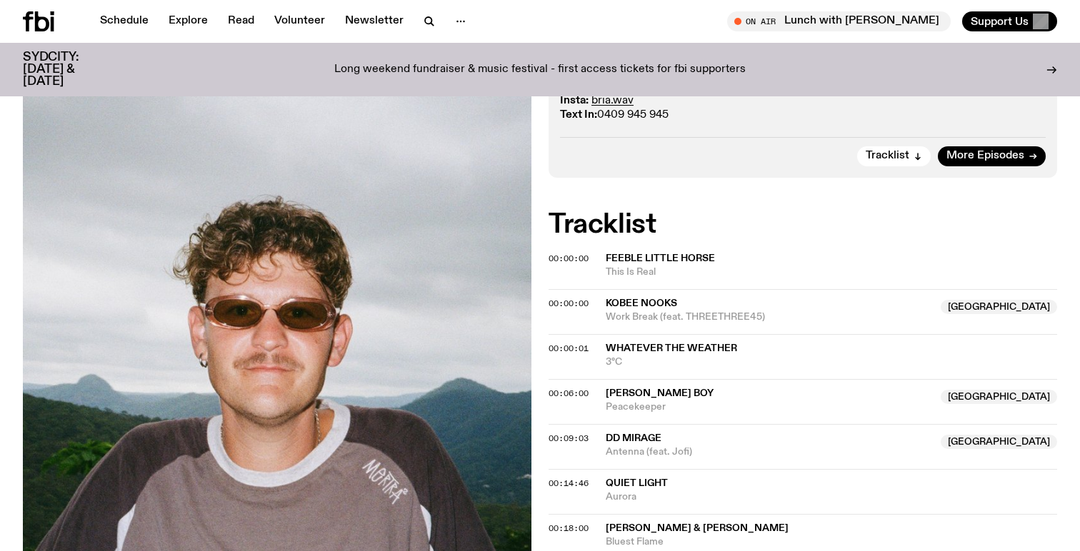
scroll to position [368, 0]
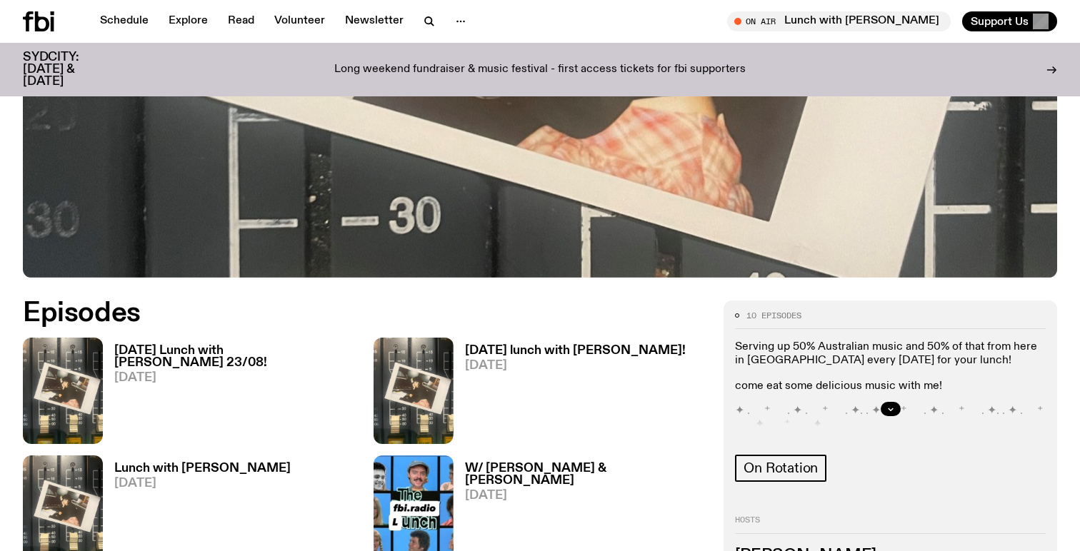
scroll to position [510, 0]
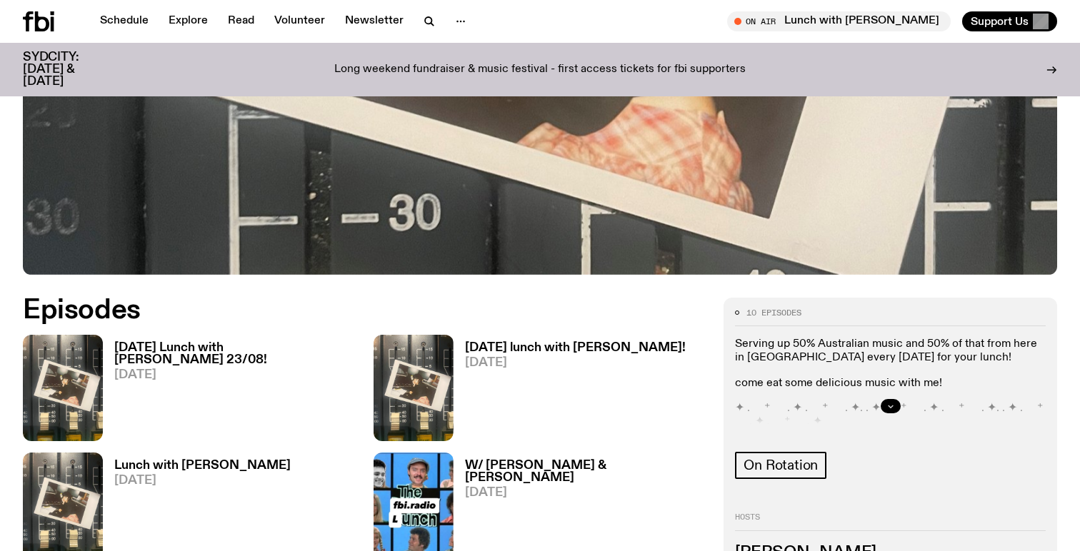
click at [888, 401] on button "button" at bounding box center [891, 406] width 20 height 14
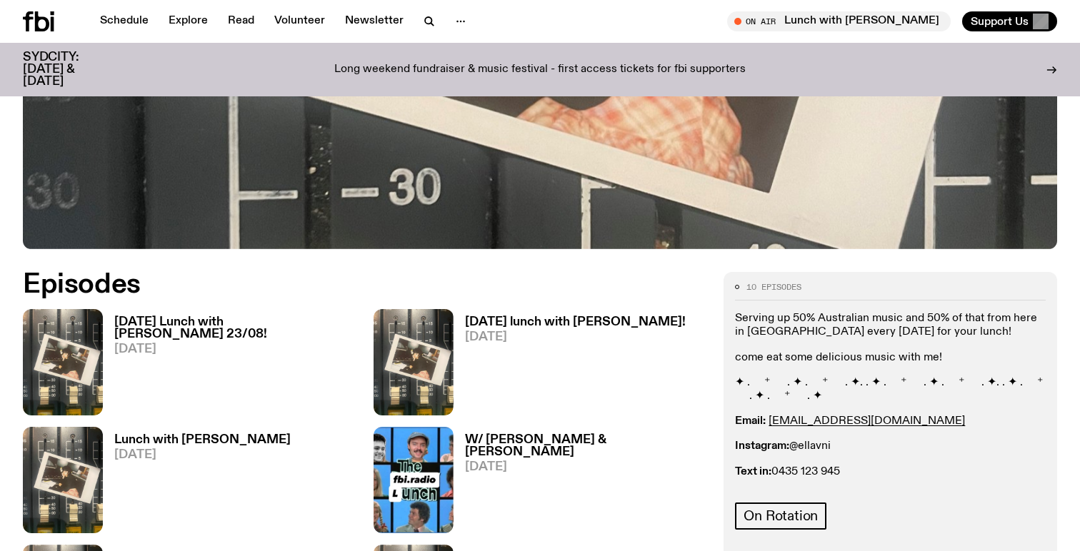
scroll to position [546, 0]
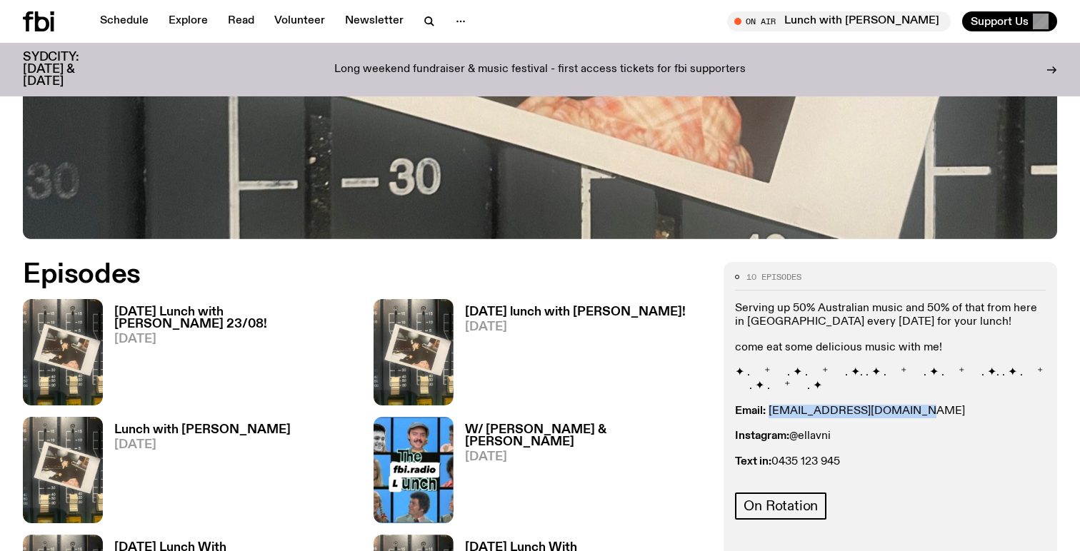
drag, startPoint x: 902, startPoint y: 416, endPoint x: 768, endPoint y: 412, distance: 133.6
click at [768, 412] on p "Email: [EMAIL_ADDRESS][DOMAIN_NAME]" at bounding box center [890, 412] width 311 height 14
copy link "[EMAIL_ADDRESS][DOMAIN_NAME]"
click at [287, 309] on h3 "[DATE] Lunch with [PERSON_NAME] 23/08!" at bounding box center [235, 318] width 242 height 24
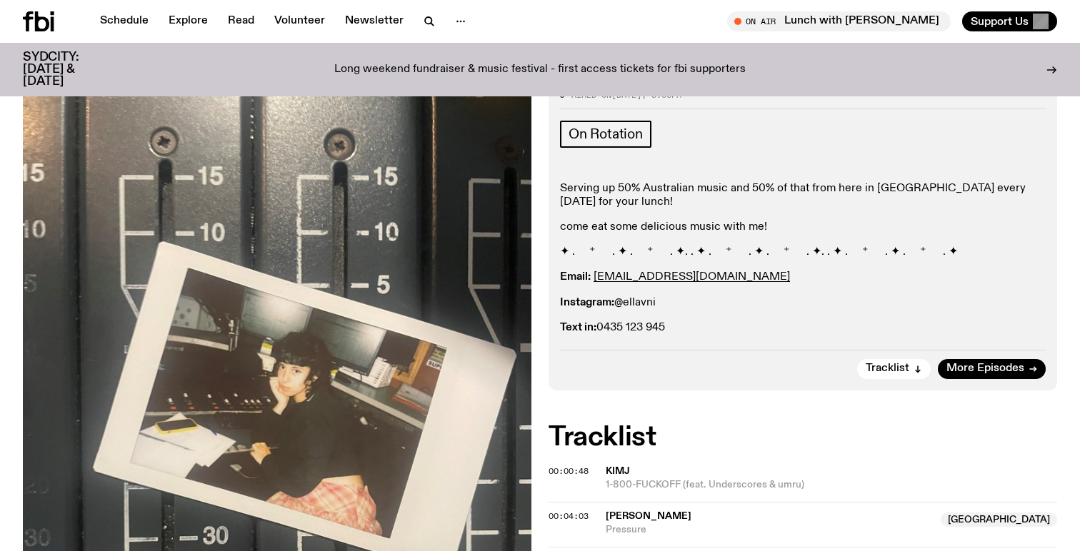
scroll to position [261, 0]
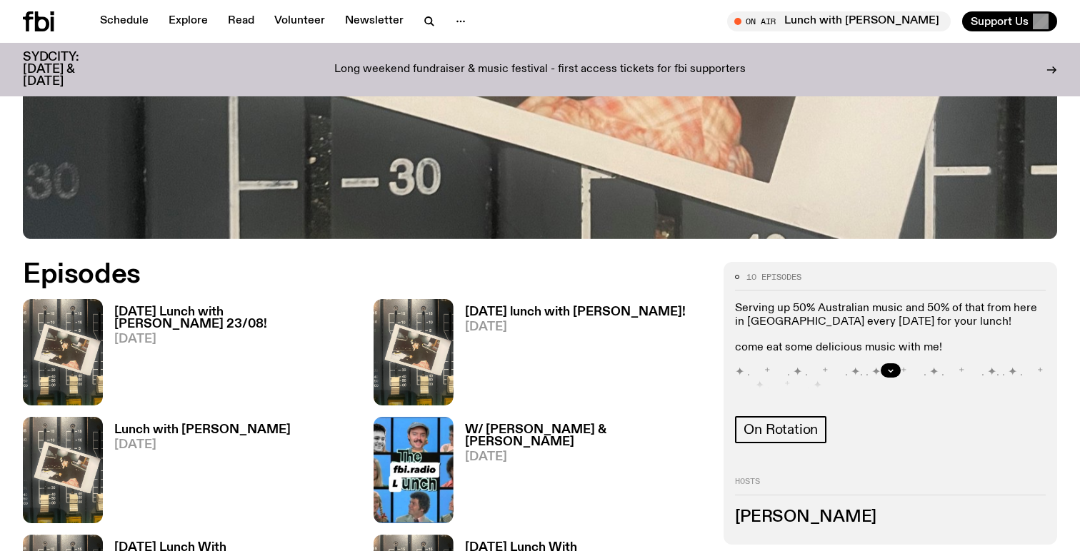
click at [528, 314] on h3 "[DATE] lunch with [PERSON_NAME]!" at bounding box center [575, 312] width 221 height 12
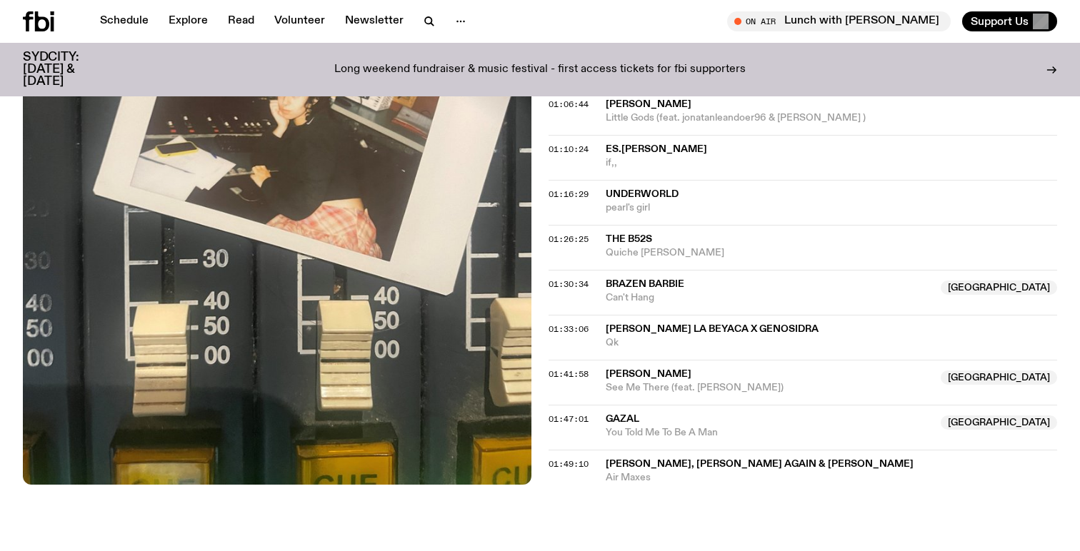
scroll to position [1348, 0]
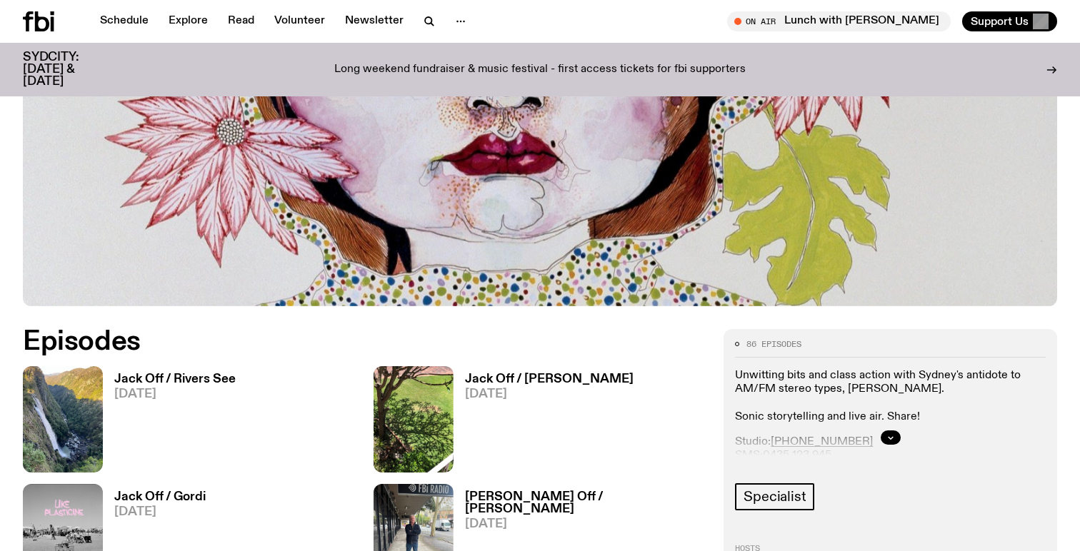
scroll to position [480, 0]
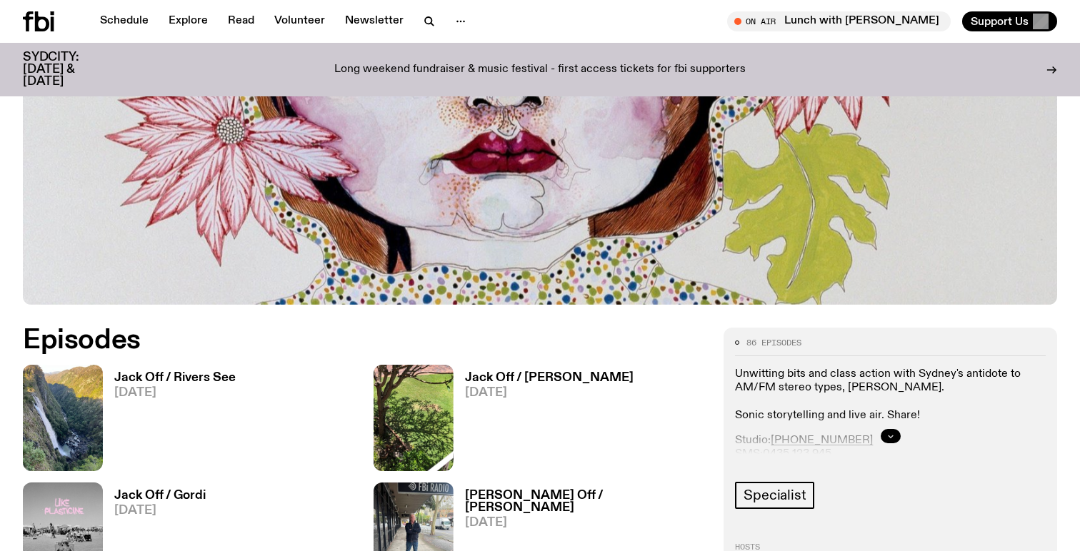
click at [886, 443] on button "button" at bounding box center [891, 436] width 20 height 14
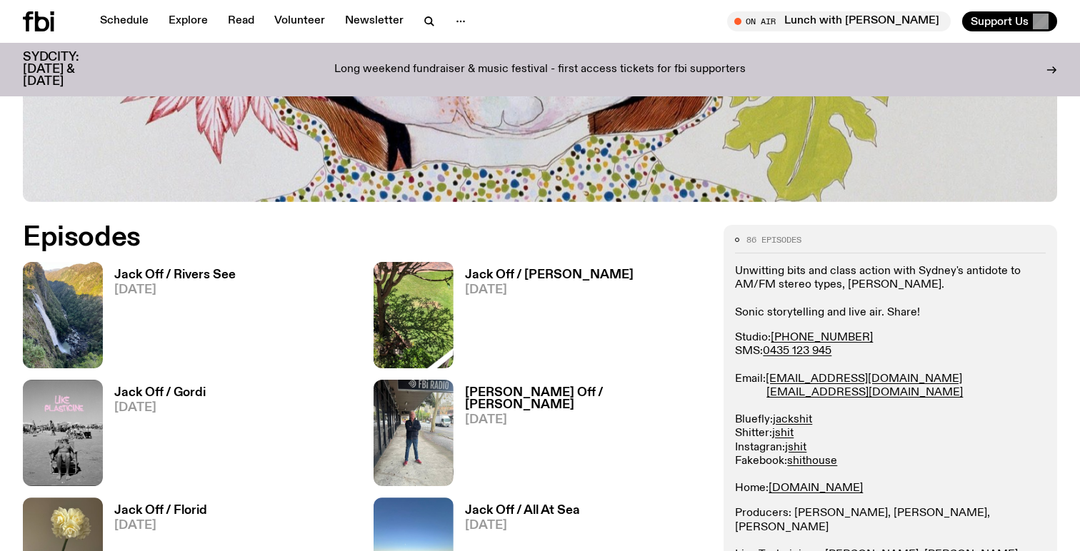
scroll to position [591, 0]
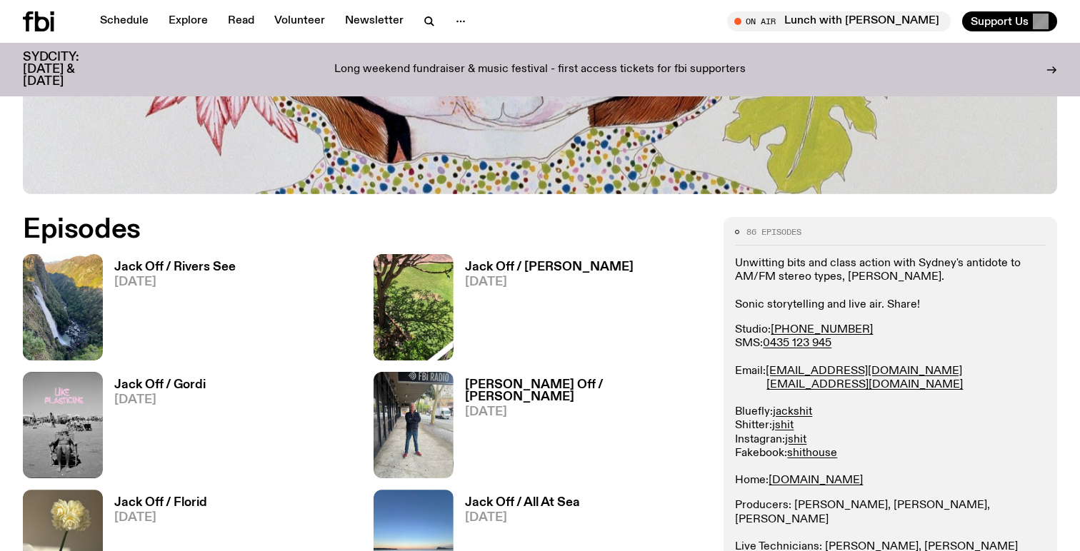
click at [181, 267] on h3 "Jack Off / Rivers See" at bounding box center [174, 267] width 121 height 12
drag, startPoint x: 881, startPoint y: 389, endPoint x: 770, endPoint y: 372, distance: 112.6
click at [770, 372] on p "Studio: [PHONE_NUMBER] SMS: [PHONE_NUMBER] Email: [EMAIL_ADDRESS][DOMAIN_NAME] …" at bounding box center [890, 406] width 311 height 164
copy p "[EMAIL_ADDRESS][DOMAIN_NAME] [EMAIL_ADDRESS][DOMAIN_NAME]"
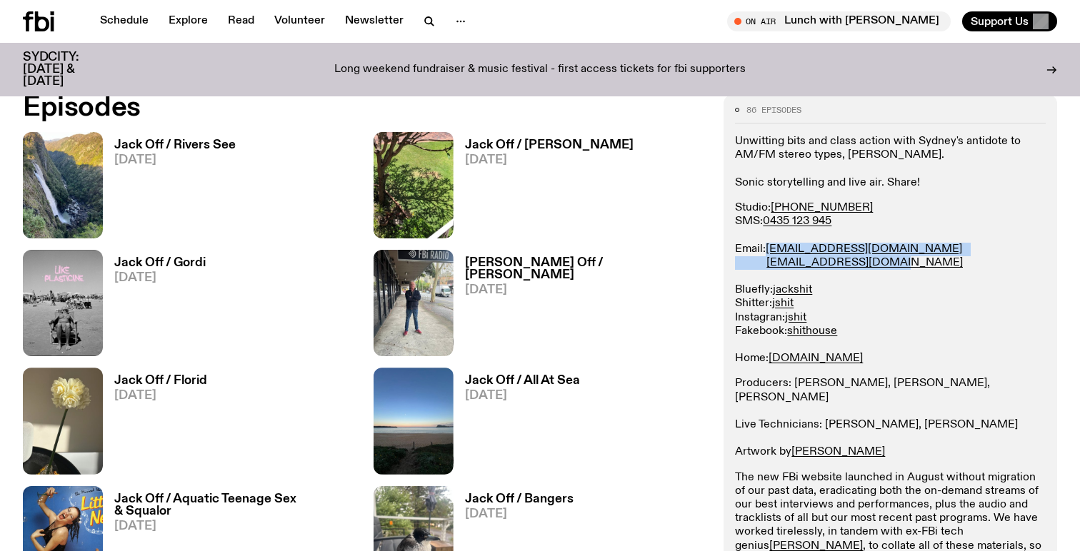
scroll to position [720, 0]
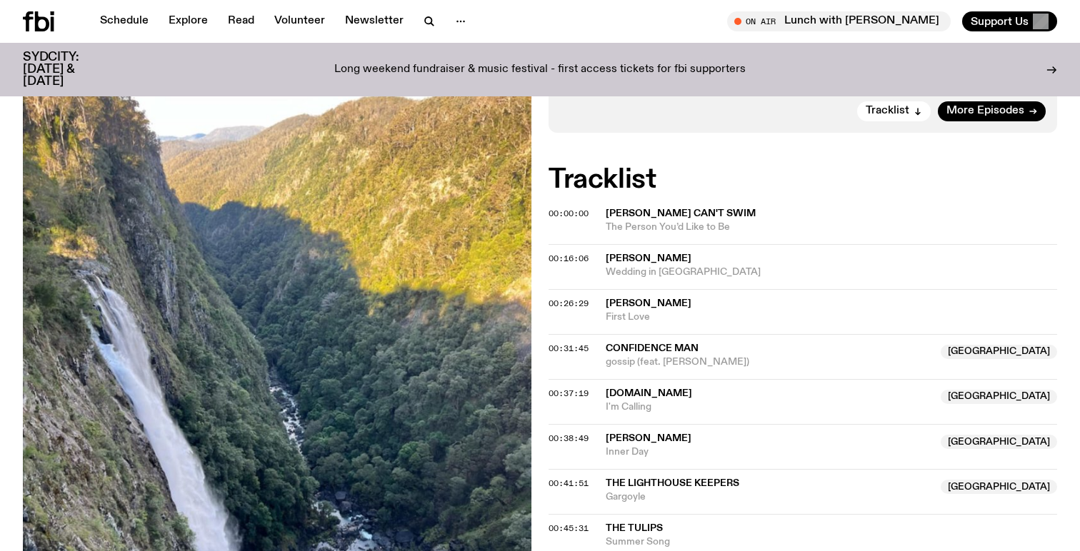
scroll to position [445, 0]
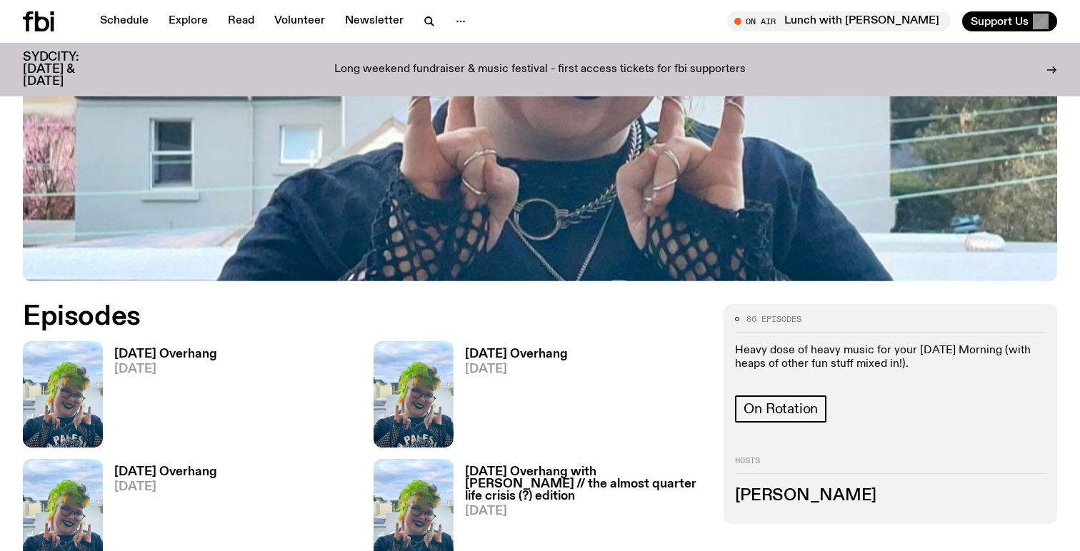
scroll to position [505, 0]
